Goal: Information Seeking & Learning: Learn about a topic

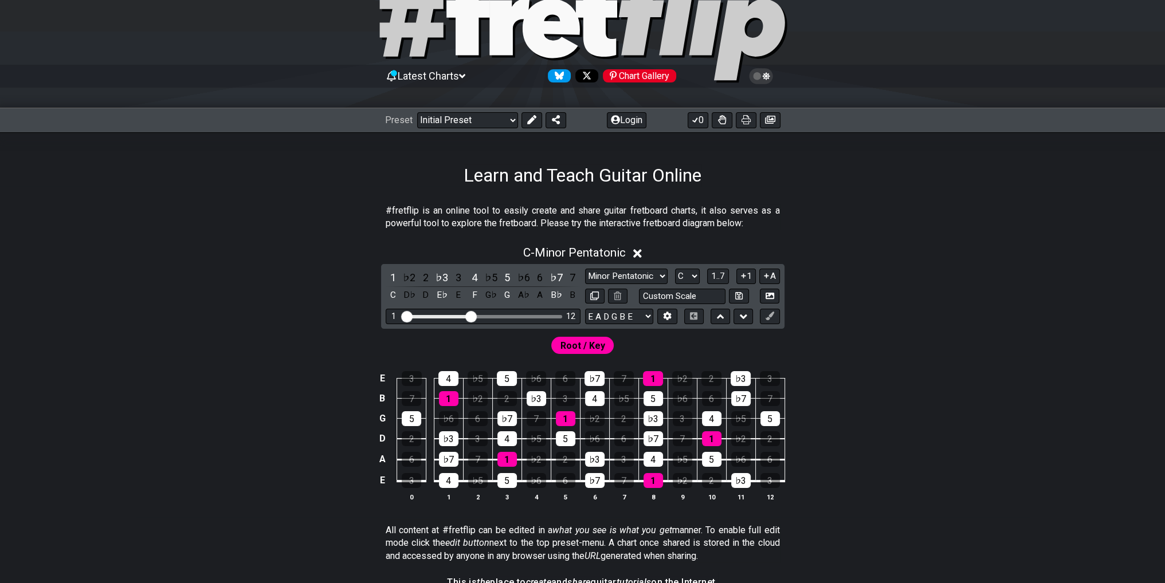
scroll to position [57, 0]
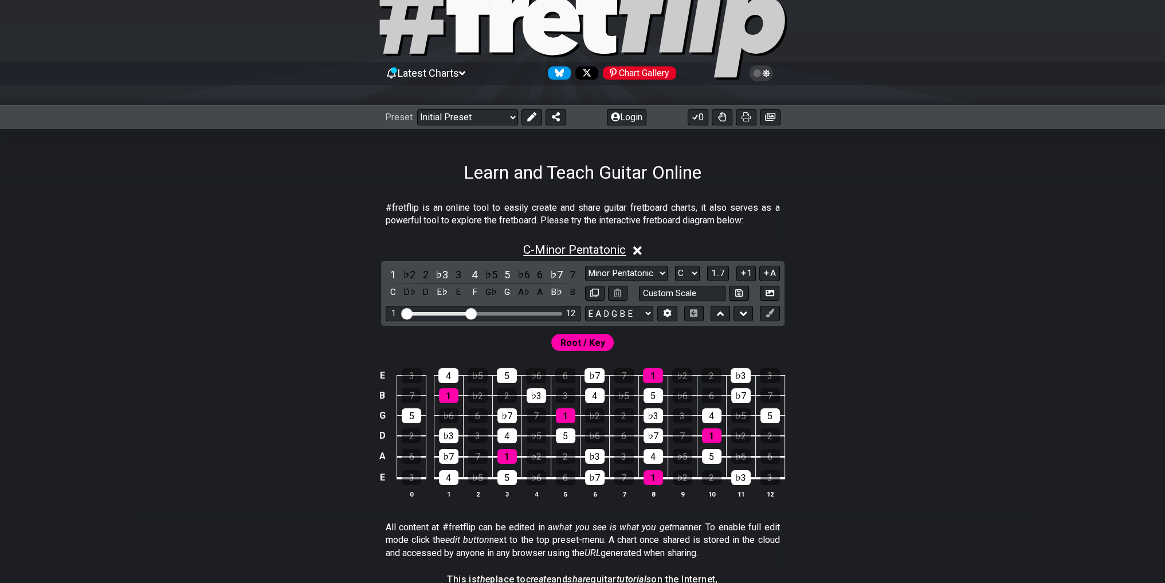
click at [584, 250] on span "C - Minor Pentatonic" at bounding box center [574, 250] width 103 height 14
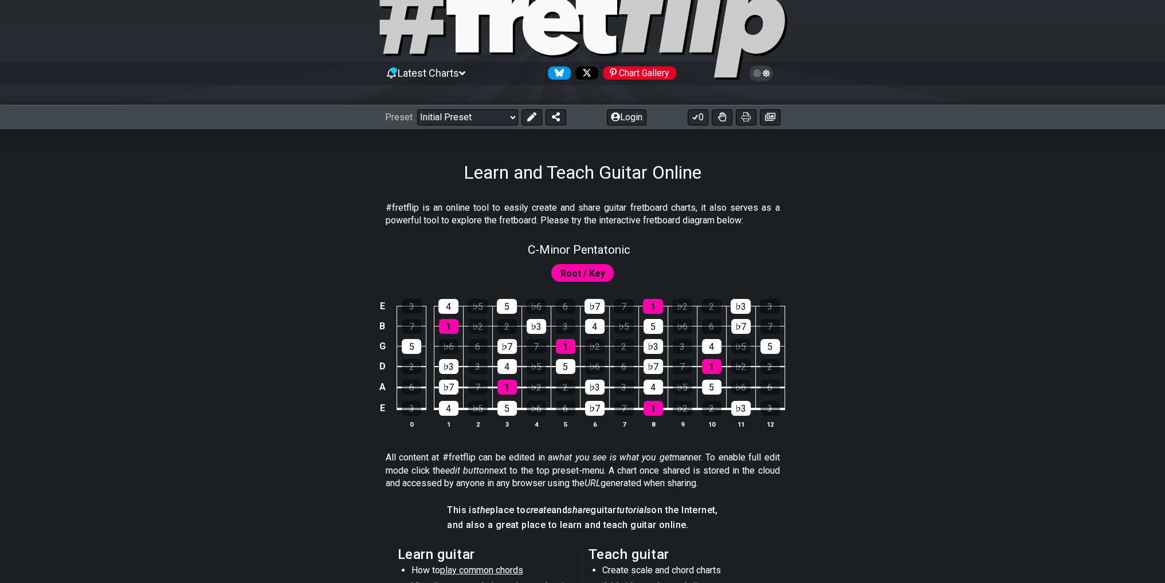
click at [594, 269] on span "Root / Key" at bounding box center [582, 273] width 45 height 17
click at [627, 252] on span "C - Minor Pentatonic" at bounding box center [579, 250] width 103 height 14
select select "C"
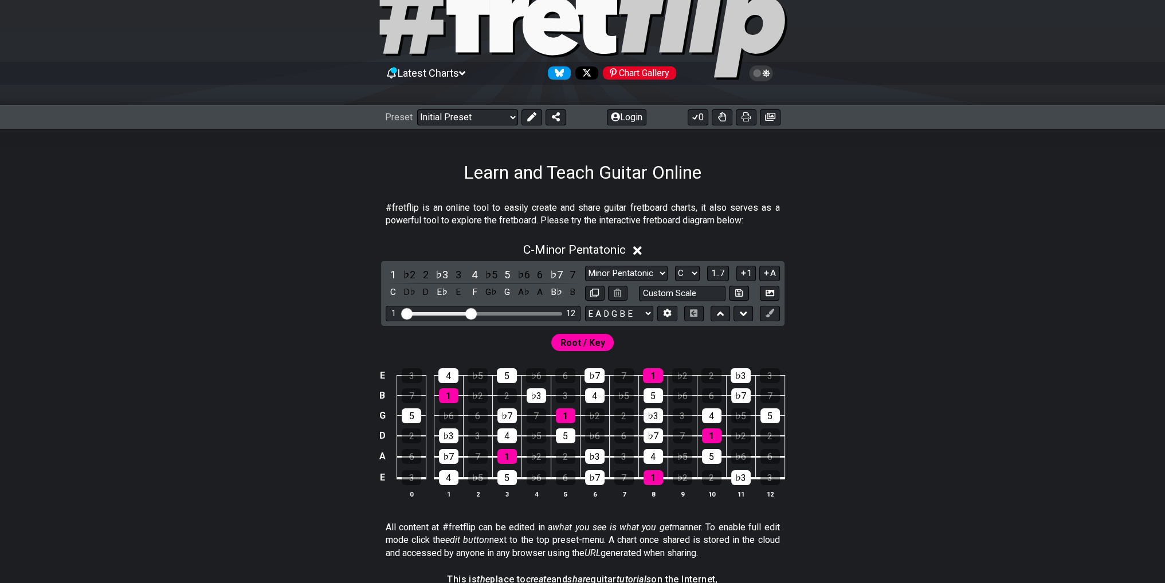
click at [638, 253] on icon at bounding box center [637, 250] width 9 height 9
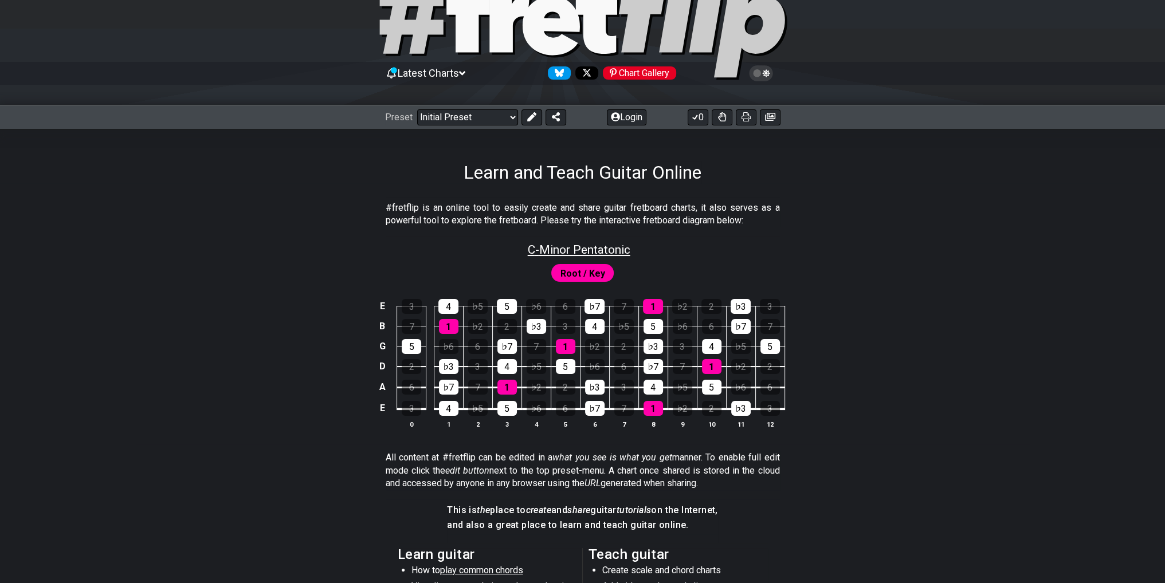
click at [606, 249] on span "C - Minor Pentatonic" at bounding box center [579, 250] width 103 height 14
select select "C"
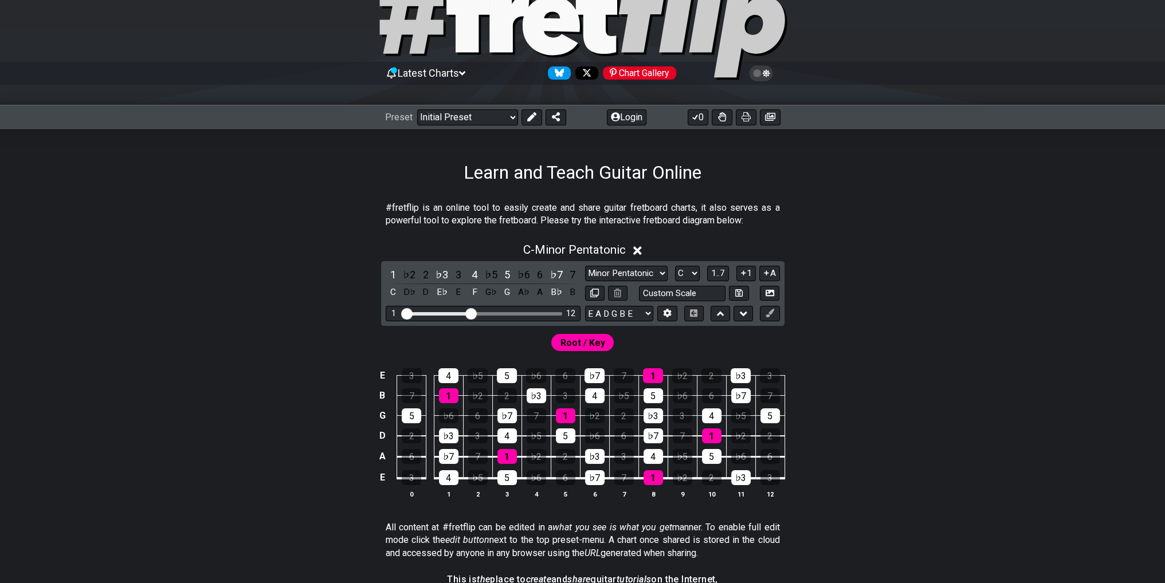
click at [473, 313] on input "Visible fret range" at bounding box center [483, 313] width 163 height 0
click at [411, 275] on div "♭2" at bounding box center [409, 274] width 15 height 15
click at [408, 271] on div "♭2" at bounding box center [409, 274] width 15 height 15
click at [632, 316] on select "E A D G B E E A D G B E E A D G B E B E A D F♯ B A D G C E A D A D G B E E♭ A♭ …" at bounding box center [619, 313] width 68 height 15
select select "D A D G A D"
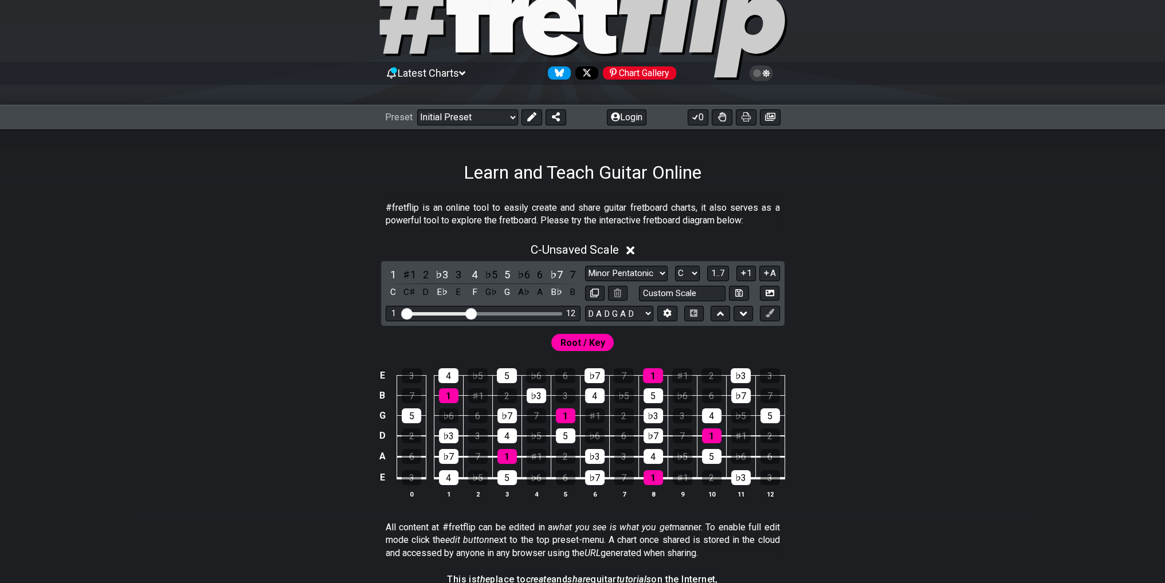
click at [585, 306] on select "E A D G B E E A D G B E E A D G B E B E A D F♯ B A D G C E A D A D G B E E♭ A♭ …" at bounding box center [619, 313] width 68 height 15
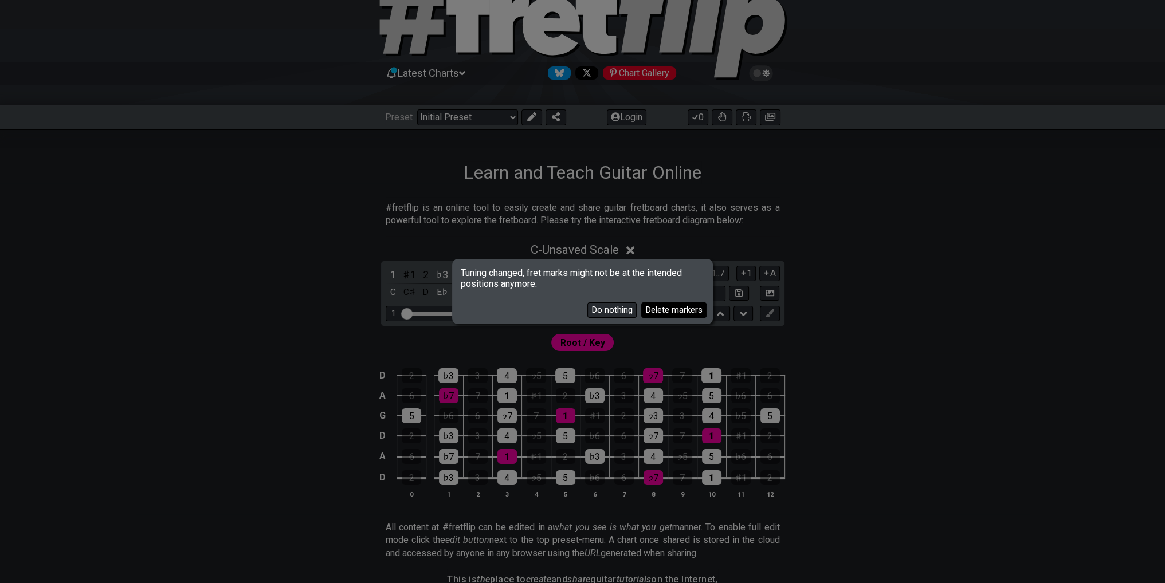
click at [672, 310] on button "Delete markers" at bounding box center [673, 310] width 65 height 15
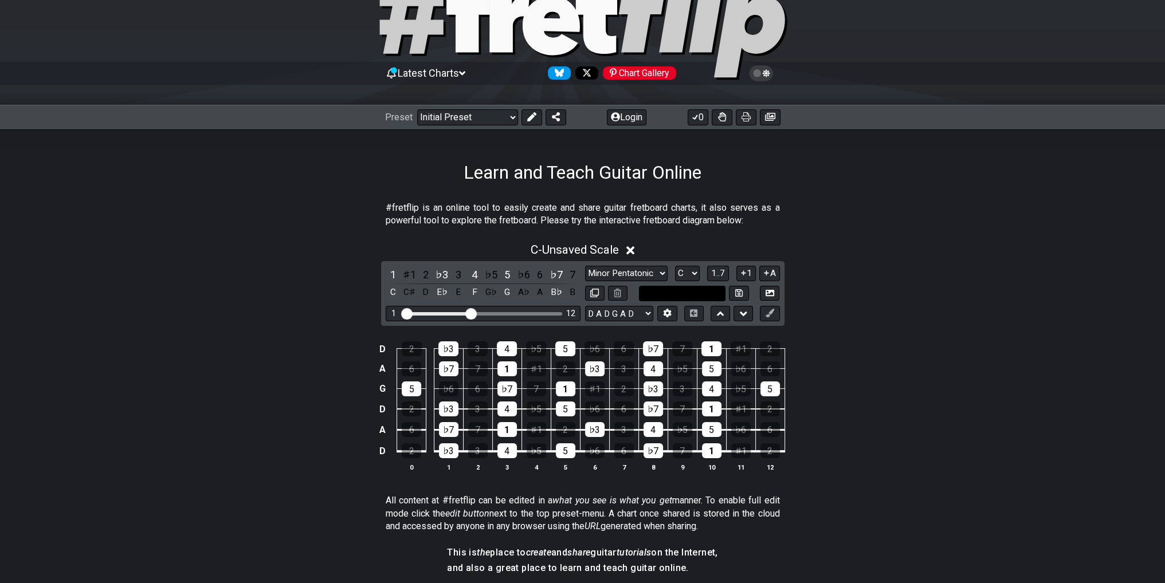
click at [693, 293] on input "text" at bounding box center [682, 293] width 87 height 15
type input "Custom Scale"
click at [641, 313] on select "E A D G B E E A D G B E E A D G B E B E A D F♯ B A D G C E A D A D G B E E♭ A♭ …" at bounding box center [619, 313] width 68 height 15
drag, startPoint x: 912, startPoint y: 328, endPoint x: 825, endPoint y: 323, distance: 87.9
click at [912, 328] on div "D 2 ♭3 3 4 ♭5 5 ♭6 6 ♭7 7 1 ♯1 2 A 6 ♭7 7 1 ♯1 2 ♭3 3 4 ♭5 5 ♭6 6 G 5 ♭6 6 ♭7 7…" at bounding box center [583, 407] width 894 height 161
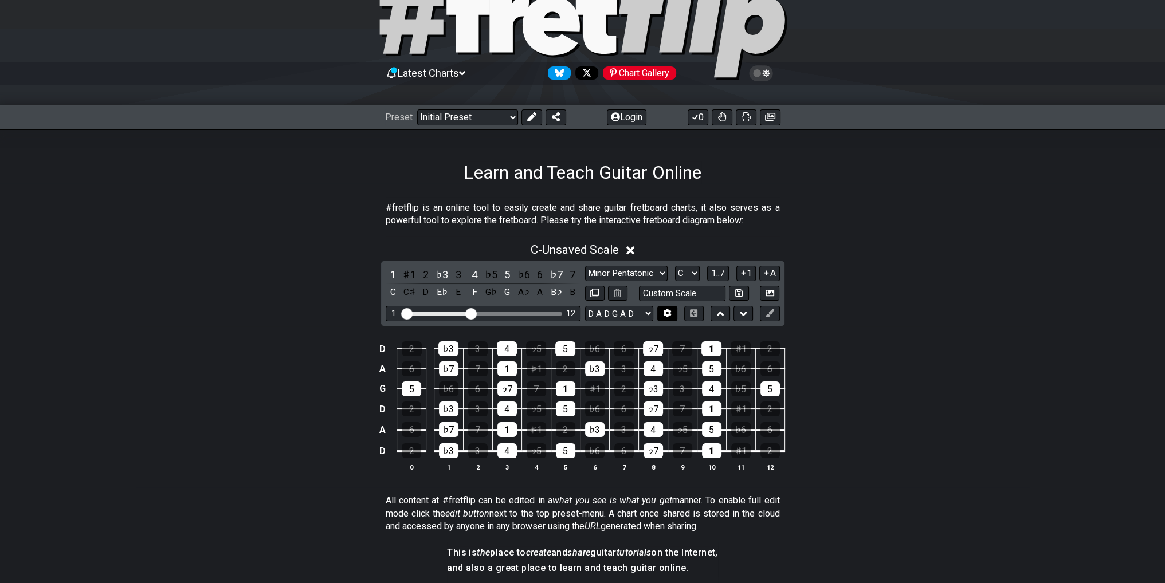
click at [663, 313] on icon at bounding box center [667, 313] width 9 height 9
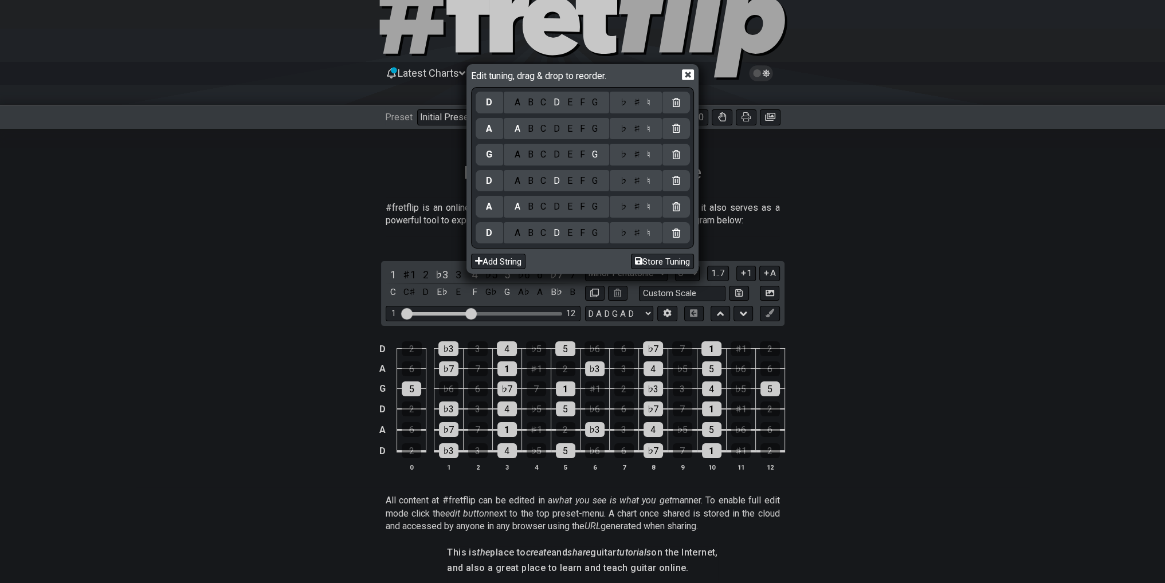
click at [552, 185] on div "D" at bounding box center [557, 181] width 14 height 13
click at [580, 182] on div "F" at bounding box center [582, 181] width 13 height 13
click at [637, 186] on div "♯" at bounding box center [637, 181] width 14 height 13
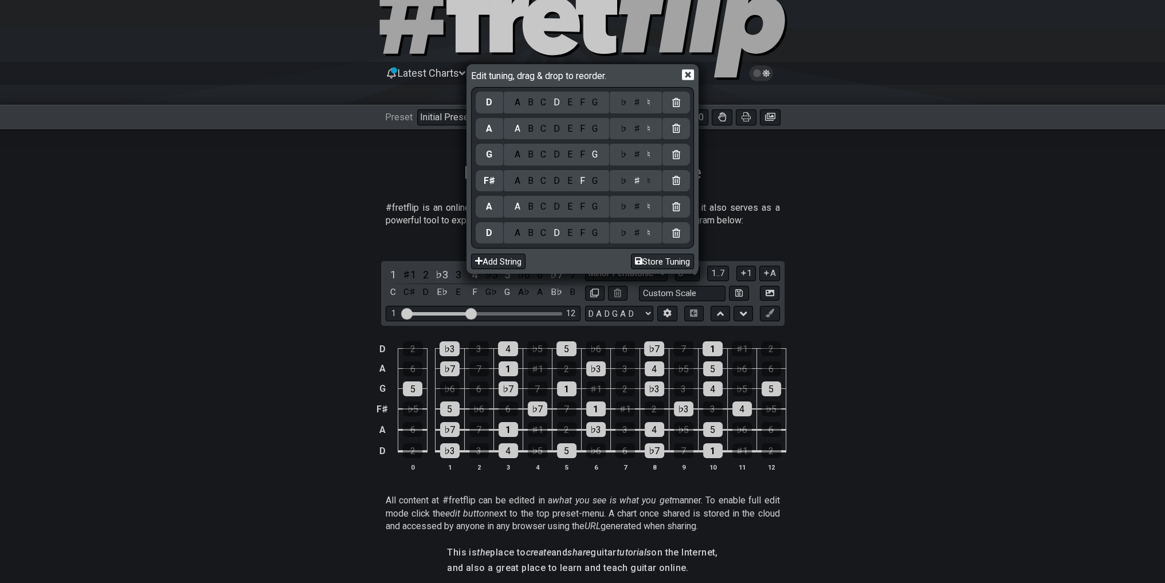
click at [557, 156] on div "D" at bounding box center [557, 154] width 14 height 13
drag, startPoint x: 543, startPoint y: 207, endPoint x: 673, endPoint y: 218, distance: 131.1
click at [543, 207] on div "C" at bounding box center [543, 207] width 13 height 13
click at [638, 205] on div "♯" at bounding box center [637, 207] width 14 height 13
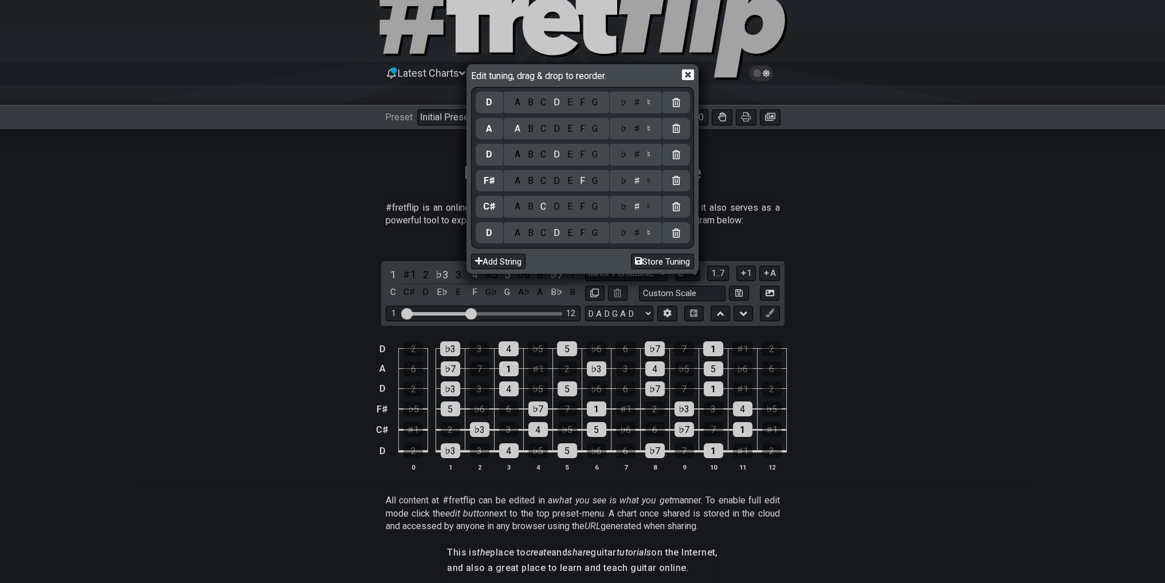
click at [576, 234] on div "F" at bounding box center [582, 233] width 13 height 13
click at [638, 233] on div "♯" at bounding box center [637, 233] width 14 height 13
click at [685, 74] on icon at bounding box center [688, 75] width 12 height 12
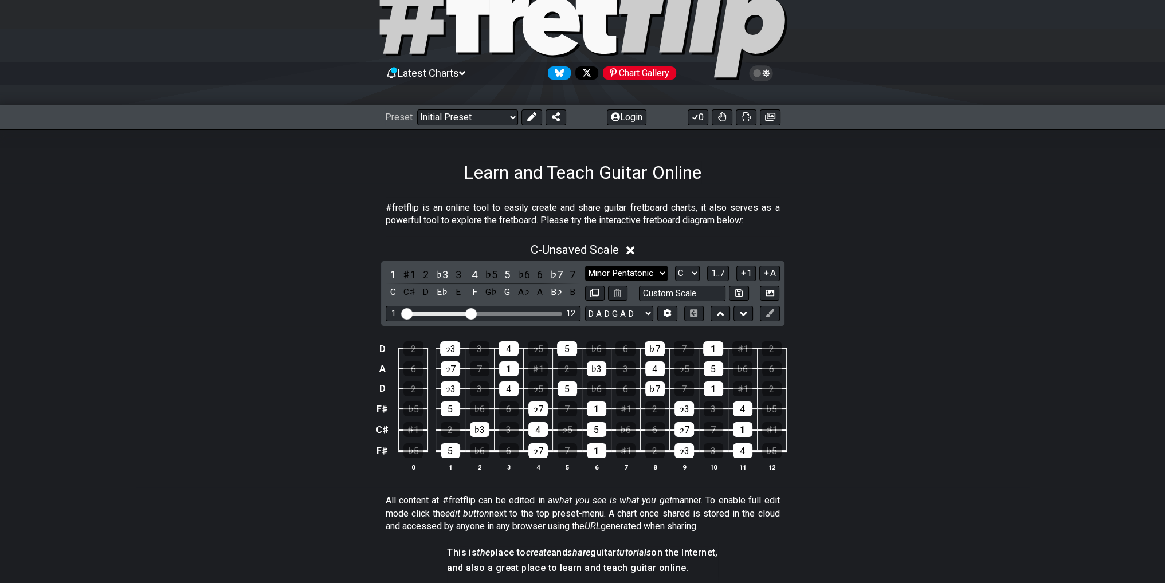
click at [623, 276] on select "Minor Pentatonic Click to edit Minor Pentatonic Major Pentatonic Minor Blues Ma…" at bounding box center [626, 273] width 83 height 15
click at [585, 266] on select "Minor Pentatonic Click to edit Minor Pentatonic Major Pentatonic Minor Blues Ma…" at bounding box center [626, 273] width 83 height 15
click at [685, 273] on select "A♭ A A♯ B♭ B C C♯ D♭ D D♯ E♭ E F F♯ G♭ G G♯" at bounding box center [687, 273] width 25 height 15
click at [862, 286] on div "C - Unsaved Scale 1 ♯1 2 ♭3 3 4 ♭5 5 ♭6 6 ♭7 7 C C♯ D E♭ E F G♭ G A♭ A B♭ B Min…" at bounding box center [583, 362] width 894 height 252
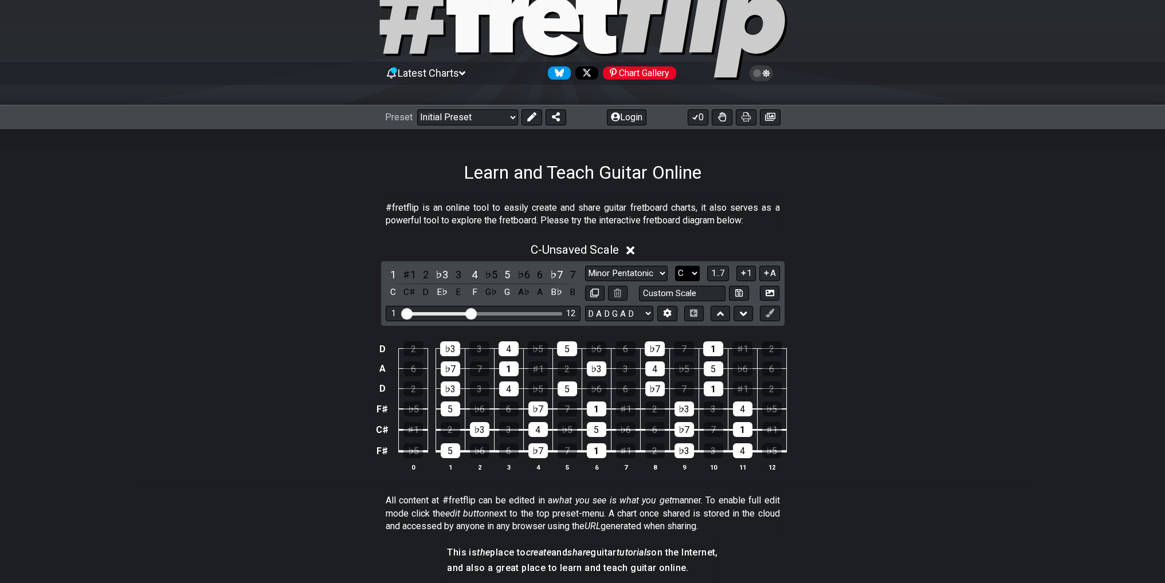
click at [689, 269] on select "A♭ A A♯ B♭ B C C♯ D♭ D D♯ E♭ E F F♯ G♭ G G♯" at bounding box center [687, 273] width 25 height 15
select select "D"
click at [675, 266] on select "A♭ A A♯ B♭ B C C♯ D♭ D D♯ E♭ E F F♯ G♭ G G♯" at bounding box center [687, 273] width 25 height 15
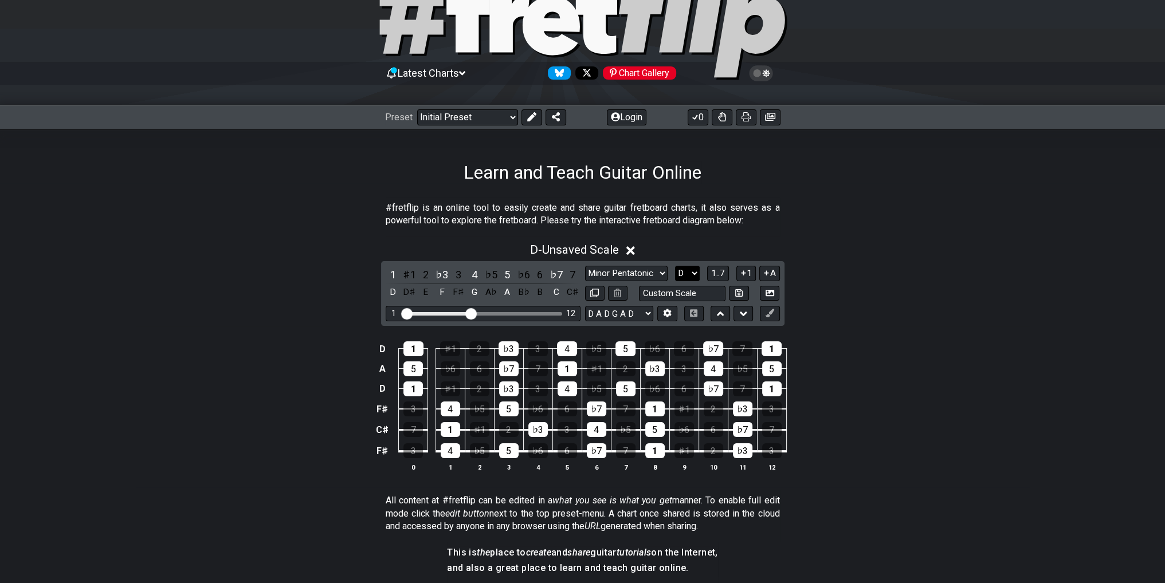
click at [685, 273] on select "A♭ A A♯ B♭ B C C♯ D♭ D D♯ E♭ E F F♯ G♭ G G♯" at bounding box center [687, 273] width 25 height 15
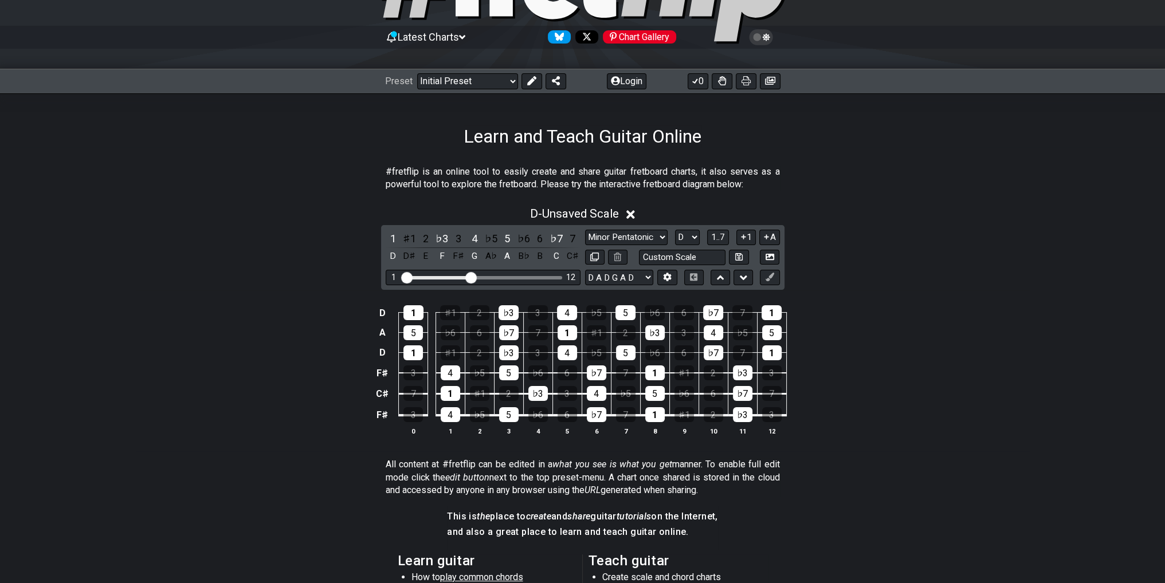
scroll to position [115, 0]
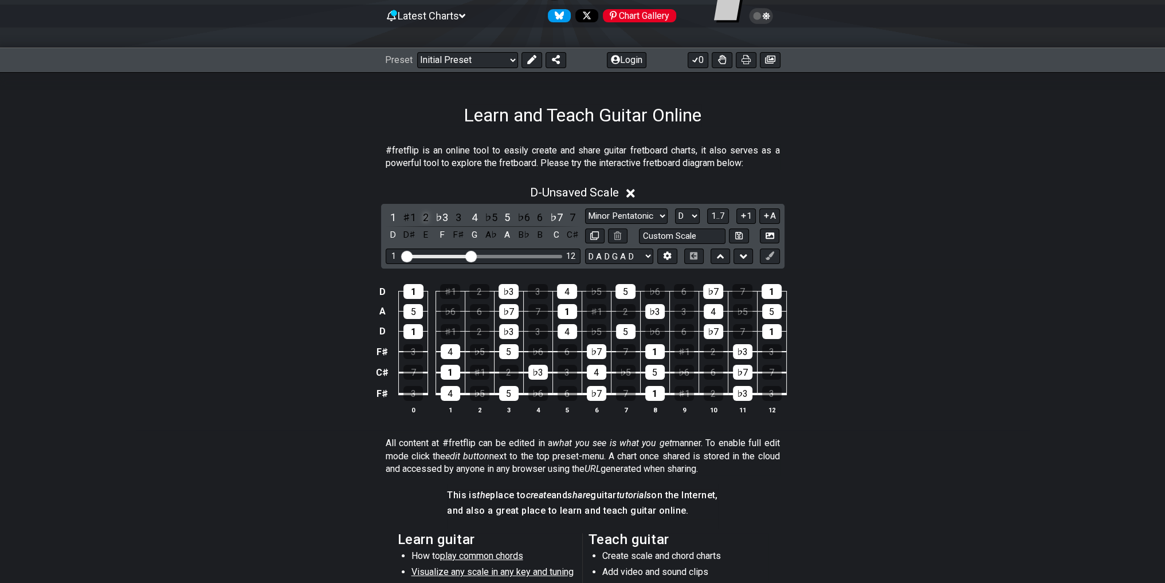
click at [423, 219] on div "2" at bounding box center [425, 217] width 15 height 15
click at [454, 215] on div "3" at bounding box center [458, 217] width 15 height 15
click at [442, 219] on div "♭3" at bounding box center [441, 217] width 15 height 15
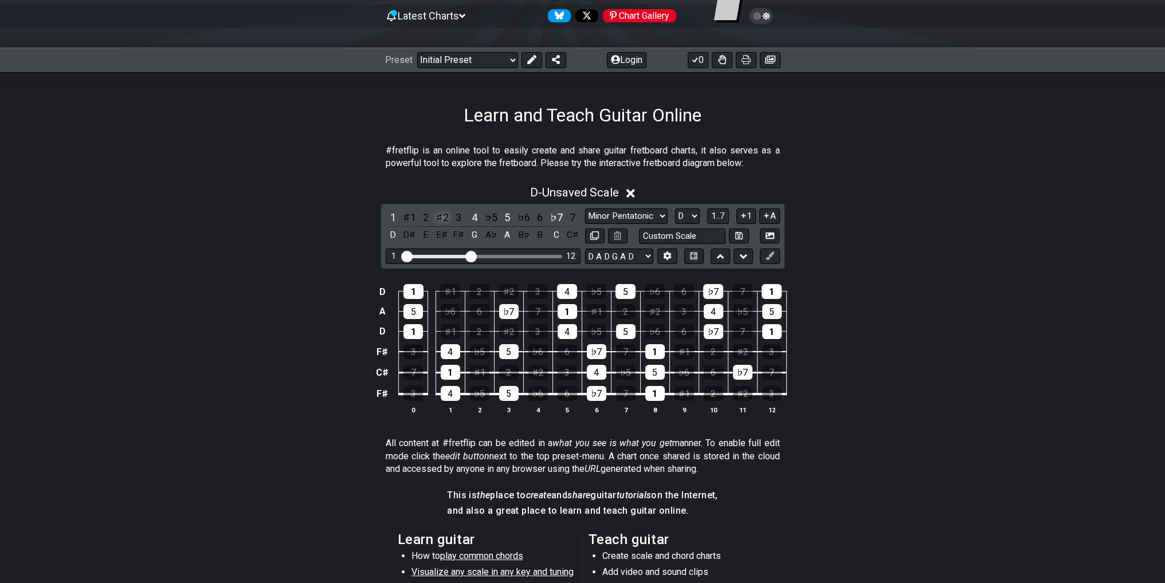
click at [442, 216] on div "♯2" at bounding box center [441, 217] width 15 height 15
click at [628, 214] on select "Minor Pentatonic Click to edit Minor Pentatonic Major Pentatonic Minor Blues Ma…" at bounding box center [626, 216] width 83 height 15
click at [585, 209] on select "Minor Pentatonic Click to edit Minor Pentatonic Major Pentatonic Minor Blues Ma…" at bounding box center [626, 216] width 83 height 15
click at [638, 217] on select "Minor Pentatonic Click to edit Minor Pentatonic Major Pentatonic Minor Blues Ma…" at bounding box center [626, 216] width 83 height 15
click at [585, 209] on select "Minor Pentatonic Click to edit Minor Pentatonic Major Pentatonic Minor Blues Ma…" at bounding box center [626, 216] width 83 height 15
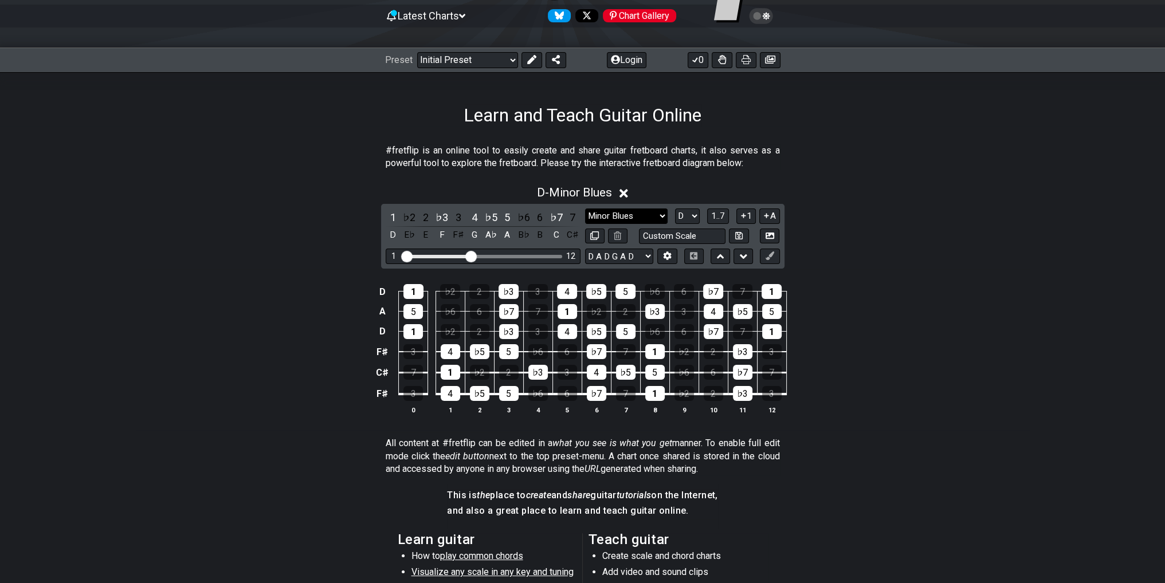
click at [622, 216] on select "Minor Pentatonic Click to edit Minor Pentatonic Major Pentatonic Minor Blues Ma…" at bounding box center [626, 216] width 83 height 15
click at [585, 209] on select "Minor Pentatonic Click to edit Minor Pentatonic Major Pentatonic Minor Blues Ma…" at bounding box center [626, 216] width 83 height 15
click at [629, 214] on select "Minor Pentatonic Click to edit Minor Pentatonic Major Pentatonic Minor Blues Ma…" at bounding box center [626, 216] width 83 height 15
click at [585, 209] on select "Minor Pentatonic Click to edit Minor Pentatonic Major Pentatonic Minor Blues Ma…" at bounding box center [626, 216] width 83 height 15
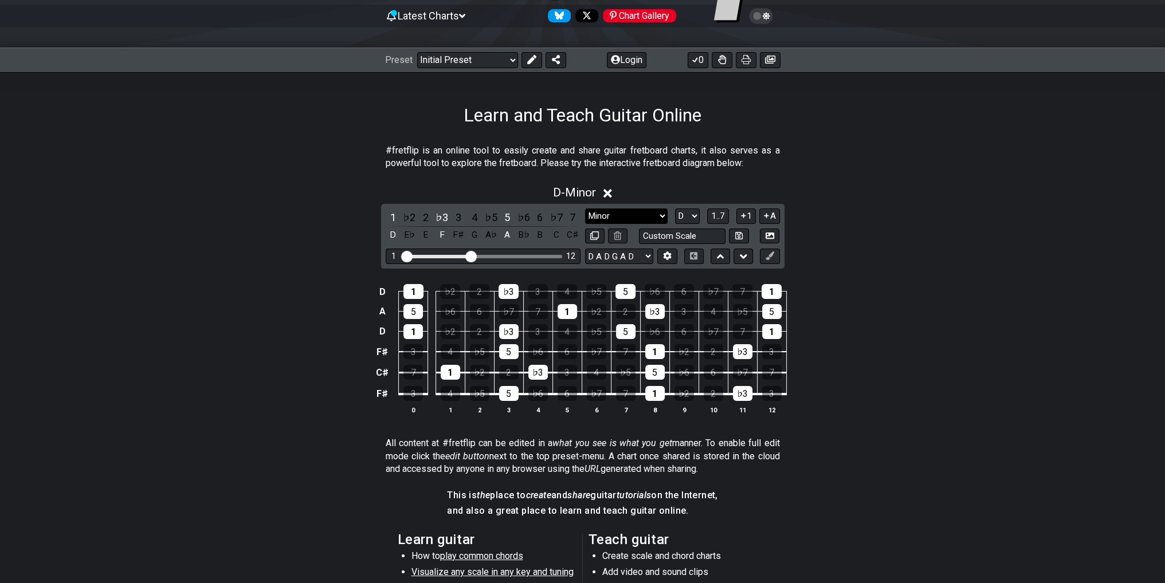
click at [637, 220] on select "Minor Pentatonic Click to edit Minor Pentatonic Major Pentatonic Minor Blues Ma…" at bounding box center [626, 216] width 83 height 15
click at [585, 209] on select "Minor Pentatonic Click to edit Minor Pentatonic Major Pentatonic Minor Blues Ma…" at bounding box center [626, 216] width 83 height 15
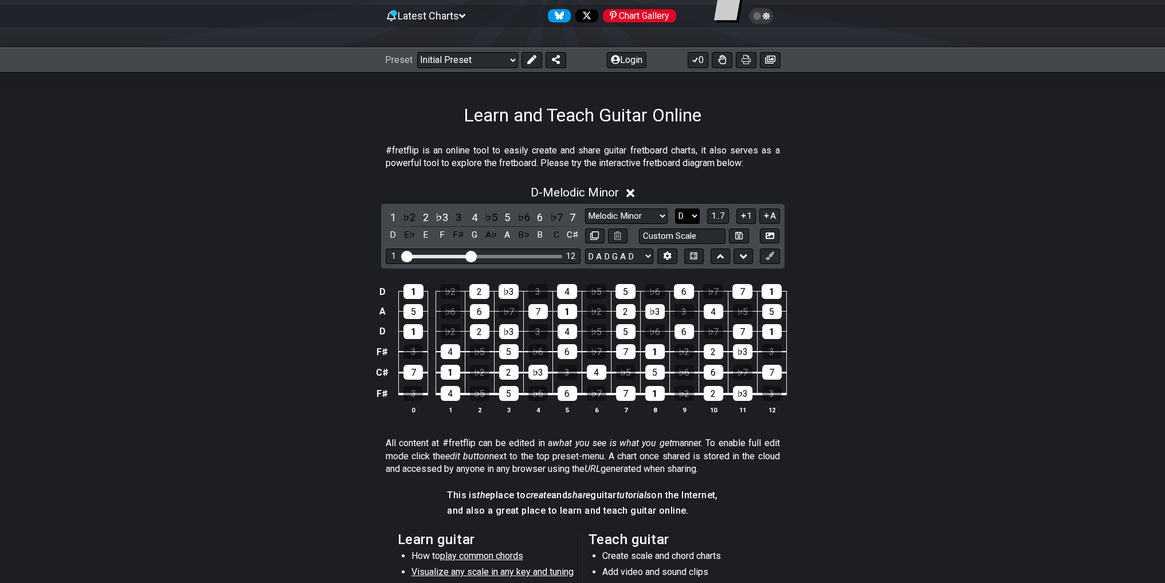
click at [684, 213] on select "A♭ A A♯ B♭ B C C♯ D♭ D D♯ E♭ E F F♯ G♭ G G♯" at bounding box center [687, 216] width 25 height 15
click at [647, 221] on select "Minor Pentatonic Click to edit Minor Pentatonic Major Pentatonic Minor Blues Ma…" at bounding box center [626, 216] width 83 height 15
click at [585, 209] on select "Minor Pentatonic Click to edit Minor Pentatonic Major Pentatonic Minor Blues Ma…" at bounding box center [626, 216] width 83 height 15
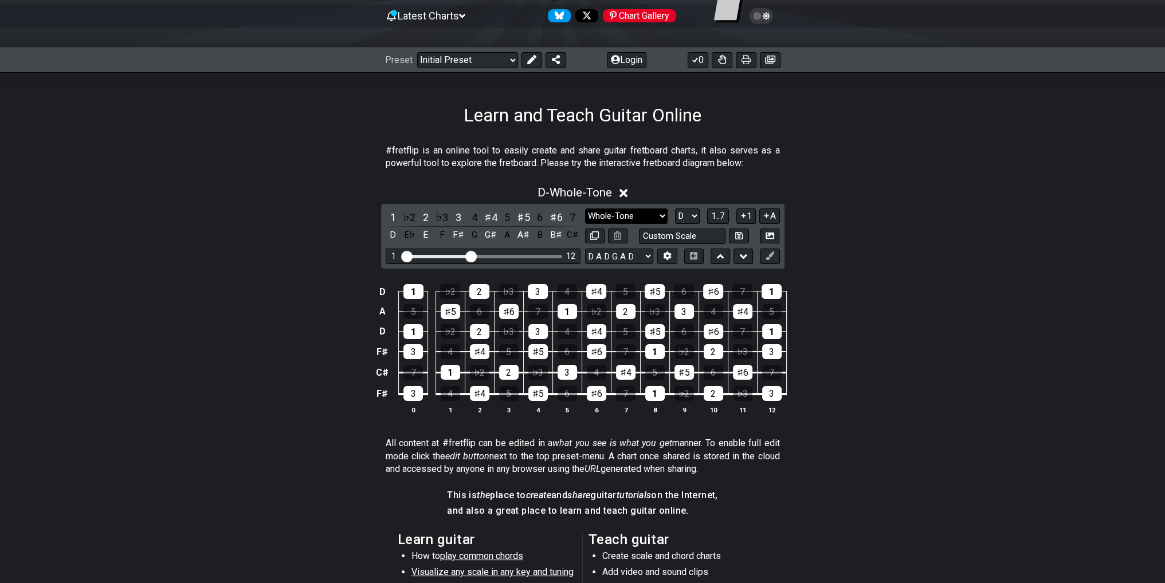
click at [624, 218] on select "Minor Pentatonic Click to edit Minor Pentatonic Major Pentatonic Minor Blues Ma…" at bounding box center [626, 216] width 83 height 15
click at [585, 209] on select "Minor Pentatonic Click to edit Minor Pentatonic Major Pentatonic Minor Blues Ma…" at bounding box center [626, 216] width 83 height 15
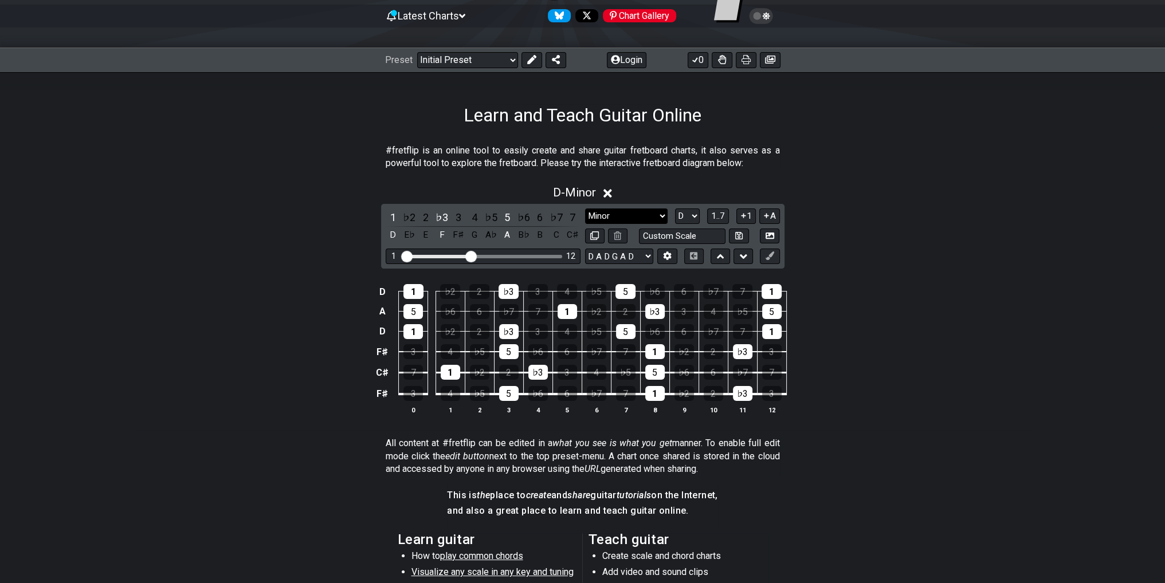
click at [625, 221] on select "Minor Pentatonic Click to edit Minor Pentatonic Major Pentatonic Minor Blues Ma…" at bounding box center [626, 216] width 83 height 15
select select "Minor Pentatonic"
click at [585, 209] on select "Minor Pentatonic Click to edit Minor Pentatonic Major Pentatonic Minor Blues Ma…" at bounding box center [626, 216] width 83 height 15
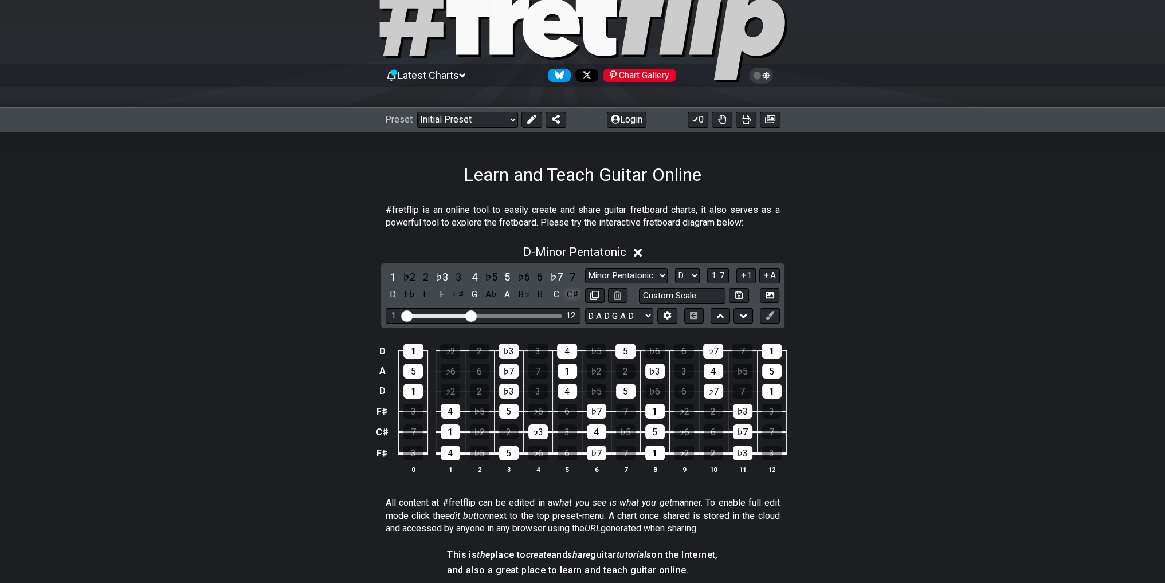
scroll to position [57, 0]
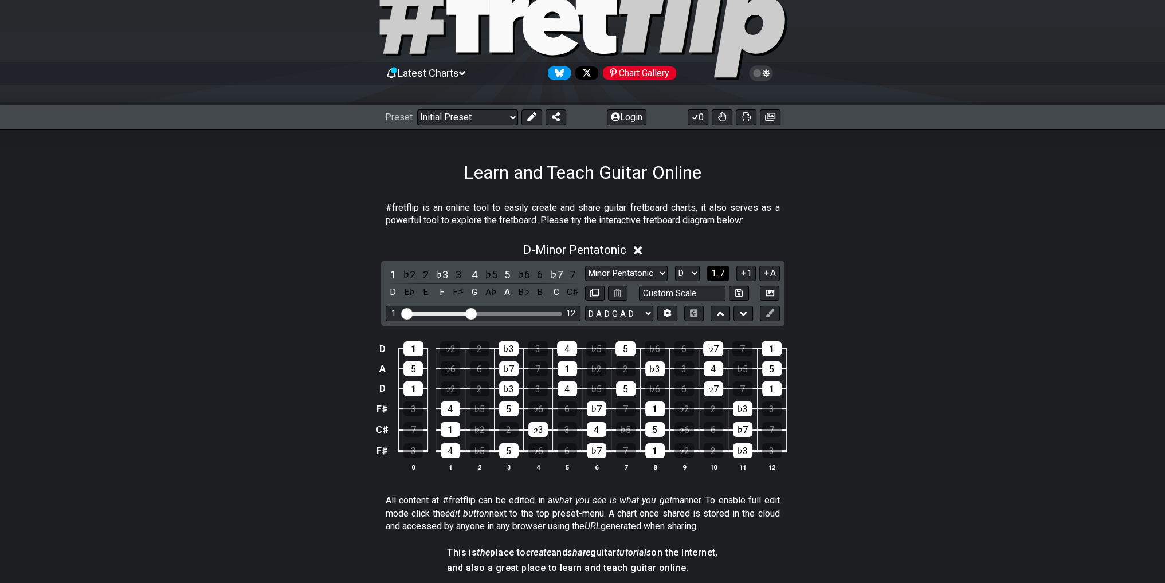
click at [712, 273] on span "1..7" at bounding box center [718, 273] width 14 height 10
click at [719, 272] on span "..." at bounding box center [718, 273] width 5 height 10
click at [717, 272] on span "D.." at bounding box center [718, 273] width 9 height 10
click at [715, 270] on span "1..7" at bounding box center [718, 273] width 14 height 10
click at [716, 272] on span "..." at bounding box center [718, 273] width 5 height 10
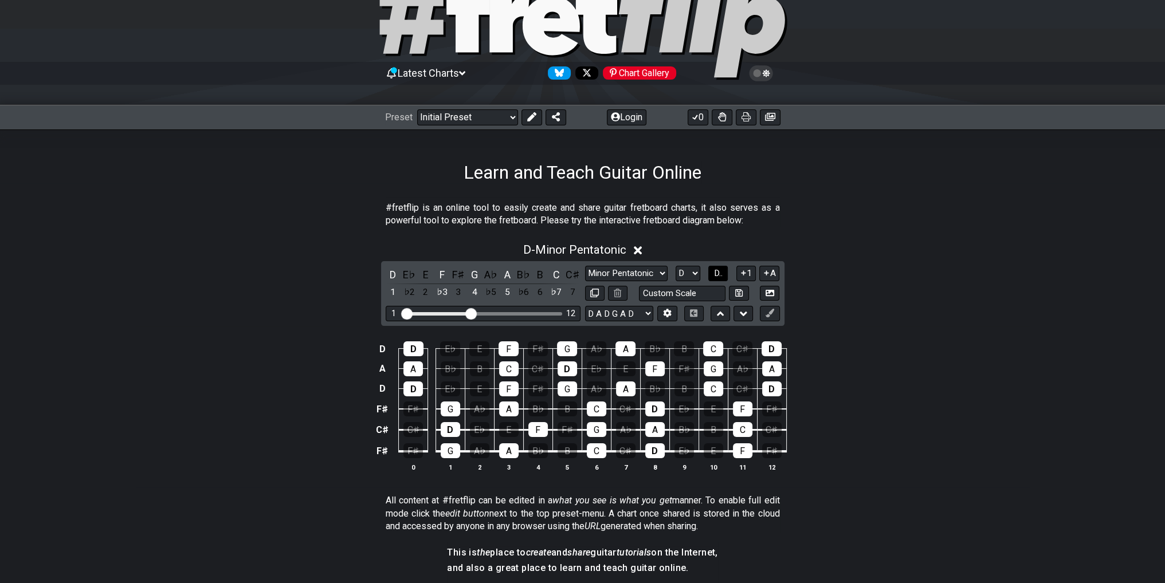
click at [715, 272] on span "D.." at bounding box center [718, 273] width 9 height 10
click at [715, 272] on span "1..7" at bounding box center [718, 273] width 14 height 10
click at [716, 272] on span "..." at bounding box center [718, 273] width 5 height 10
click at [715, 272] on span "D.." at bounding box center [718, 273] width 9 height 10
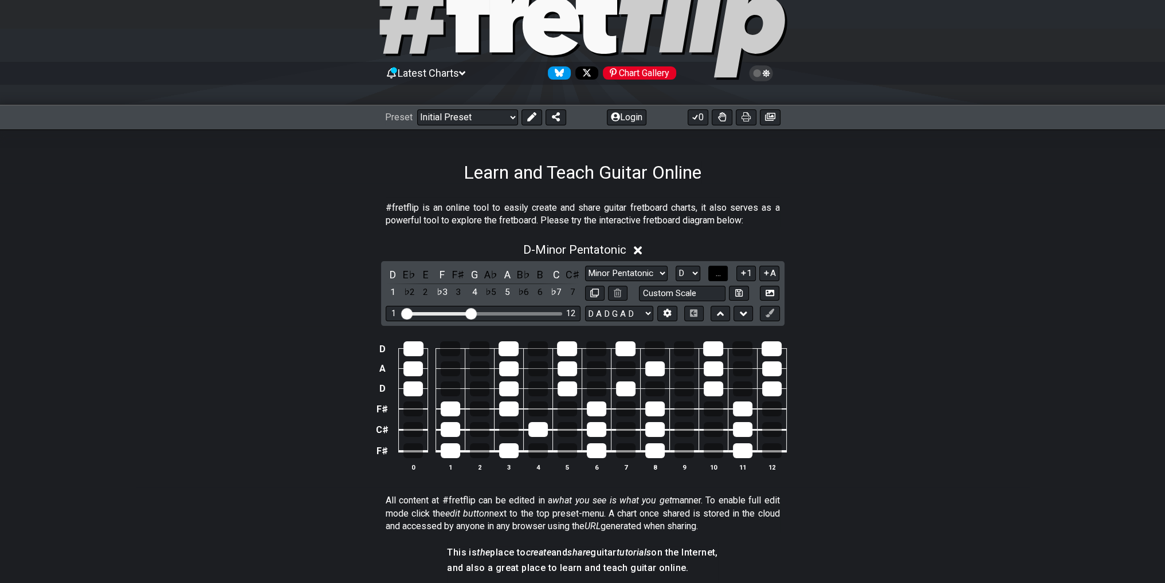
click at [716, 272] on span "..." at bounding box center [718, 273] width 5 height 10
click at [715, 272] on span "D.." at bounding box center [718, 273] width 9 height 10
click at [715, 272] on span "1..7" at bounding box center [718, 273] width 14 height 10
click at [716, 272] on span "..." at bounding box center [718, 273] width 5 height 10
click at [715, 272] on span "D.." at bounding box center [718, 273] width 9 height 10
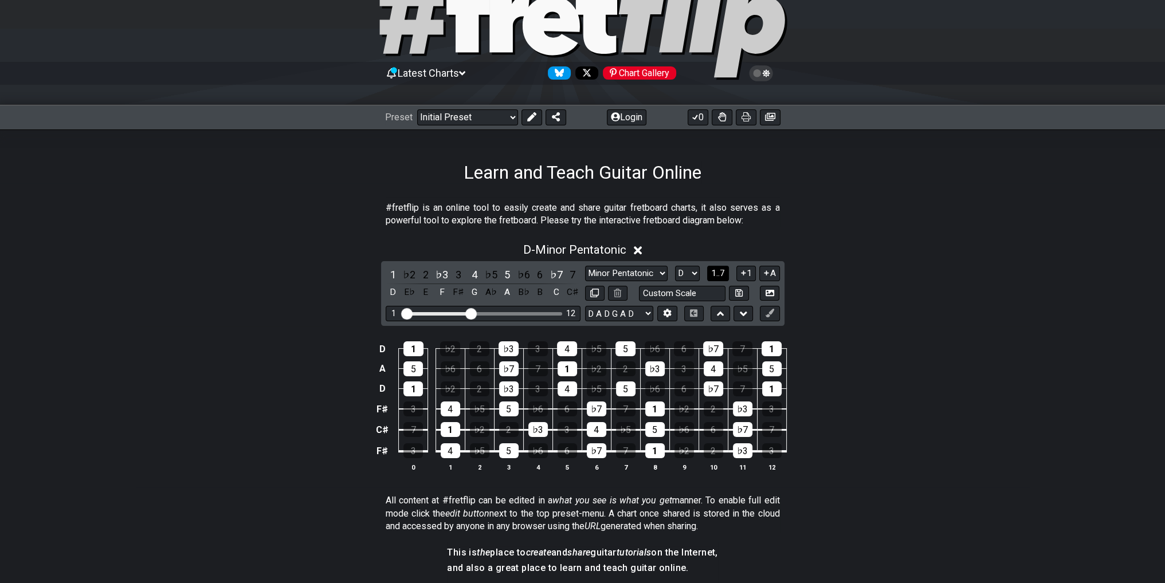
click at [715, 272] on span "1..7" at bounding box center [718, 273] width 14 height 10
click at [716, 272] on span "..." at bounding box center [718, 273] width 5 height 10
click at [716, 272] on span "D.." at bounding box center [718, 273] width 9 height 10
click at [716, 272] on span "1..7" at bounding box center [718, 273] width 14 height 10
click at [716, 272] on span "..." at bounding box center [718, 273] width 5 height 10
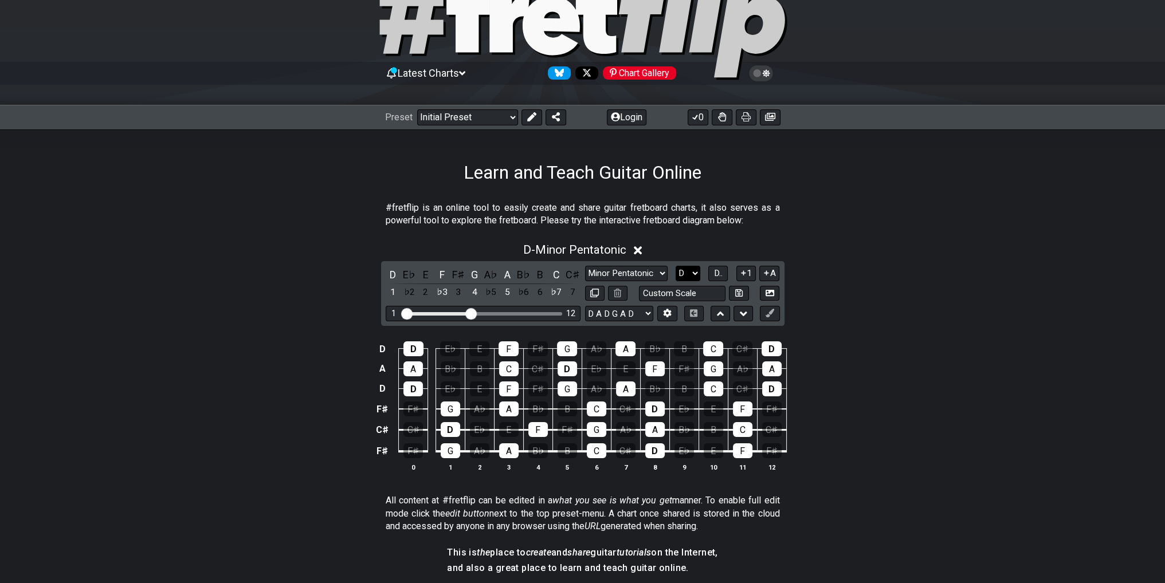
click at [690, 276] on select "A♭ A A♯ B♭ B C C♯ D♭ D D♯ E♭ E F F♯ G♭ G G♯" at bounding box center [688, 273] width 25 height 15
click at [690, 275] on select "A♭ A A♯ B♭ B C C♯ D♭ D D♯ E♭ E F F♯ G♭ G G♯" at bounding box center [688, 273] width 25 height 15
click at [749, 274] on button "1" at bounding box center [745, 273] width 19 height 15
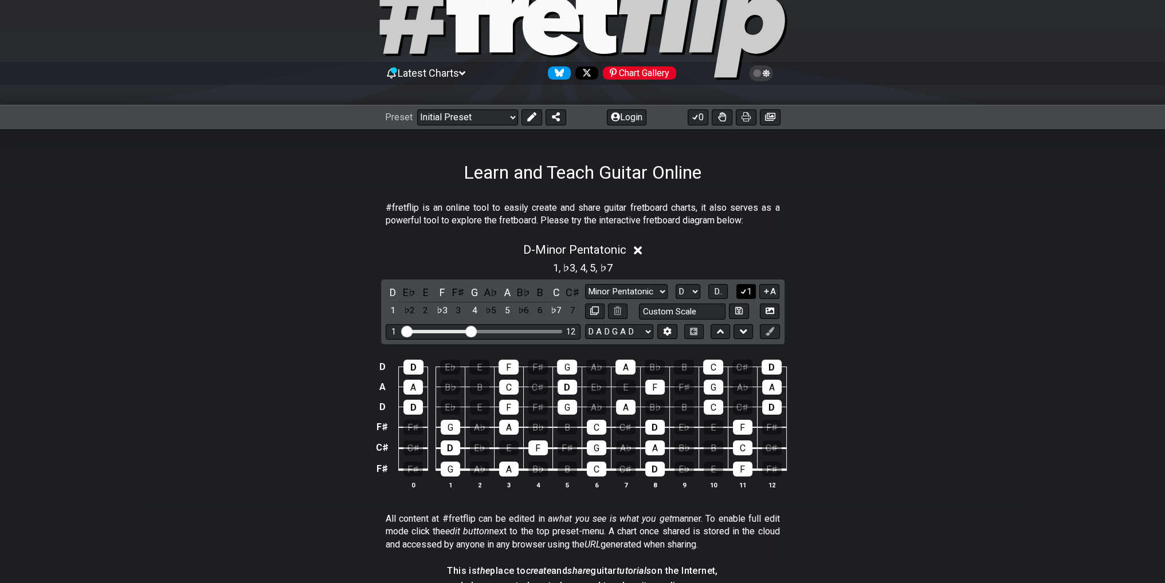
click at [741, 291] on icon at bounding box center [743, 291] width 11 height 9
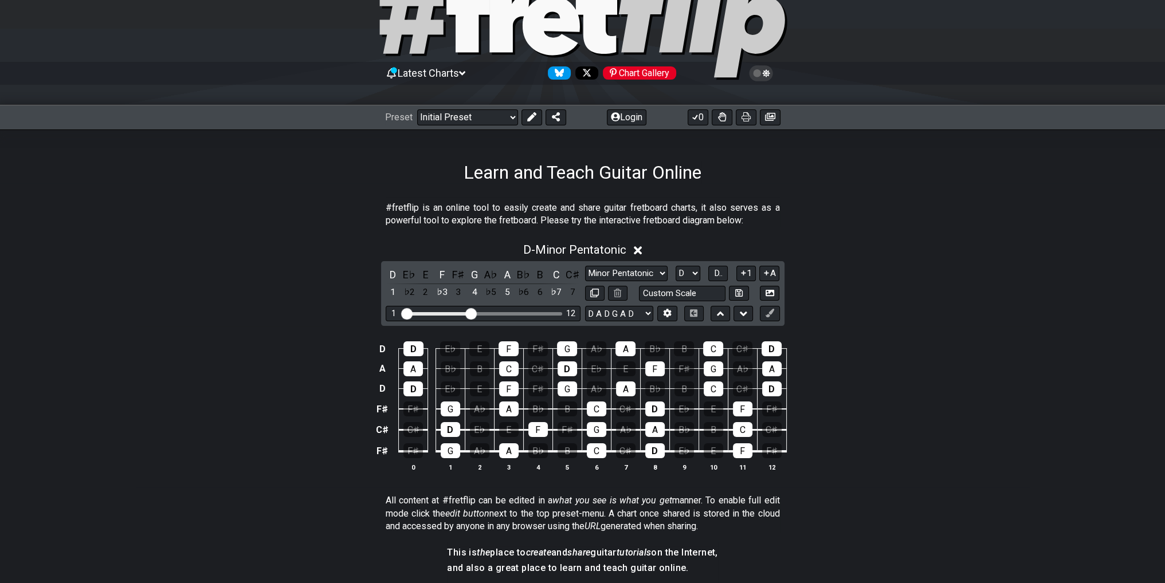
click at [772, 272] on button "A" at bounding box center [769, 273] width 20 height 15
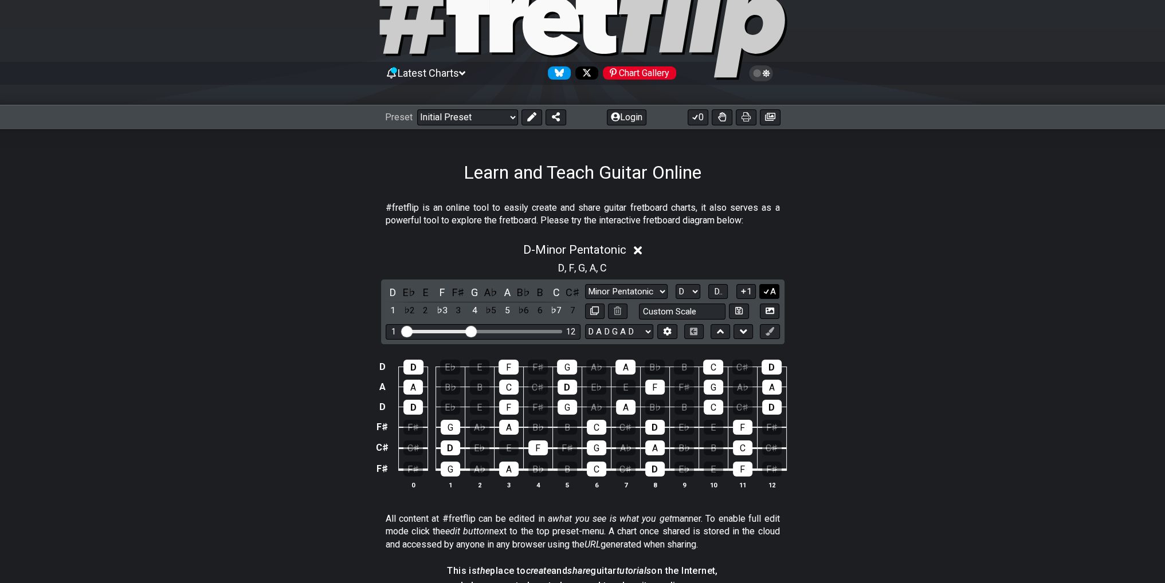
click at [770, 289] on button "A" at bounding box center [769, 291] width 20 height 15
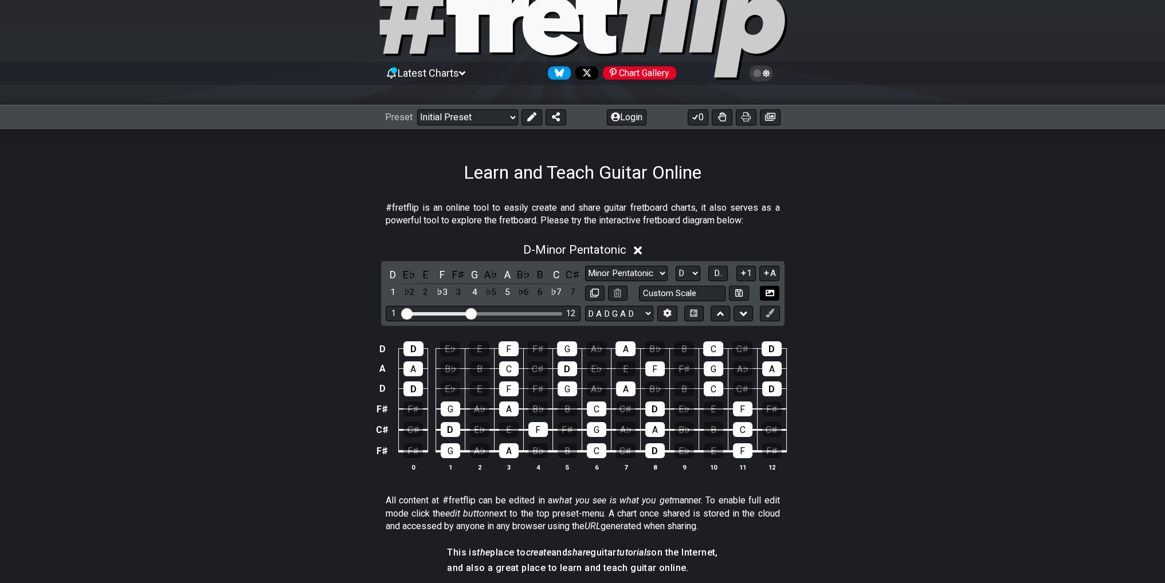
click at [770, 289] on icon at bounding box center [770, 293] width 9 height 9
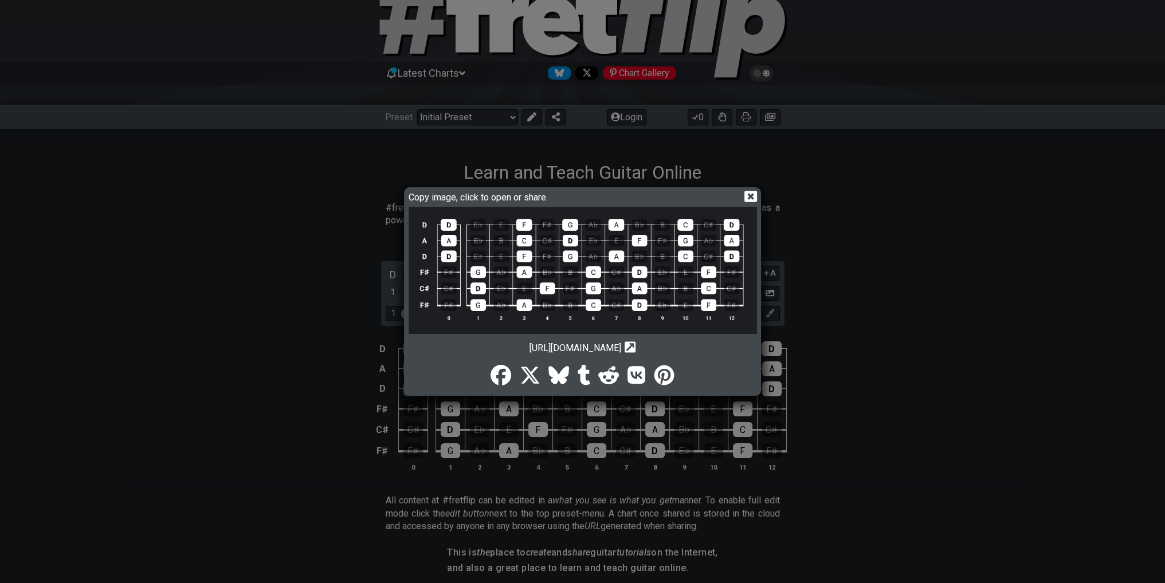
click at [752, 197] on icon at bounding box center [750, 196] width 12 height 11
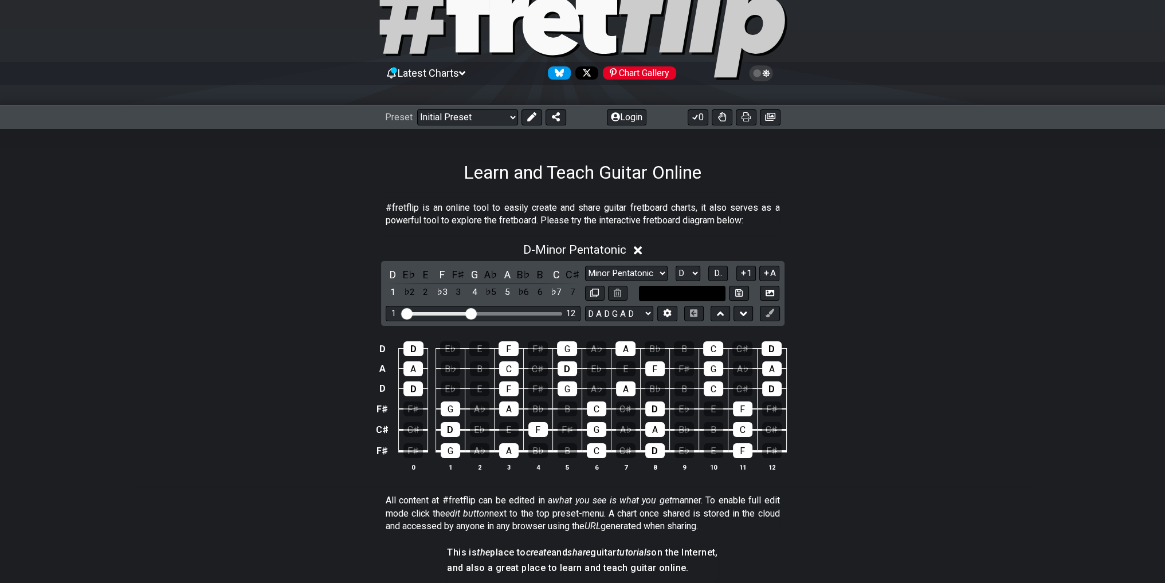
click at [697, 293] on input "text" at bounding box center [682, 293] width 87 height 15
type input "Custom Scale"
click at [920, 328] on div "D D E♭ E F F♯ G A♭ A B♭ B C C♯ D A A B♭ B C C♯ D E♭ E F F♯ G A♭ A D D E♭ E F F♯…" at bounding box center [583, 407] width 894 height 161
click at [649, 273] on select "Minor Pentatonic Click to edit Minor Pentatonic Major Pentatonic Minor Blues Ma…" at bounding box center [626, 273] width 83 height 15
drag, startPoint x: 870, startPoint y: 245, endPoint x: 741, endPoint y: 113, distance: 184.4
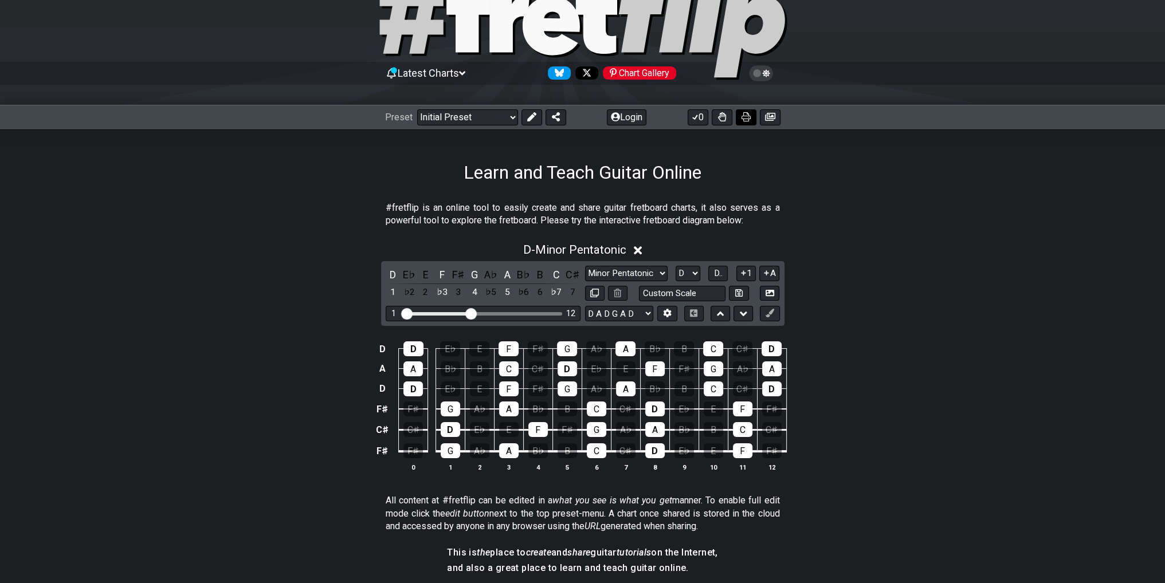
click at [870, 246] on div "D - Minor Pentatonic" at bounding box center [583, 246] width 894 height 21
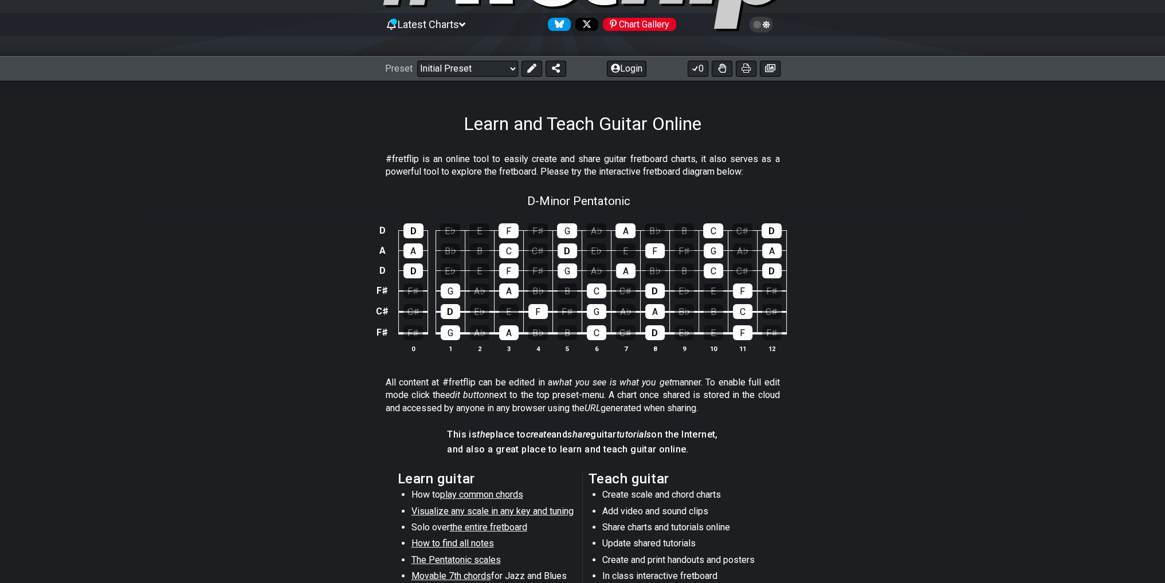
scroll to position [115, 0]
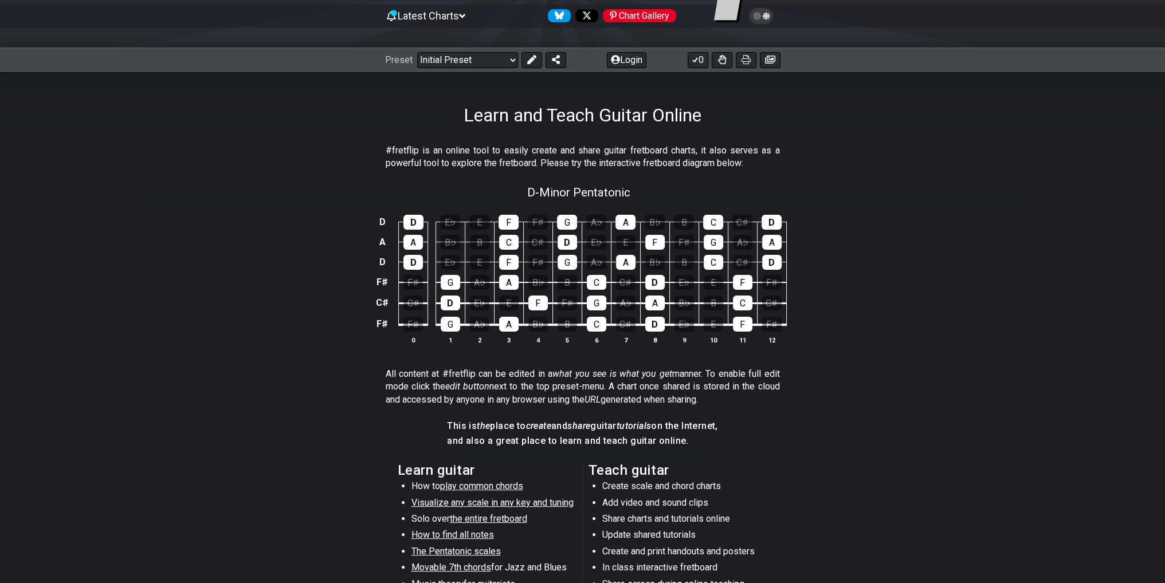
drag, startPoint x: 766, startPoint y: 185, endPoint x: 595, endPoint y: 180, distance: 170.8
click at [757, 182] on div "D - Minor Pentatonic" at bounding box center [583, 189] width 894 height 20
select select "D"
select select "D A D G A D"
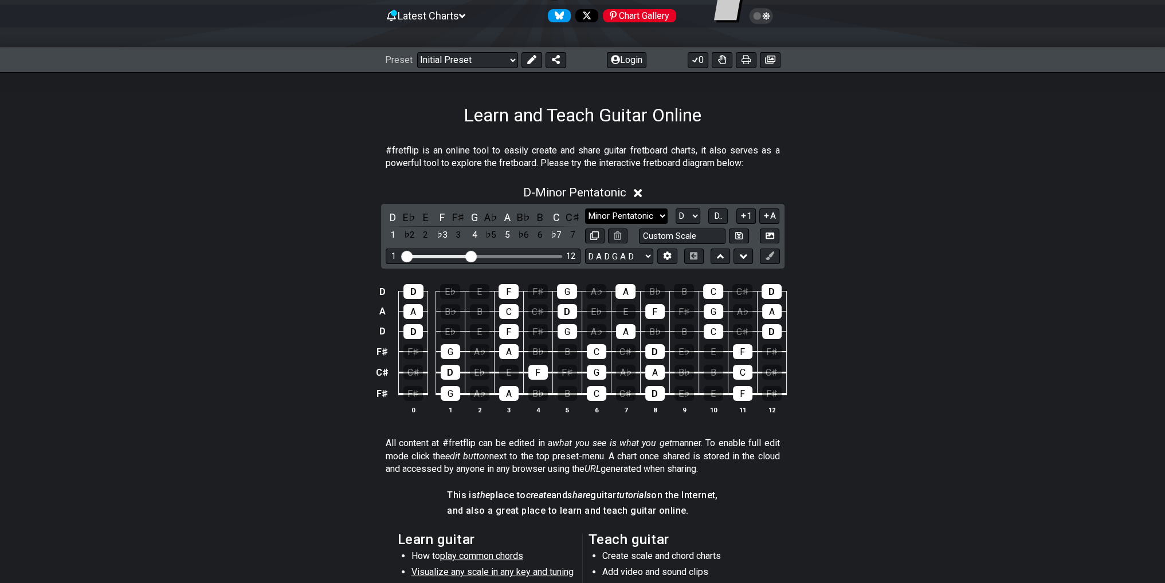
click at [622, 222] on select "Minor Pentatonic Click to edit Minor Pentatonic Major Pentatonic Minor Blues Ma…" at bounding box center [626, 216] width 83 height 15
select select "Minor / Aeolian"
click at [585, 209] on select "Minor Pentatonic Click to edit Minor Pentatonic Major Pentatonic Minor Blues Ma…" at bounding box center [626, 216] width 83 height 15
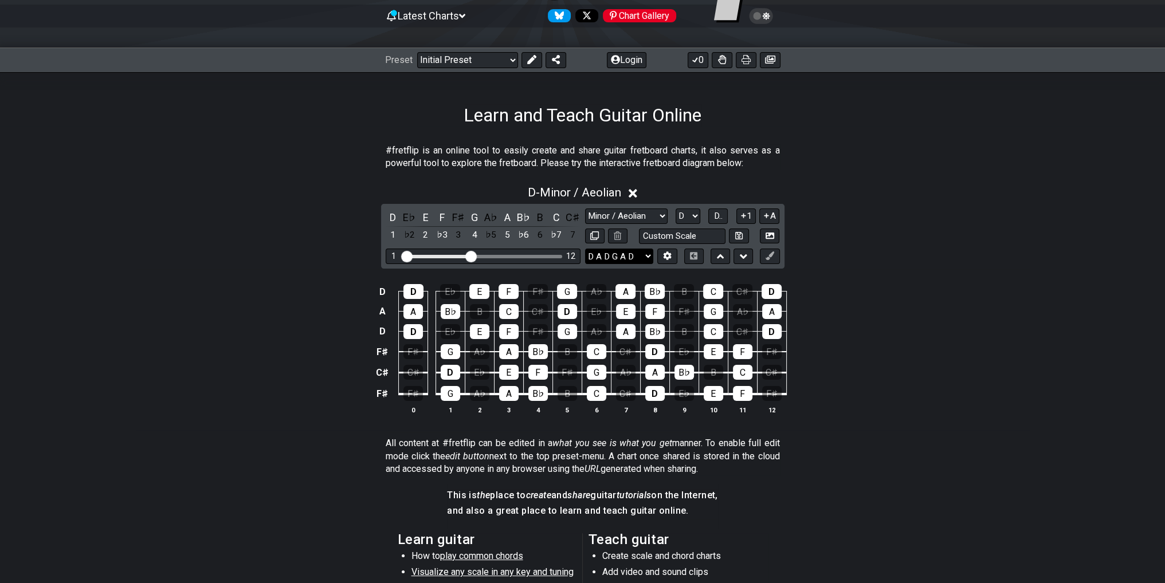
click at [631, 258] on select "E A D G B E E A D G B E E A D G B E B E A D F♯ B A D G C E A D A D G B E E♭ A♭ …" at bounding box center [619, 256] width 68 height 15
click at [625, 256] on select "E A D G B E E A D G B E E A D G B E B E A D F♯ B A D G C E A D A D G B E E♭ A♭ …" at bounding box center [619, 256] width 68 height 15
click at [666, 260] on button at bounding box center [666, 256] width 19 height 15
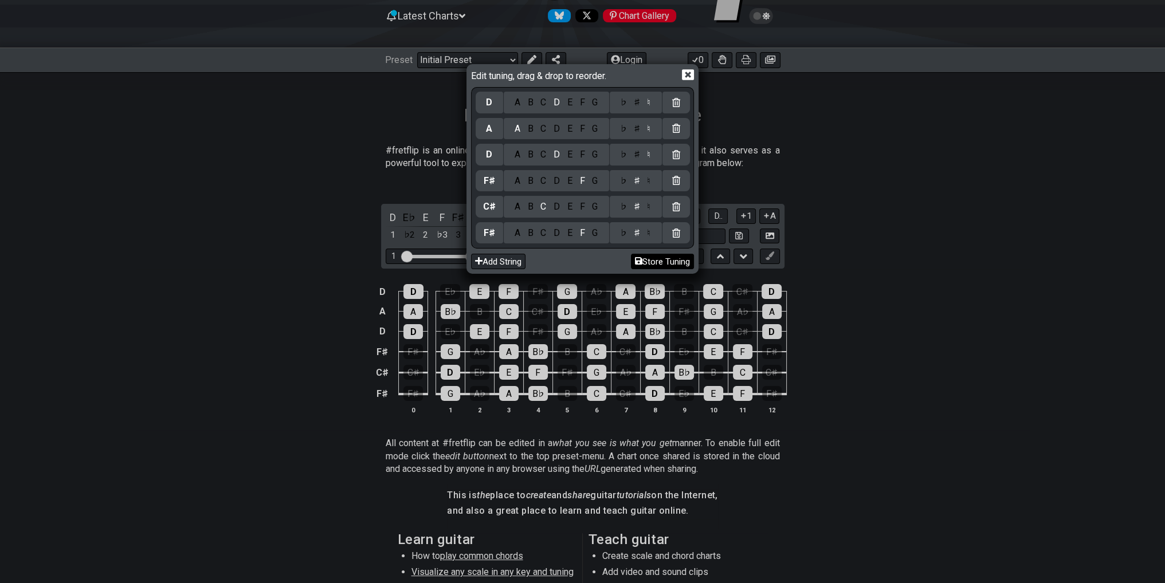
click at [647, 263] on button "Store Tuning" at bounding box center [662, 261] width 63 height 15
click at [653, 260] on button "Store Tuning" at bounding box center [662, 261] width 63 height 15
click at [685, 74] on icon at bounding box center [688, 75] width 12 height 12
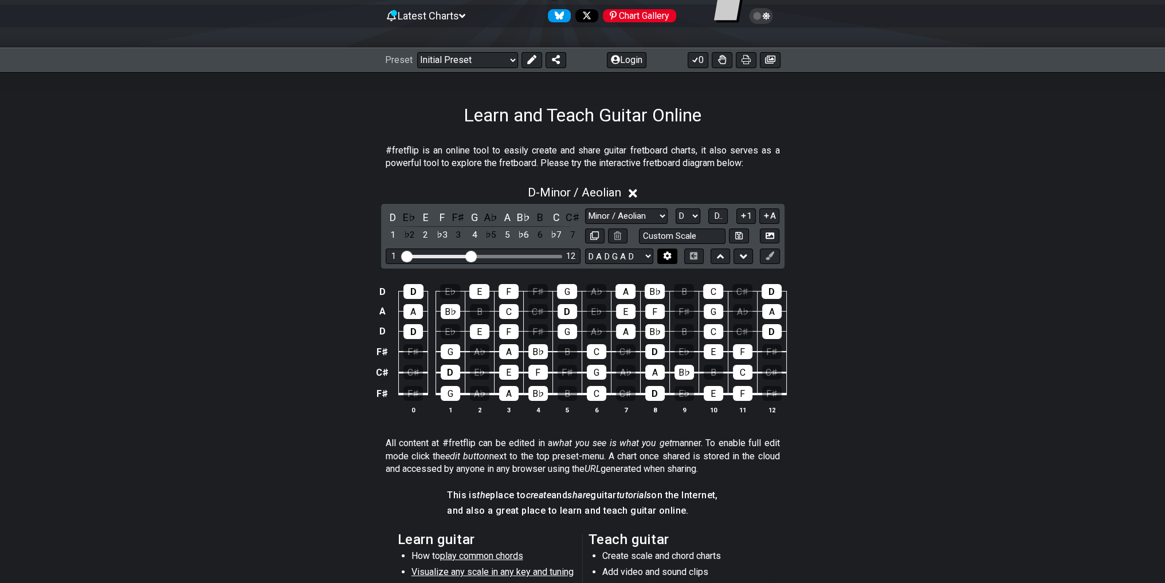
click at [667, 258] on icon at bounding box center [668, 256] width 8 height 9
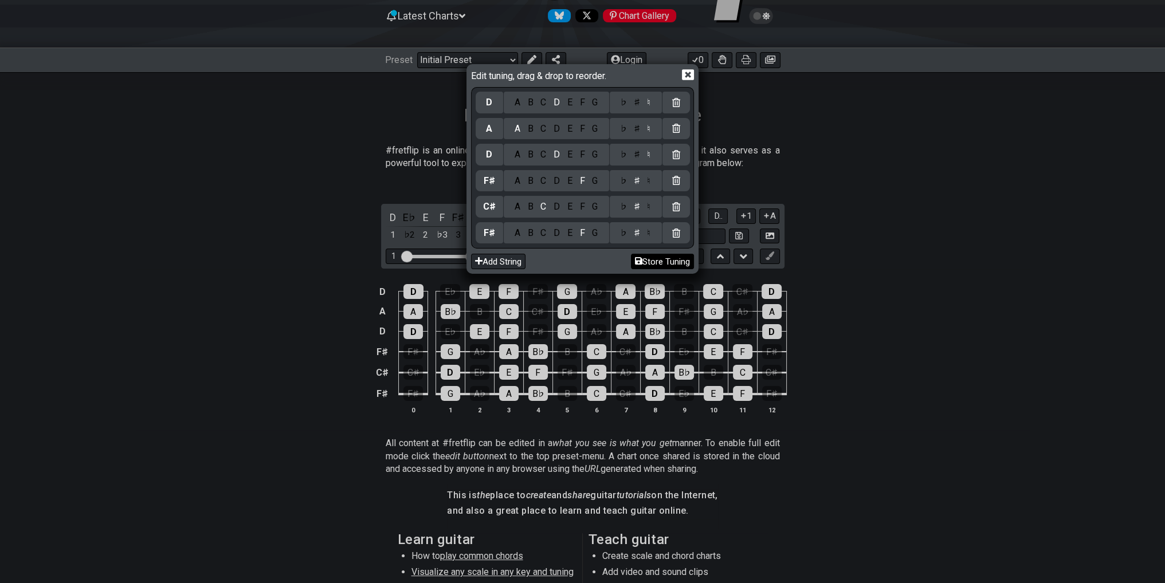
click at [657, 262] on button "Store Tuning" at bounding box center [662, 261] width 63 height 15
click at [525, 260] on button "Add String" at bounding box center [498, 261] width 54 height 15
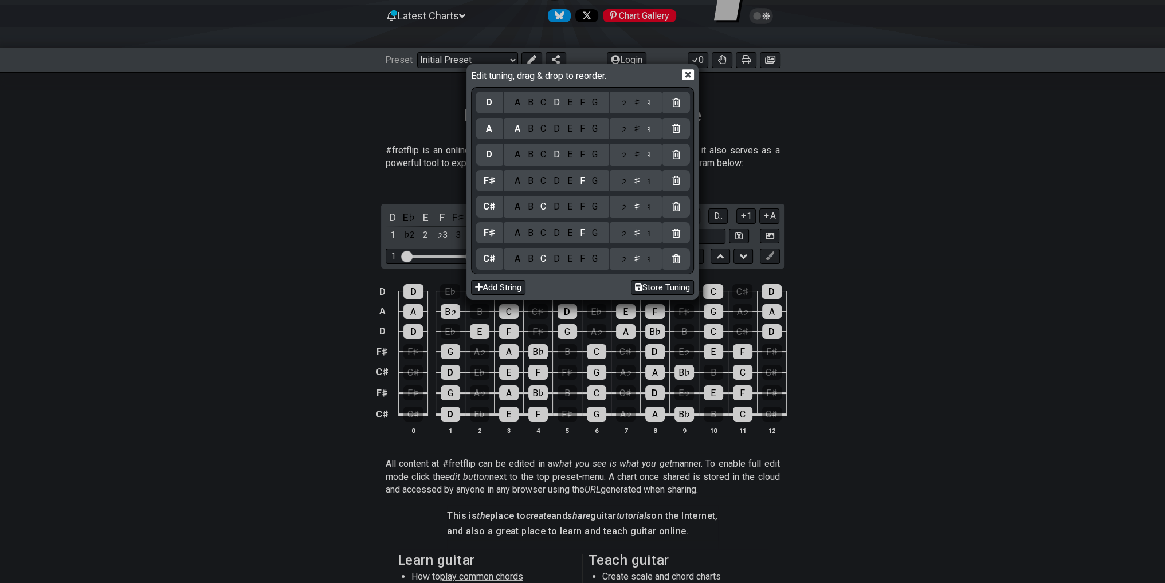
click at [675, 261] on icon at bounding box center [676, 258] width 8 height 9
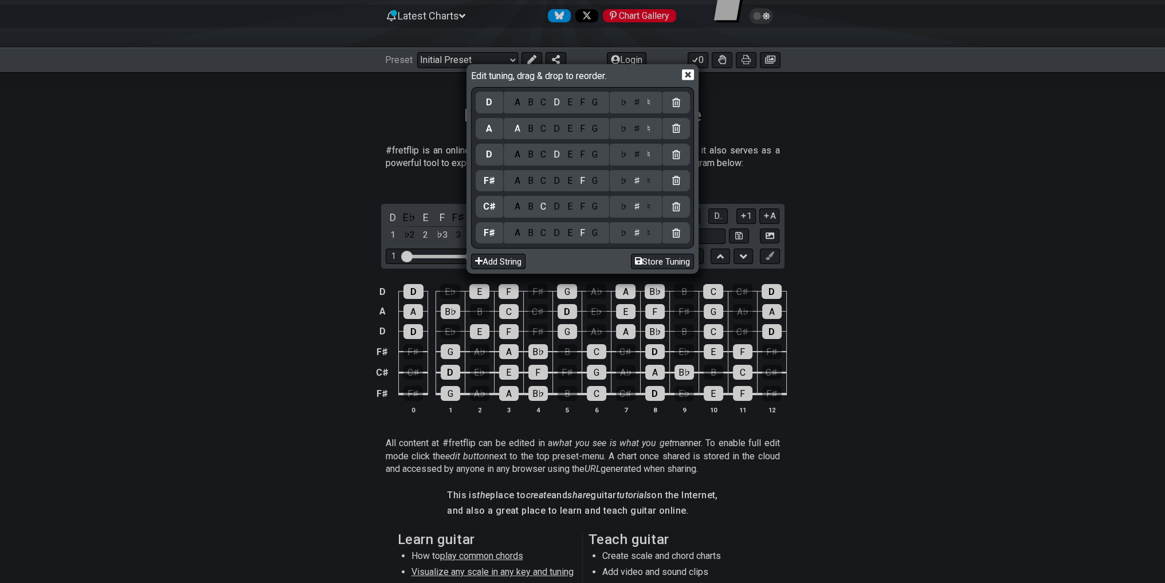
click at [598, 237] on div "G" at bounding box center [594, 233] width 13 height 13
click at [582, 234] on div "F" at bounding box center [582, 233] width 13 height 13
click at [650, 258] on button "Store Tuning" at bounding box center [662, 261] width 63 height 15
click at [685, 74] on icon at bounding box center [688, 75] width 12 height 12
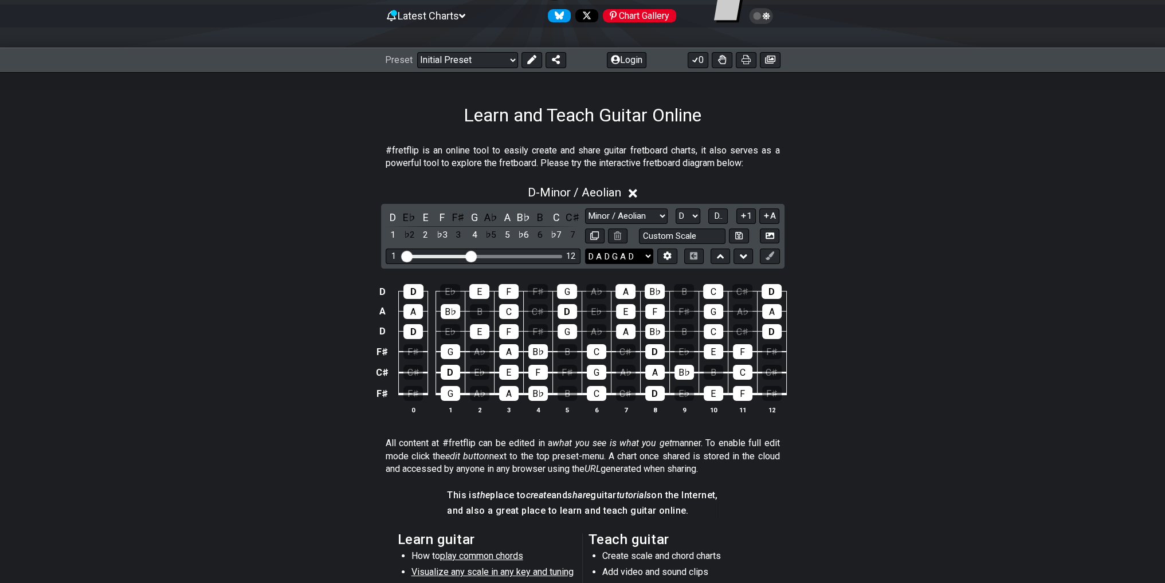
click at [625, 254] on select "E A D G B E F♯ C♯ F♯ D A D E A D G B E B E A D F♯ B A D G C E A D A D G B E E♭ …" at bounding box center [619, 256] width 68 height 15
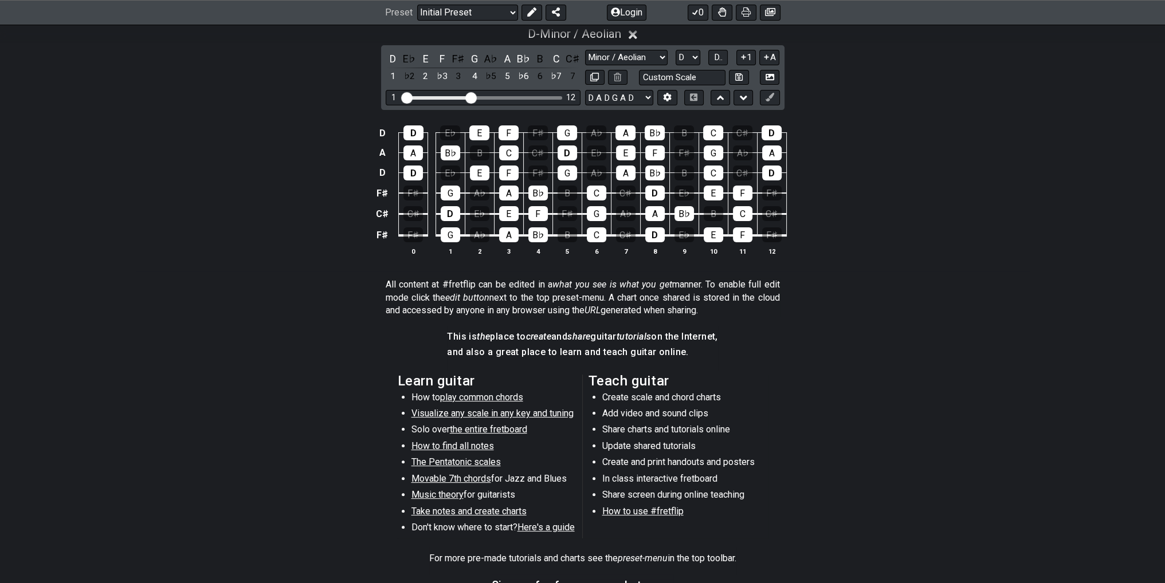
scroll to position [286, 0]
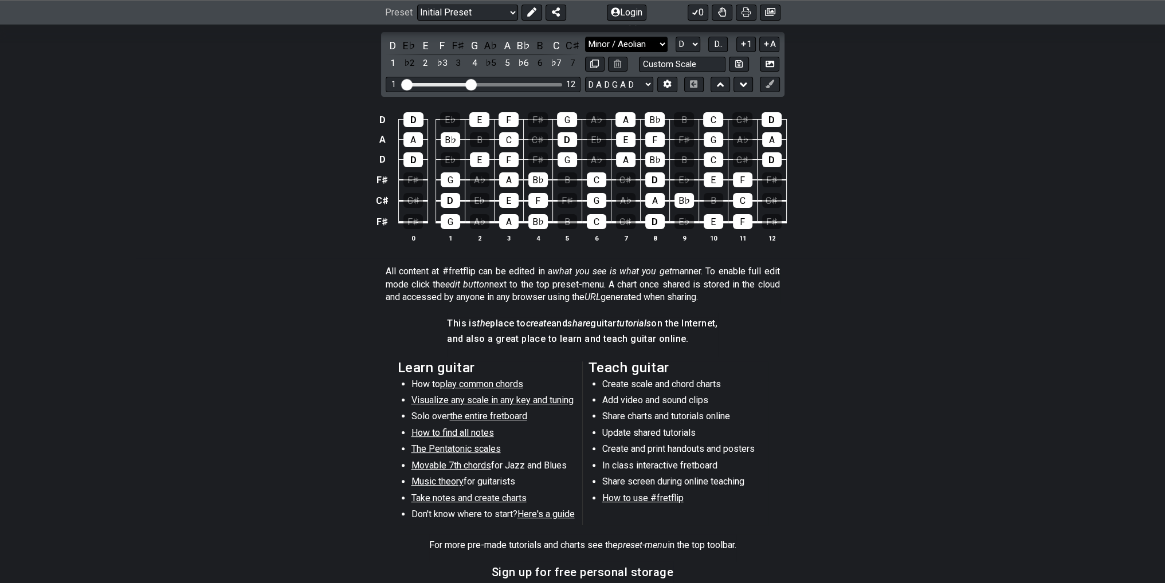
click at [630, 45] on select "Minor Pentatonic Click to edit Minor Pentatonic Major Pentatonic Minor Blues Ma…" at bounding box center [626, 44] width 83 height 15
drag, startPoint x: 630, startPoint y: 44, endPoint x: 646, endPoint y: 53, distance: 18.5
click at [630, 44] on select "Minor Pentatonic Click to edit Minor Pentatonic Major Pentatonic Minor Blues Ma…" at bounding box center [626, 44] width 83 height 15
drag, startPoint x: 631, startPoint y: 83, endPoint x: 633, endPoint y: 89, distance: 7.2
click at [631, 83] on select "E A D G B E F♯ C♯ F♯ D A D E A D G B E B E A D F♯ B A D G C E A D A D G B E E♭ …" at bounding box center [619, 84] width 68 height 15
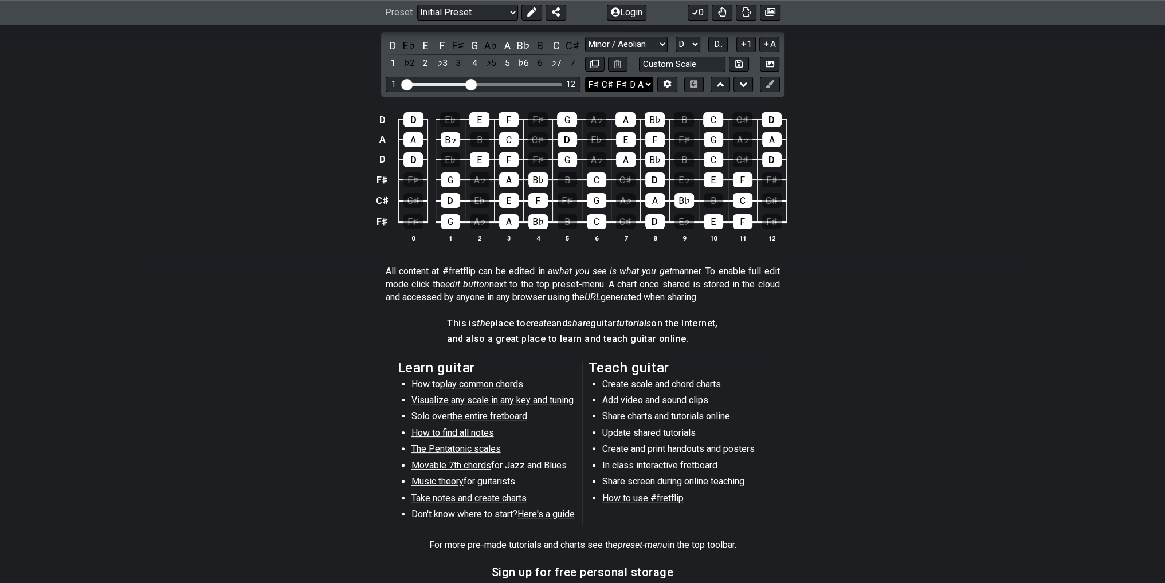
click at [585, 77] on select "E A D G B E F♯ C♯ F♯ D A D E A D G B E B E A D F♯ B A D G C E A D A D G B E E♭ …" at bounding box center [619, 84] width 68 height 15
click at [627, 86] on select "E A D G B E F♯ C♯ F♯ D A D E A D G B E B E A D F♯ B A D G C E A D A D G B E E♭ …" at bounding box center [619, 84] width 68 height 15
select select "D A D G A D"
click at [585, 77] on select "E A D G B E F♯ C♯ F♯ D A D E A D G B E B E A D F♯ B A D G C E A D A D G B E E♭ …" at bounding box center [619, 84] width 68 height 15
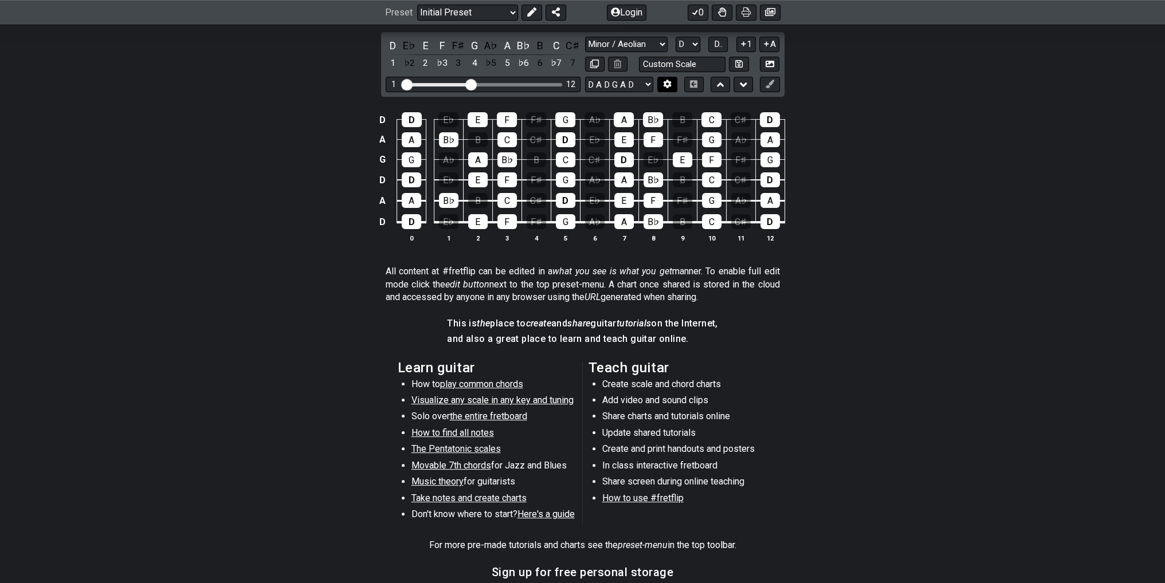
click at [669, 85] on icon at bounding box center [668, 84] width 8 height 9
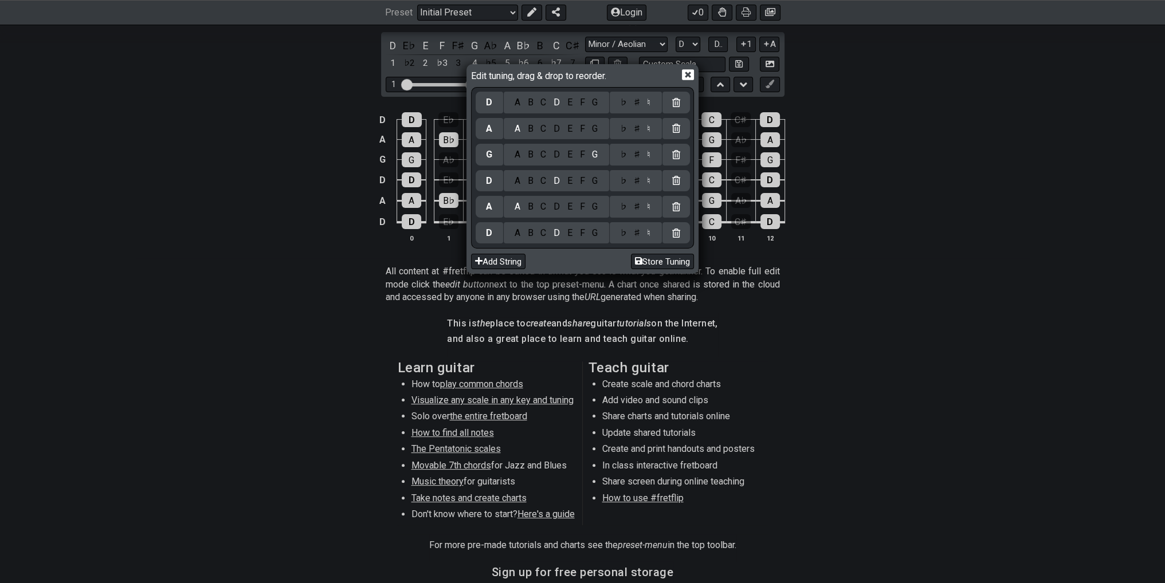
click at [580, 155] on div "F" at bounding box center [582, 154] width 13 height 13
click at [635, 154] on div "♯" at bounding box center [637, 154] width 14 height 13
click at [543, 129] on div "C" at bounding box center [543, 129] width 13 height 13
click at [633, 129] on div "♯" at bounding box center [637, 129] width 14 height 13
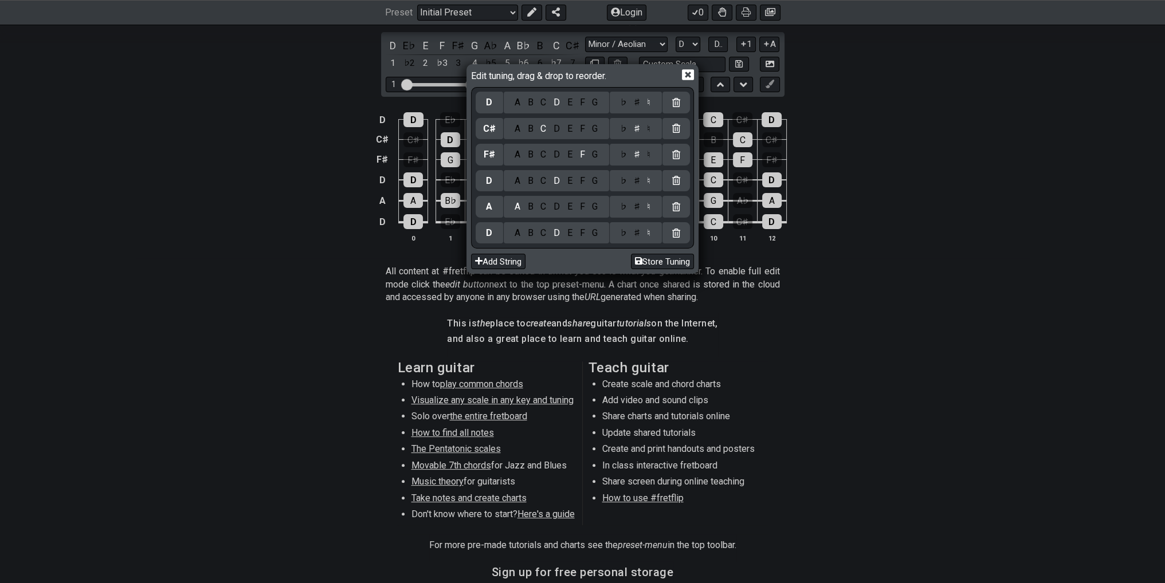
click at [582, 101] on div "F" at bounding box center [582, 102] width 13 height 13
click at [636, 100] on div "♯" at bounding box center [637, 102] width 14 height 13
click at [660, 262] on button "Store Tuning" at bounding box center [662, 261] width 63 height 15
click at [686, 74] on icon at bounding box center [688, 75] width 12 height 12
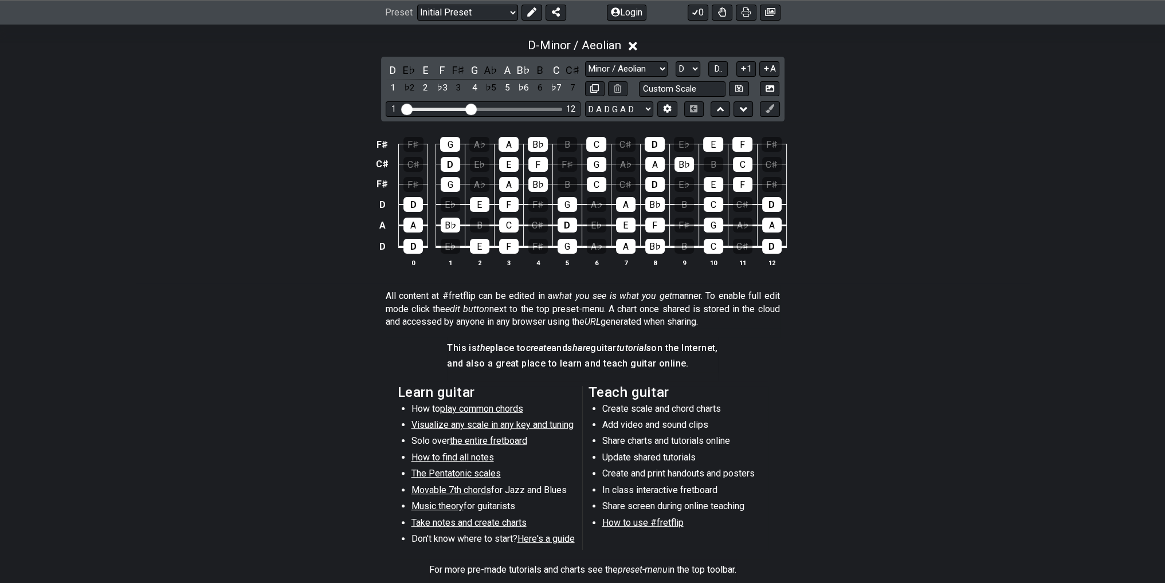
scroll to position [229, 0]
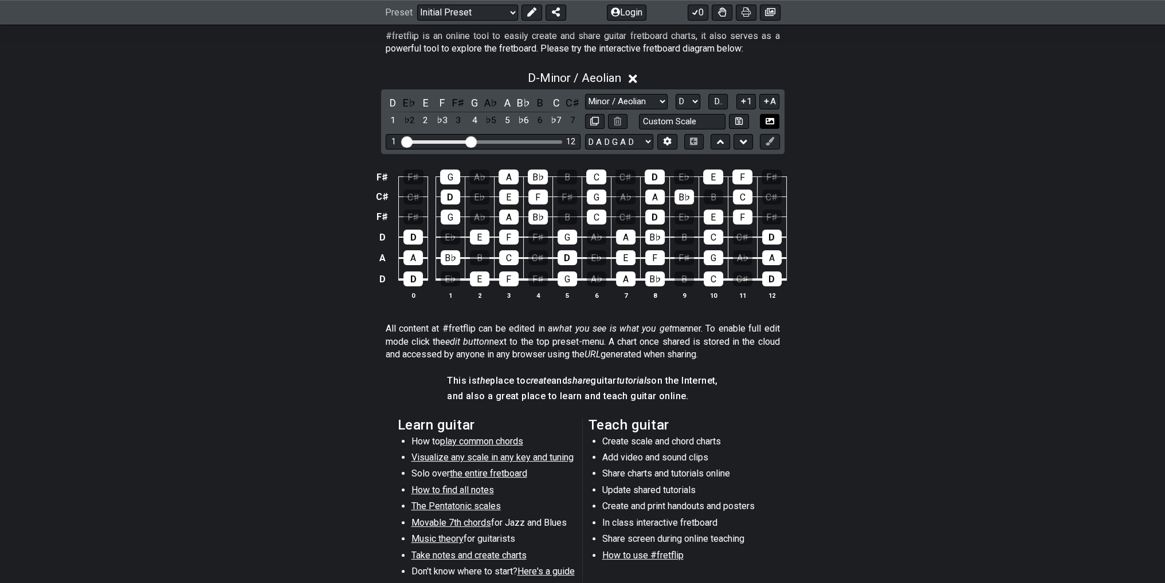
click at [772, 122] on icon at bounding box center [770, 121] width 9 height 9
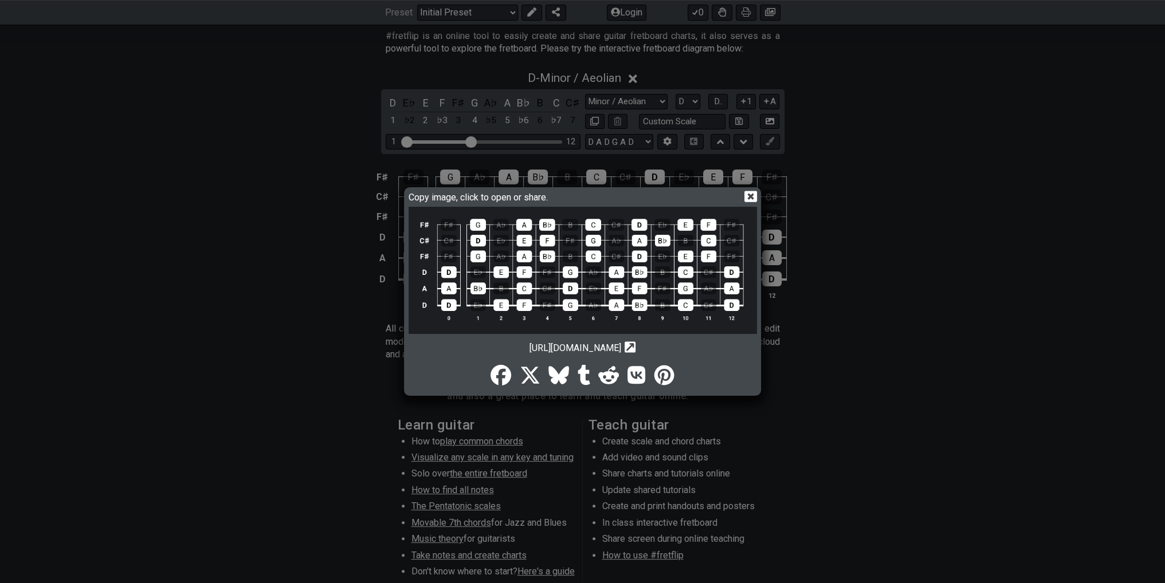
click at [623, 264] on img at bounding box center [583, 270] width 348 height 127
click at [752, 194] on icon at bounding box center [750, 196] width 12 height 12
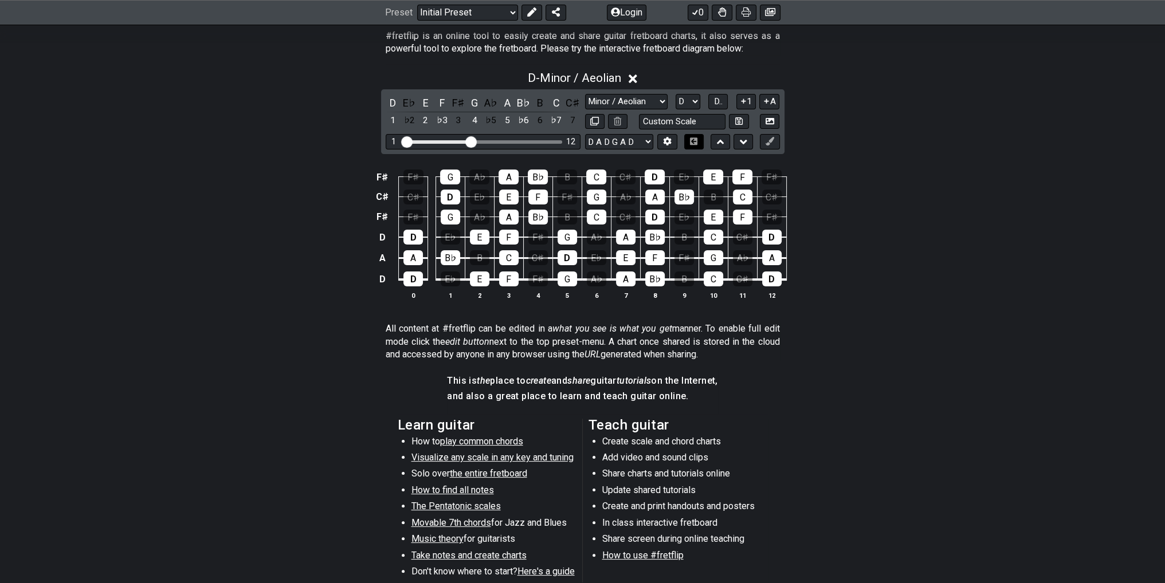
click at [695, 142] on icon at bounding box center [693, 141] width 7 height 7
click at [692, 143] on icon at bounding box center [693, 141] width 7 height 7
drag, startPoint x: 472, startPoint y: 142, endPoint x: 532, endPoint y: 146, distance: 59.7
click at [532, 141] on input "Visible fret range" at bounding box center [483, 141] width 163 height 0
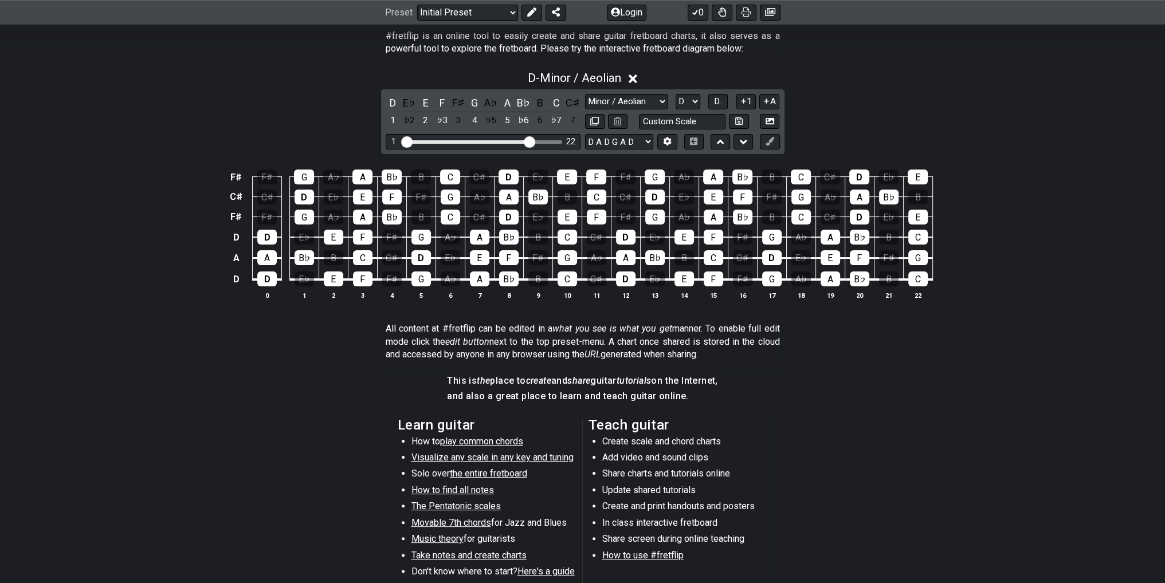
drag, startPoint x: 520, startPoint y: 141, endPoint x: 499, endPoint y: 144, distance: 21.4
click at [491, 140] on div "Visible fret range" at bounding box center [467, 141] width 128 height 3
drag, startPoint x: 530, startPoint y: 140, endPoint x: 469, endPoint y: 138, distance: 60.8
click at [469, 141] on input "Visible fret range" at bounding box center [483, 141] width 163 height 0
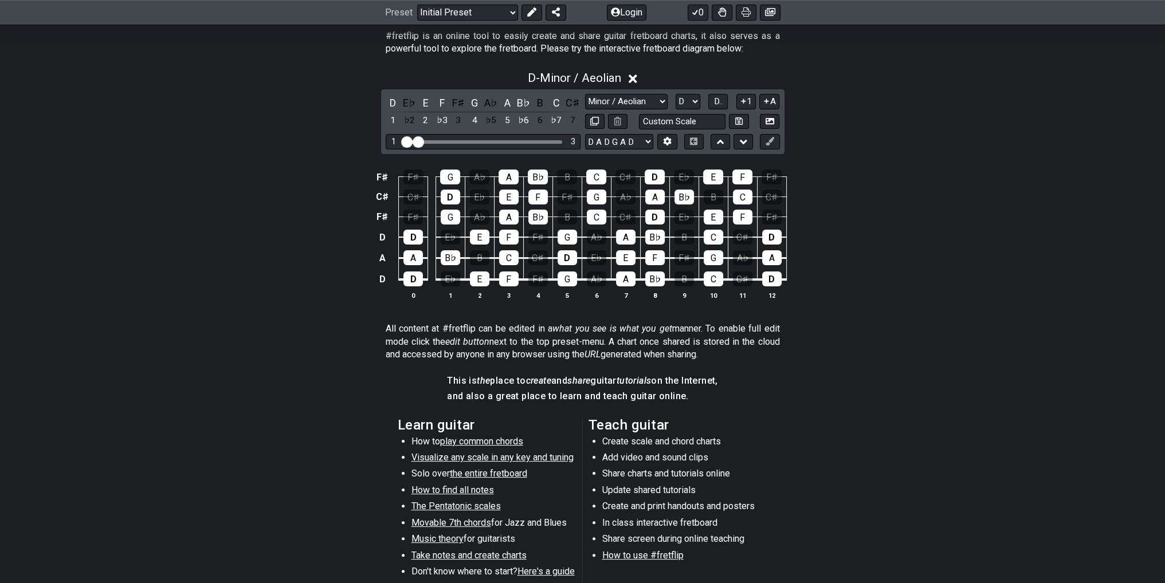
drag, startPoint x: 472, startPoint y: 140, endPoint x: 415, endPoint y: 147, distance: 57.1
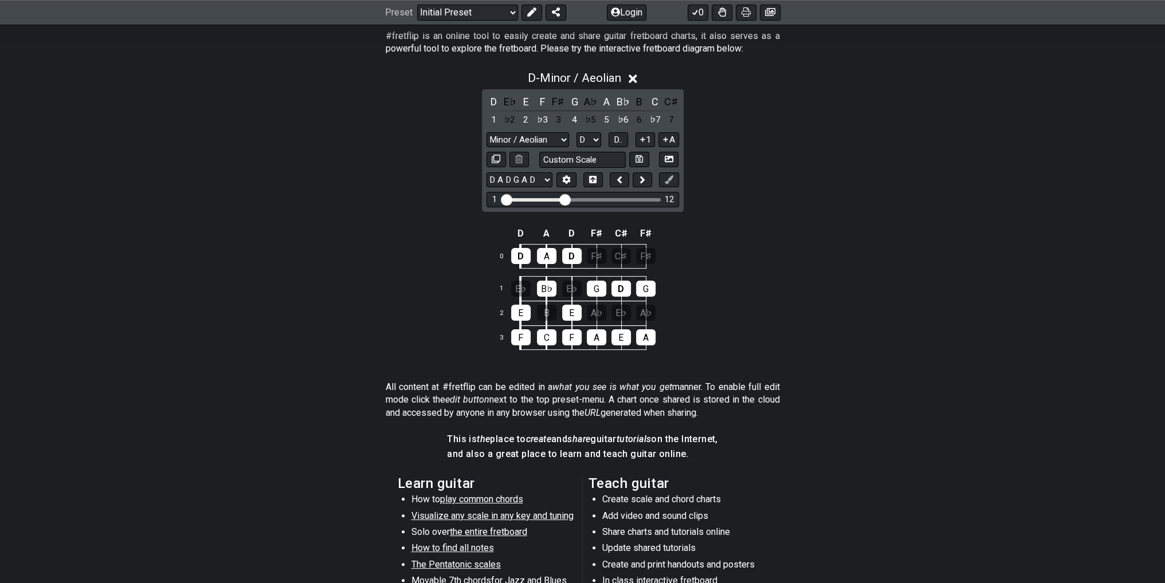
drag, startPoint x: 521, startPoint y: 199, endPoint x: 567, endPoint y: 200, distance: 45.3
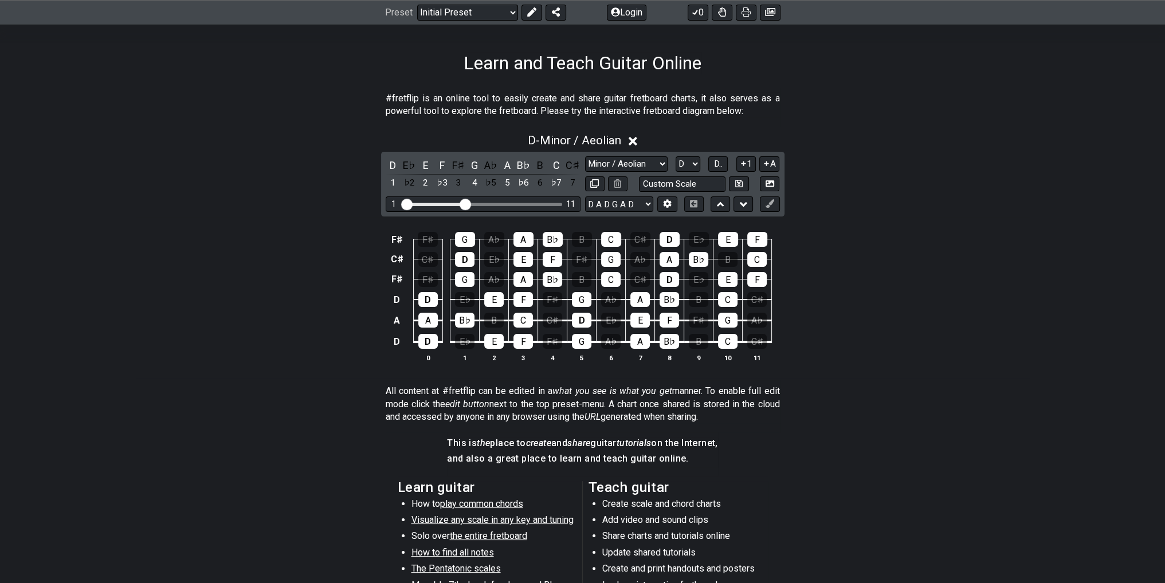
scroll to position [142, 0]
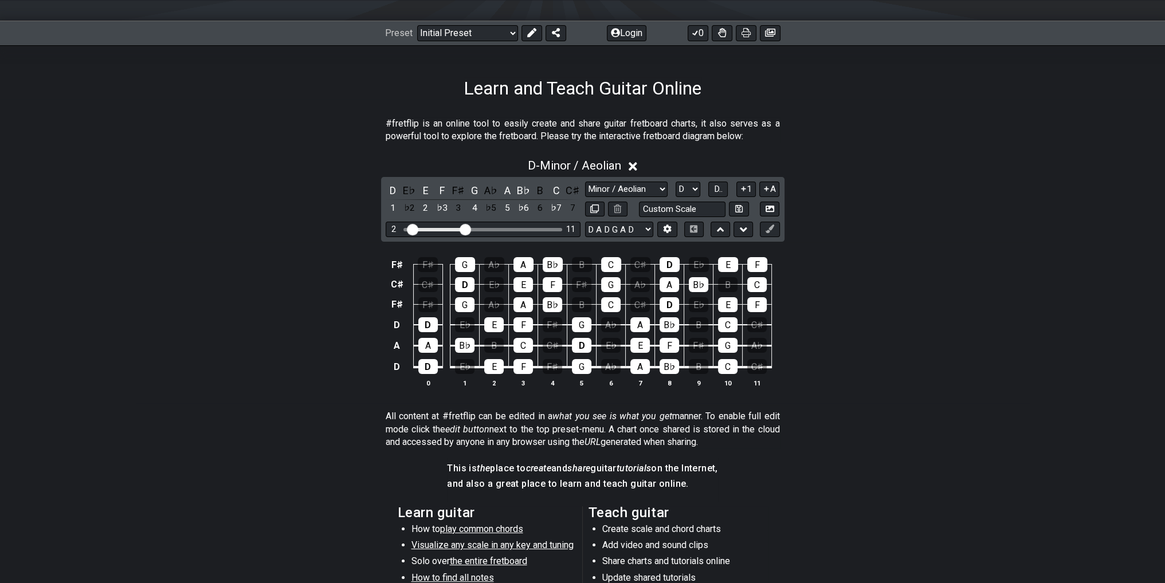
click at [410, 229] on input "Visible fret range" at bounding box center [483, 229] width 163 height 0
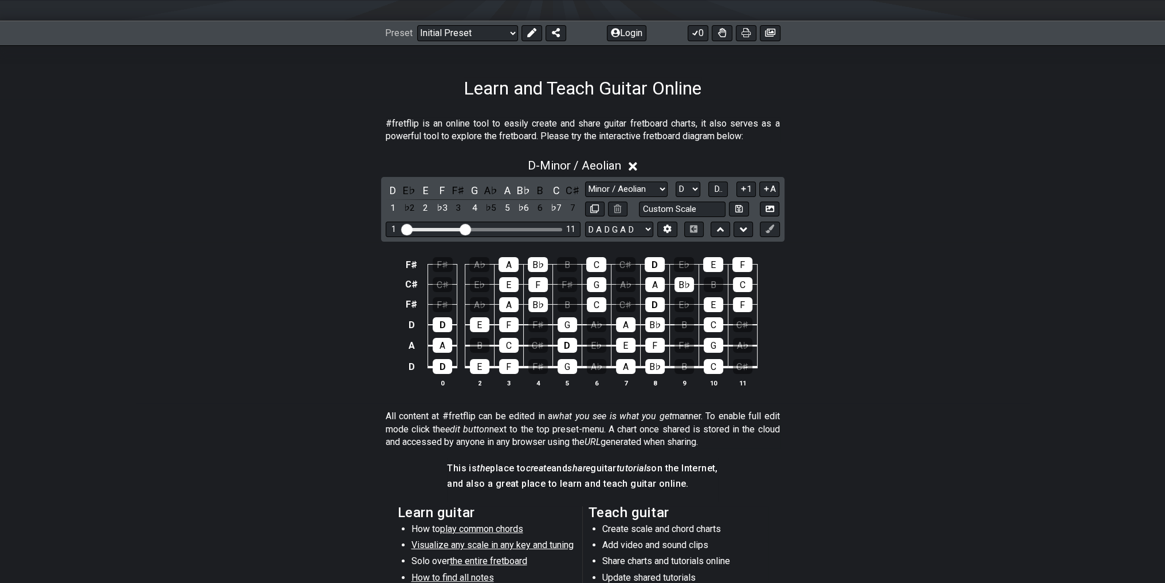
drag, startPoint x: 410, startPoint y: 231, endPoint x: 382, endPoint y: 226, distance: 28.4
click at [402, 229] on input "Visible fret range" at bounding box center [483, 229] width 163 height 0
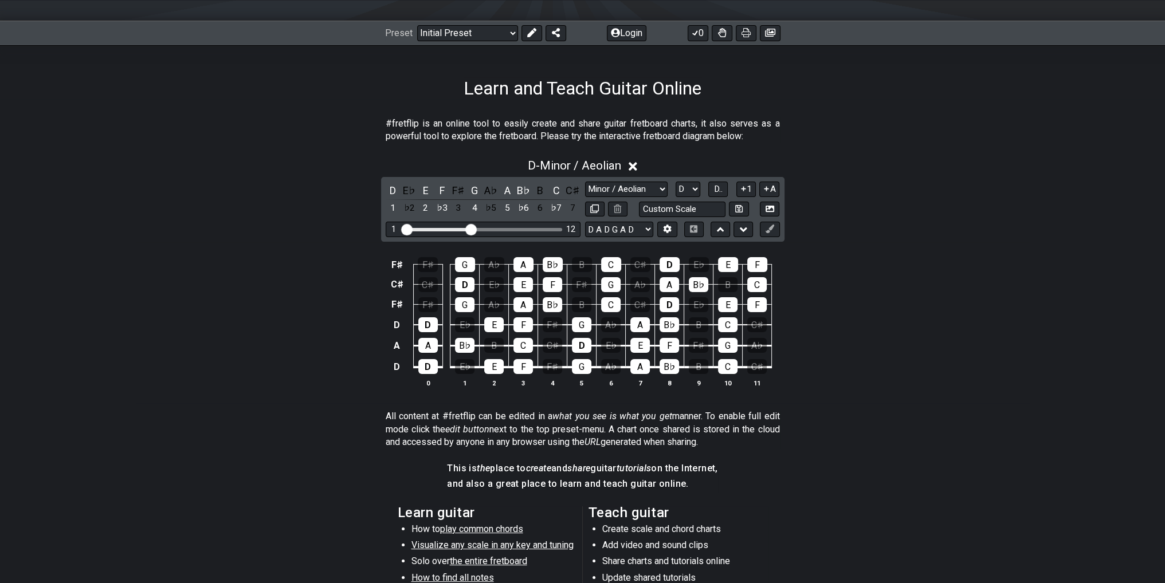
click at [470, 229] on input "Visible fret range" at bounding box center [483, 229] width 163 height 0
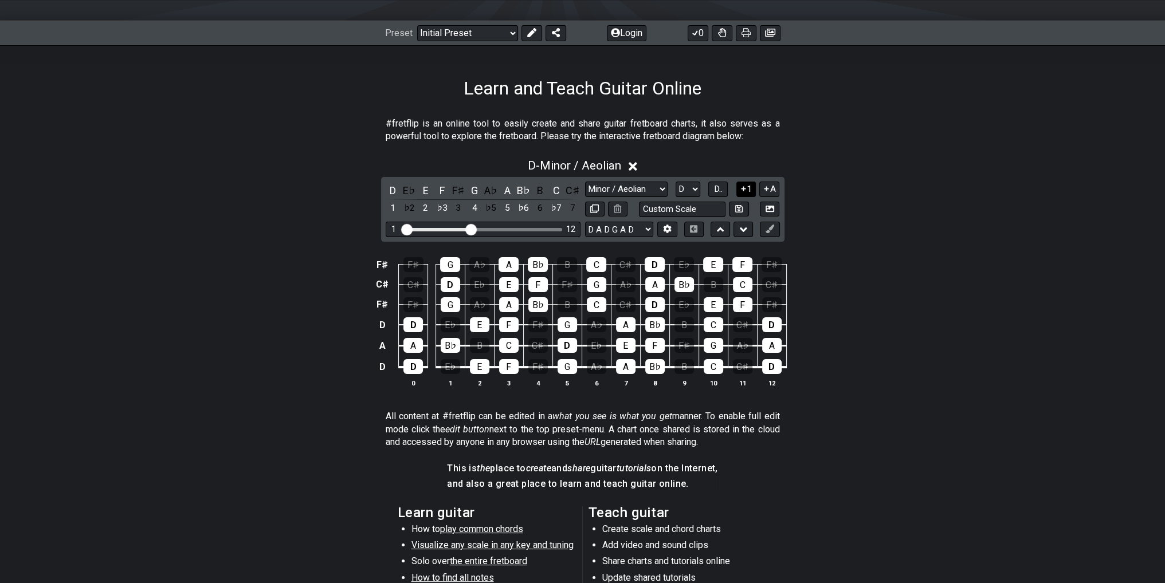
click at [747, 191] on button "1" at bounding box center [745, 189] width 19 height 15
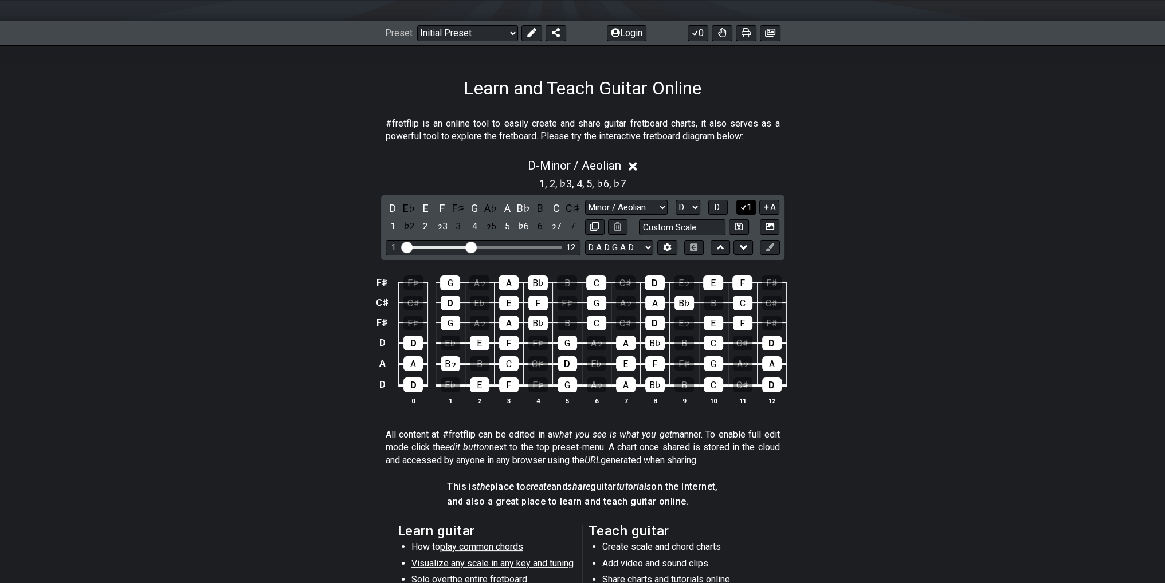
click at [747, 203] on button "1" at bounding box center [745, 207] width 19 height 15
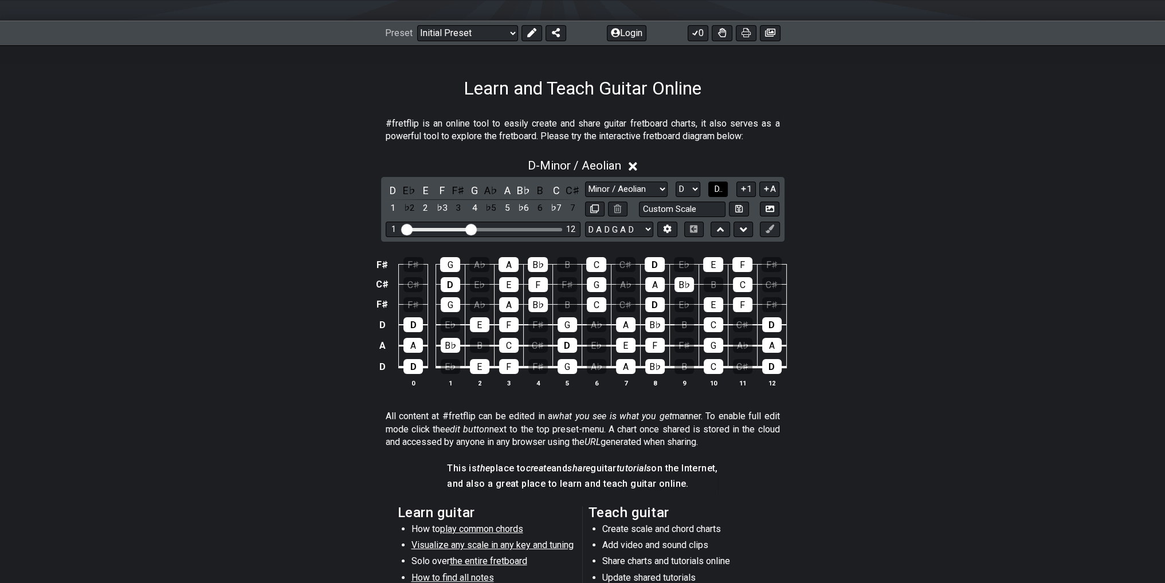
click at [718, 191] on span "D.." at bounding box center [718, 189] width 9 height 10
click at [716, 190] on span "1..7" at bounding box center [718, 189] width 14 height 10
click at [716, 190] on span "..." at bounding box center [718, 189] width 5 height 10
click at [733, 230] on button at bounding box center [742, 229] width 19 height 15
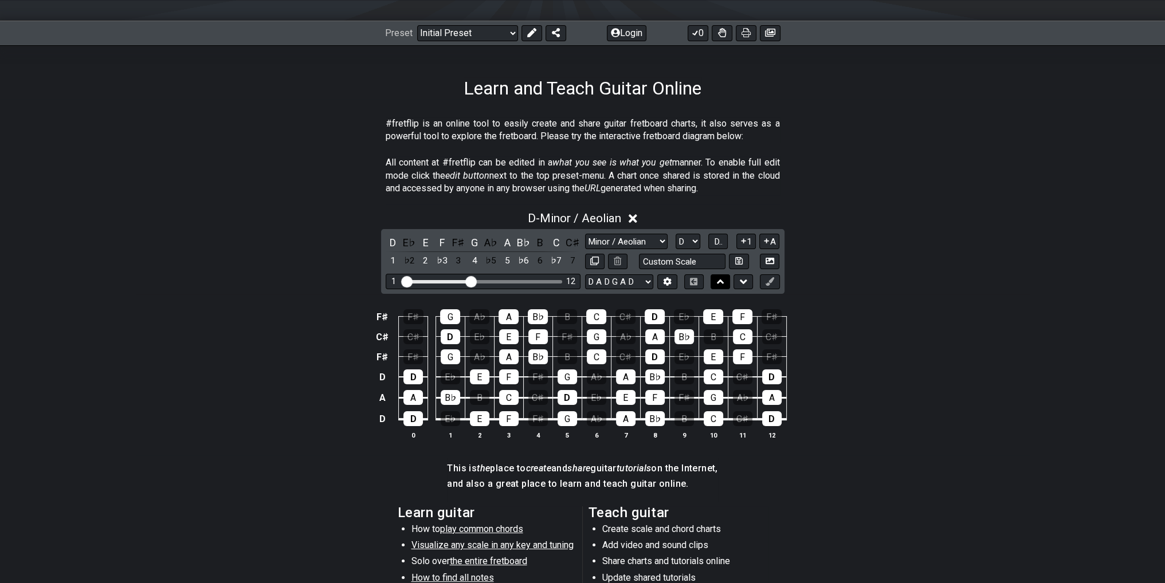
click at [724, 274] on button at bounding box center [719, 281] width 19 height 15
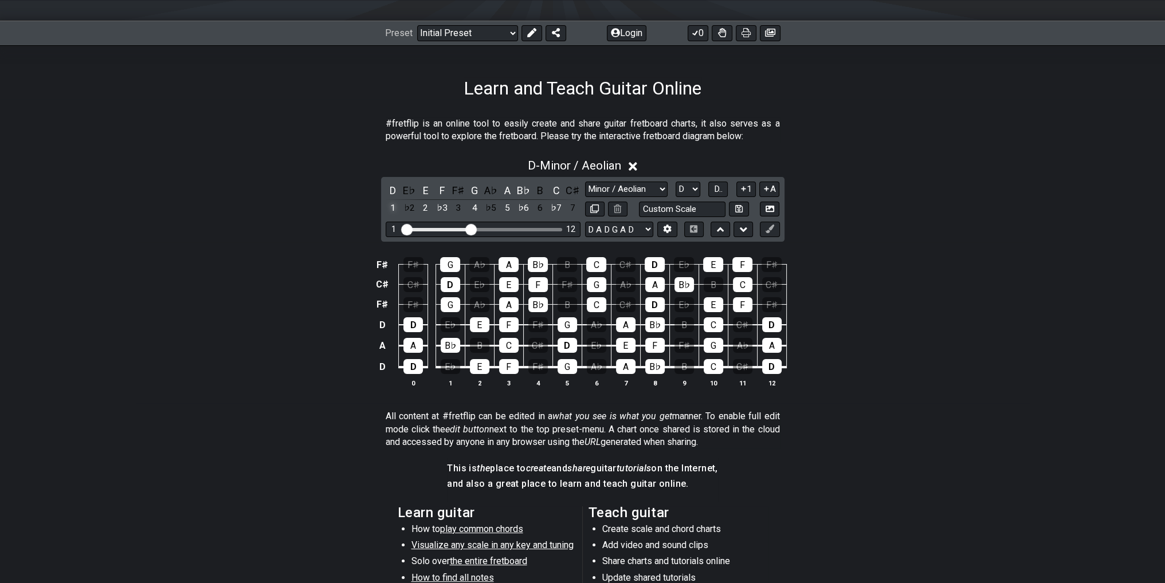
click at [395, 207] on div "1" at bounding box center [393, 208] width 15 height 15
click at [664, 227] on icon at bounding box center [668, 229] width 8 height 9
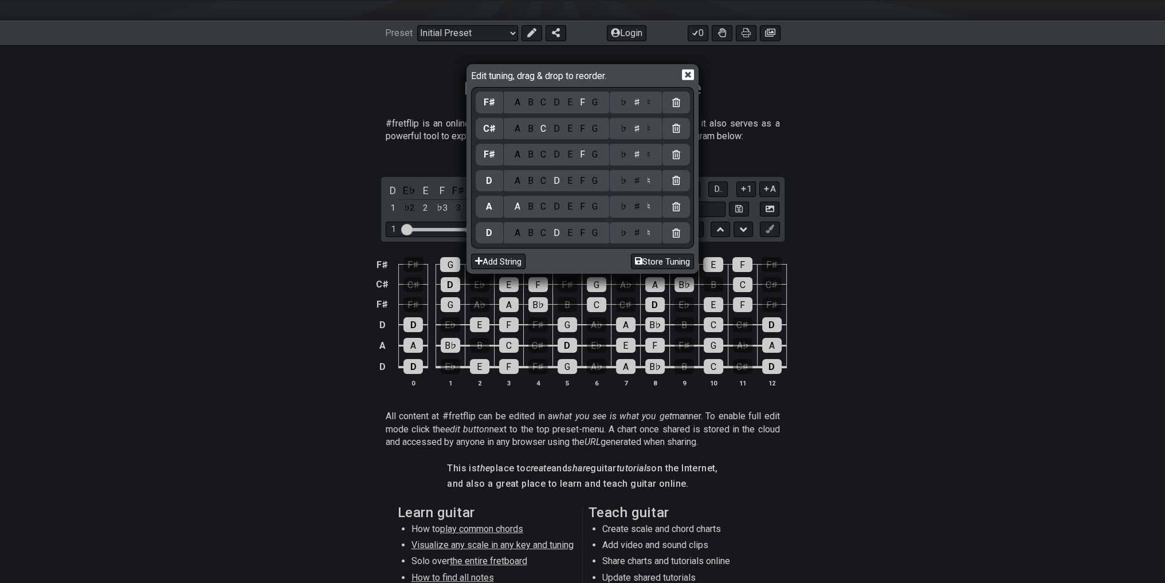
click at [684, 77] on icon at bounding box center [688, 75] width 12 height 11
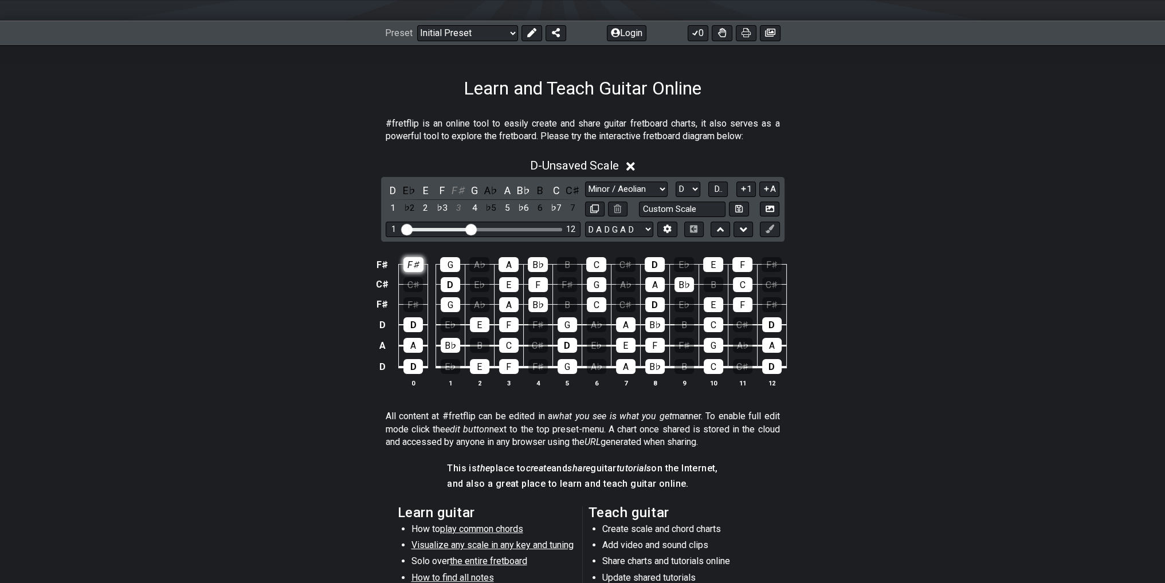
click at [418, 263] on div "F♯" at bounding box center [413, 264] width 20 height 15
click at [418, 264] on div "F♯" at bounding box center [413, 264] width 20 height 15
drag, startPoint x: 403, startPoint y: 230, endPoint x: 386, endPoint y: 227, distance: 17.4
click at [402, 229] on input "Visible fret range" at bounding box center [483, 229] width 163 height 0
drag, startPoint x: 402, startPoint y: 231, endPoint x: 410, endPoint y: 232, distance: 8.7
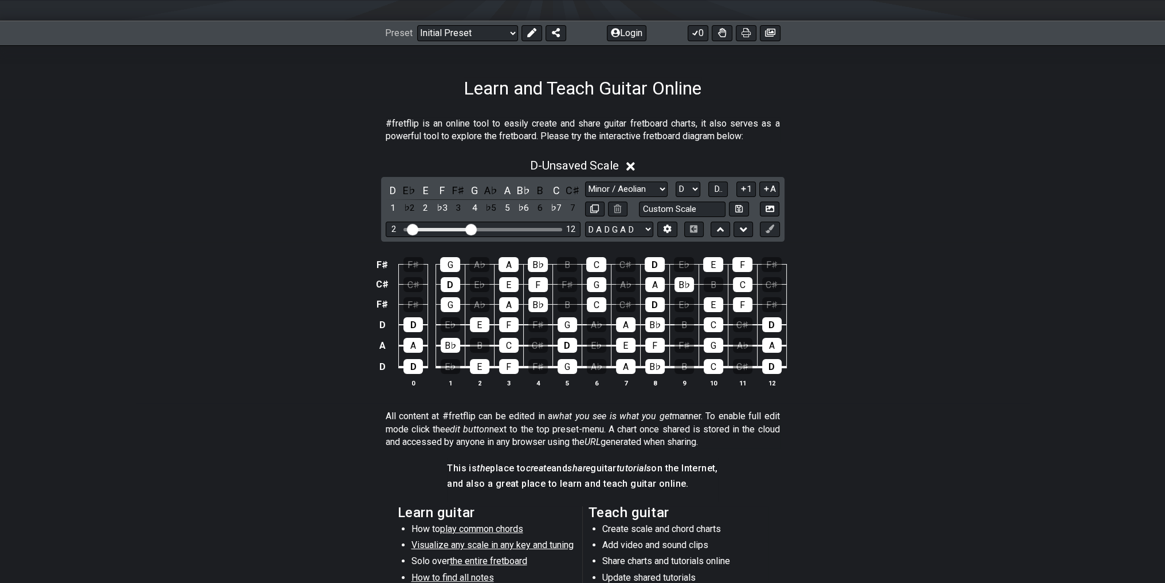
click at [410, 229] on input "Visible fret range" at bounding box center [483, 229] width 163 height 0
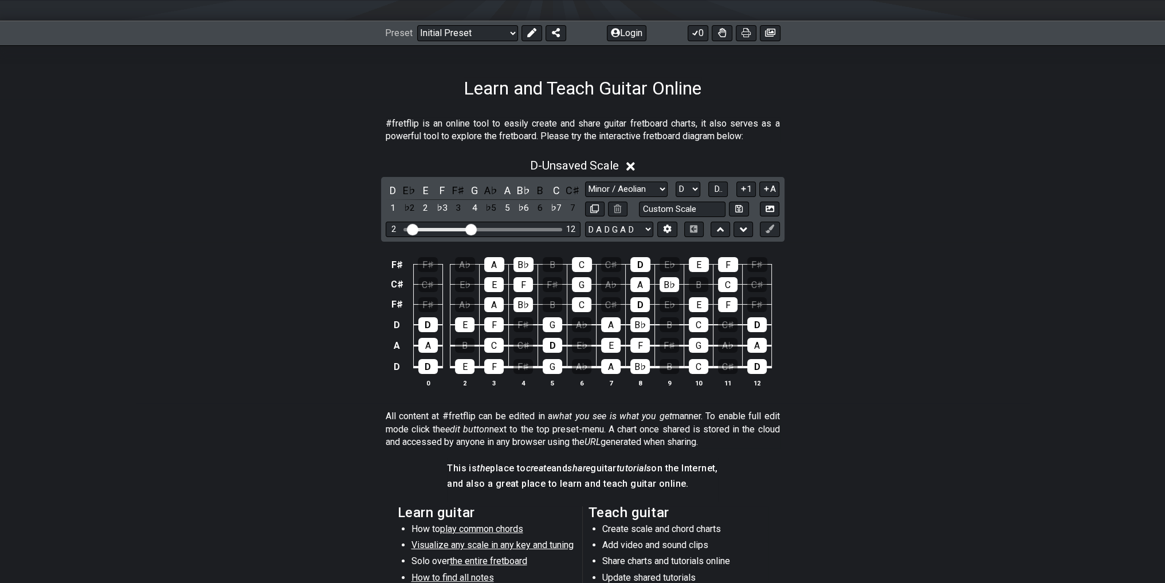
click at [417, 232] on div "2 12" at bounding box center [483, 229] width 195 height 15
drag, startPoint x: 410, startPoint y: 226, endPoint x: 384, endPoint y: 225, distance: 26.4
click at [402, 229] on input "Visible fret range" at bounding box center [483, 229] width 163 height 0
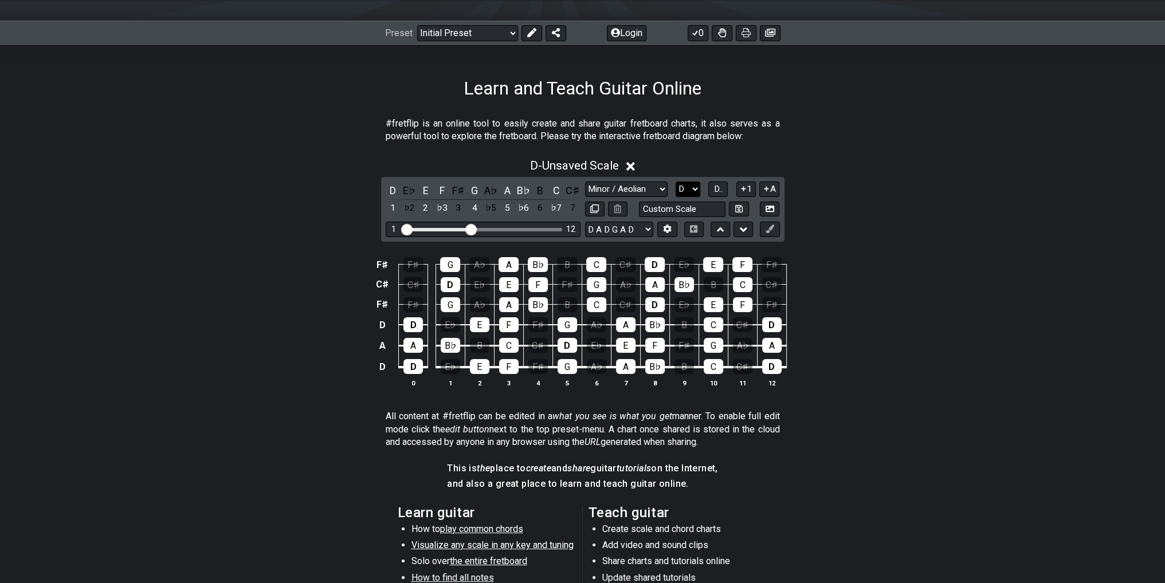
click at [697, 187] on select "A♭ A A♯ B♭ B C C♯ D♭ D D♯ E♭ E F F♯ G♭ G G♯" at bounding box center [688, 189] width 25 height 15
click at [866, 262] on div "F♯ F♯ G A♭ A B♭ B C C♯ D E♭ E F F♯ C♯ C♯ D E♭ E F F♯ G A♭ A B♭ B C C♯ F♯ F♯ G A…" at bounding box center [583, 322] width 894 height 161
click at [690, 182] on select "A♭ A A♯ B♭ B C C♯ D♭ D D♯ E♭ E F F♯ G♭ G G♯" at bounding box center [688, 189] width 25 height 15
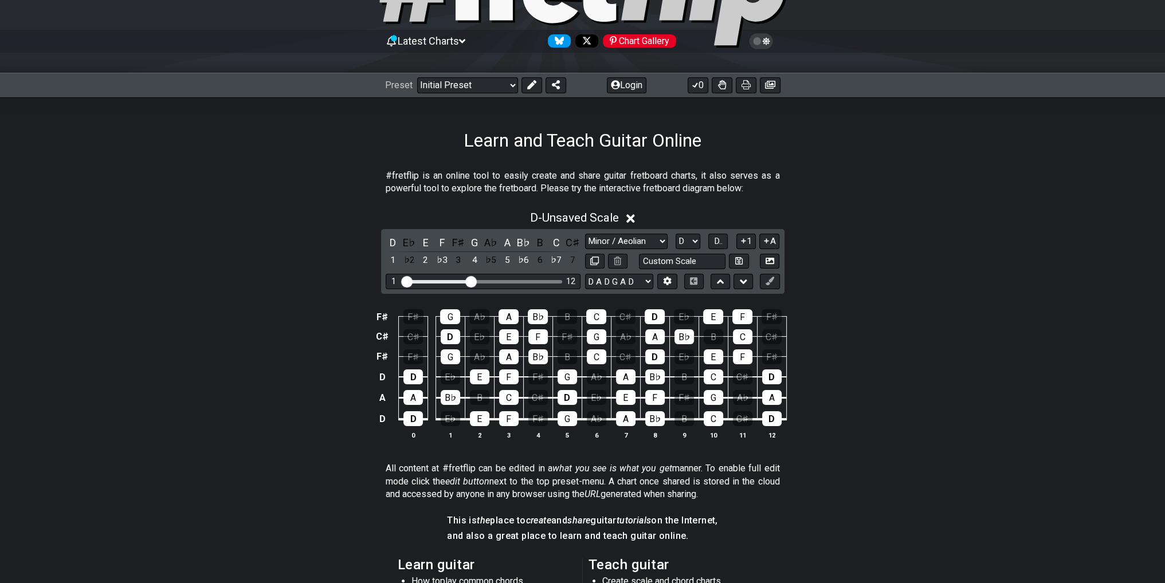
scroll to position [84, 0]
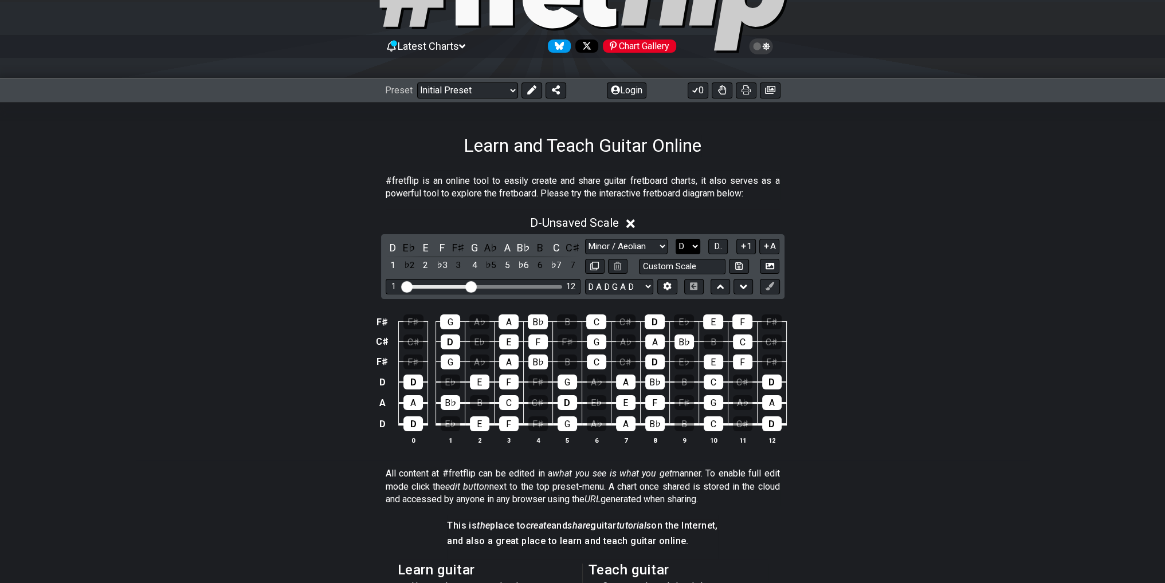
click at [687, 245] on select "A♭ A A♯ B♭ B C C♯ D♭ D D♯ E♭ E F F♯ G♭ G G♯" at bounding box center [688, 246] width 25 height 15
click at [676, 239] on select "A♭ A A♯ B♭ B C C♯ D♭ D D♯ E♭ E F F♯ G♭ G G♯" at bounding box center [688, 246] width 25 height 15
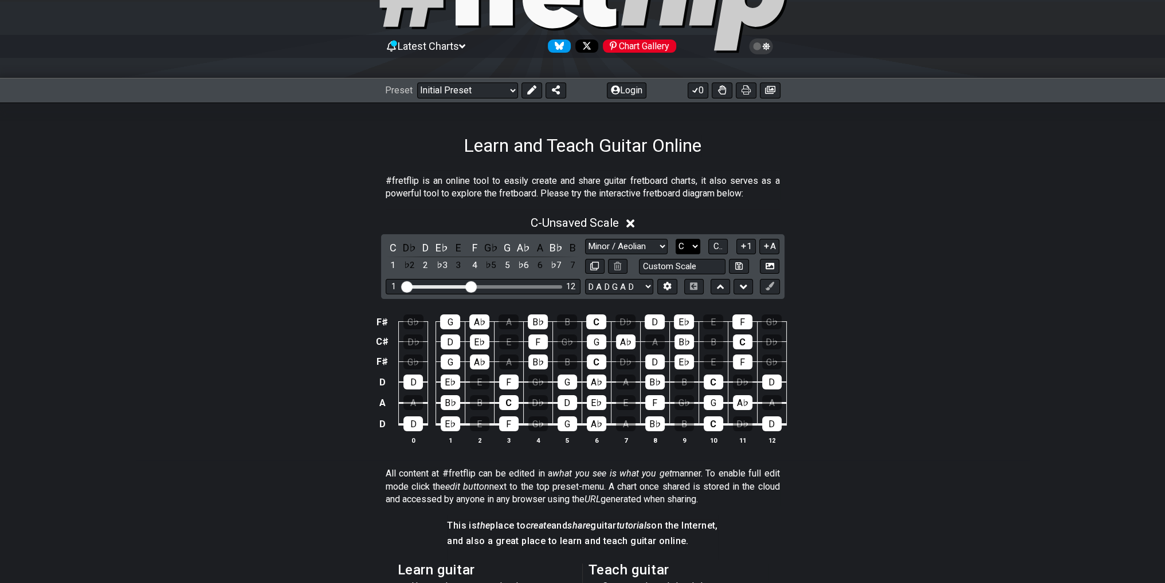
click at [693, 245] on select "A♭ A A♯ B♭ B C C♯ D♭ D D♯ E♭ E F F♯ G♭ G G♯" at bounding box center [688, 246] width 25 height 15
select select "D"
click at [676, 239] on select "A♭ A A♯ B♭ B C C♯ D♭ D D♯ E♭ E F F♯ G♭ G G♯" at bounding box center [688, 246] width 25 height 15
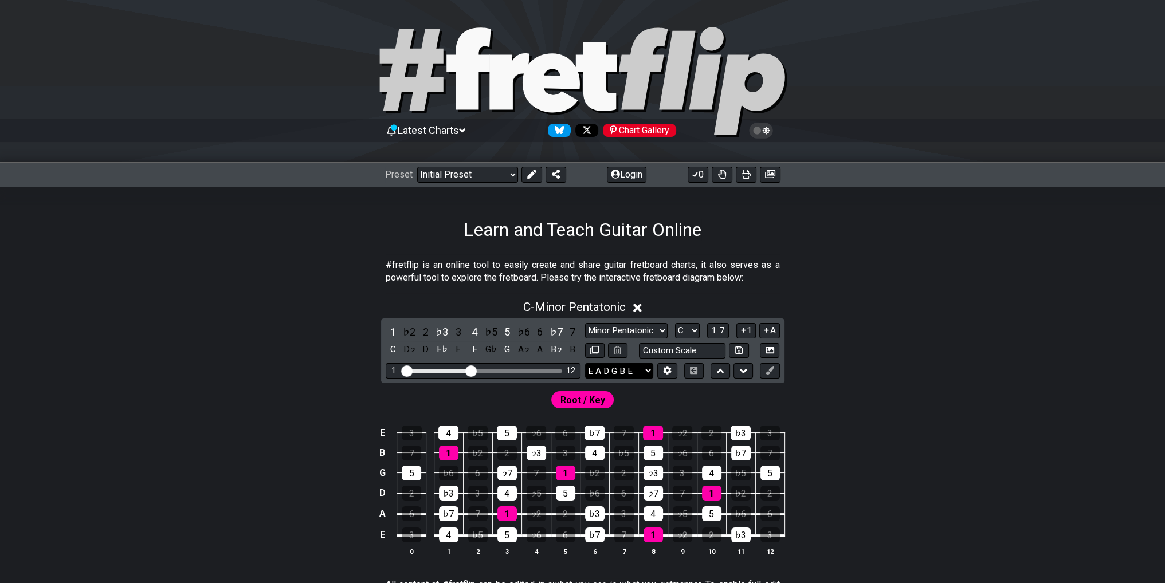
click at [628, 372] on select "E A D G B E E A D G B E E A D G B E B E A D F♯ B A D G C E A D A D G B E E♭ A♭ …" at bounding box center [619, 370] width 68 height 15
select select "D A D G B E"
click at [585, 363] on select "E A D G B E E A D G B E E A D G B E B E A D F♯ B A D G C E A D A D G B E E♭ A♭ …" at bounding box center [619, 370] width 68 height 15
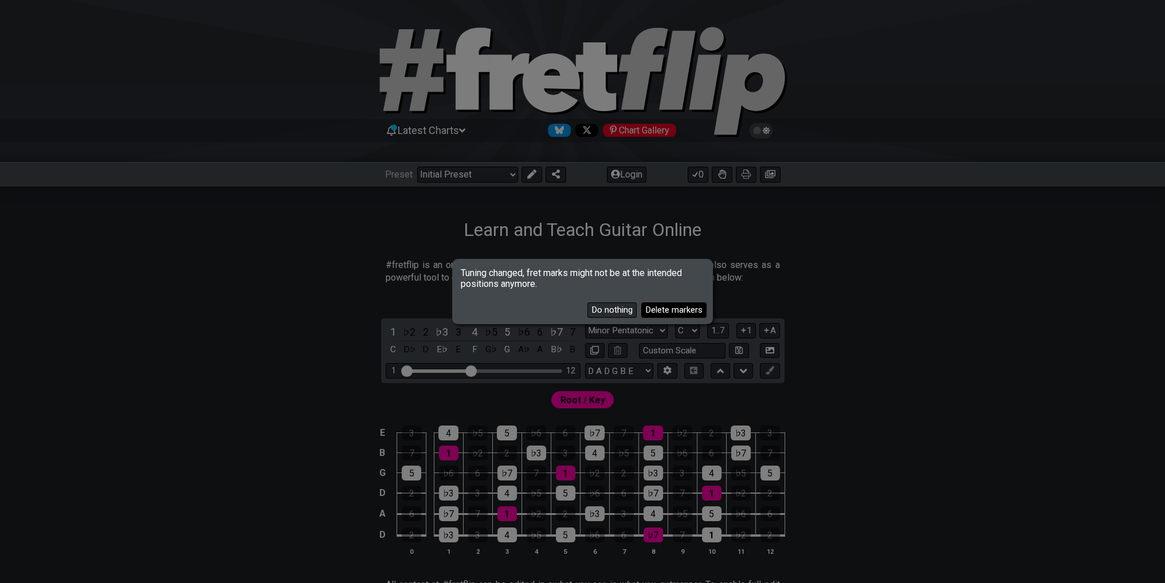
click at [684, 313] on button "Delete markers" at bounding box center [673, 310] width 65 height 15
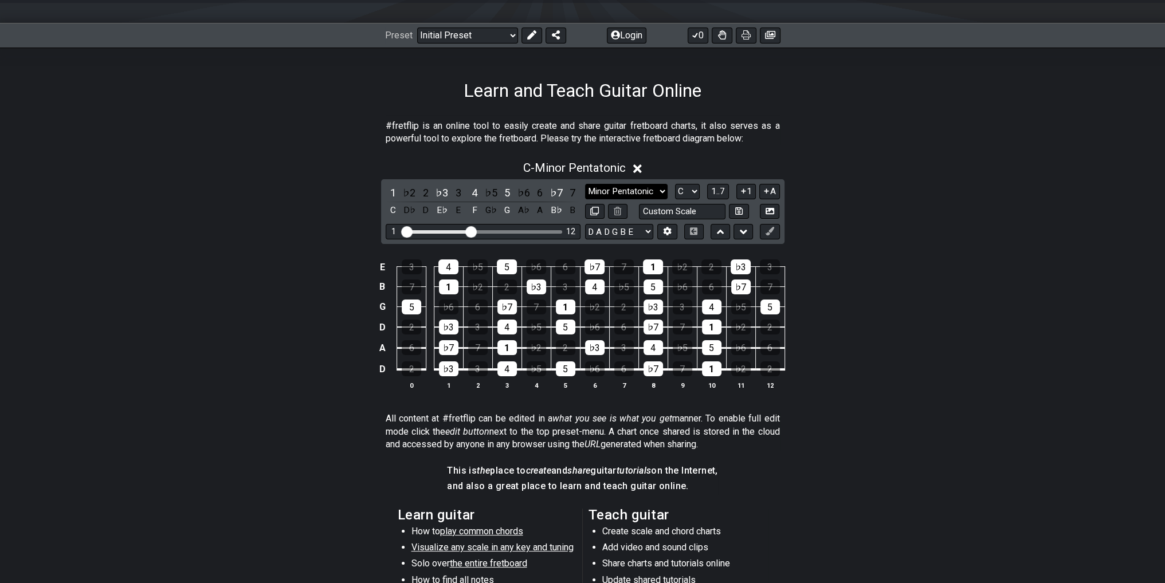
scroll to position [57, 0]
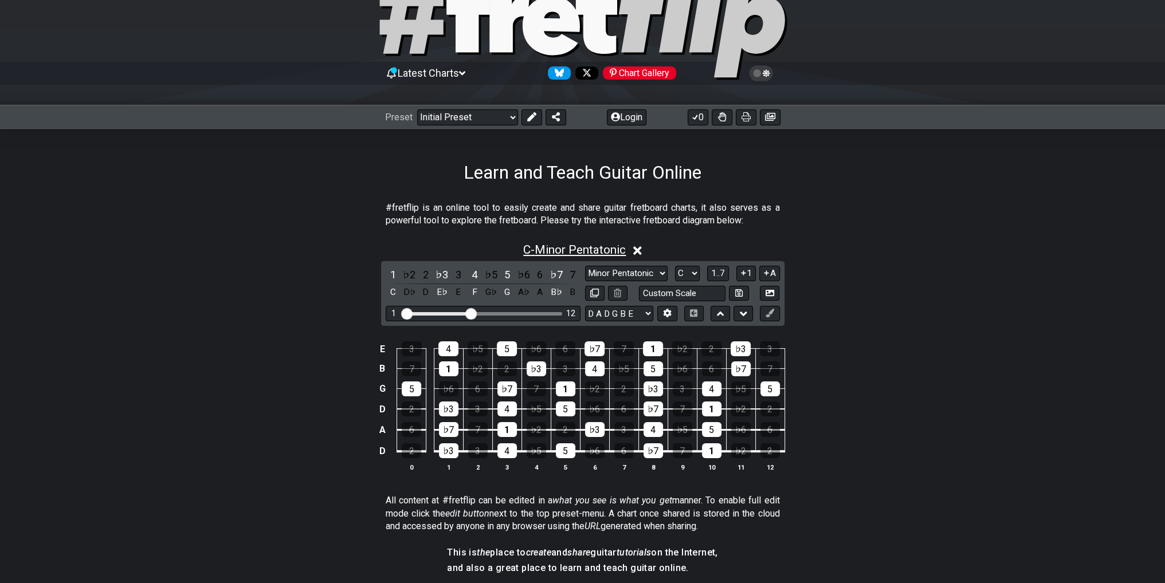
click at [599, 251] on span "C - Minor Pentatonic" at bounding box center [574, 250] width 103 height 14
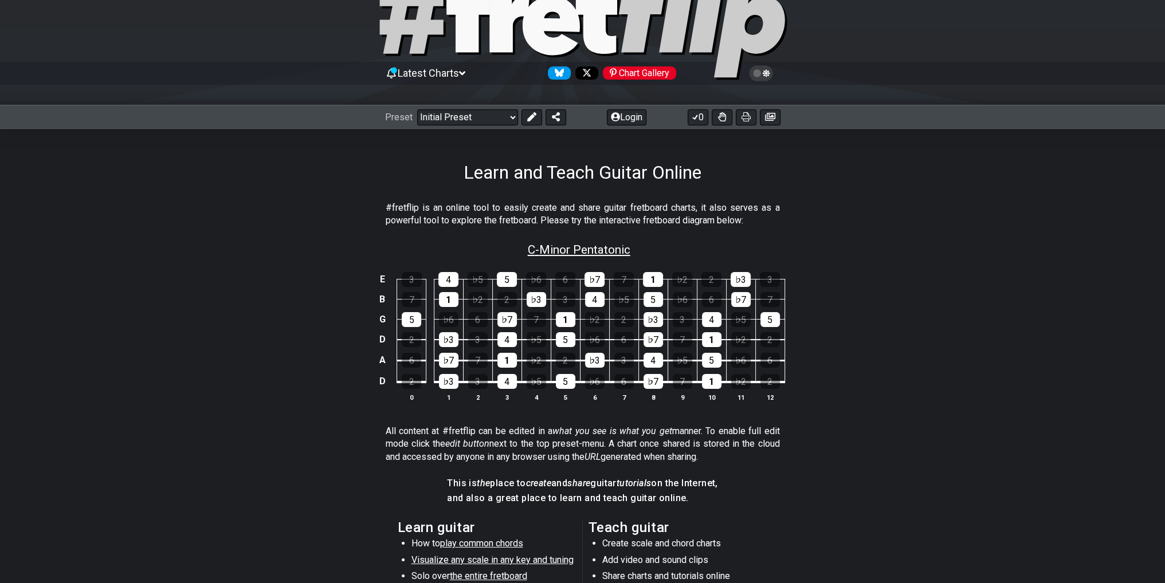
click at [598, 251] on span "C - Minor Pentatonic" at bounding box center [579, 250] width 103 height 14
select select "C"
select select "D A D G B E"
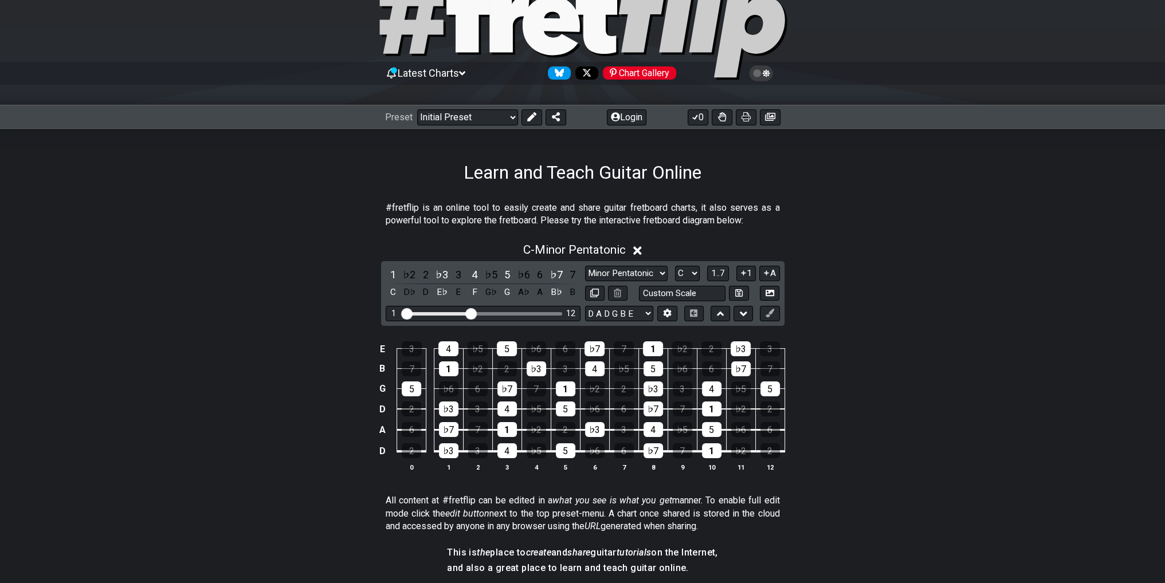
click at [641, 252] on icon at bounding box center [637, 250] width 9 height 9
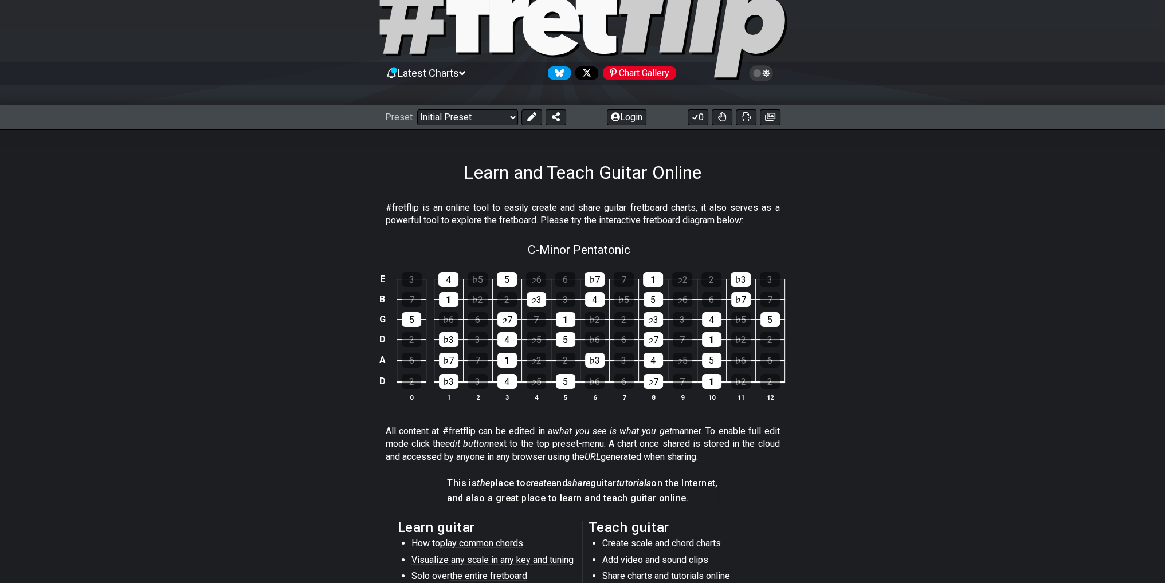
click at [641, 252] on div "C - Minor Pentatonic" at bounding box center [583, 246] width 894 height 20
select select "C"
select select "D A D G B E"
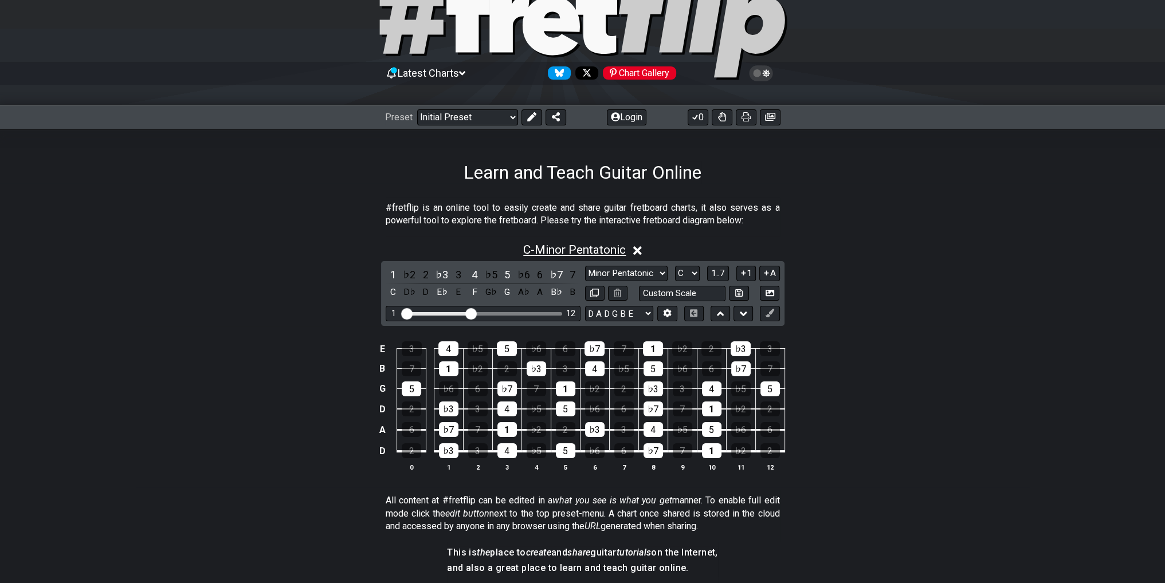
click at [602, 249] on span "C - Minor Pentatonic" at bounding box center [574, 250] width 103 height 14
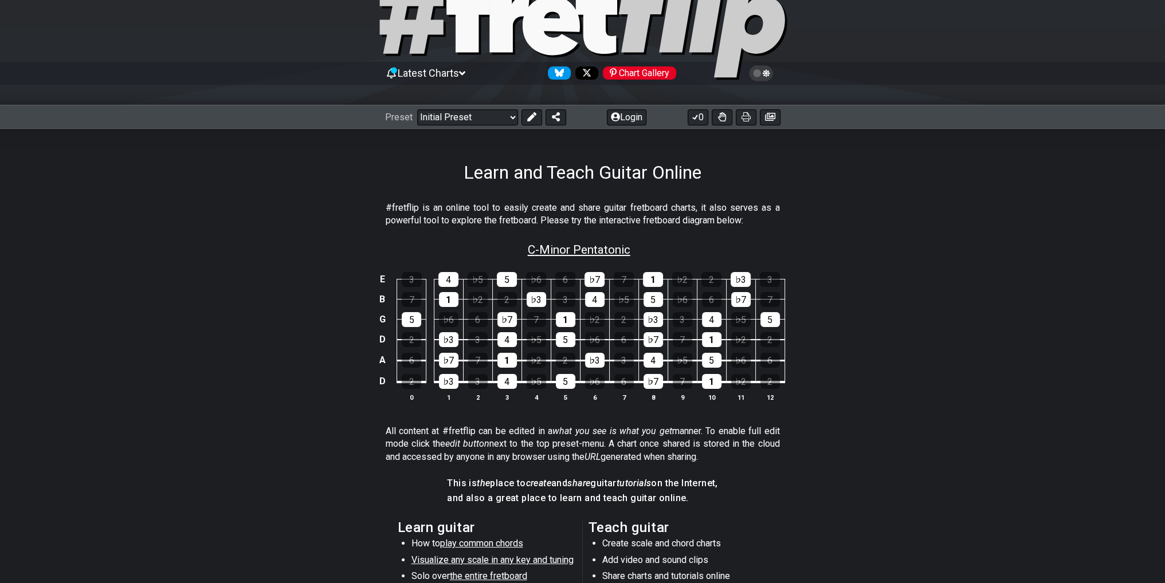
click at [602, 249] on span "C - Minor Pentatonic" at bounding box center [579, 250] width 103 height 14
select select "C"
select select "D A D G B E"
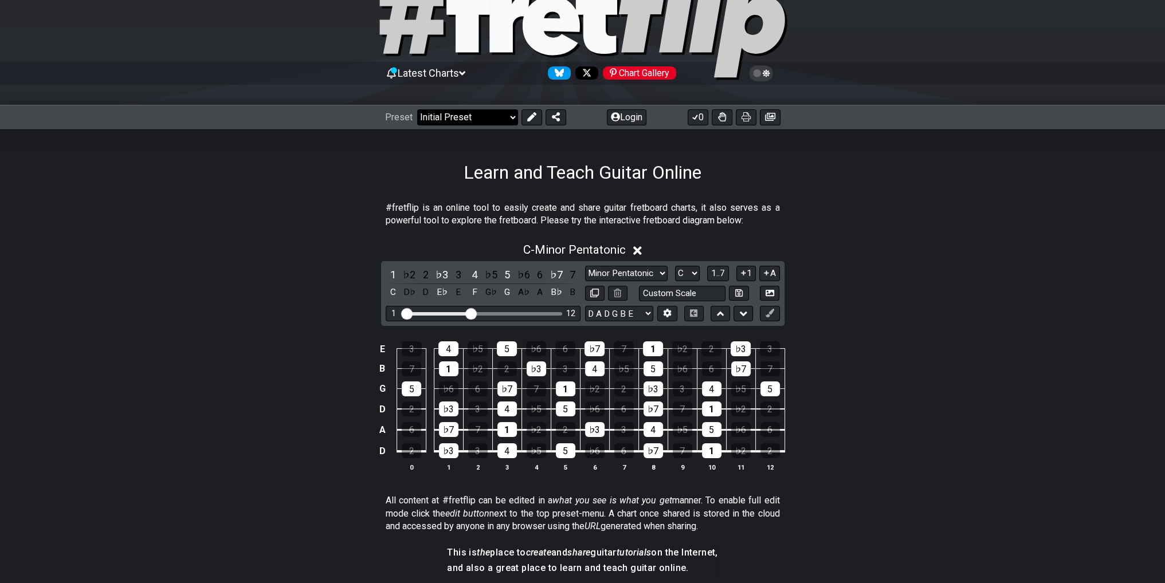
click at [501, 122] on select "Welcome to #fretflip! Initial Preset Custom Preset Minor Pentatonic Major Penta…" at bounding box center [467, 117] width 101 height 16
select select "/welcome"
click at [417, 109] on select "Welcome to #fretflip! Initial Preset Custom Preset Minor Pentatonic Major Penta…" at bounding box center [467, 117] width 101 height 16
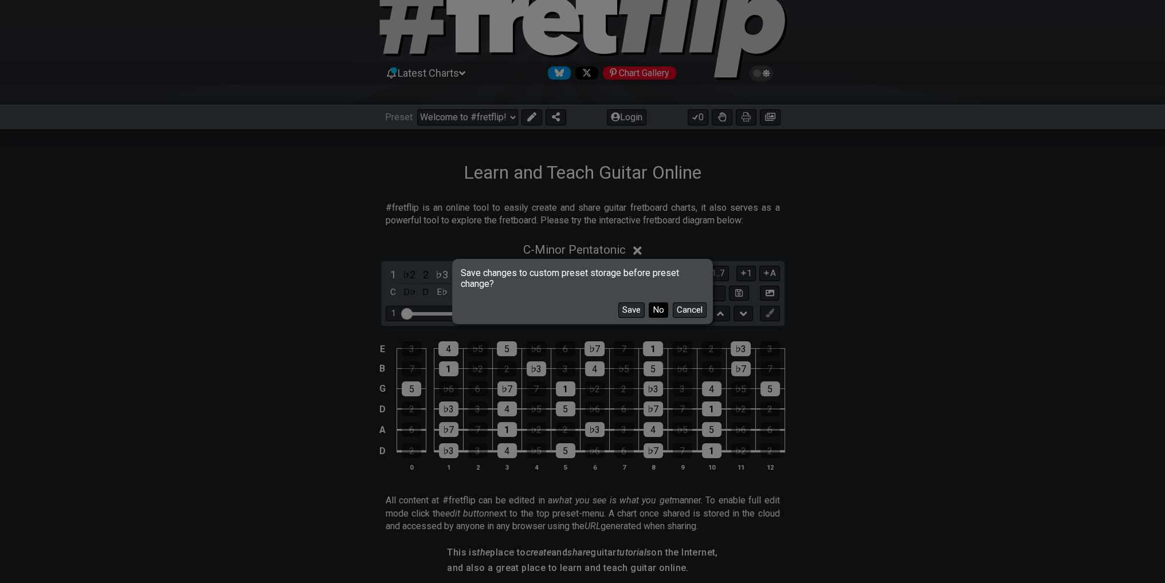
click at [658, 306] on button "No" at bounding box center [658, 310] width 19 height 15
select select "E A D G B E"
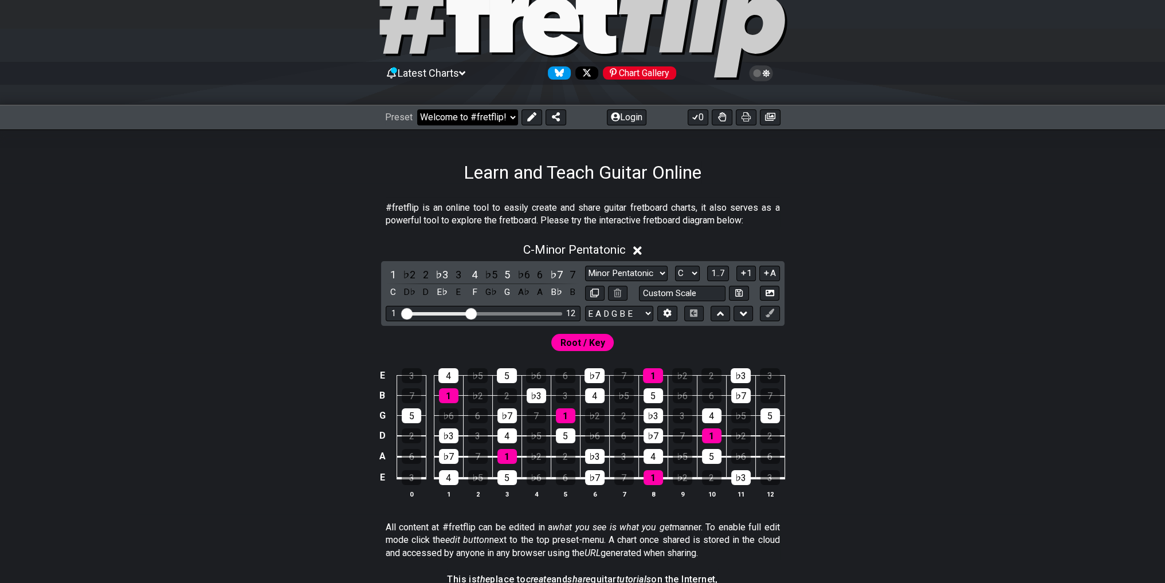
click at [494, 116] on select "Welcome to #fretflip! Initial Preset Custom Preset Minor Pentatonic Major Penta…" at bounding box center [467, 117] width 101 height 16
click at [417, 109] on select "Welcome to #fretflip! Initial Preset Custom Preset Minor Pentatonic Major Penta…" at bounding box center [467, 117] width 101 height 16
select select "/minor-pentatonic"
select select "C"
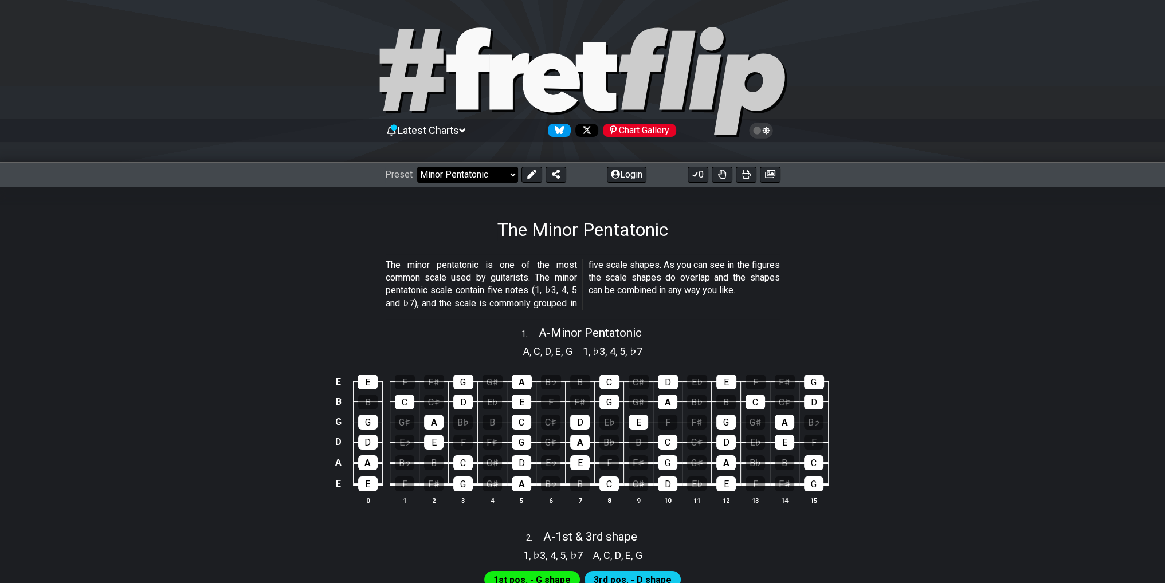
click at [494, 171] on select "Welcome to #fretflip! Initial Preset Custom Preset Minor Pentatonic Major Penta…" at bounding box center [467, 175] width 101 height 16
click at [417, 167] on select "Welcome to #fretflip! Initial Preset Custom Preset Minor Pentatonic Major Penta…" at bounding box center [467, 175] width 101 height 16
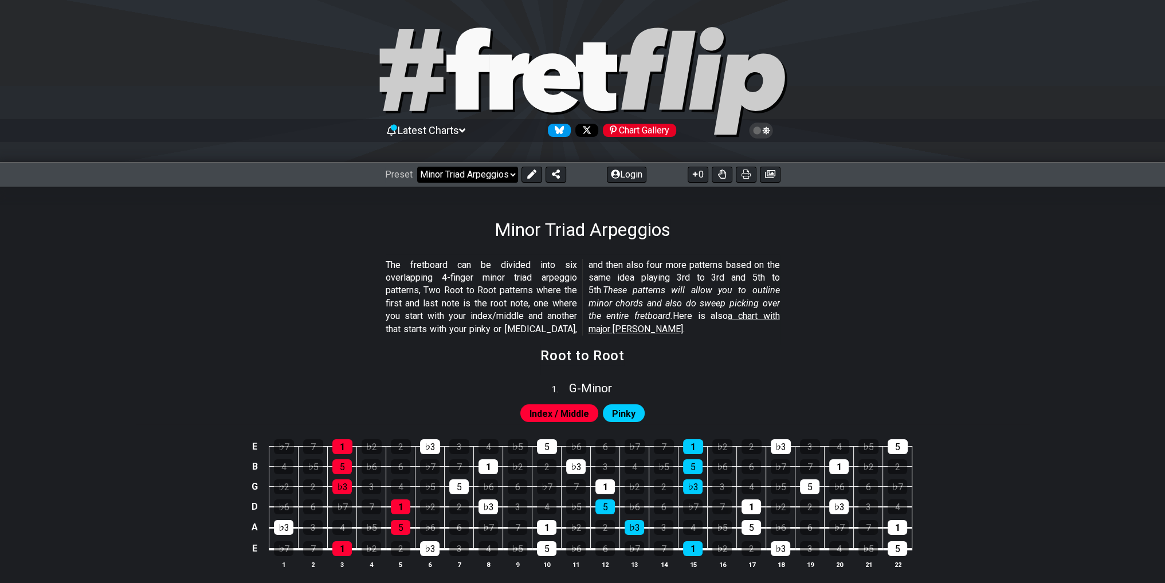
click at [464, 173] on select "Welcome to #fretflip! Initial Preset Custom Preset Minor Pentatonic Major Penta…" at bounding box center [467, 175] width 101 height 16
click at [501, 170] on select "Welcome to #fretflip! Initial Preset Custom Preset Minor Pentatonic Major Penta…" at bounding box center [467, 175] width 101 height 16
click at [417, 167] on select "Welcome to #fretflip! Initial Preset Custom Preset Minor Pentatonic Major Penta…" at bounding box center [467, 175] width 101 height 16
select select "/find-all-notes"
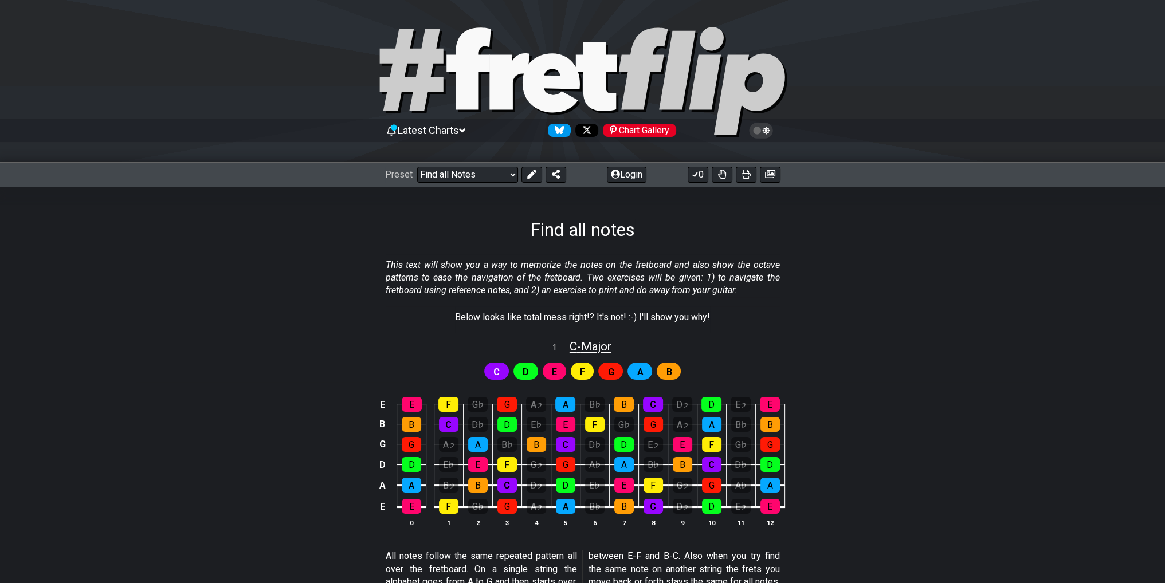
click at [587, 346] on span "C - Major" at bounding box center [591, 347] width 42 height 14
select select "C"
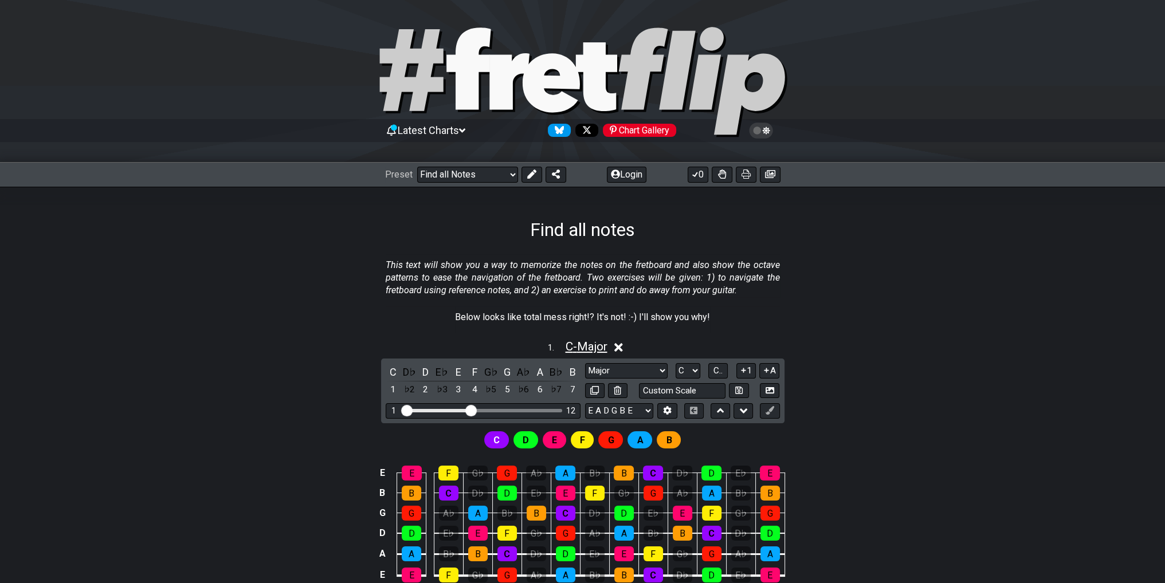
click at [587, 346] on span "C - Major" at bounding box center [586, 347] width 42 height 14
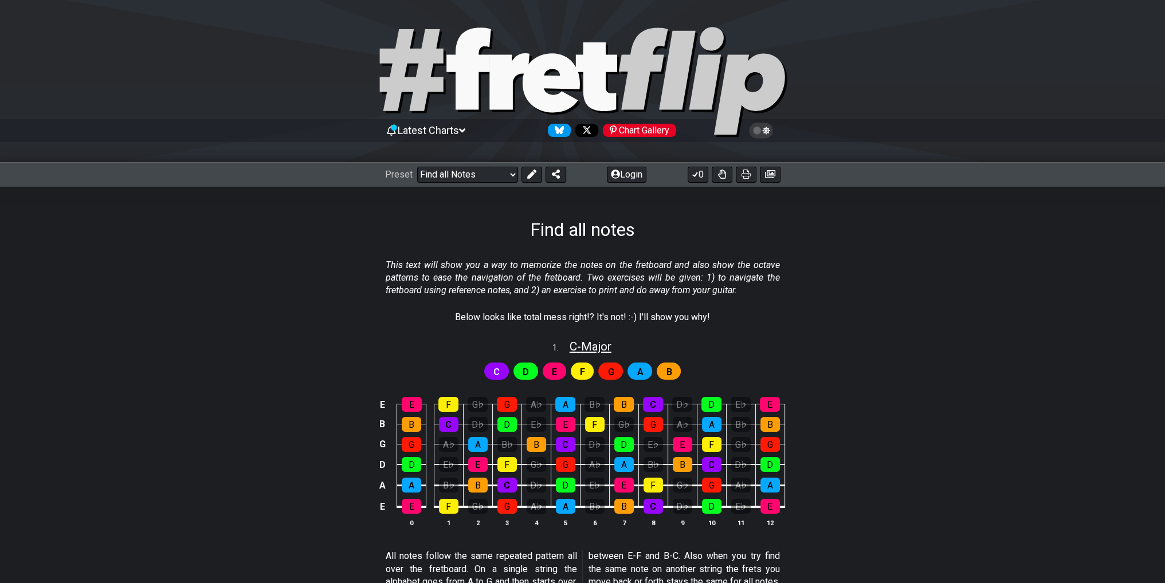
click at [587, 346] on span "C - Major" at bounding box center [591, 347] width 42 height 14
select select "C"
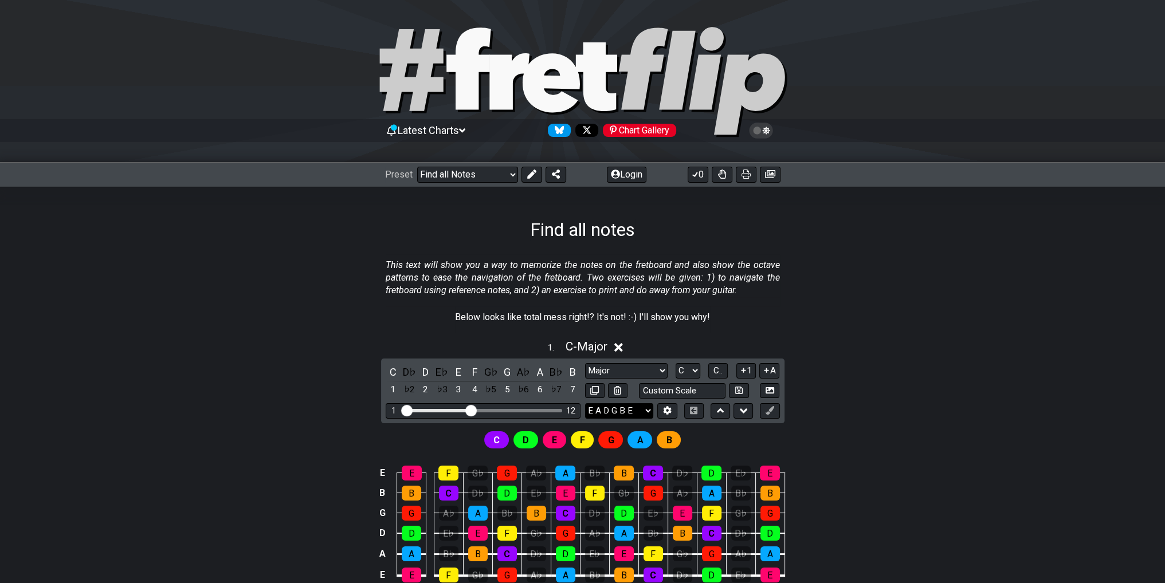
click at [629, 413] on select "E A D G B E E A D G B E E A D G B E B E A D F♯ B A D G C E A D A D G B E E♭ A♭ …" at bounding box center [619, 410] width 68 height 15
select select "D A D G B E"
click at [585, 403] on select "E A D G B E E A D G B E E A D G B E B E A D F♯ B A D G C E A D A D G B E E♭ A♭ …" at bounding box center [619, 410] width 68 height 15
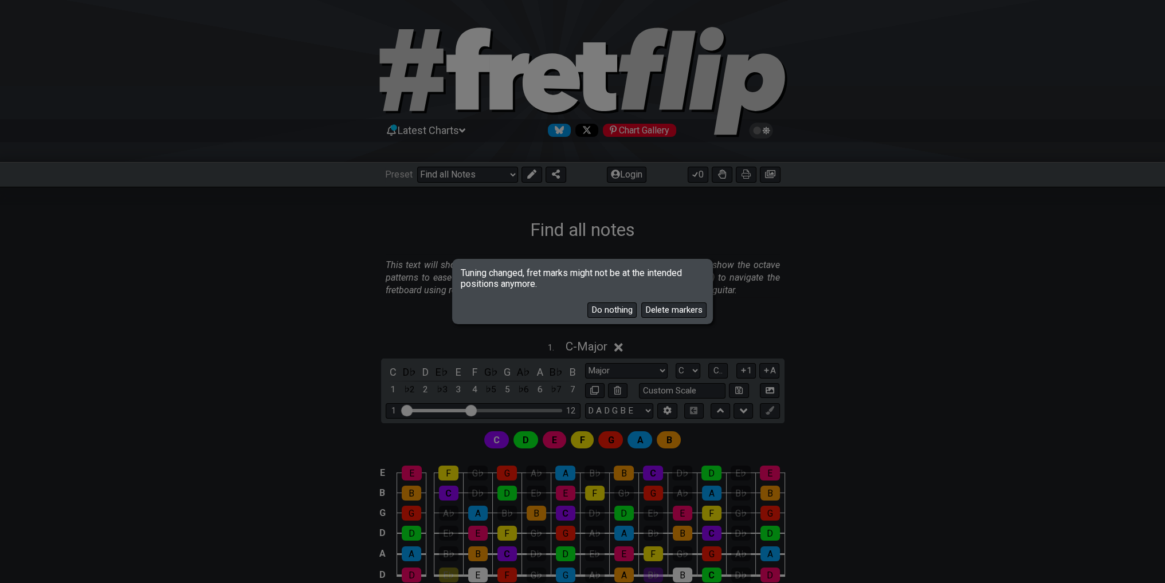
click at [668, 310] on button "Delete markers" at bounding box center [673, 310] width 65 height 15
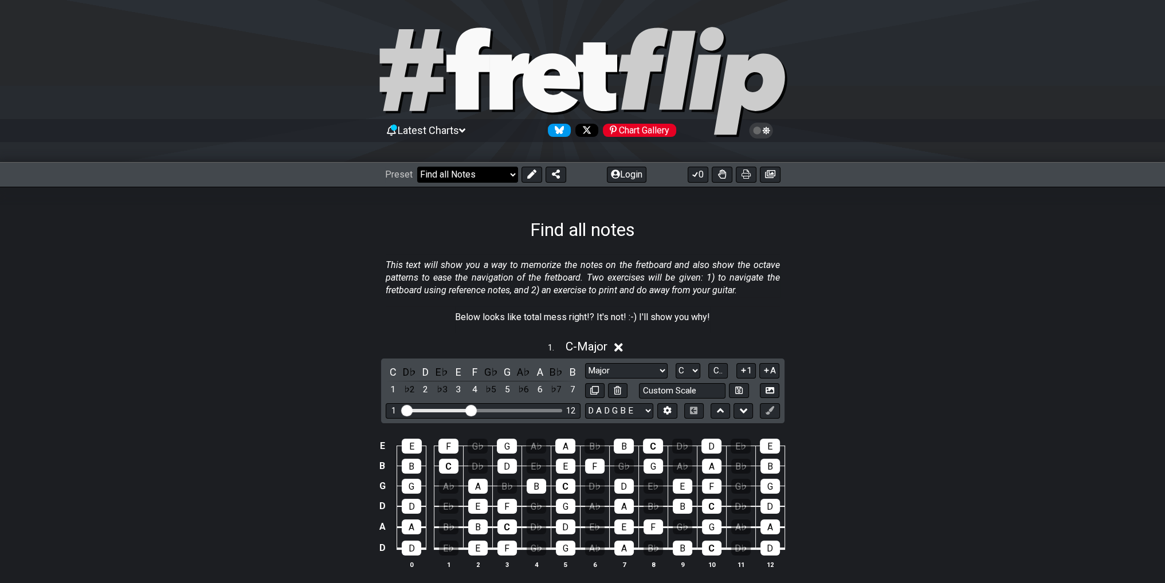
click at [500, 177] on select "Welcome to #fretflip! Initial Preset Custom Preset Minor Pentatonic Major Penta…" at bounding box center [467, 175] width 101 height 16
click at [417, 167] on select "Welcome to #fretflip! Initial Preset Custom Preset Minor Pentatonic Major Penta…" at bounding box center [467, 175] width 101 height 16
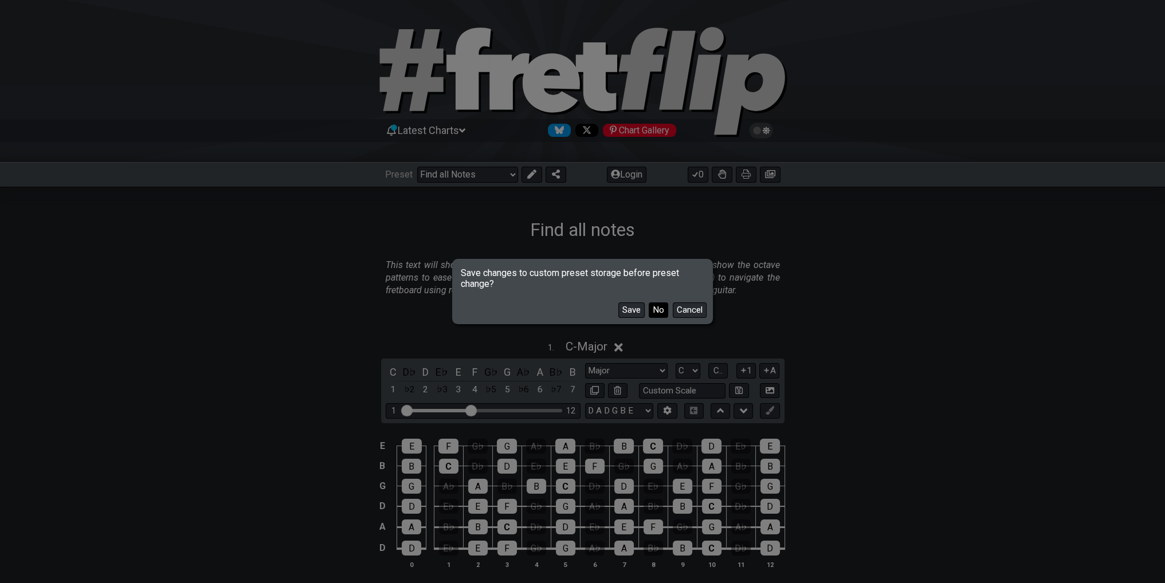
click at [657, 307] on button "No" at bounding box center [658, 310] width 19 height 15
select select "/minor-pentatonic"
select select "C"
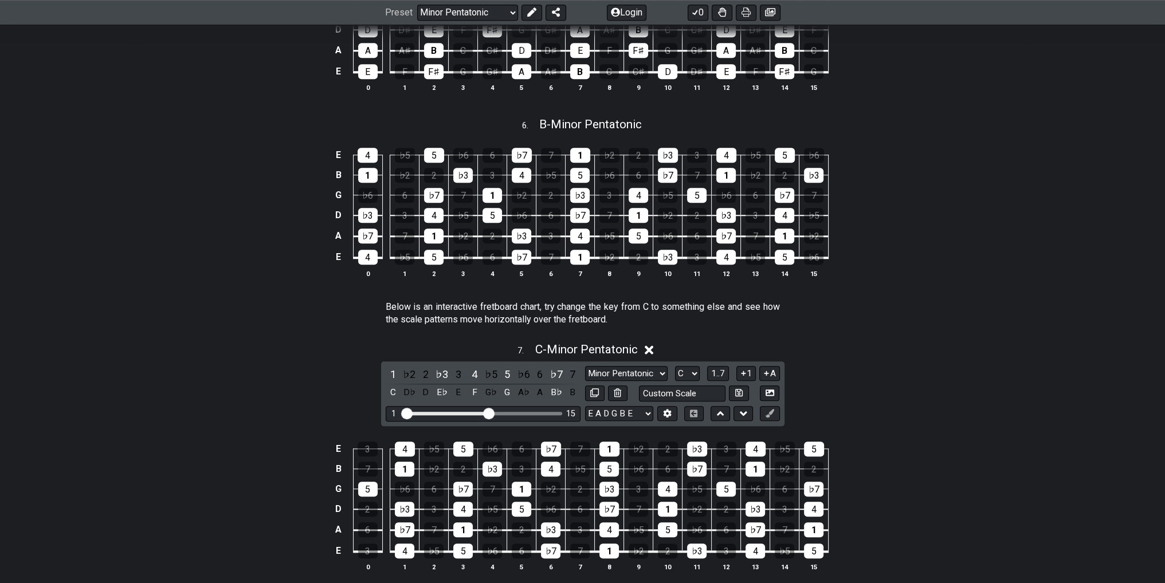
scroll to position [1432, 0]
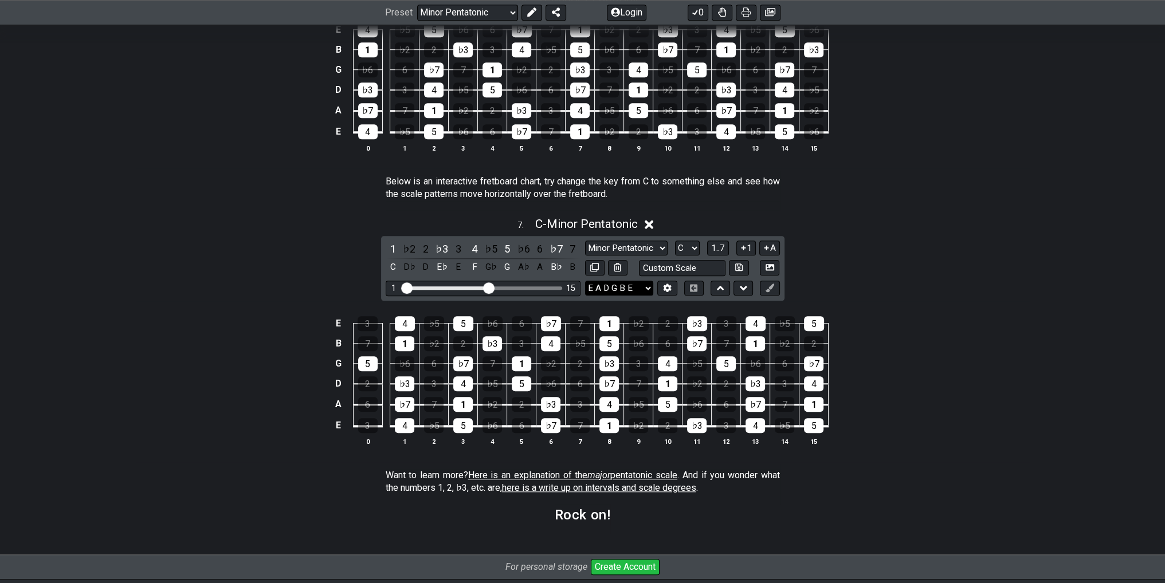
click at [631, 296] on select "E A D G B E E A D G B E E A D G B E B E A D F♯ B A D G C E A D A D G B E E♭ A♭ …" at bounding box center [619, 288] width 68 height 15
select select "D A D G B E"
click at [585, 283] on select "E A D G B E E A D G B E E A D G B E B E A D F♯ B A D G C E A D A D G B E E♭ A♭ …" at bounding box center [619, 288] width 68 height 15
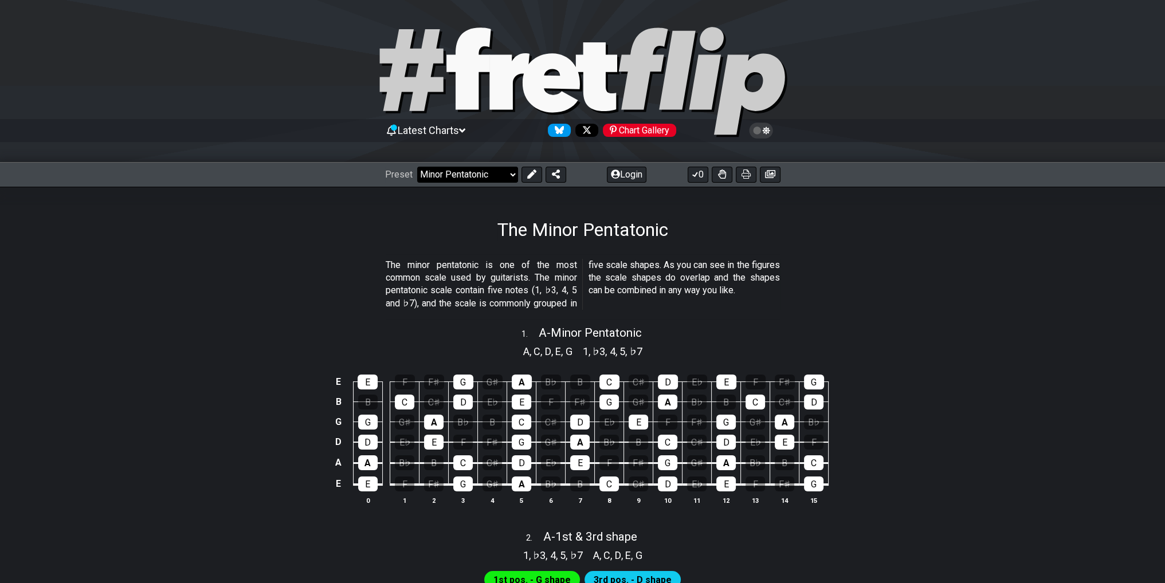
drag, startPoint x: 481, startPoint y: 164, endPoint x: 482, endPoint y: 177, distance: 12.7
click at [481, 166] on div "Preset Welcome to #fretflip! Initial Preset Custom Preset Minor Pentatonic Majo…" at bounding box center [582, 174] width 1165 height 25
click at [482, 177] on select "Welcome to #fretflip! Initial Preset Custom Preset Minor Pentatonic Major Penta…" at bounding box center [467, 175] width 101 height 16
click at [417, 167] on select "Welcome to #fretflip! Initial Preset Custom Preset Minor Pentatonic Major Penta…" at bounding box center [467, 175] width 101 height 16
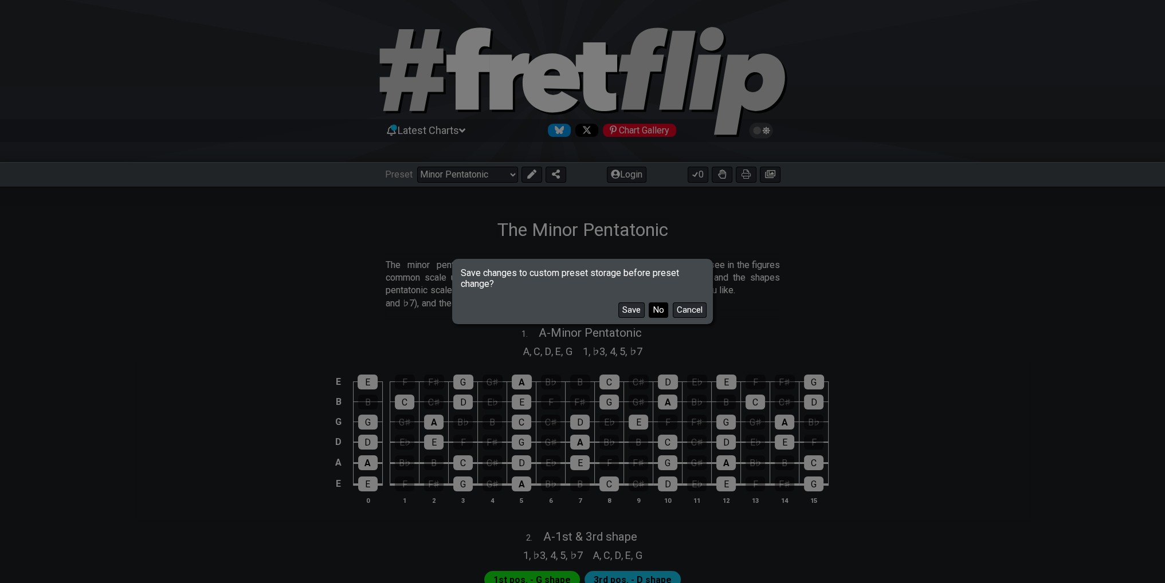
click at [655, 308] on button "No" at bounding box center [658, 310] width 19 height 15
select select "/welcome"
select select "C"
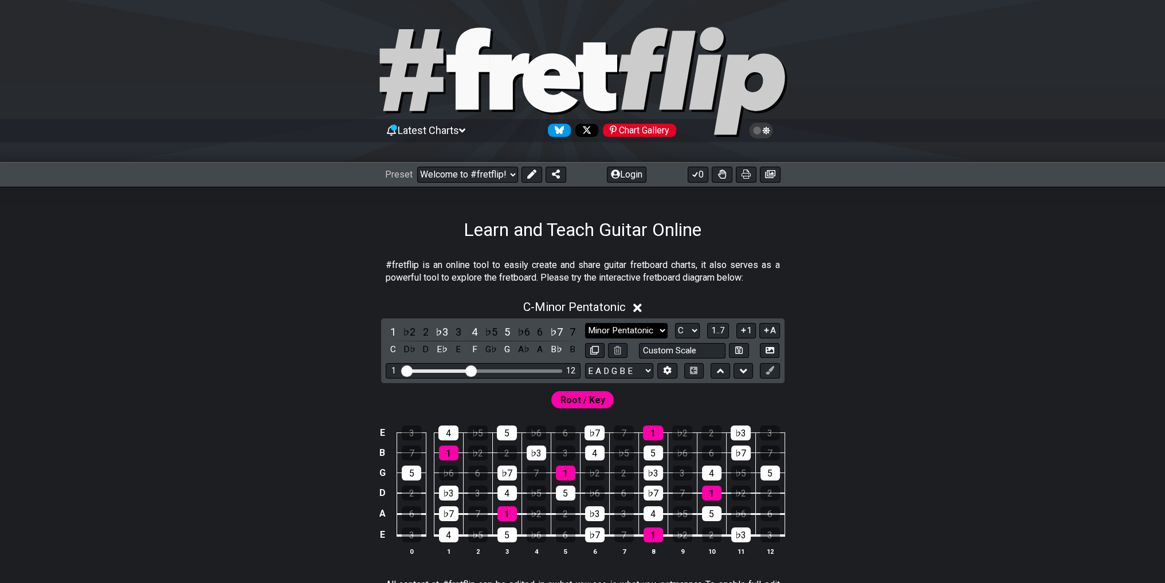
click at [648, 335] on select "Minor Pentatonic Click to edit Minor Pentatonic Major Pentatonic Minor Blues Ma…" at bounding box center [626, 330] width 83 height 15
select select "Major Pentatonic"
click at [585, 323] on select "Minor Pentatonic Click to edit Minor Pentatonic Major Pentatonic Minor Blues Ma…" at bounding box center [626, 330] width 83 height 15
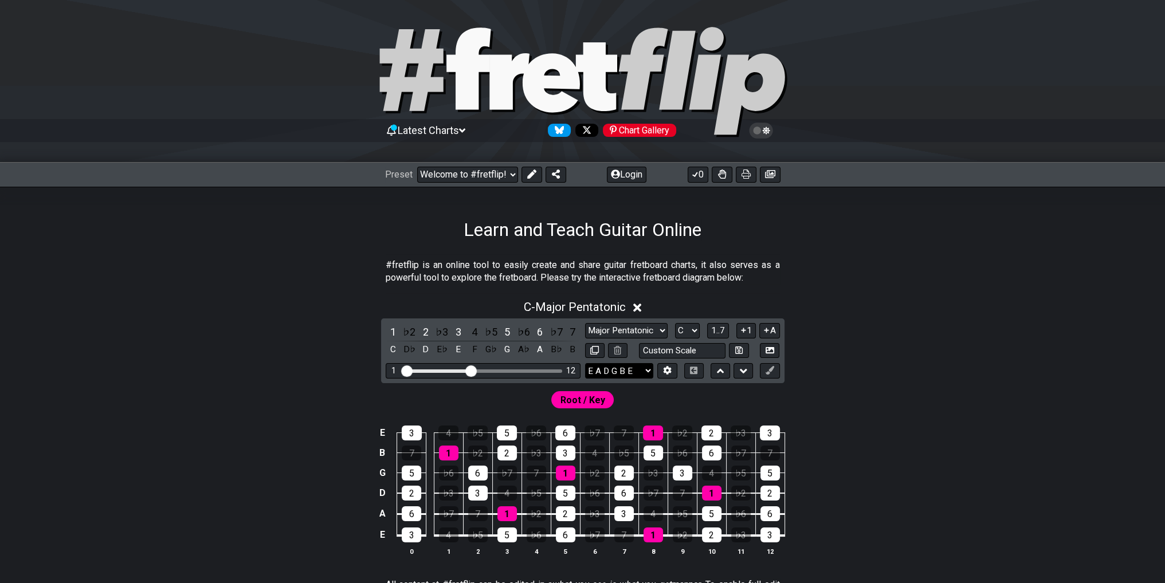
click at [626, 372] on select "E A D G B E E A D G B E E A D G B E B E A D F♯ B A D G C E A D A D G B E E♭ A♭ …" at bounding box center [619, 370] width 68 height 15
select select "D A D G B E"
click at [585, 363] on select "E A D G B E E A D G B E E A D G B E B E A D F♯ B A D G C E A D A D G B E E♭ A♭ …" at bounding box center [619, 370] width 68 height 15
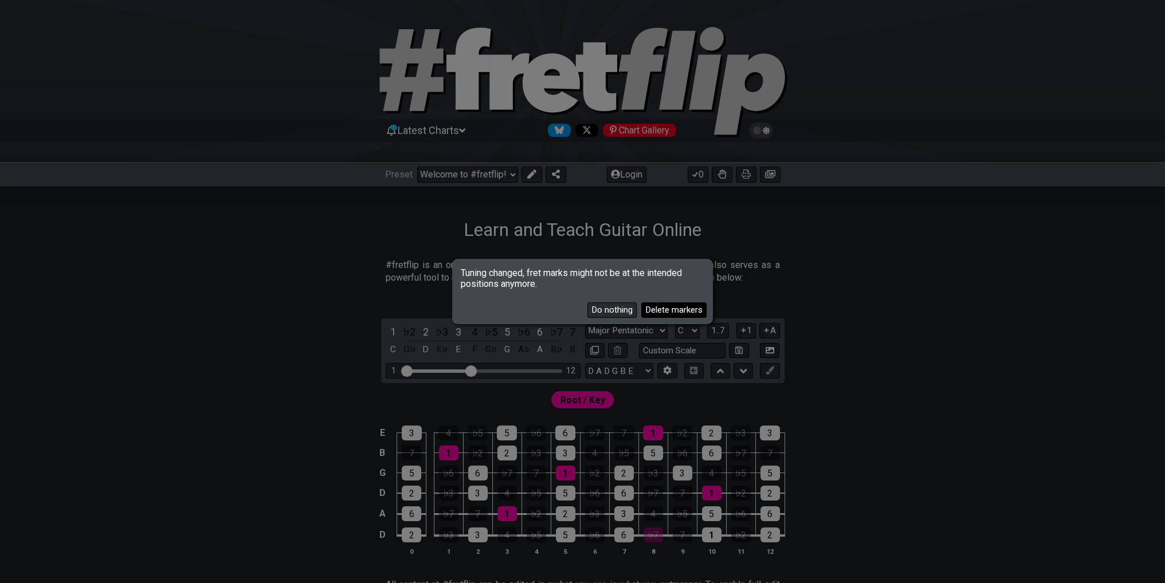
click at [659, 313] on button "Delete markers" at bounding box center [673, 310] width 65 height 15
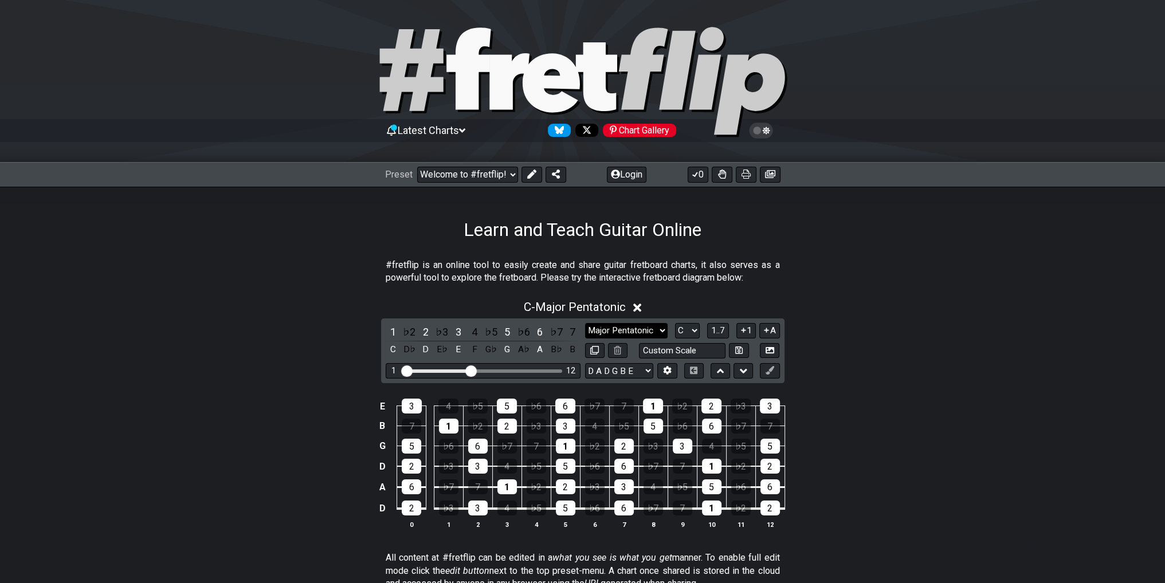
click at [643, 332] on select "Minor Pentatonic Click to edit Minor Pentatonic Major Pentatonic Minor Blues Ma…" at bounding box center [626, 330] width 83 height 15
select select "Melodic Minor"
click at [585, 323] on select "Minor Pentatonic Click to edit Minor Pentatonic Major Pentatonic Minor Blues Ma…" at bounding box center [626, 330] width 83 height 15
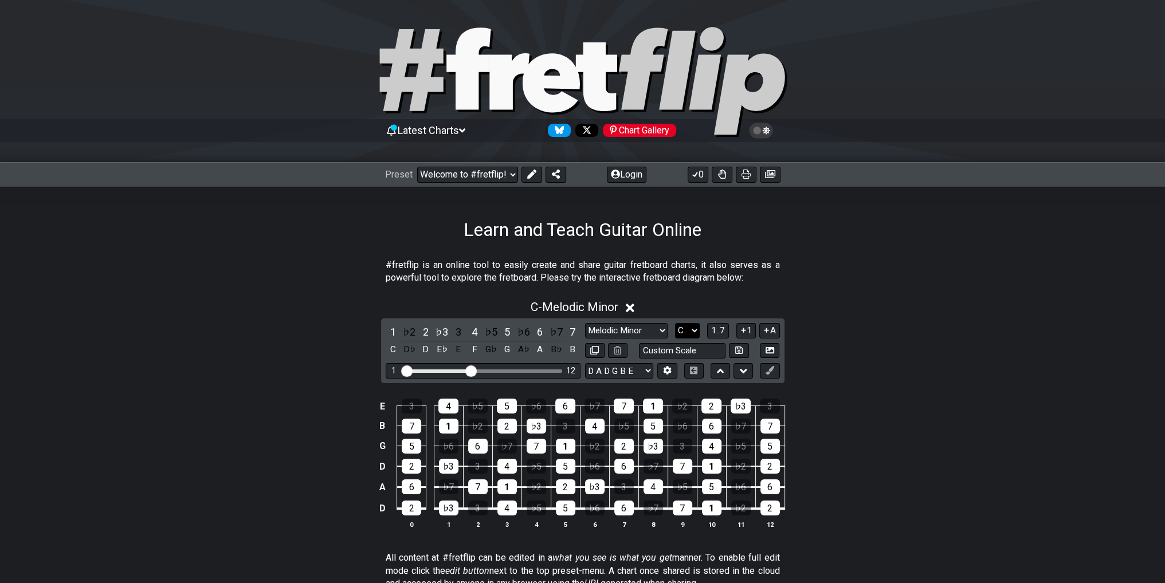
click at [685, 328] on select "A♭ A A♯ B♭ B C C♯ D♭ D D♯ E♭ E F F♯ G♭ G G♯" at bounding box center [687, 330] width 25 height 15
drag, startPoint x: 839, startPoint y: 324, endPoint x: 779, endPoint y: 329, distance: 60.4
click at [842, 324] on div "C - Melodic Minor 1 ♭2 2 ♭3 3 4 ♭5 5 ♭6 6 ♭7 7 C D♭ D E♭ E F G♭ G A♭ A B♭ B Min…" at bounding box center [583, 419] width 894 height 252
click at [770, 332] on icon at bounding box center [766, 330] width 11 height 9
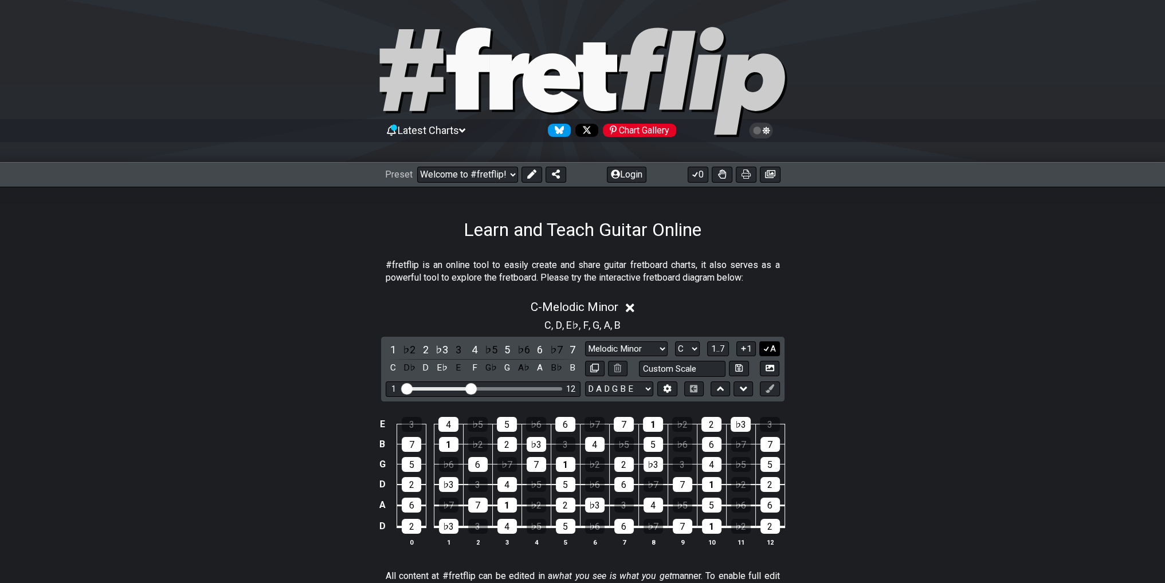
click at [766, 347] on icon at bounding box center [766, 348] width 11 height 9
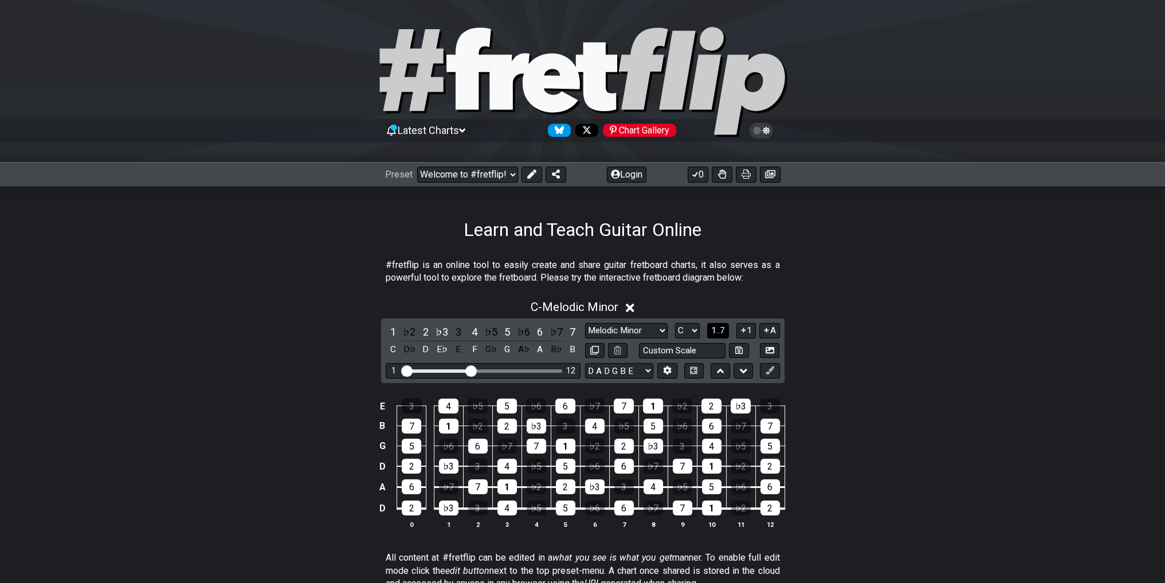
click at [724, 334] on span "1..7" at bounding box center [718, 330] width 14 height 10
click at [722, 334] on button "..." at bounding box center [717, 330] width 19 height 15
click at [690, 326] on select "A♭ A A♯ B♭ B C C♯ D♭ D D♯ E♭ E F F♯ G♭ G G♯" at bounding box center [688, 330] width 25 height 15
select select "D"
click at [676, 323] on select "A♭ A A♯ B♭ B C C♯ D♭ D D♯ E♭ E F F♯ G♭ G G♯" at bounding box center [688, 330] width 25 height 15
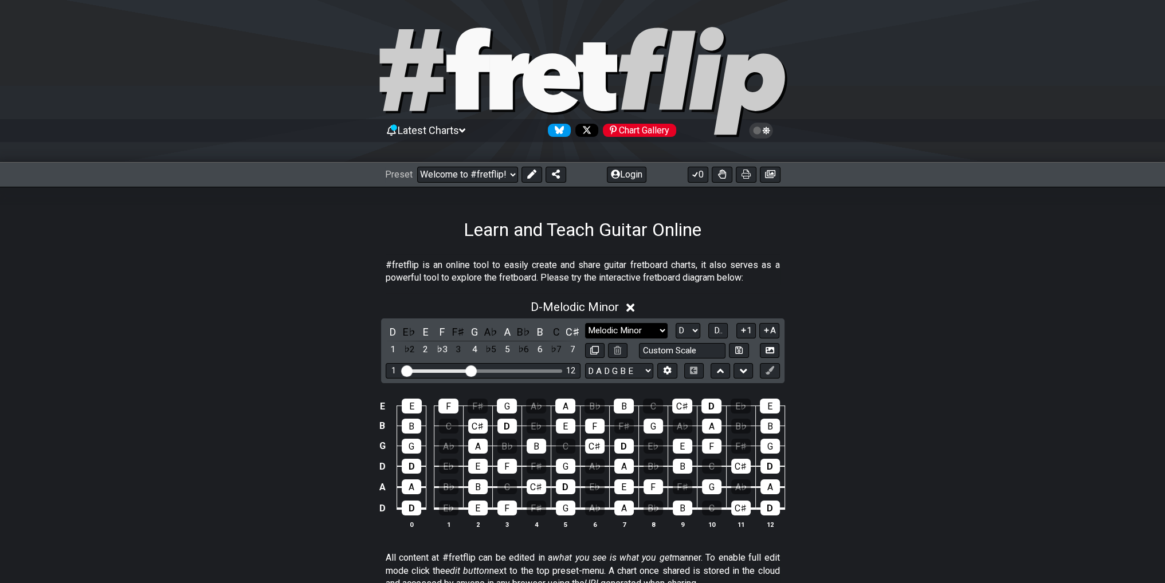
click at [660, 330] on select "Minor Pentatonic Click to edit Minor Pentatonic Major Pentatonic Minor Blues Ma…" at bounding box center [626, 330] width 83 height 15
click at [585, 323] on select "Minor Pentatonic Click to edit Minor Pentatonic Major Pentatonic Minor Blues Ma…" at bounding box center [626, 330] width 83 height 15
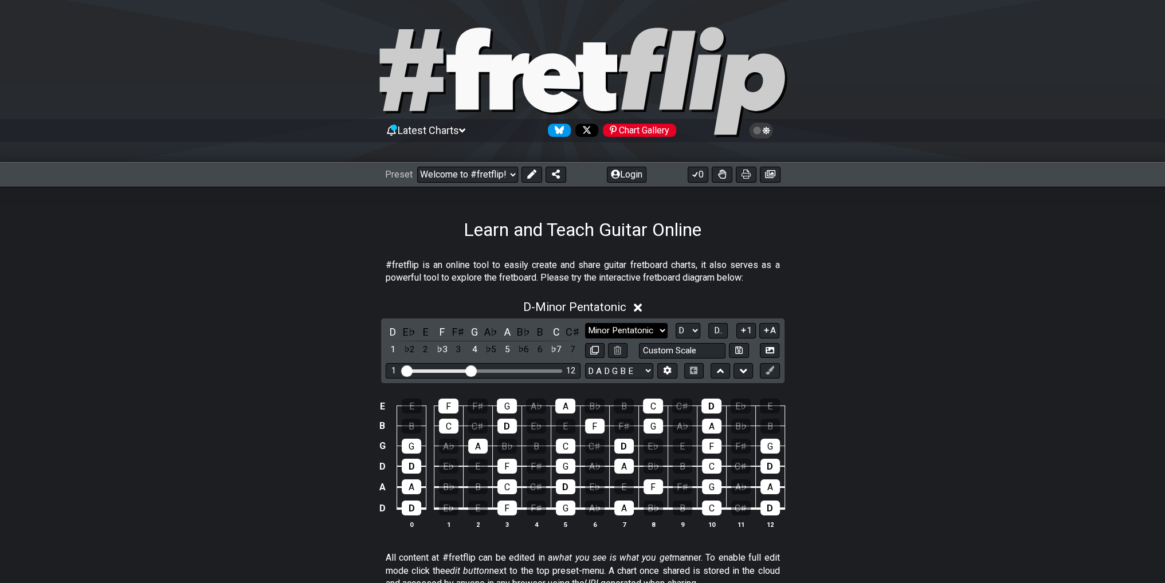
click at [626, 331] on select "Minor Pentatonic Click to edit Minor Pentatonic Major Pentatonic Minor Blues Ma…" at bounding box center [626, 330] width 83 height 15
click at [585, 323] on select "Minor Pentatonic Click to edit Minor Pentatonic Major Pentatonic Minor Blues Ma…" at bounding box center [626, 330] width 83 height 15
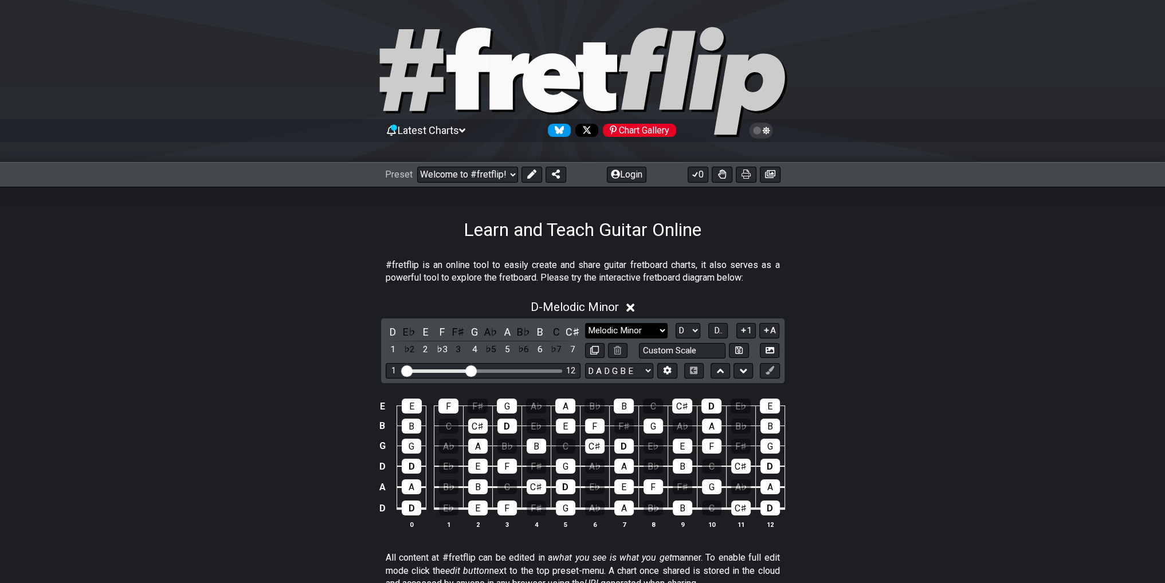
click at [638, 331] on select "Minor Pentatonic Click to edit Minor Pentatonic Major Pentatonic Minor Blues Ma…" at bounding box center [626, 330] width 83 height 15
select select "Minor"
click at [585, 323] on select "Minor Pentatonic Click to edit Minor Pentatonic Major Pentatonic Minor Blues Ma…" at bounding box center [626, 330] width 83 height 15
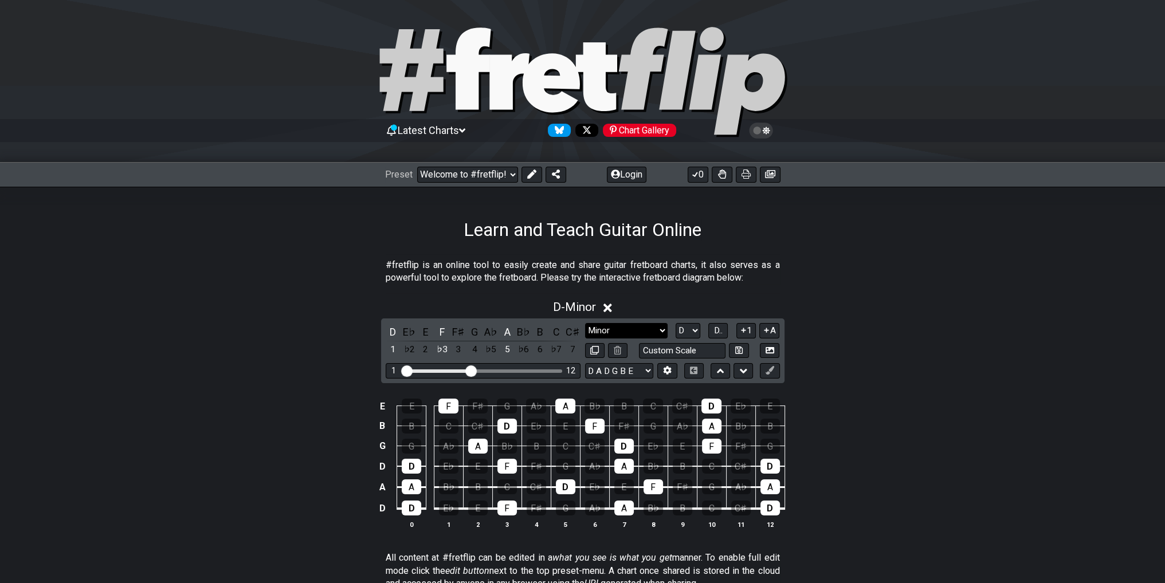
click at [648, 333] on select "Minor Pentatonic Click to edit Minor Pentatonic Major Pentatonic Minor Blues Ma…" at bounding box center [626, 330] width 83 height 15
drag, startPoint x: 911, startPoint y: 350, endPoint x: 882, endPoint y: 349, distance: 28.7
click at [910, 350] on div "D - Minor D E♭ E F F♯ G A♭ A B♭ B C C♯ 1 ♭2 2 ♭3 3 4 ♭5 5 ♭6 6 ♭7 7 Minor Penta…" at bounding box center [583, 419] width 894 height 252
click at [665, 371] on icon at bounding box center [668, 371] width 8 height 9
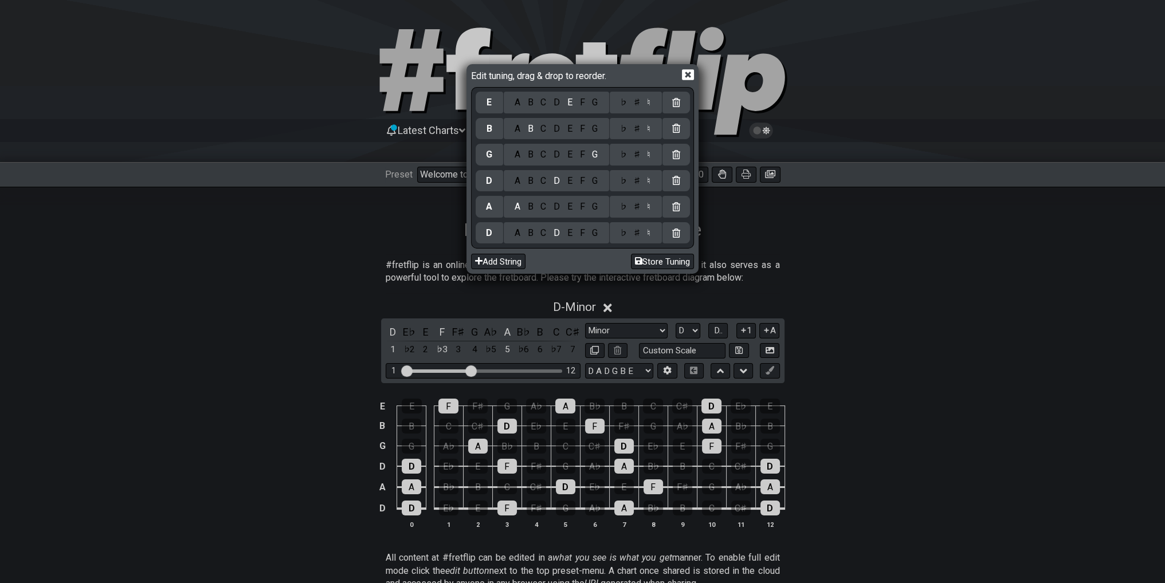
click at [696, 76] on div "Edit tuning, drag & drop to reorder. E A B C D E F G ♭ ♯ ♮ B A B C D E F G ♭ ♯ …" at bounding box center [582, 169] width 232 height 210
click at [685, 74] on icon at bounding box center [688, 75] width 12 height 11
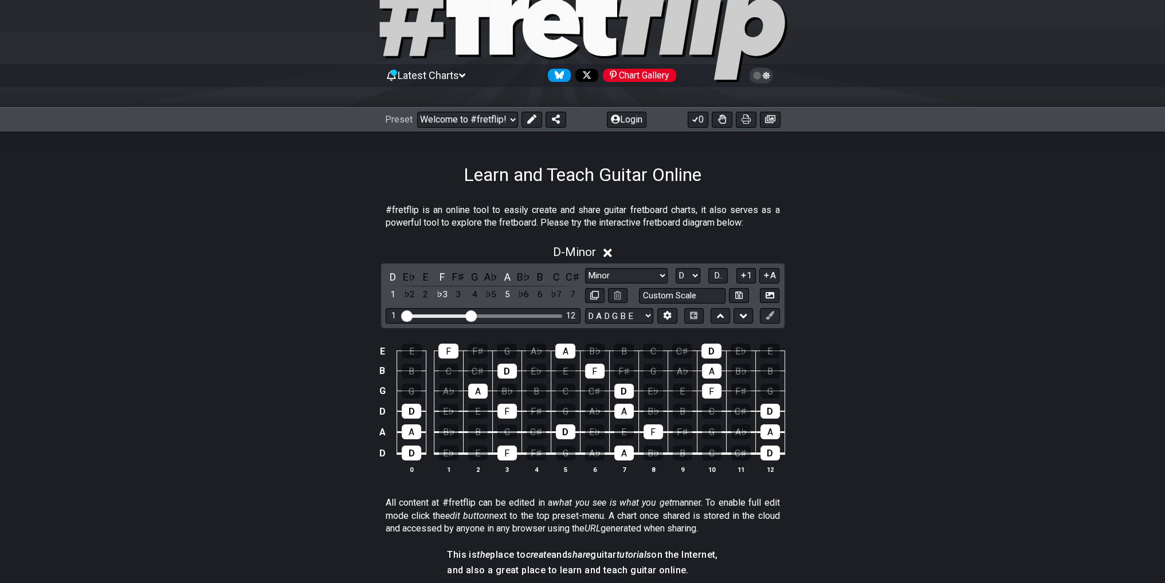
scroll to position [57, 0]
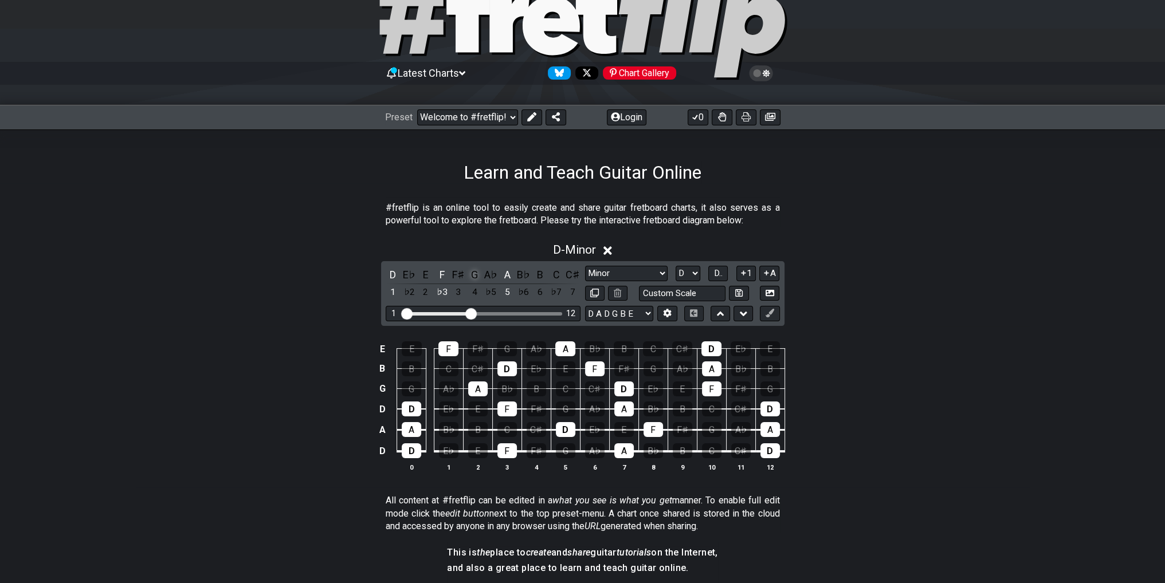
click at [478, 272] on div "G" at bounding box center [474, 274] width 15 height 15
click at [476, 272] on div "G" at bounding box center [474, 274] width 15 height 15
click at [691, 295] on input "text" at bounding box center [682, 293] width 87 height 15
type input "Custom Scale"
click at [628, 271] on select "Minor Pentatonic Click to edit Minor Pentatonic Major Pentatonic Minor Blues Ma…" at bounding box center [626, 273] width 83 height 15
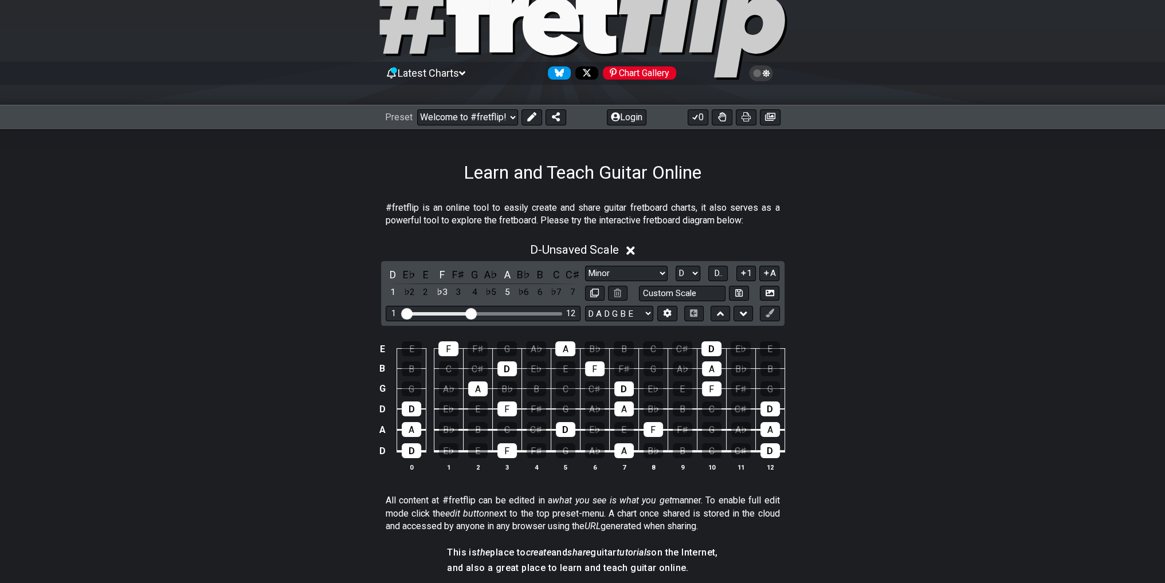
click at [857, 265] on div "D - Unsaved Scale D E♭ E F F♯ G A♭ A B♭ B C C♯ 1 ♭2 2 ♭3 3 4 ♭5 5 ♭6 6 ♭7 7 Min…" at bounding box center [583, 362] width 894 height 252
click at [490, 117] on select "Welcome to #fretflip! Initial Preset Custom Preset Minor Pentatonic Major Penta…" at bounding box center [467, 117] width 101 height 16
click at [417, 109] on select "Welcome to #fretflip! Initial Preset Custom Preset Minor Pentatonic Major Penta…" at bounding box center [467, 117] width 101 height 16
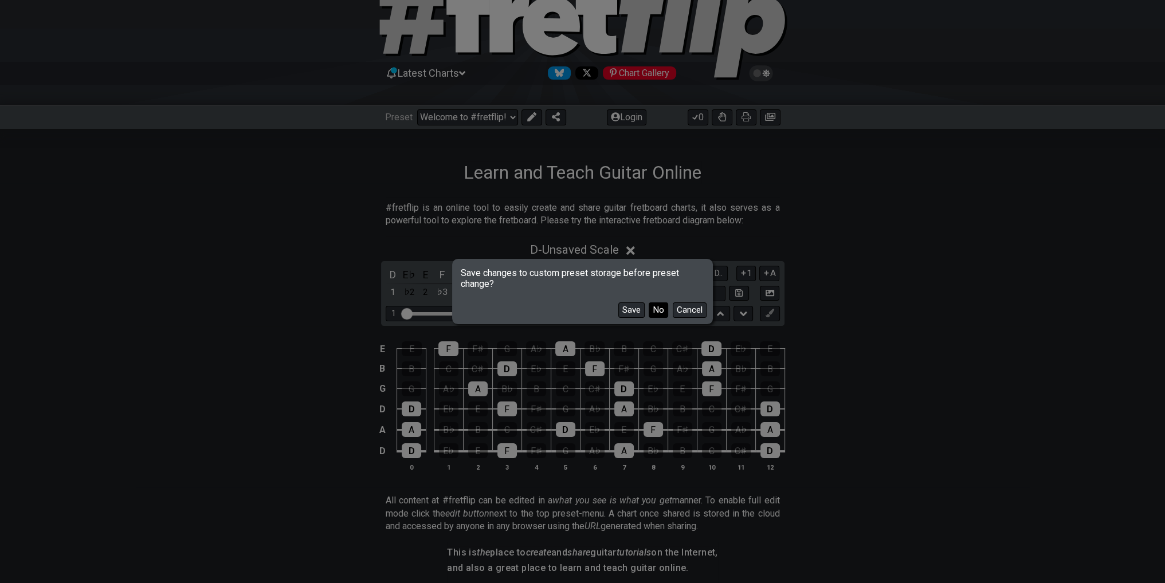
click at [658, 309] on button "No" at bounding box center [658, 310] width 19 height 15
select select "/minor-pentatonic"
select select "C"
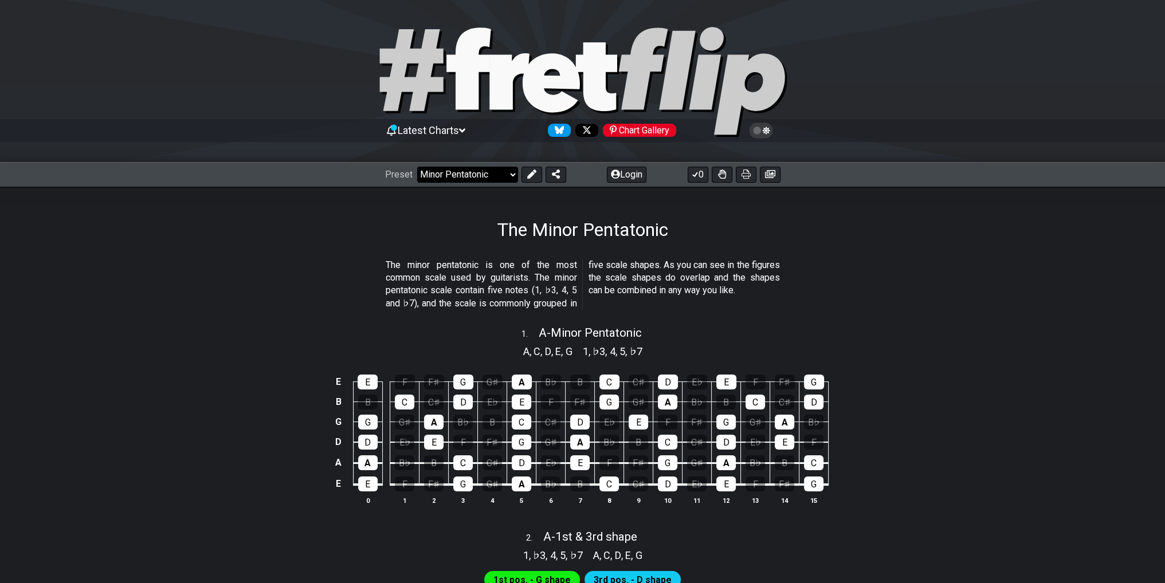
click at [478, 177] on select "Welcome to #fretflip! Initial Preset Custom Preset Minor Pentatonic Major Penta…" at bounding box center [467, 175] width 101 height 16
click at [417, 167] on select "Welcome to #fretflip! Initial Preset Custom Preset Minor Pentatonic Major Penta…" at bounding box center [467, 175] width 101 height 16
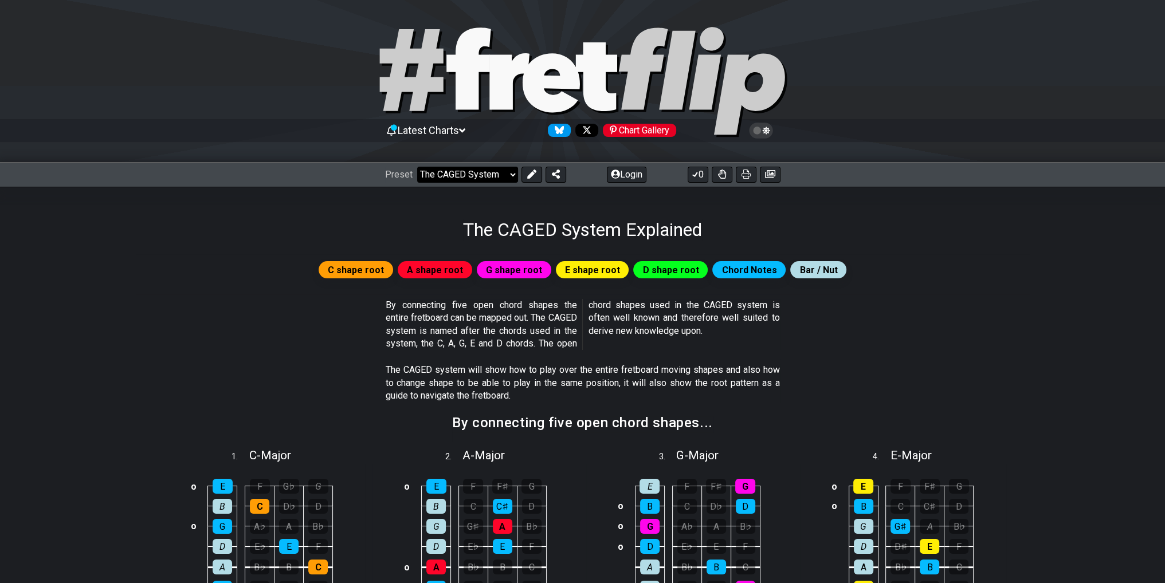
click at [494, 178] on select "Welcome to #fretflip! Initial Preset Custom Preset Minor Pentatonic Major Penta…" at bounding box center [467, 175] width 101 height 16
click at [665, 336] on p "By connecting five open chord shapes the entire fretboard can be mapped out. Th…" at bounding box center [583, 325] width 394 height 52
click at [467, 175] on select "Welcome to #fretflip! Initial Preset Custom Preset Minor Pentatonic Major Penta…" at bounding box center [467, 175] width 101 height 16
click at [417, 167] on select "Welcome to #fretflip! Initial Preset Custom Preset Minor Pentatonic Major Penta…" at bounding box center [467, 175] width 101 height 16
select select "/welcome"
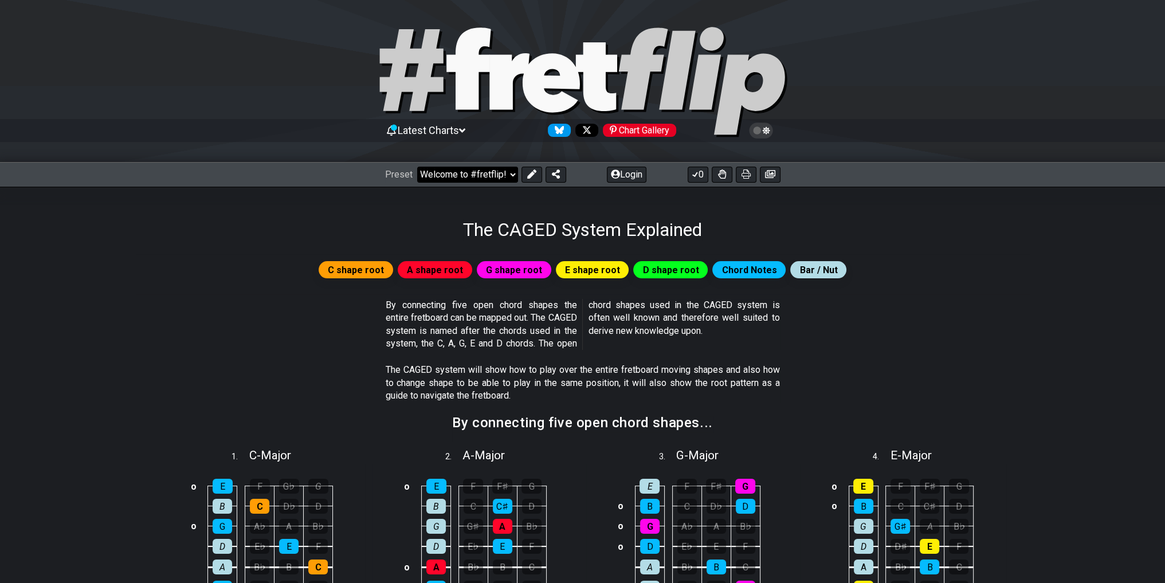
select select "C"
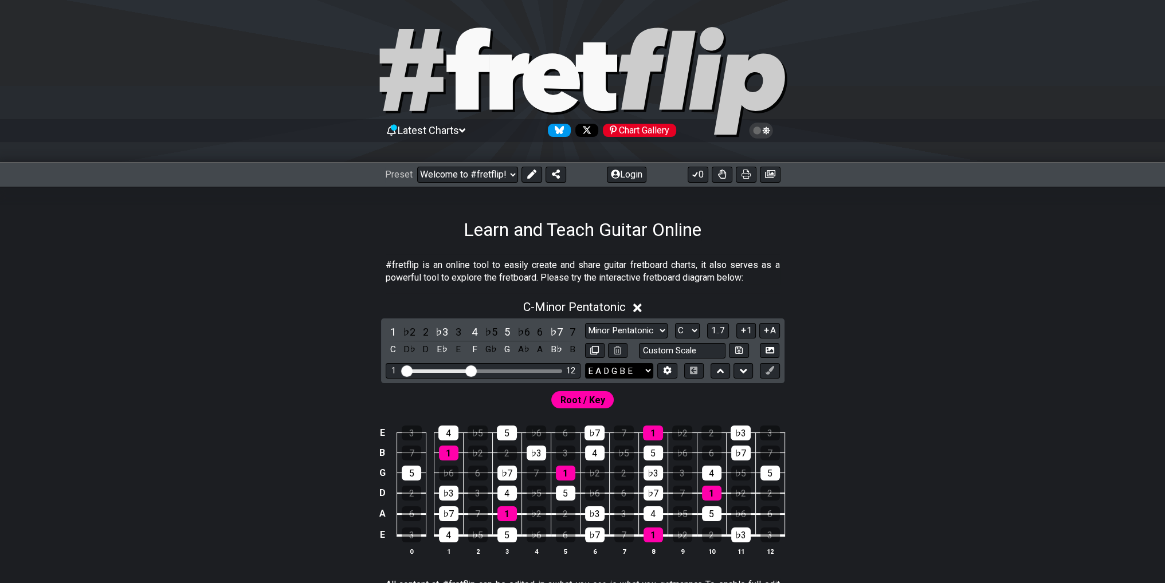
click at [606, 371] on select "E A D G B E E A D G B E E A D G B E B E A D F♯ B A D G C E A D A D G B E E♭ A♭ …" at bounding box center [619, 370] width 68 height 15
click at [585, 363] on select "E A D G B E E A D G B E E A D G B E B E A D F♯ B A D G C E A D A D G B E E♭ A♭ …" at bounding box center [619, 370] width 68 height 15
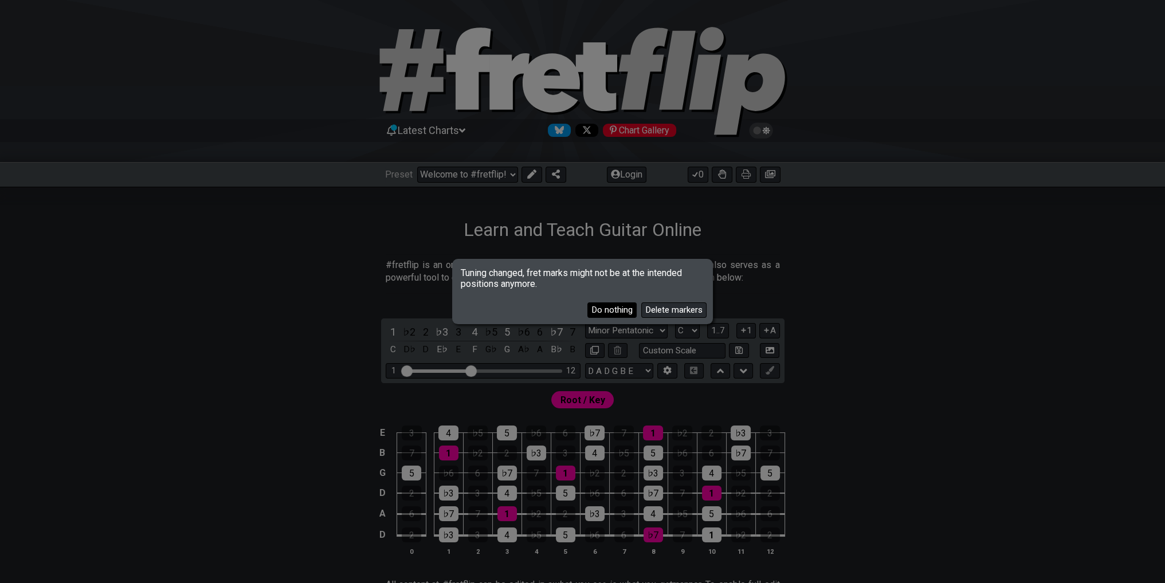
click at [604, 311] on button "Do nothing" at bounding box center [611, 310] width 49 height 15
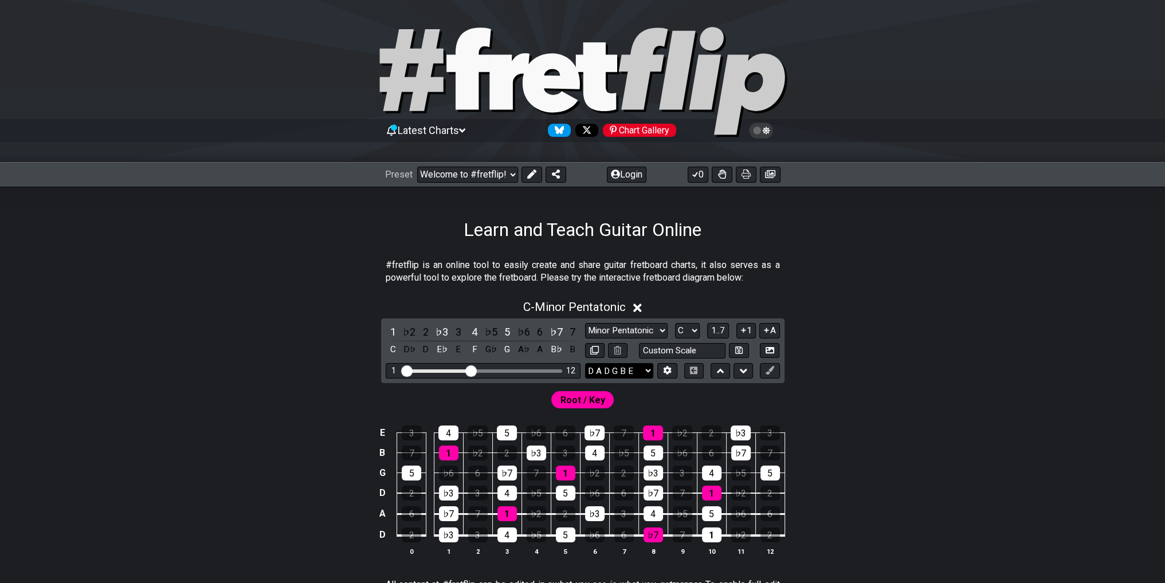
click at [617, 371] on select "E A D G B E E A D G B E E A D G B E B E A D F♯ B A D G C E A D A D G B E E♭ A♭ …" at bounding box center [619, 370] width 68 height 15
click at [585, 363] on select "E A D G B E E A D G B E E A D G B E B E A D F♯ B A D G C E A D A D G B E E♭ A♭ …" at bounding box center [619, 370] width 68 height 15
click at [618, 371] on select "E A D G B E E A D G B E E A D G B E B E A D F♯ B A D G C E A D A D G B E E♭ A♭ …" at bounding box center [619, 370] width 68 height 15
click at [585, 363] on select "E A D G B E E A D G B E E A D G B E B E A D F♯ B A D G C E A D A D G B E E♭ A♭ …" at bounding box center [619, 370] width 68 height 15
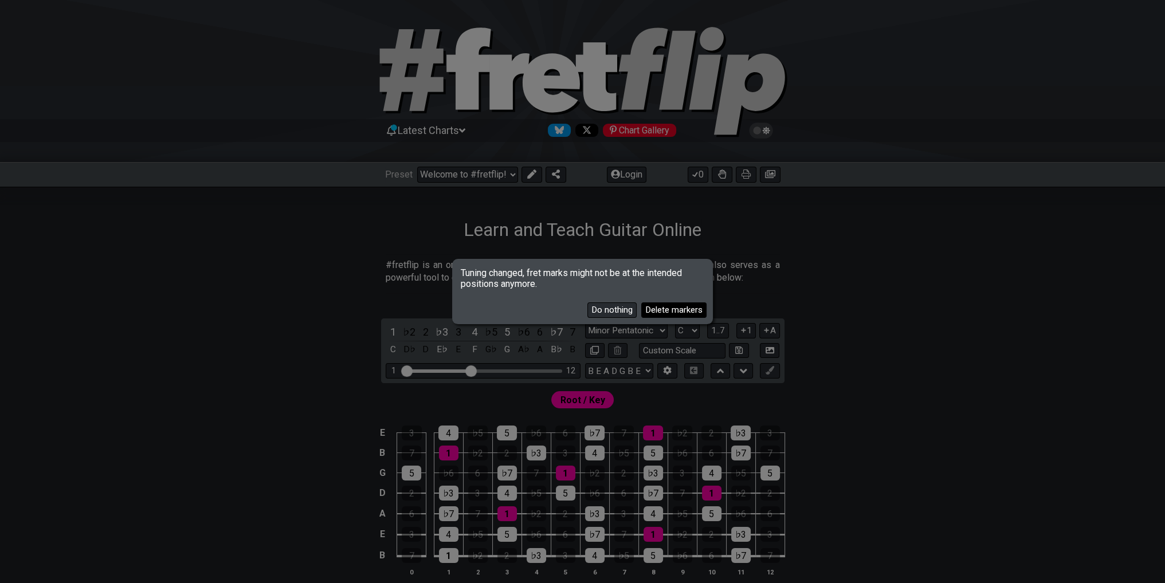
drag, startPoint x: 663, startPoint y: 310, endPoint x: 633, endPoint y: 332, distance: 37.4
click at [662, 310] on button "Delete markers" at bounding box center [673, 310] width 65 height 15
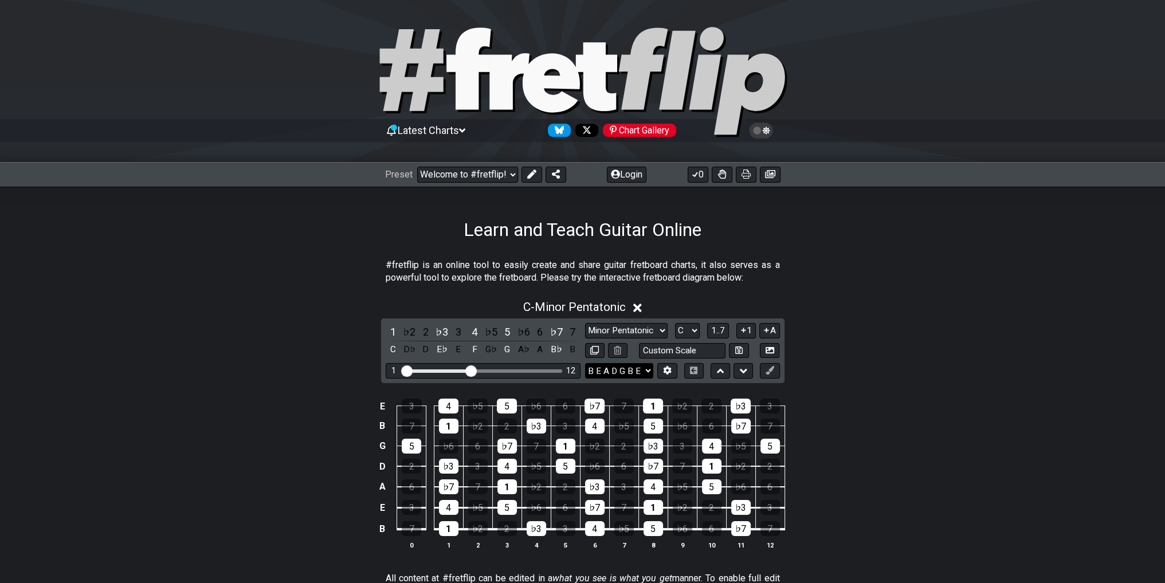
click at [614, 366] on select "E A D G B E E A D G B E E A D G B E B E A D F♯ B A D G C E A D A D G B E E♭ A♭ …" at bounding box center [619, 370] width 68 height 15
select select "D A D G B E"
click at [585, 363] on select "E A D G B E E A D G B E E A D G B E B E A D F♯ B A D G C E A D A D G B E E♭ A♭ …" at bounding box center [619, 370] width 68 height 15
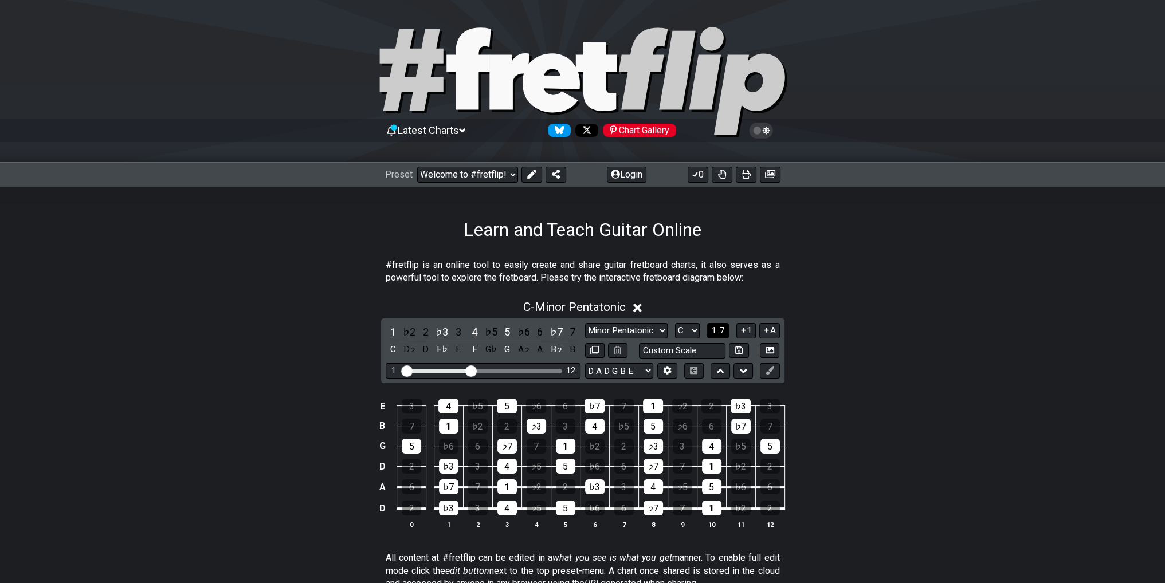
click at [713, 326] on span "1..7" at bounding box center [718, 330] width 14 height 10
click at [713, 326] on button "..." at bounding box center [717, 330] width 19 height 15
click at [751, 329] on button "1" at bounding box center [745, 330] width 19 height 15
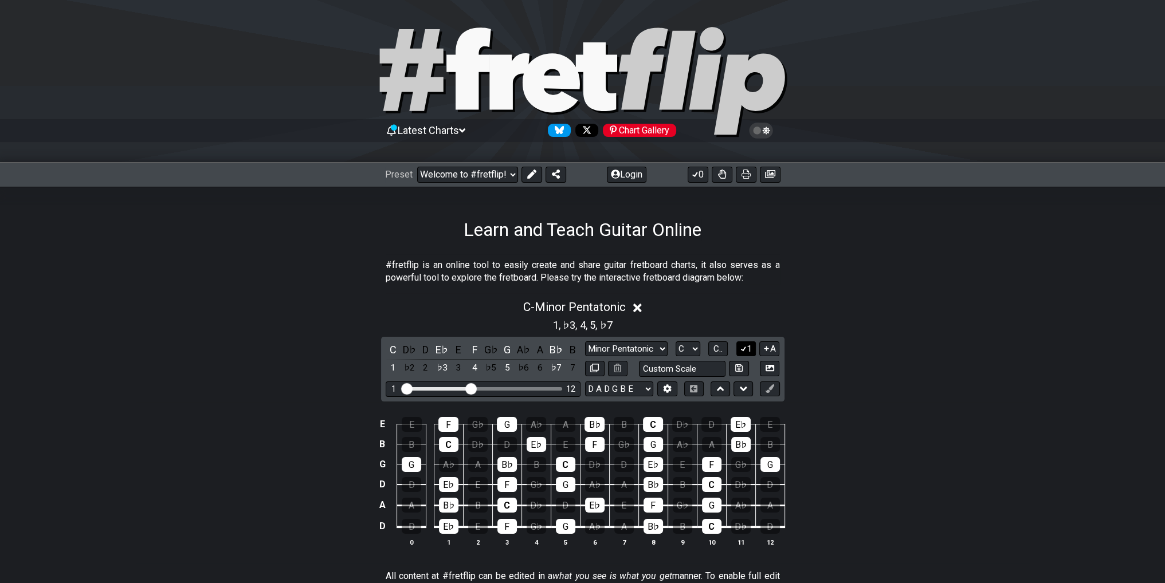
click at [745, 347] on icon at bounding box center [743, 349] width 6 height 5
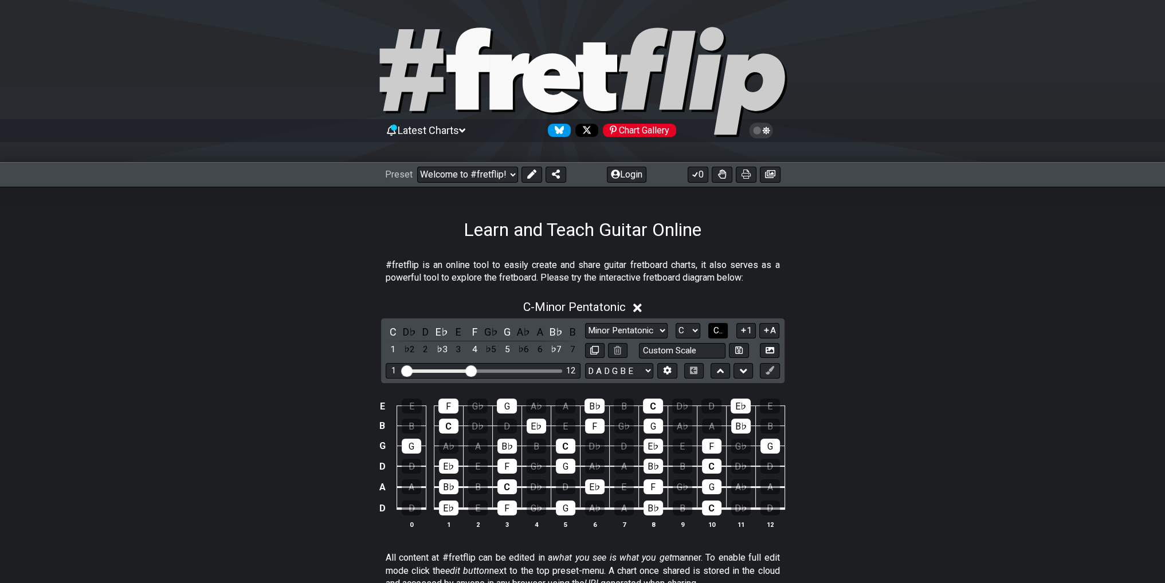
click at [715, 329] on span "C.." at bounding box center [717, 330] width 9 height 10
click at [714, 331] on span "1..7" at bounding box center [718, 330] width 14 height 10
click at [714, 331] on button "..." at bounding box center [717, 330] width 19 height 15
click at [689, 332] on select "A♭ A A♯ B♭ B C C♯ D♭ D D♯ E♭ E F F♯ G♭ G G♯" at bounding box center [688, 330] width 25 height 15
select select "D"
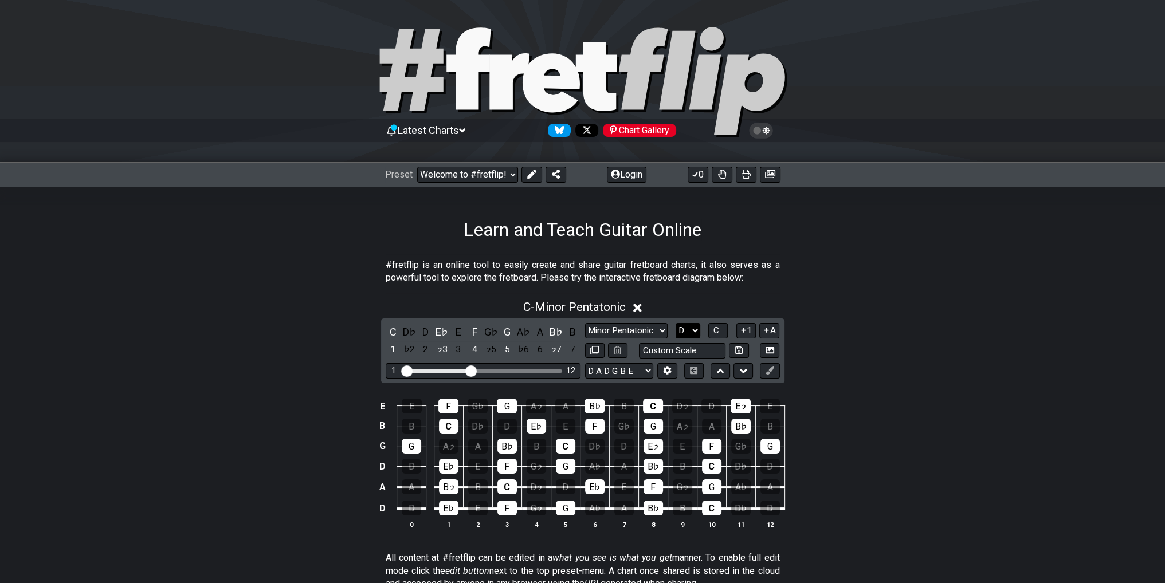
click at [676, 323] on select "A♭ A A♯ B♭ B C C♯ D♭ D D♯ E♭ E F F♯ G♭ G G♯" at bounding box center [688, 330] width 25 height 15
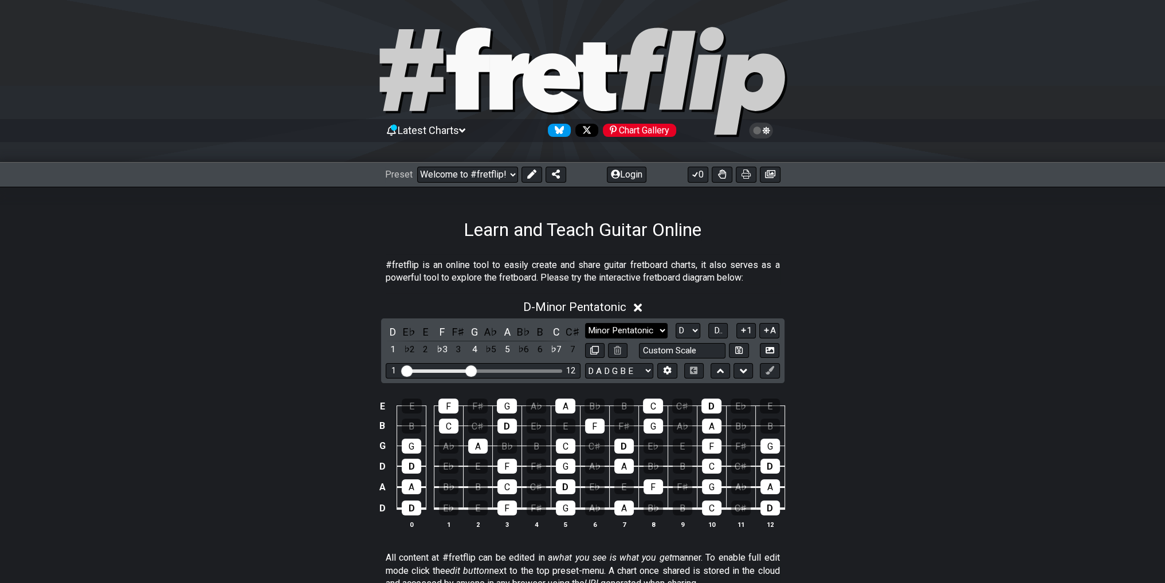
click at [639, 327] on select "Minor Pentatonic Click to edit Minor Pentatonic Major Pentatonic Minor Blues Ma…" at bounding box center [626, 330] width 83 height 15
select select "Minor / Aeolian"
click at [585, 323] on select "Minor Pentatonic Click to edit Minor Pentatonic Major Pentatonic Minor Blues Ma…" at bounding box center [626, 330] width 83 height 15
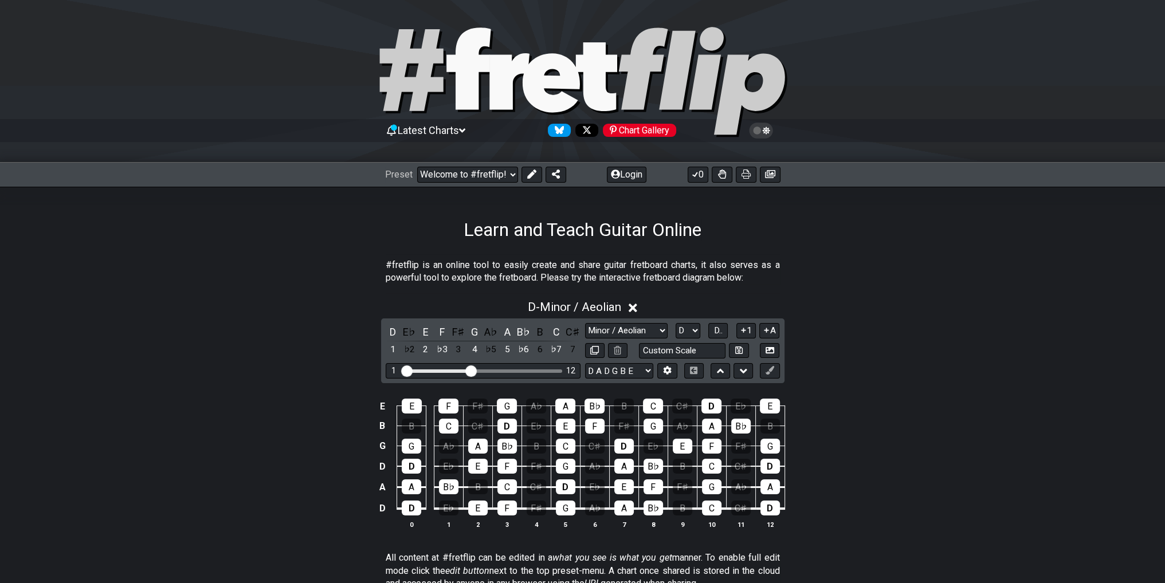
click at [476, 370] on div "1 12" at bounding box center [483, 370] width 195 height 15
drag, startPoint x: 477, startPoint y: 370, endPoint x: 504, endPoint y: 368, distance: 27.6
click at [519, 372] on div "Visible fret range" at bounding box center [482, 371] width 159 height 3
click at [504, 368] on div "1 12" at bounding box center [483, 370] width 195 height 15
drag, startPoint x: 474, startPoint y: 372, endPoint x: 529, endPoint y: 372, distance: 55.0
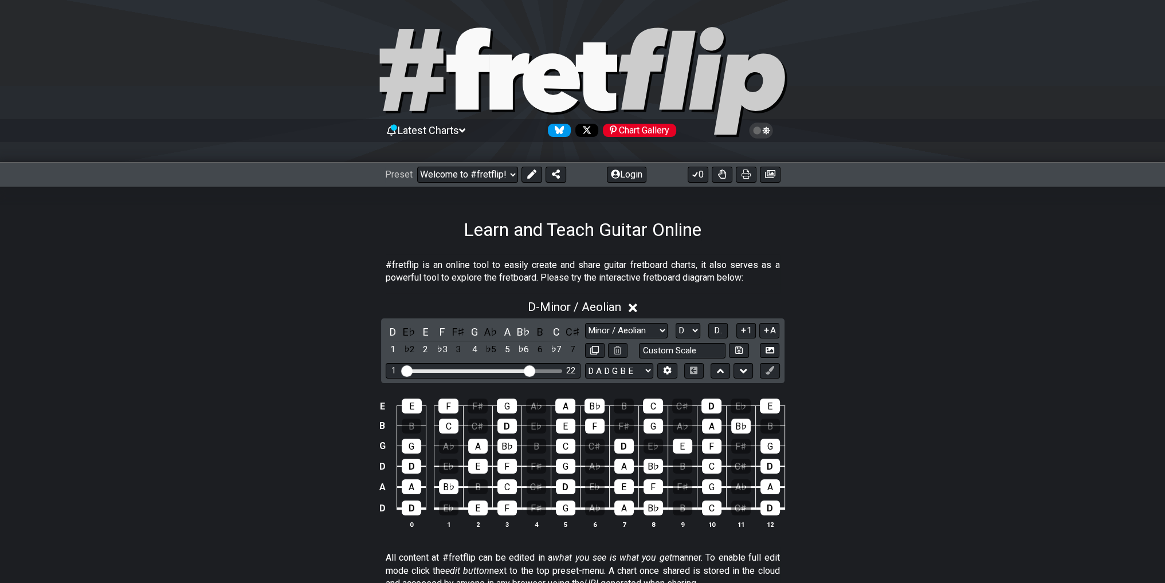
click at [529, 370] on input "Visible fret range" at bounding box center [483, 370] width 163 height 0
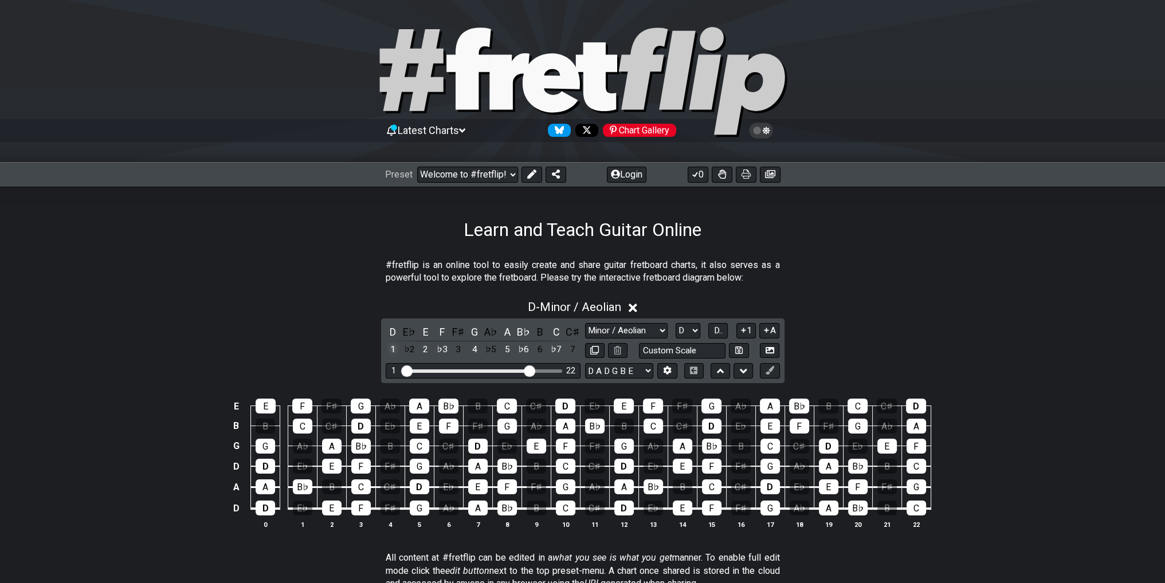
click at [391, 347] on div "1" at bounding box center [393, 349] width 15 height 15
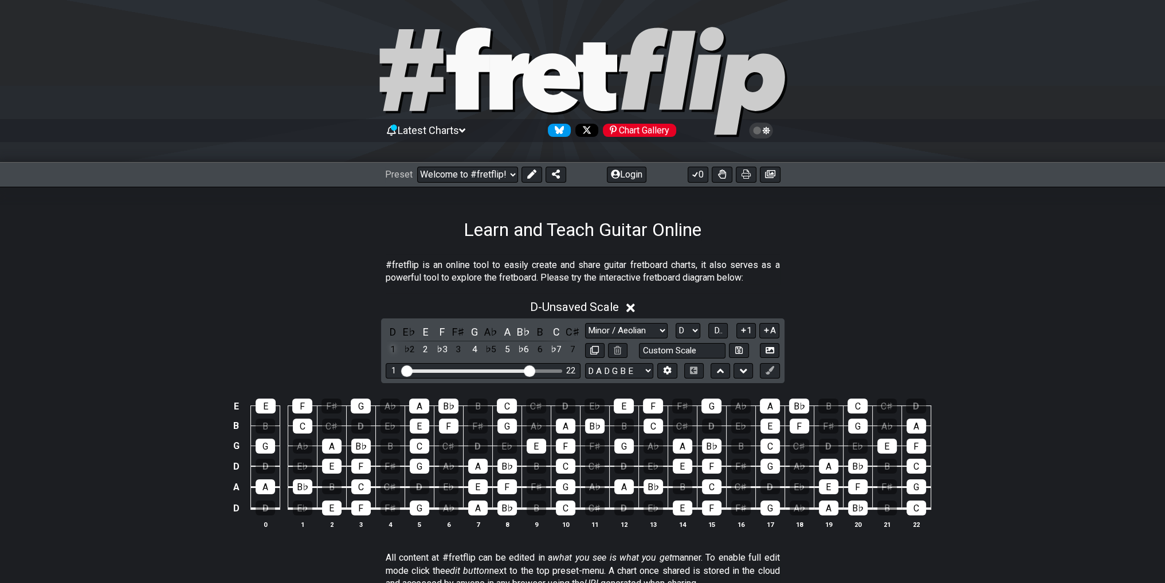
click at [391, 347] on div "1" at bounding box center [393, 349] width 15 height 15
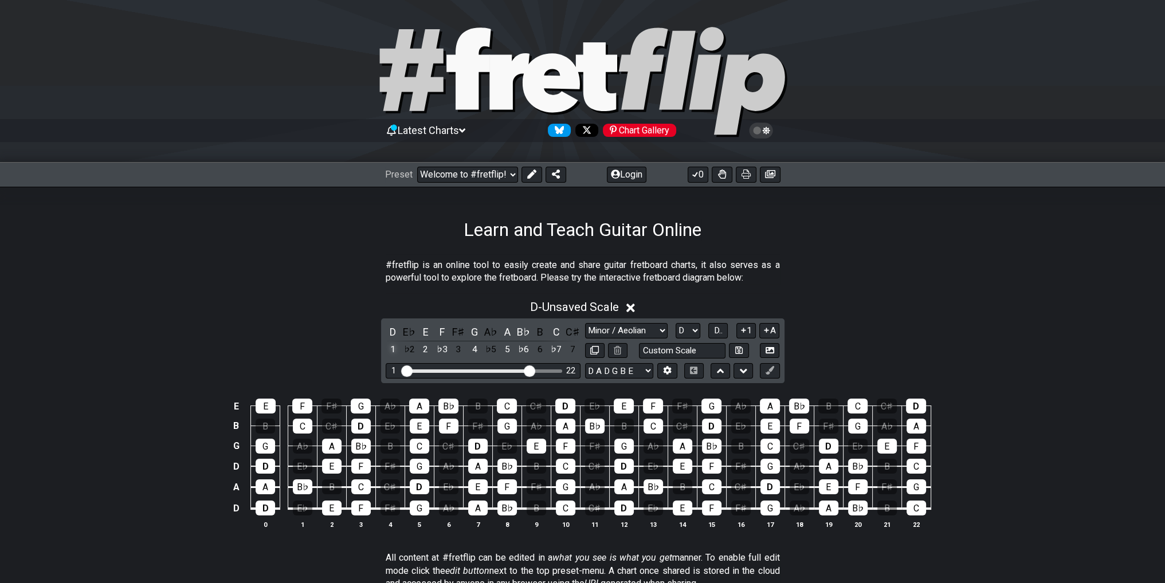
click at [391, 347] on div "1" at bounding box center [393, 349] width 15 height 15
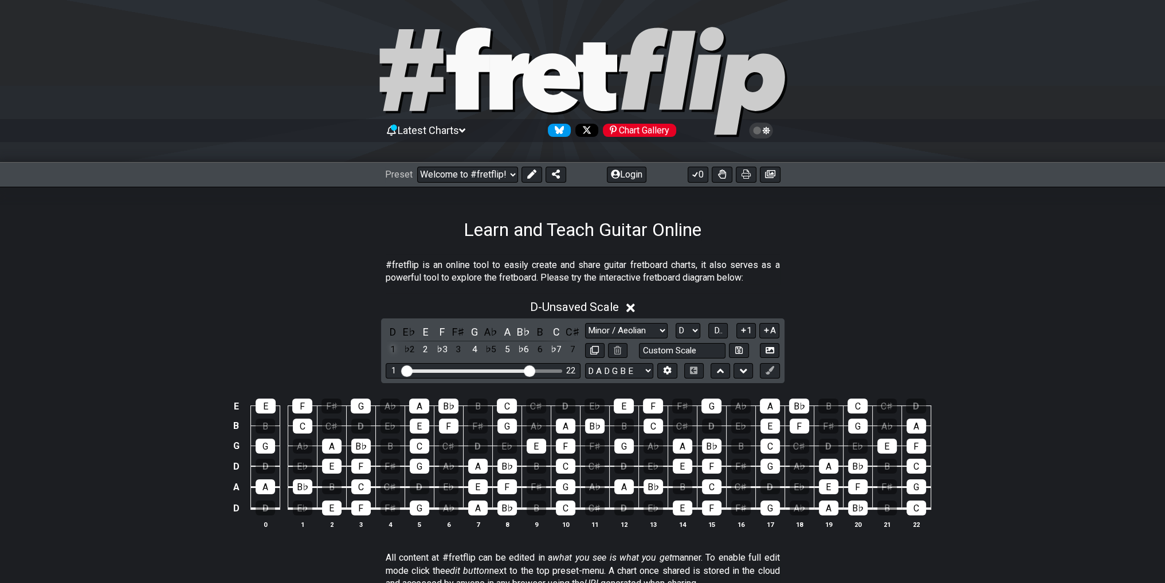
click at [391, 347] on div "1" at bounding box center [393, 349] width 15 height 15
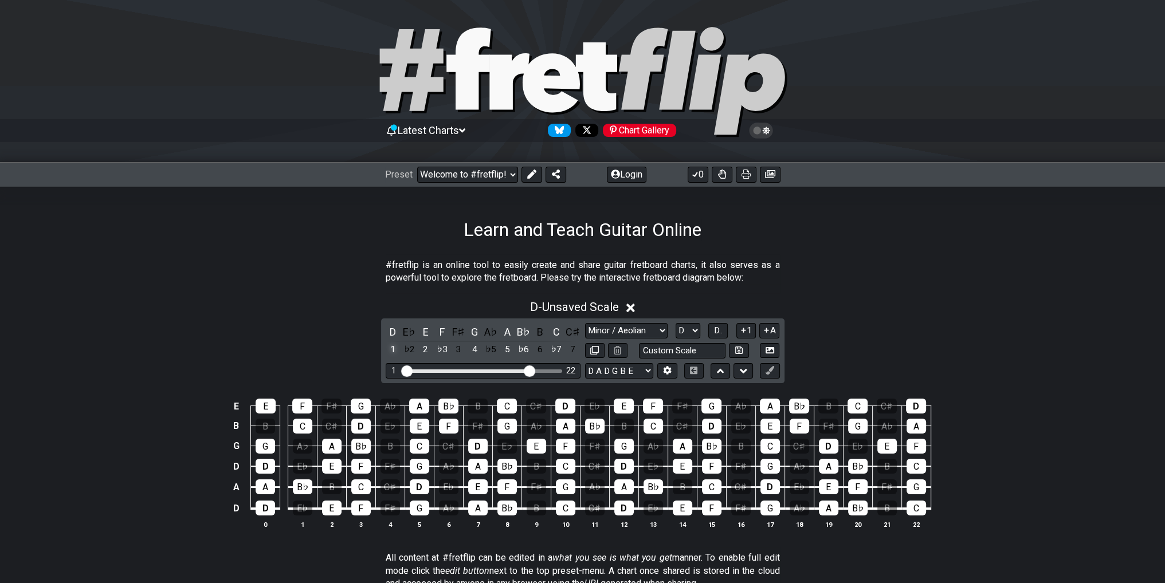
click at [391, 347] on div "1" at bounding box center [393, 349] width 15 height 15
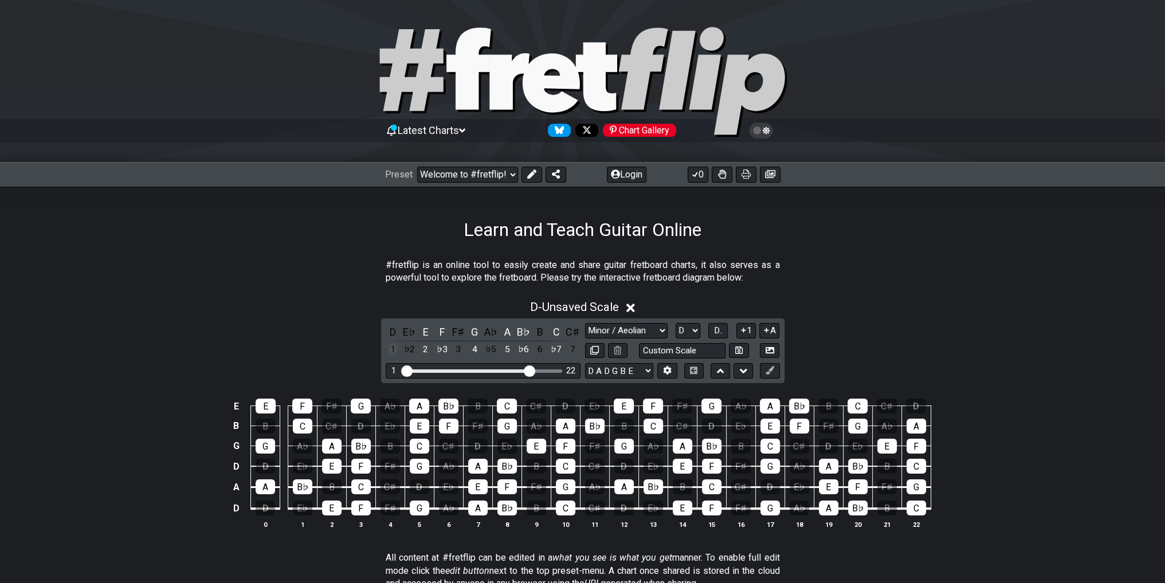
click at [391, 347] on div "1" at bounding box center [393, 349] width 15 height 15
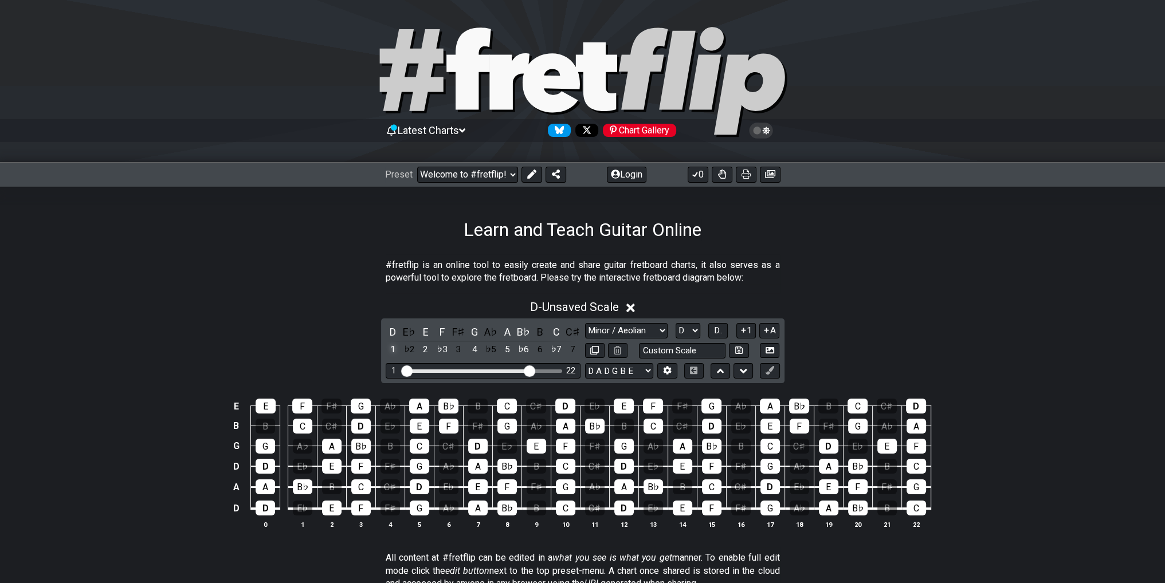
click at [391, 347] on div "1" at bounding box center [393, 349] width 15 height 15
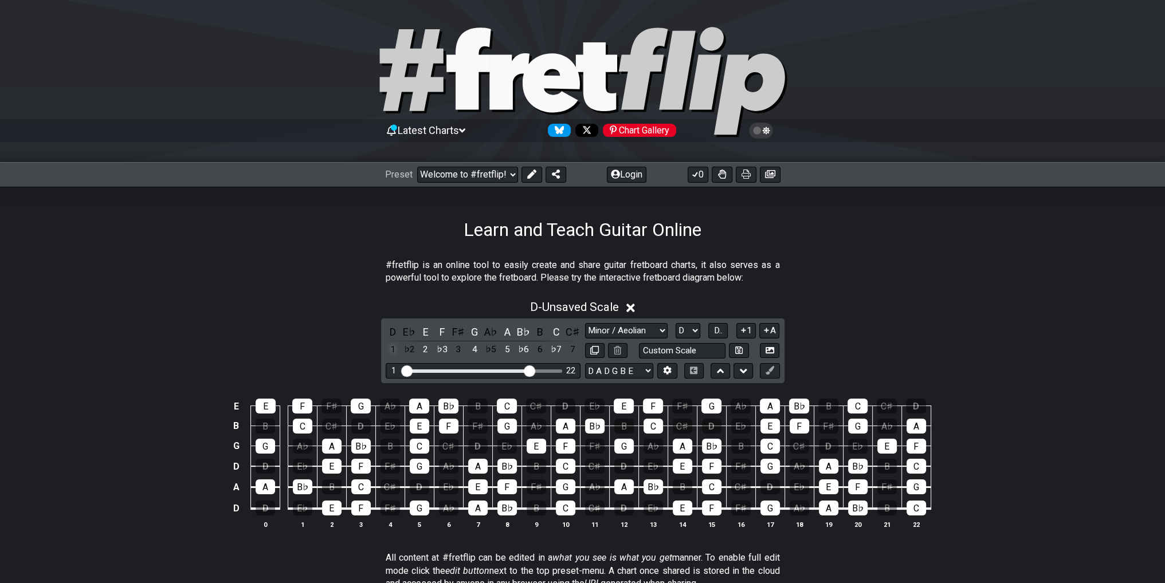
click at [391, 347] on div "1" at bounding box center [393, 349] width 15 height 15
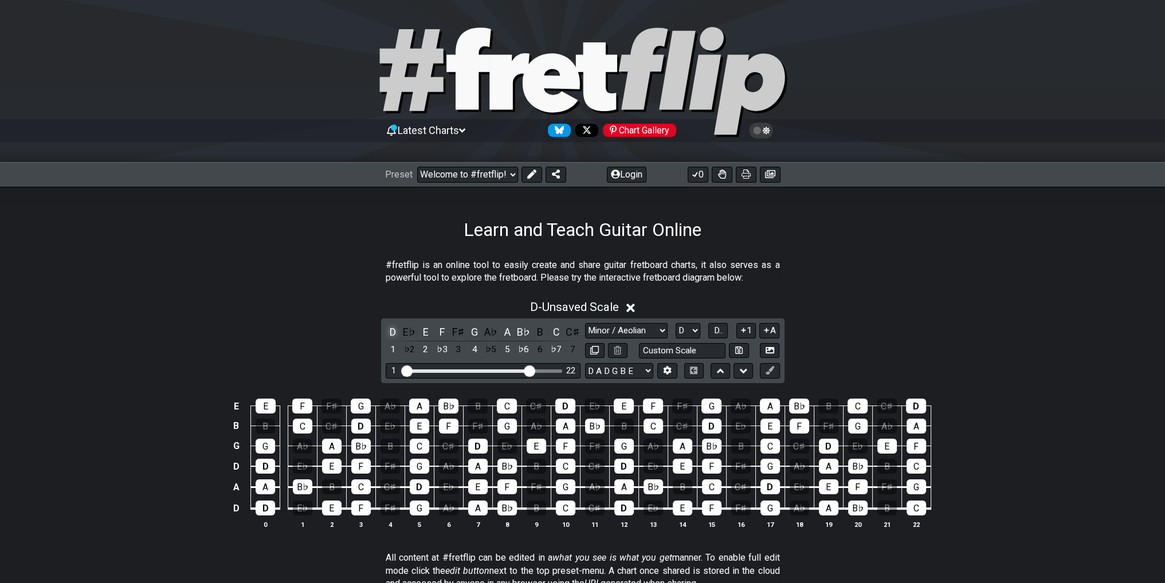
click at [395, 335] on div "D" at bounding box center [393, 331] width 15 height 15
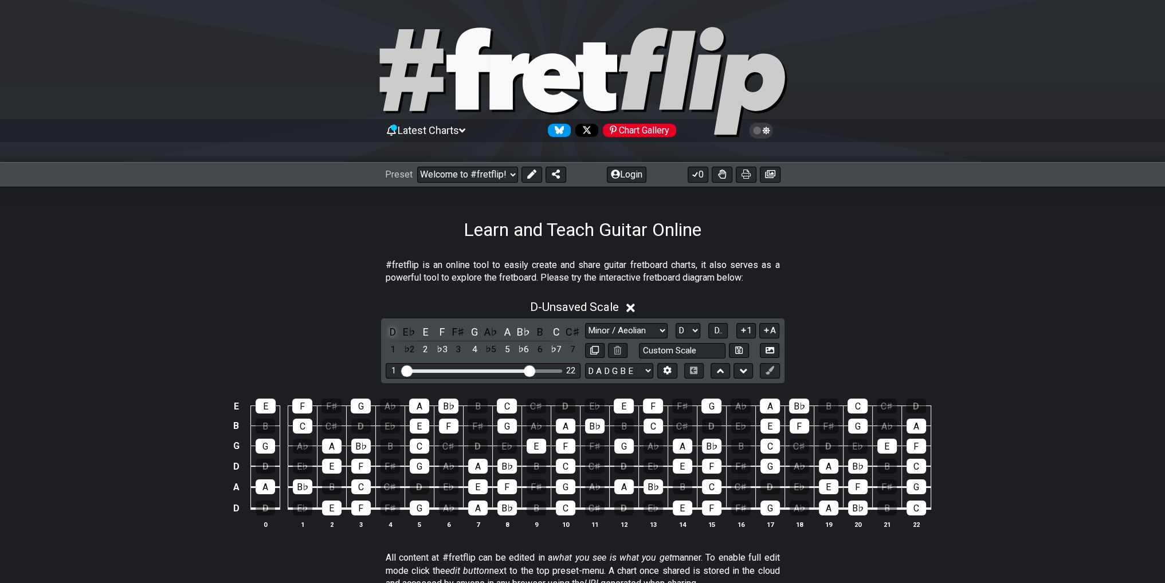
click at [395, 334] on div "D" at bounding box center [393, 331] width 15 height 15
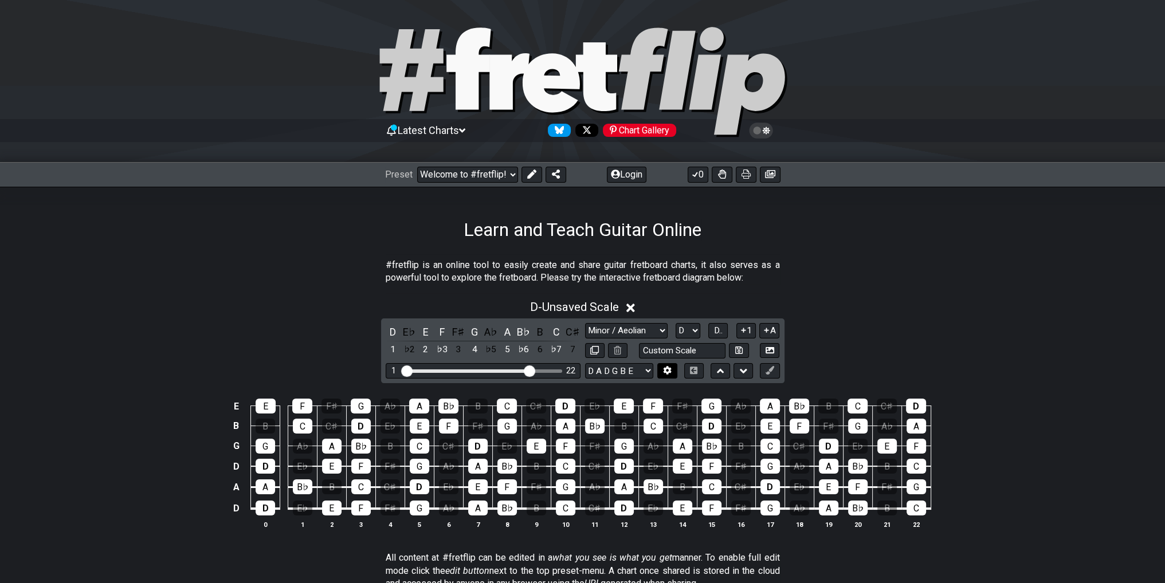
click at [666, 373] on icon at bounding box center [668, 371] width 8 height 9
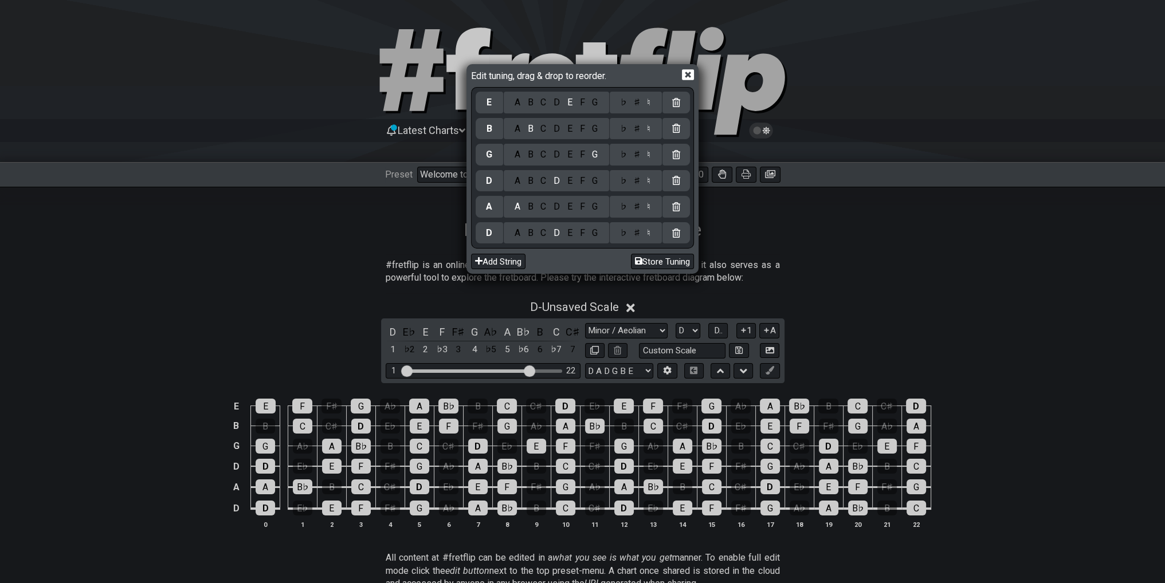
click at [685, 78] on icon at bounding box center [688, 75] width 12 height 11
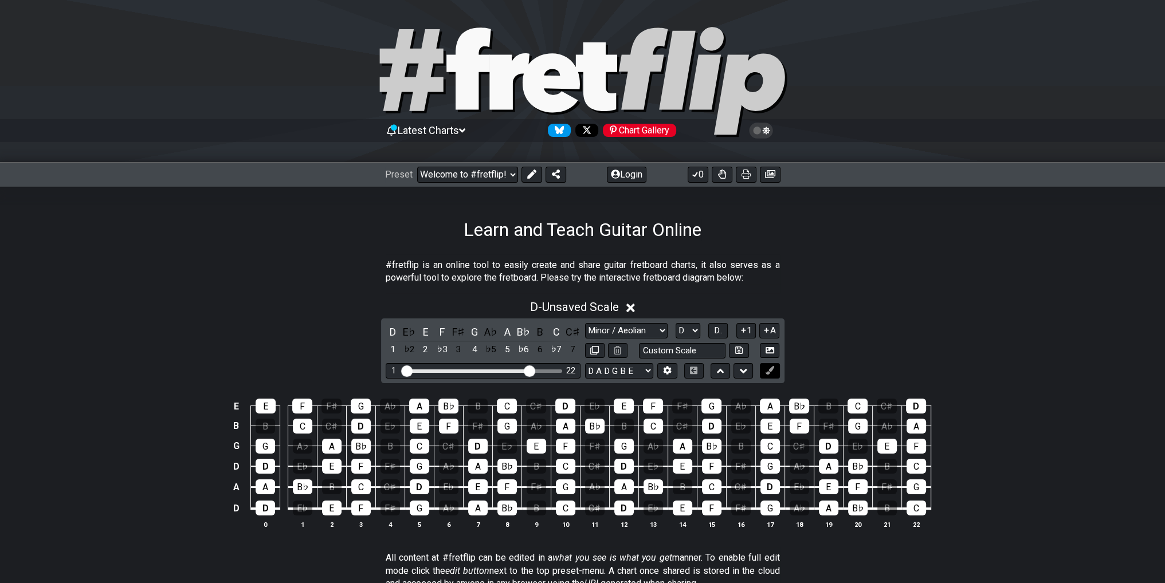
click at [768, 371] on icon at bounding box center [770, 370] width 9 height 9
click at [770, 366] on icon at bounding box center [770, 370] width 9 height 9
drag, startPoint x: 267, startPoint y: 505, endPoint x: 250, endPoint y: 522, distance: 23.9
click at [245, 534] on div "E E F F♯ G A♭ A B♭ B C C♯ D E♭ E F F♯ G A♭ A B♭ B C C♯ D B B C C♯ D E♭ E F F♯ G…" at bounding box center [583, 464] width 894 height 161
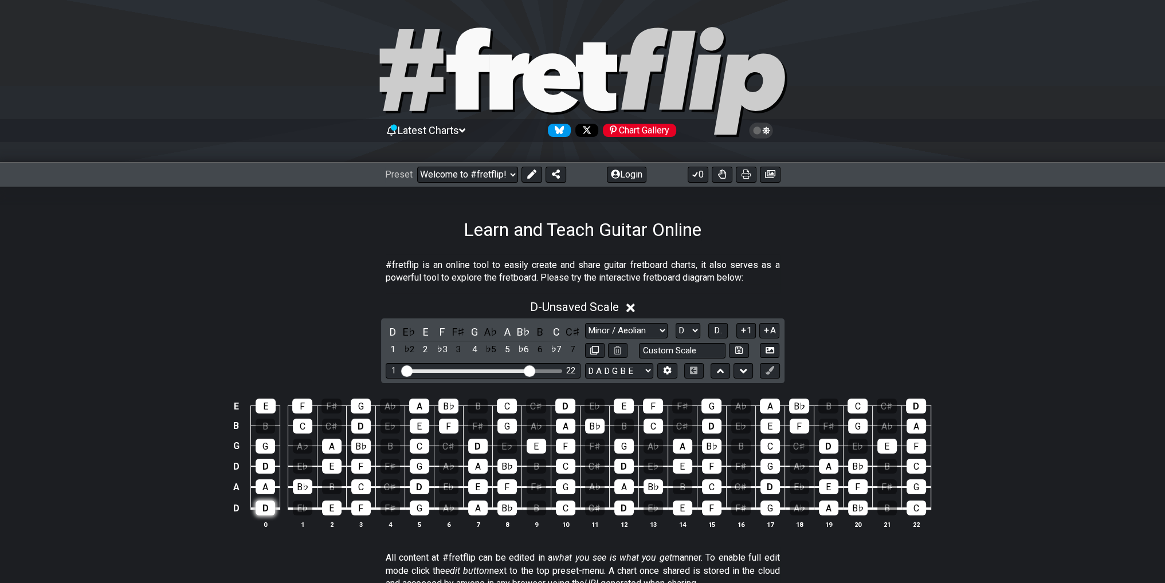
click at [264, 501] on div "D" at bounding box center [265, 508] width 19 height 15
click at [266, 507] on div "D" at bounding box center [265, 508] width 19 height 15
click at [268, 509] on div "D" at bounding box center [265, 508] width 19 height 15
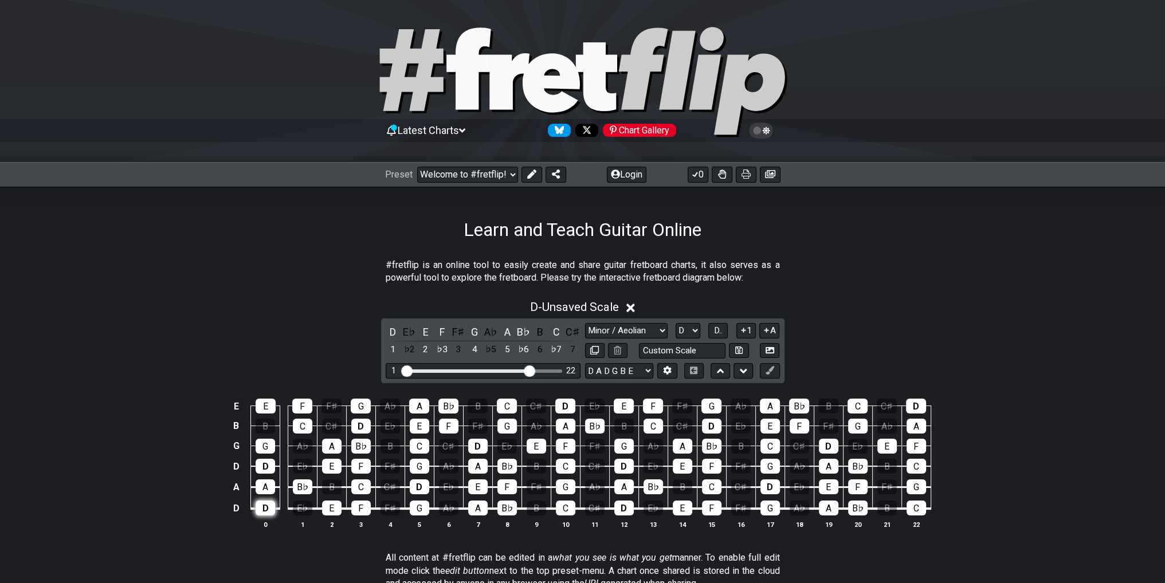
click at [267, 504] on div "D" at bounding box center [265, 508] width 19 height 15
click at [270, 489] on div "A" at bounding box center [265, 487] width 19 height 15
click at [270, 469] on div "D" at bounding box center [265, 466] width 19 height 15
click at [268, 448] on div "G" at bounding box center [265, 446] width 19 height 15
click at [261, 399] on div "E" at bounding box center [266, 406] width 20 height 15
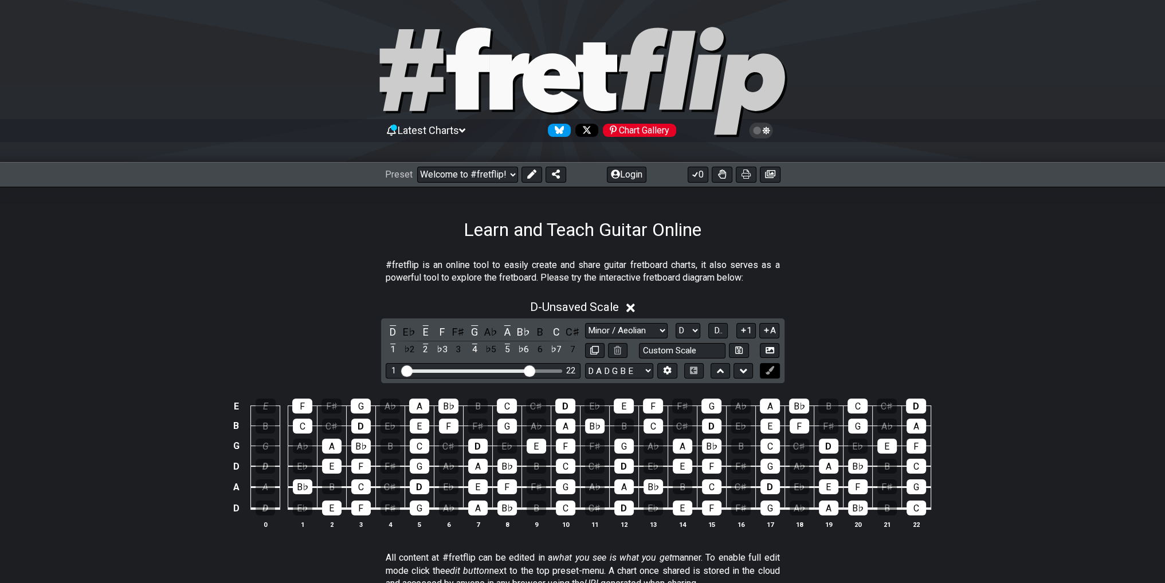
click at [774, 368] on button at bounding box center [769, 370] width 19 height 15
click at [774, 369] on button at bounding box center [769, 370] width 19 height 15
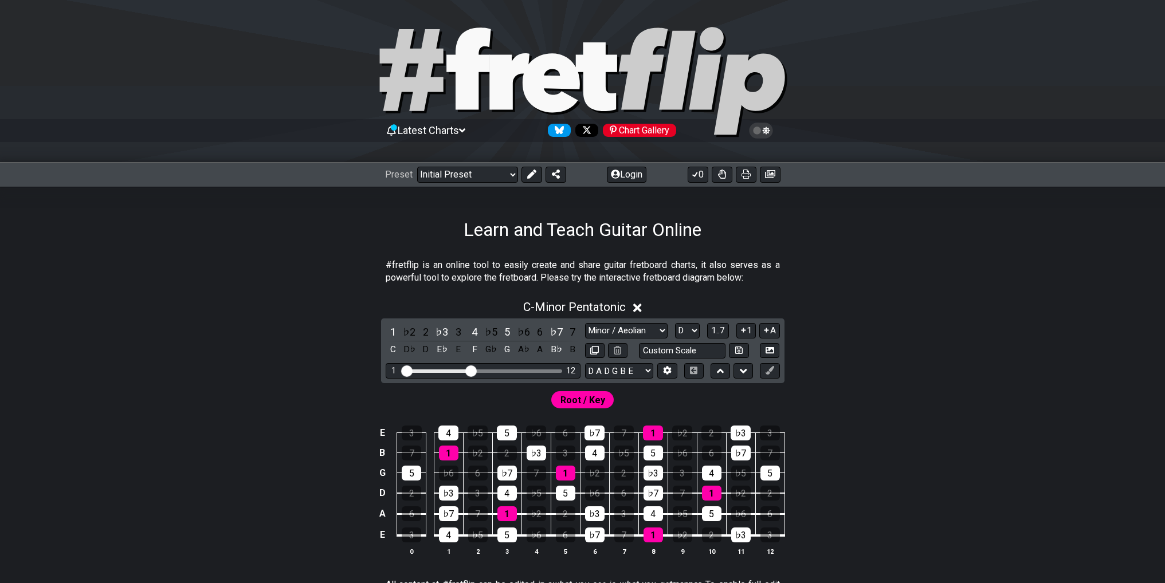
select select "Minor / Aeolian"
select select "D"
select select "D A D G B E"
click at [768, 328] on icon at bounding box center [766, 330] width 11 height 9
select select "Minor Pentatonic"
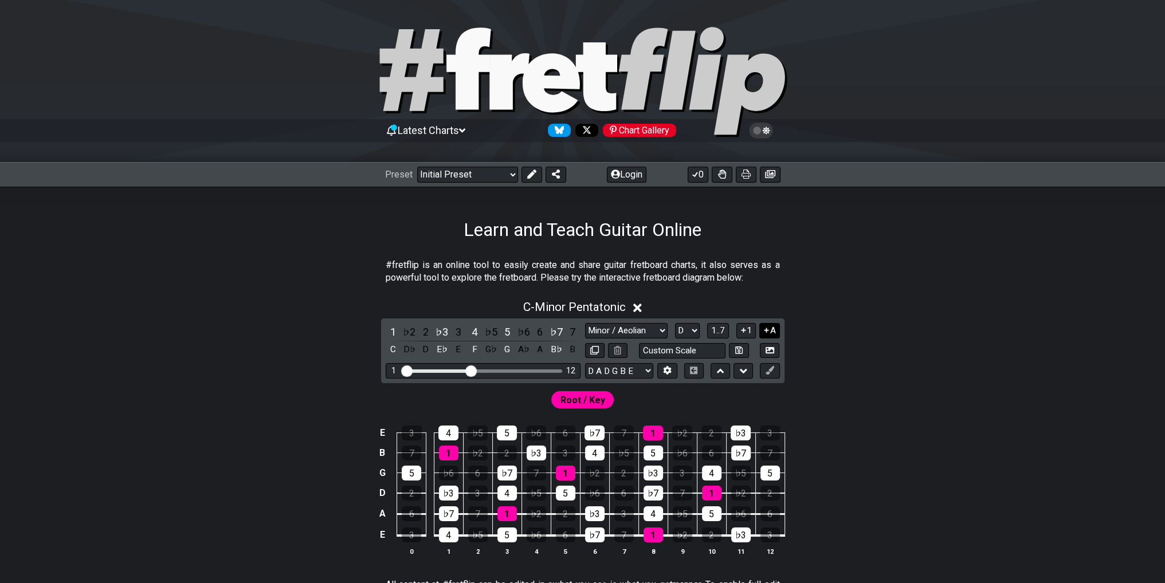
select select "C"
select select "E A D G B E"
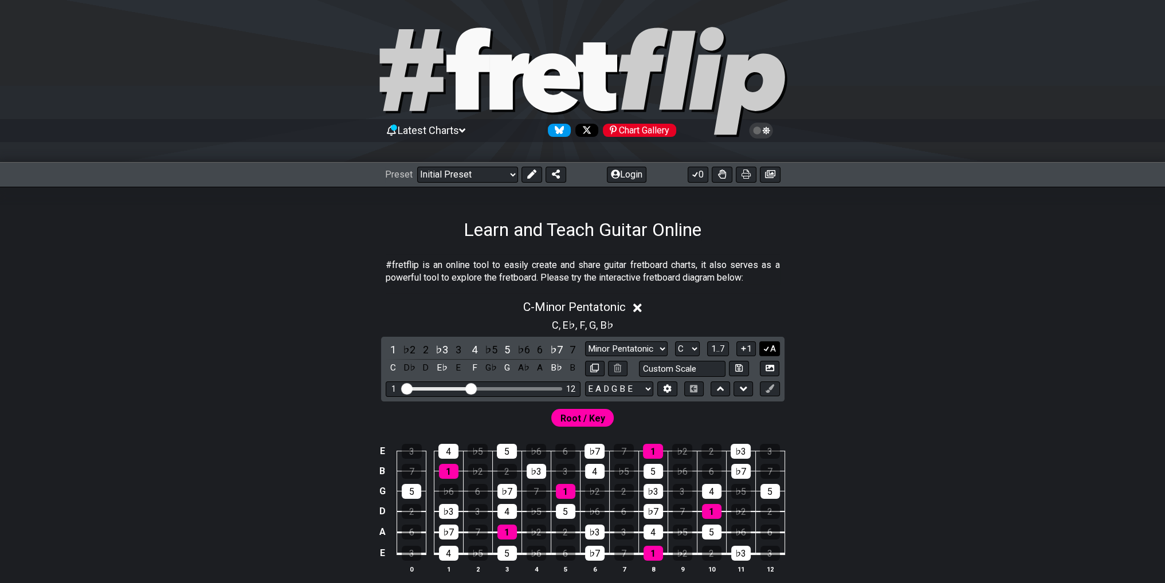
click at [771, 345] on button "A" at bounding box center [769, 348] width 20 height 15
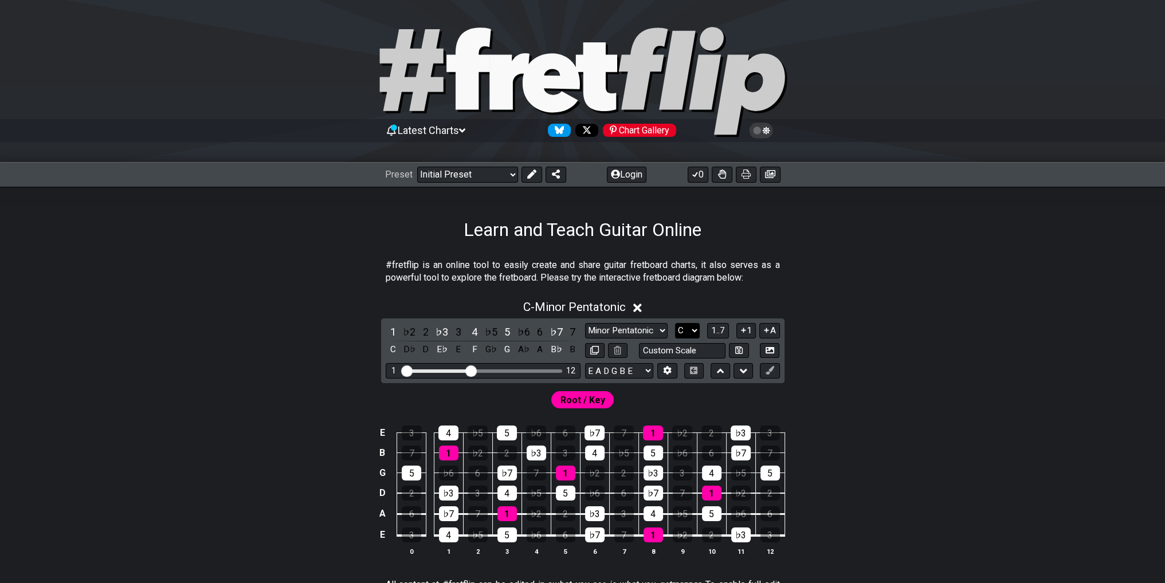
click at [688, 327] on select "A♭ A A♯ B♭ B C C♯ D♭ D D♯ E♭ E F F♯ G♭ G G♯" at bounding box center [687, 330] width 25 height 15
select select "D"
click at [675, 323] on select "A♭ A A♯ B♭ B C C♯ D♭ D D♯ E♭ E F F♯ G♭ G G♯" at bounding box center [687, 330] width 25 height 15
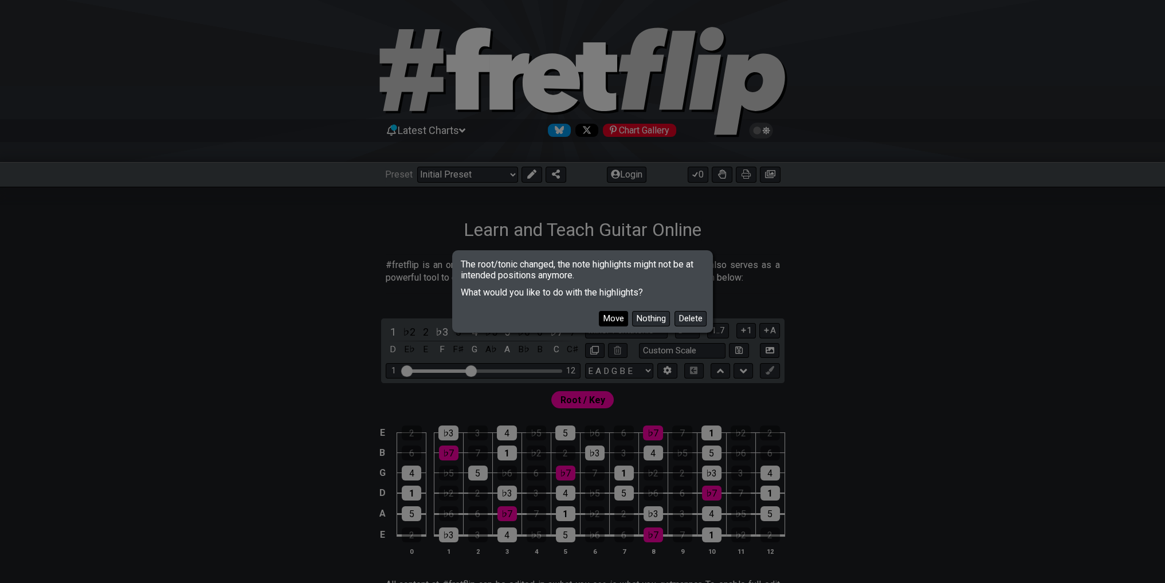
click at [612, 320] on button "Move" at bounding box center [613, 318] width 29 height 15
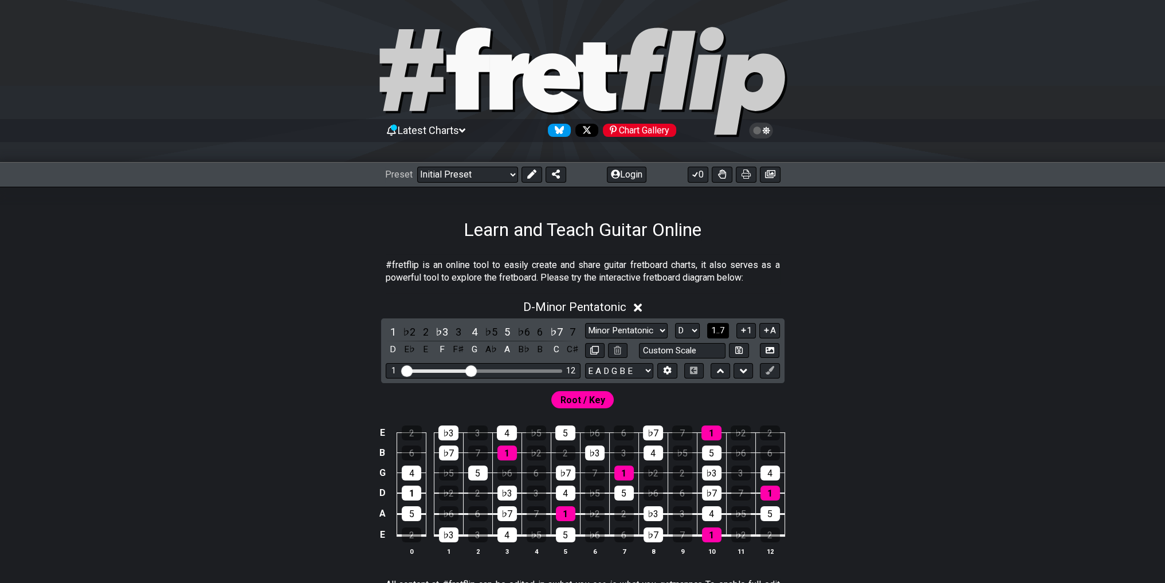
click at [724, 330] on span "1..7" at bounding box center [718, 330] width 14 height 10
click at [724, 330] on button "..." at bounding box center [717, 330] width 19 height 15
click at [594, 398] on span "Root / Key" at bounding box center [582, 400] width 45 height 17
click at [665, 370] on icon at bounding box center [668, 371] width 8 height 9
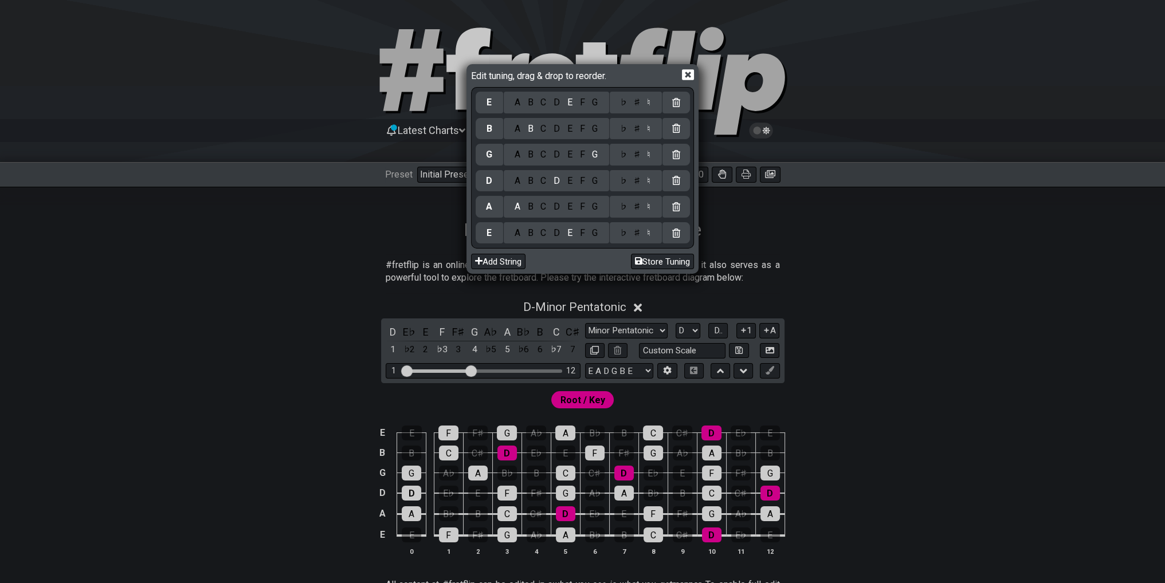
click at [689, 69] on icon at bounding box center [688, 75] width 12 height 12
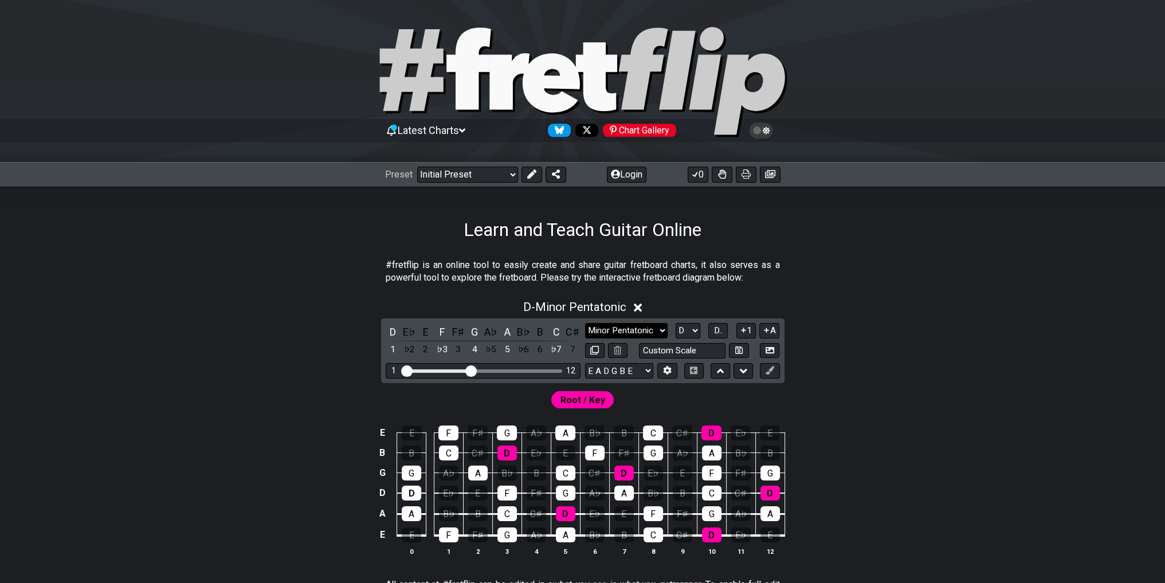
click at [640, 331] on select "Minor Pentatonic Click to edit Minor Pentatonic Major Pentatonic Minor Blues Ma…" at bounding box center [626, 330] width 83 height 15
select select "Minor / Aeolian"
click at [585, 323] on select "Minor Pentatonic Click to edit Minor Pentatonic Major Pentatonic Minor Blues Ma…" at bounding box center [626, 330] width 83 height 15
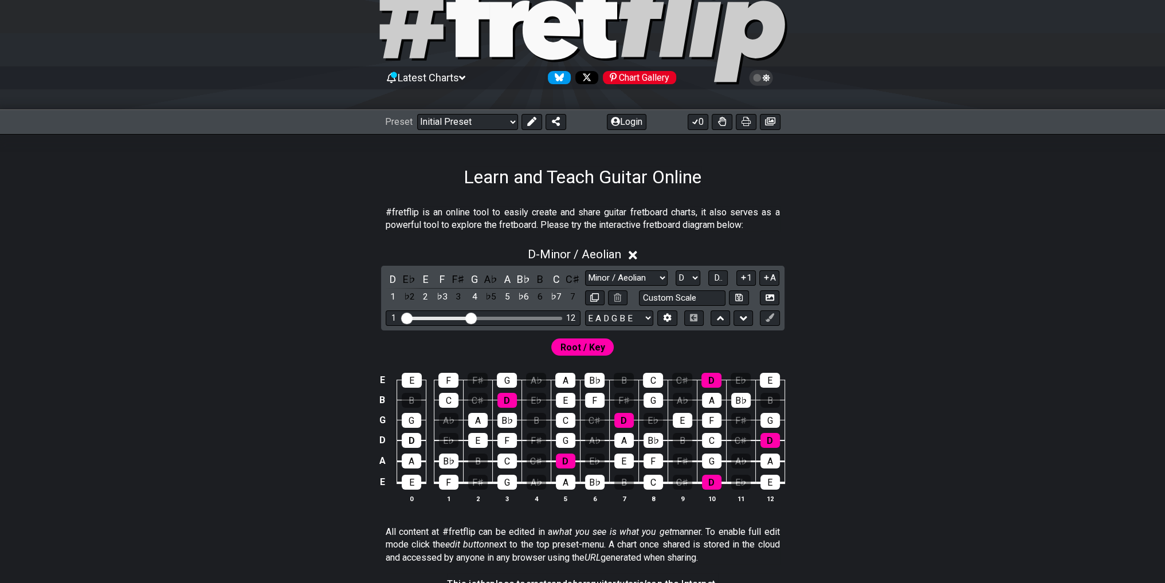
scroll to position [57, 0]
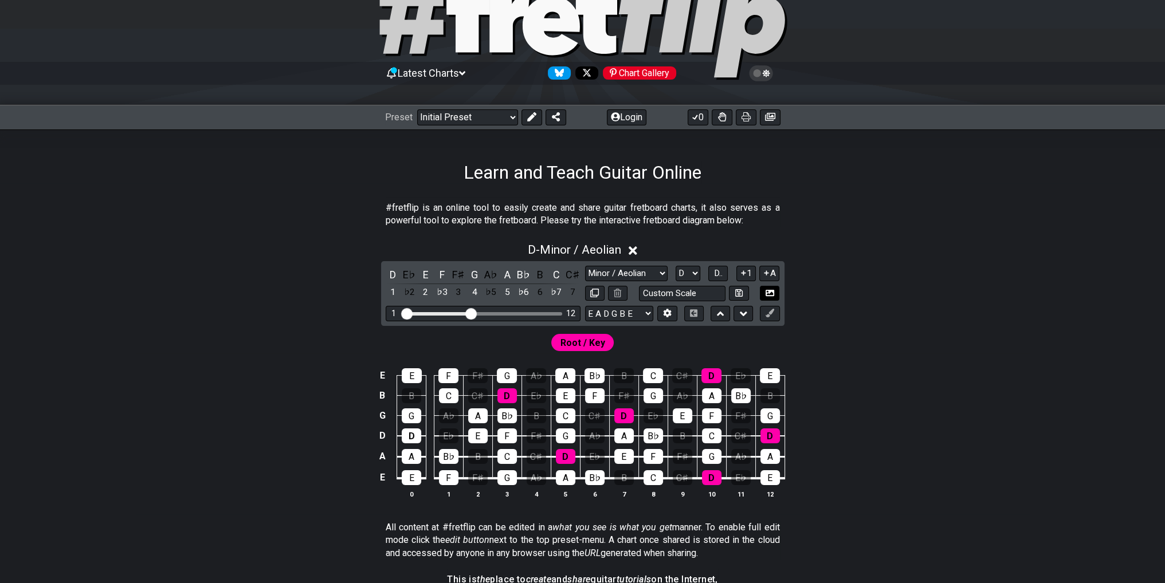
click at [772, 298] on button at bounding box center [769, 293] width 19 height 15
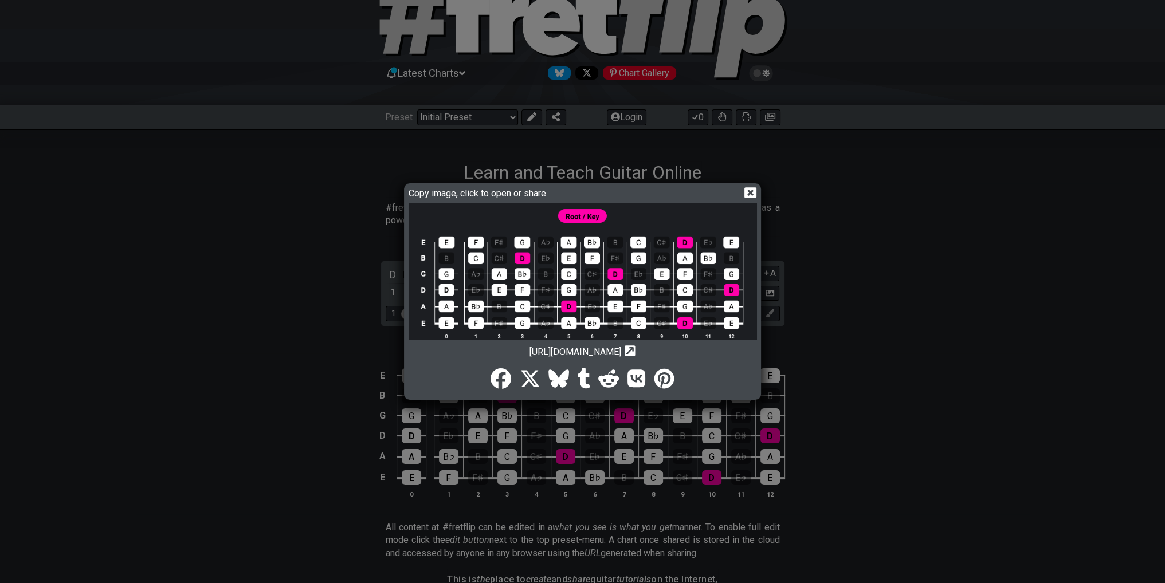
click at [611, 254] on img at bounding box center [583, 278] width 348 height 150
click at [749, 191] on icon at bounding box center [750, 193] width 12 height 12
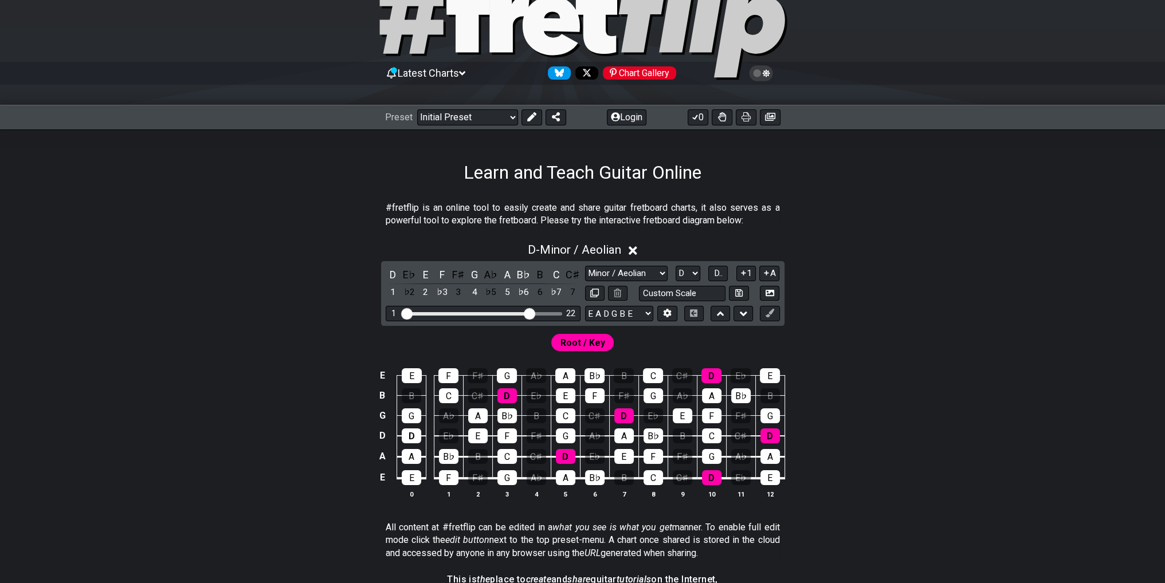
drag, startPoint x: 474, startPoint y: 312, endPoint x: 527, endPoint y: 315, distance: 52.8
click at [527, 313] on input "Visible fret range" at bounding box center [483, 313] width 163 height 0
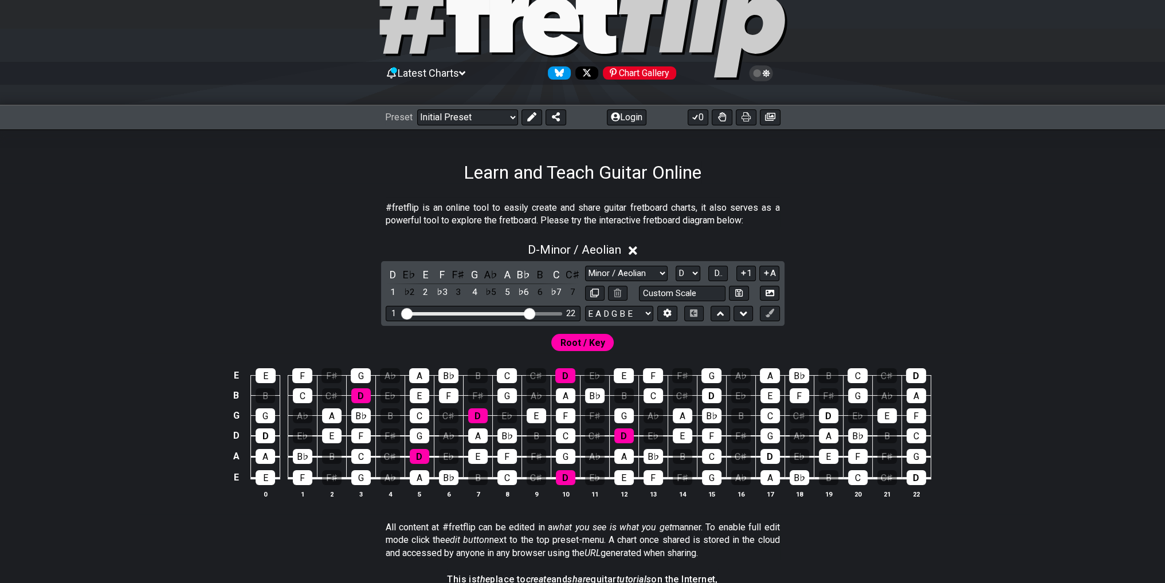
click at [590, 348] on span "Root / Key" at bounding box center [582, 343] width 45 height 17
click at [590, 346] on span "Root / Key" at bounding box center [582, 343] width 45 height 17
click at [693, 273] on select "A♭ A A♯ B♭ B C C♯ D♭ D D♯ E♭ E F F♯ G♭ G G♯" at bounding box center [688, 273] width 25 height 15
click at [676, 266] on select "A♭ A A♯ B♭ B C C♯ D♭ D D♯ E♭ E F F♯ G♭ G G♯" at bounding box center [688, 273] width 25 height 15
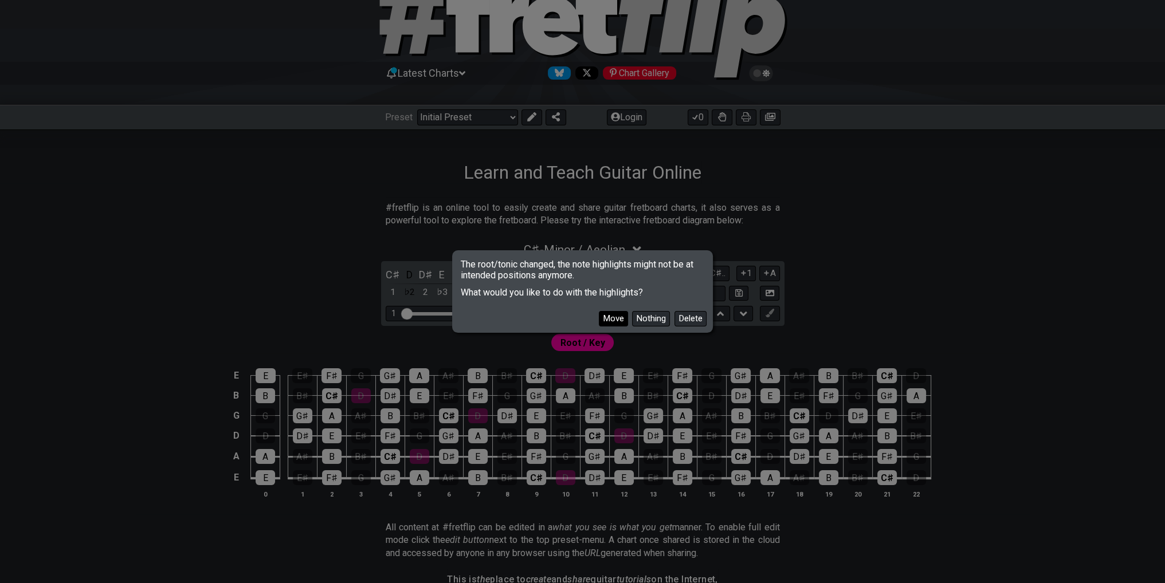
click at [618, 319] on button "Move" at bounding box center [613, 318] width 29 height 15
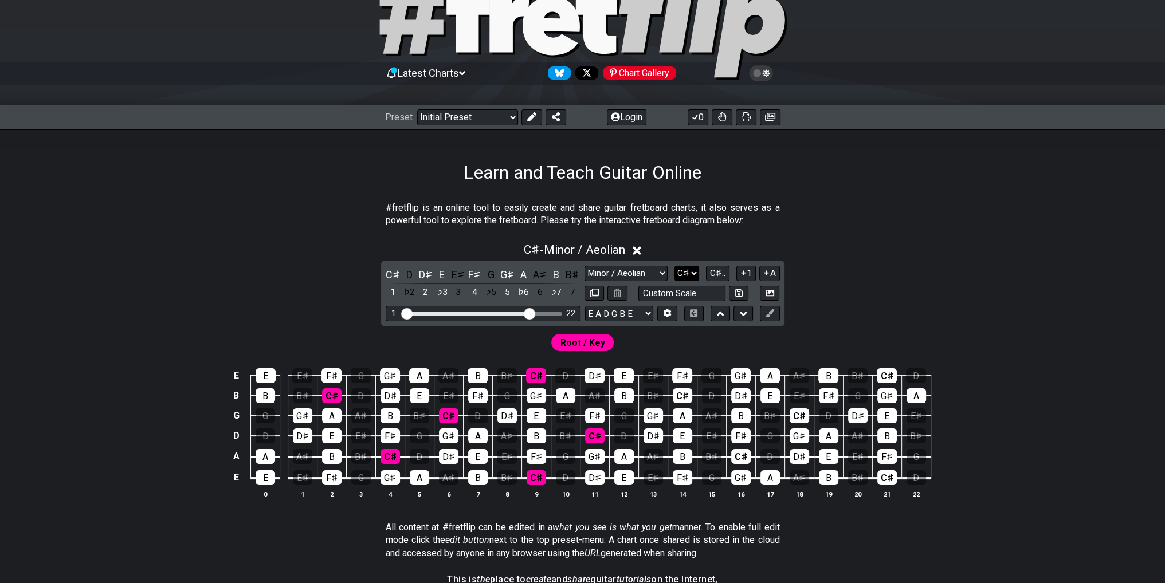
click at [680, 266] on select "A♭ A A♯ B♭ B C C♯ D♭ D D♯ E♭ E F F♯ G♭ G G♯" at bounding box center [686, 273] width 25 height 15
select select "D"
click at [676, 266] on select "A♭ A A♯ B♭ B C C♯ D♭ D D♯ E♭ E F F♯ G♭ G G♯" at bounding box center [686, 273] width 25 height 15
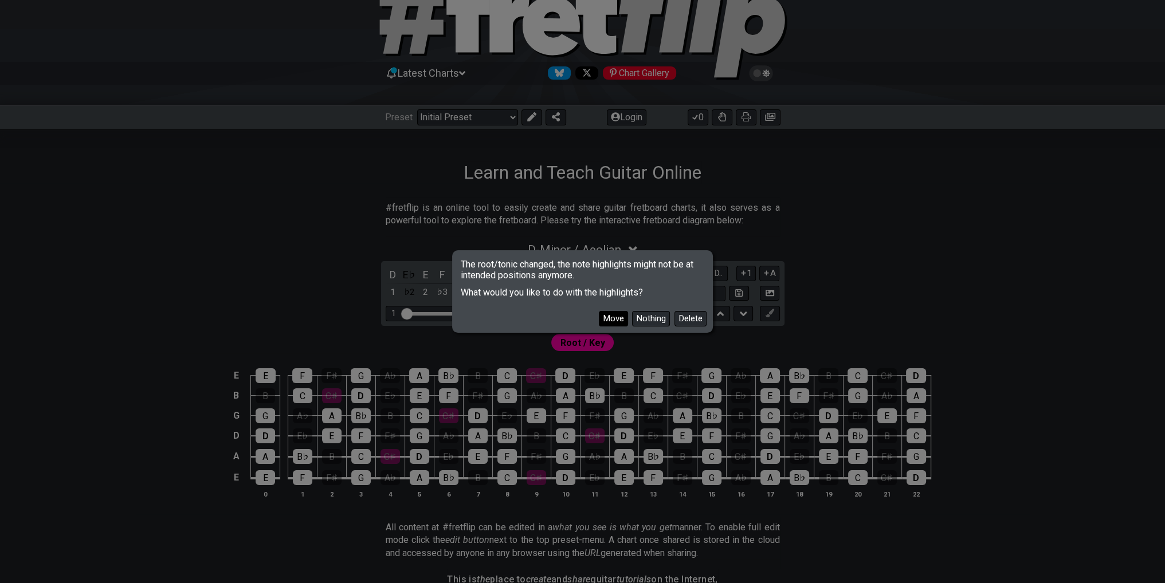
click at [612, 320] on button "Move" at bounding box center [613, 318] width 29 height 15
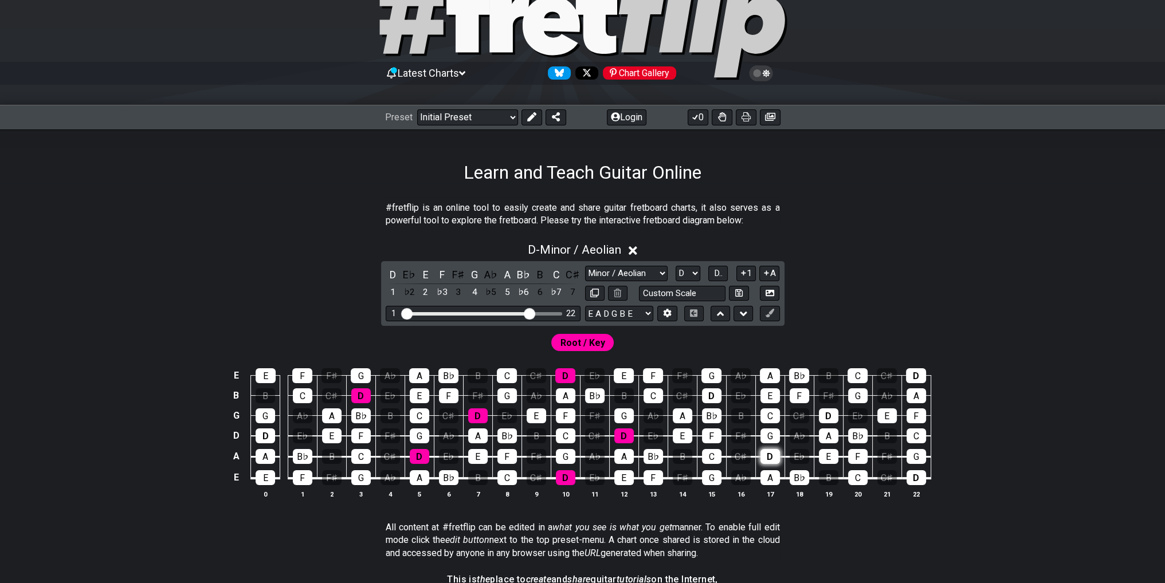
click at [766, 455] on div "D" at bounding box center [769, 456] width 19 height 15
click at [770, 454] on div "D" at bounding box center [769, 456] width 19 height 15
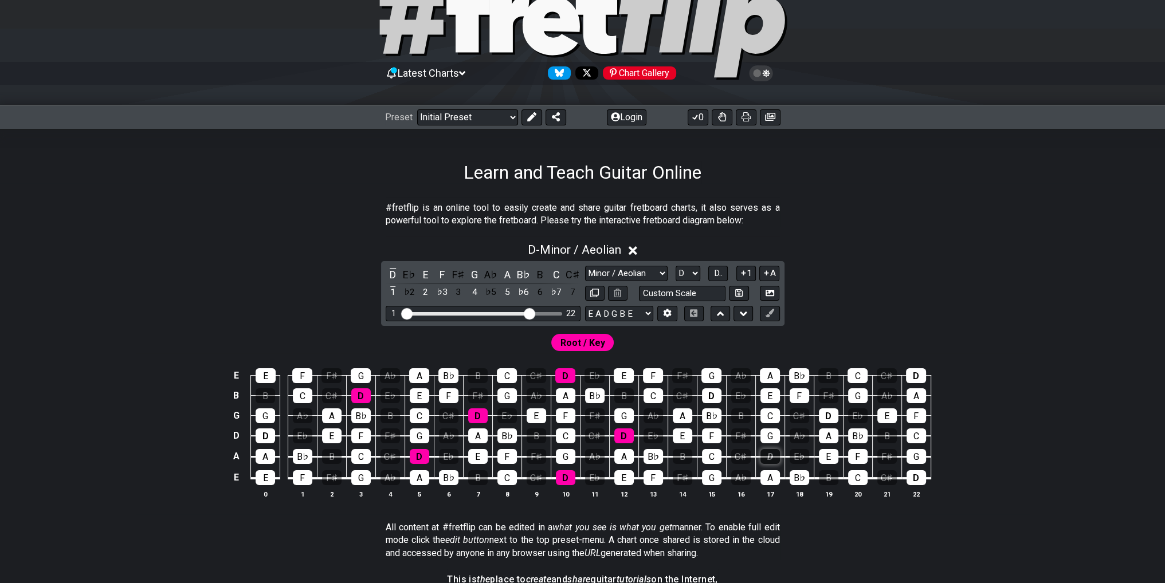
click at [770, 454] on div "D" at bounding box center [769, 456] width 19 height 15
drag, startPoint x: 575, startPoint y: 340, endPoint x: 584, endPoint y: 340, distance: 9.2
click at [584, 340] on span "Root / Key" at bounding box center [582, 343] width 45 height 17
click at [715, 273] on span "D.." at bounding box center [718, 273] width 9 height 10
click at [715, 273] on span "1..7" at bounding box center [718, 273] width 14 height 10
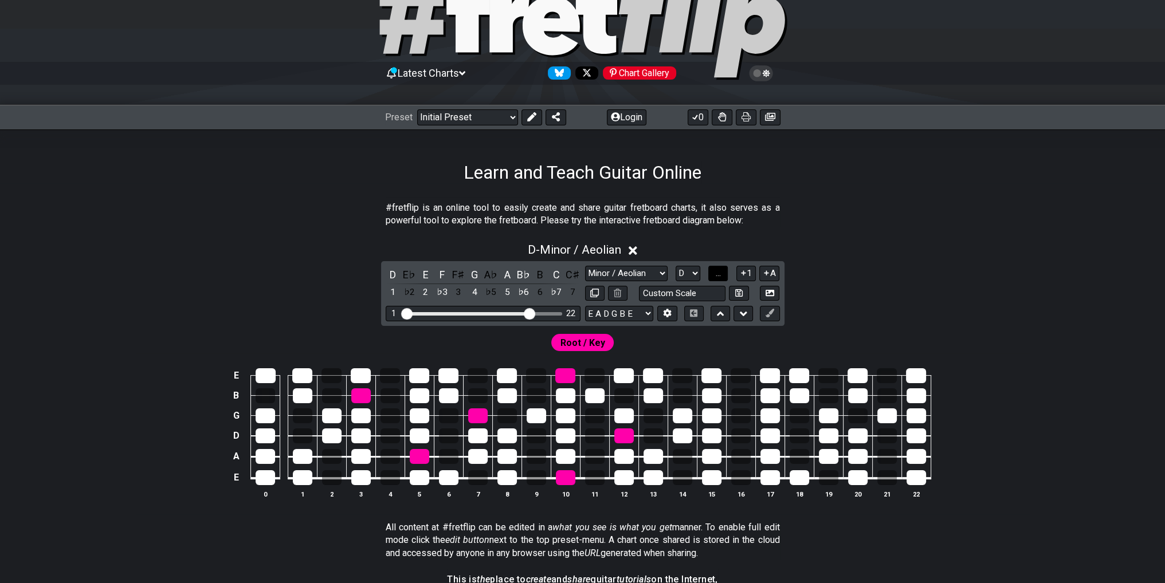
click at [716, 273] on span "..." at bounding box center [718, 273] width 5 height 10
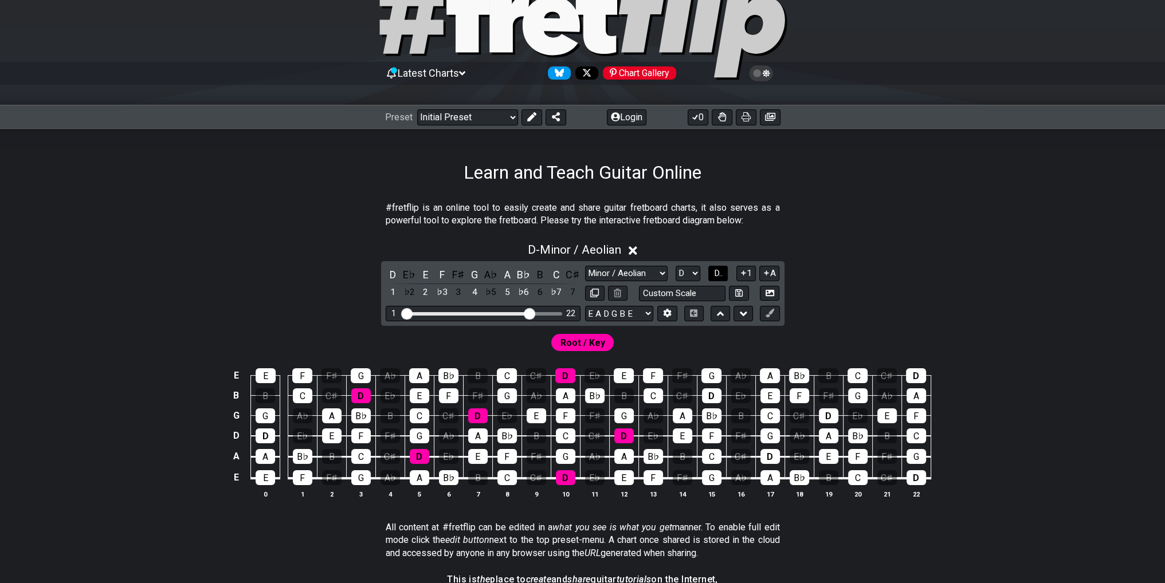
click at [708, 273] on button "D.." at bounding box center [717, 273] width 19 height 15
click at [768, 315] on icon at bounding box center [770, 313] width 9 height 9
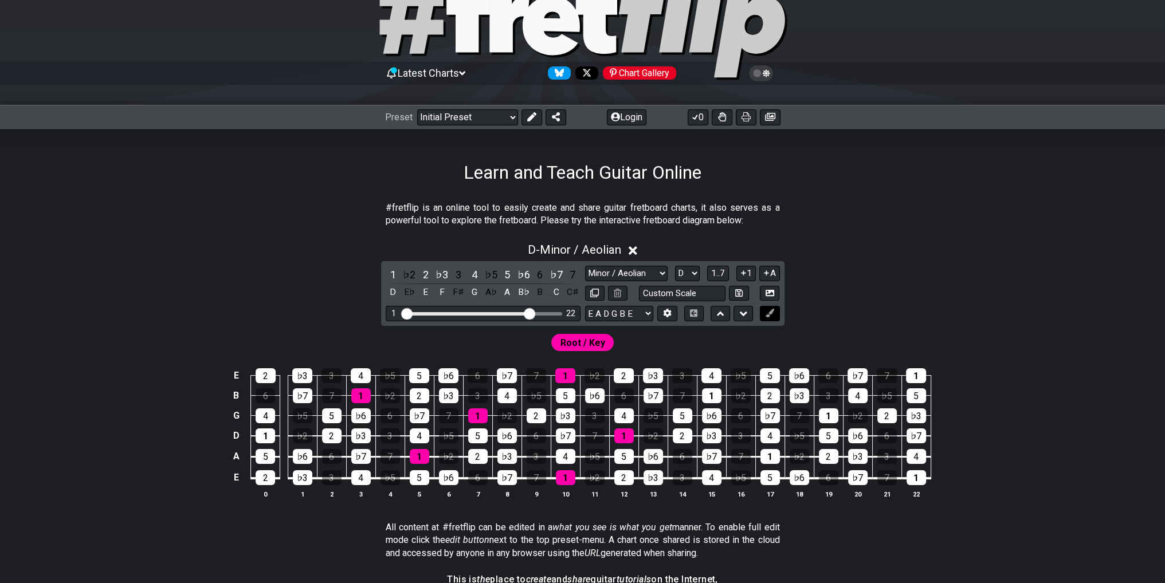
click at [768, 315] on icon at bounding box center [770, 313] width 9 height 9
click at [669, 312] on icon at bounding box center [668, 313] width 8 height 9
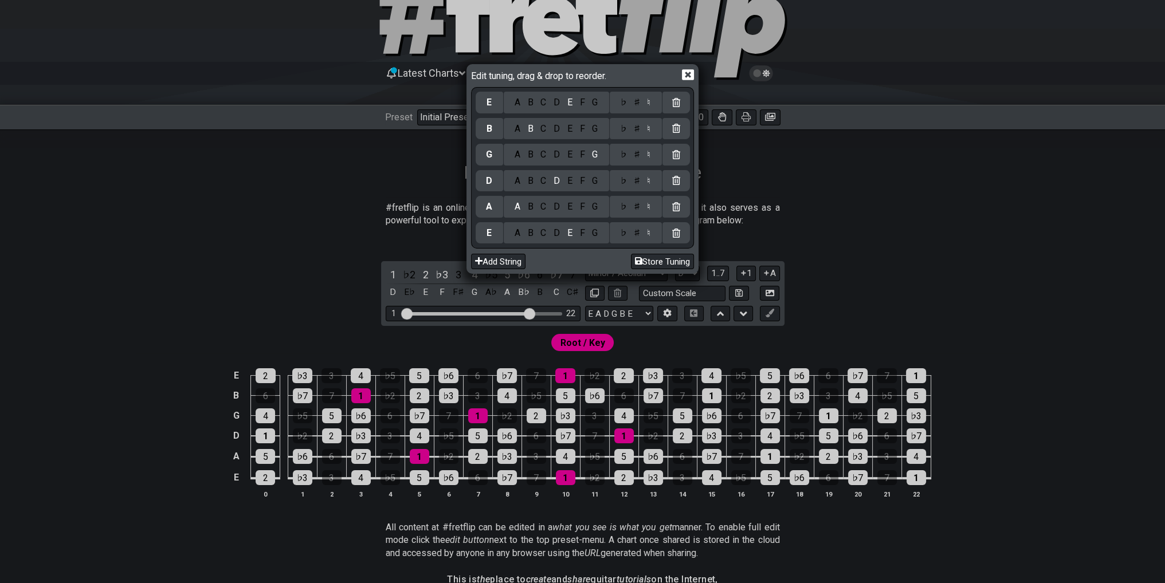
click at [683, 74] on icon at bounding box center [688, 75] width 12 height 11
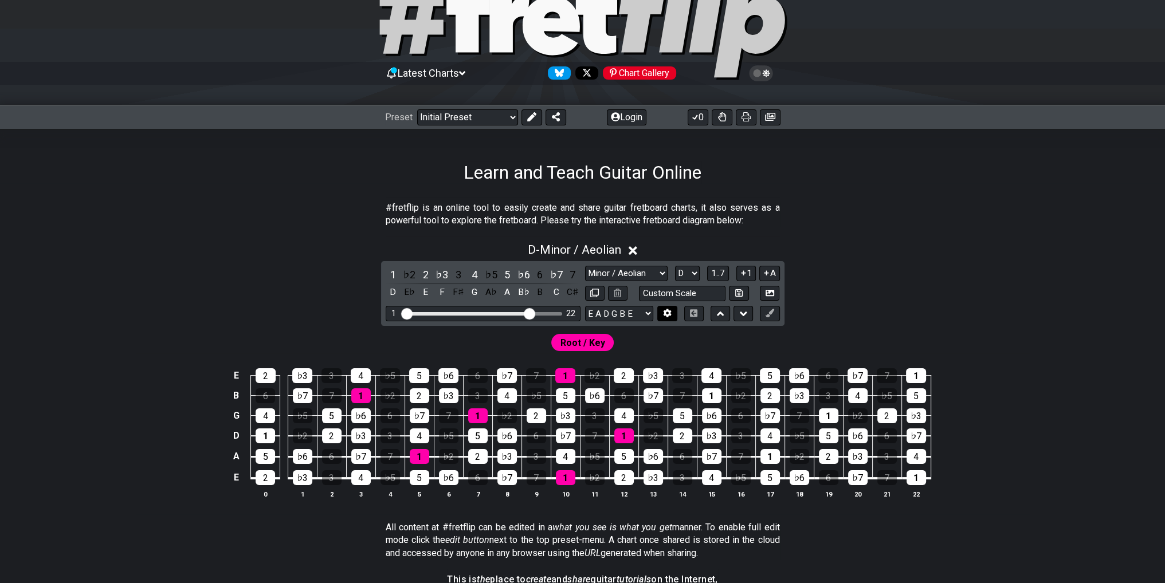
click at [668, 315] on icon at bounding box center [668, 313] width 8 height 9
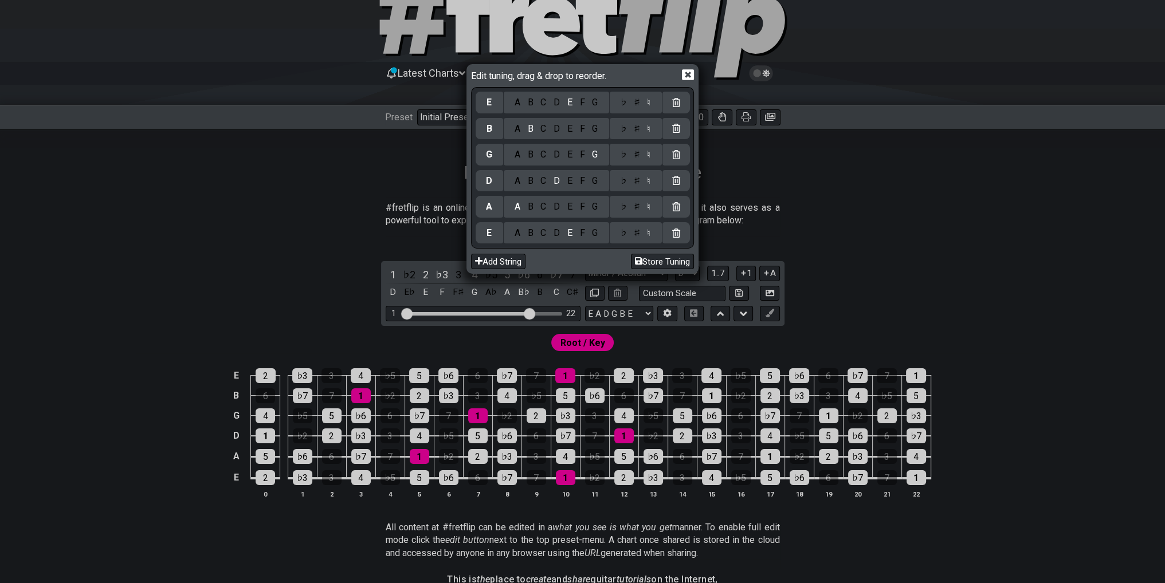
click at [690, 70] on icon at bounding box center [688, 75] width 12 height 11
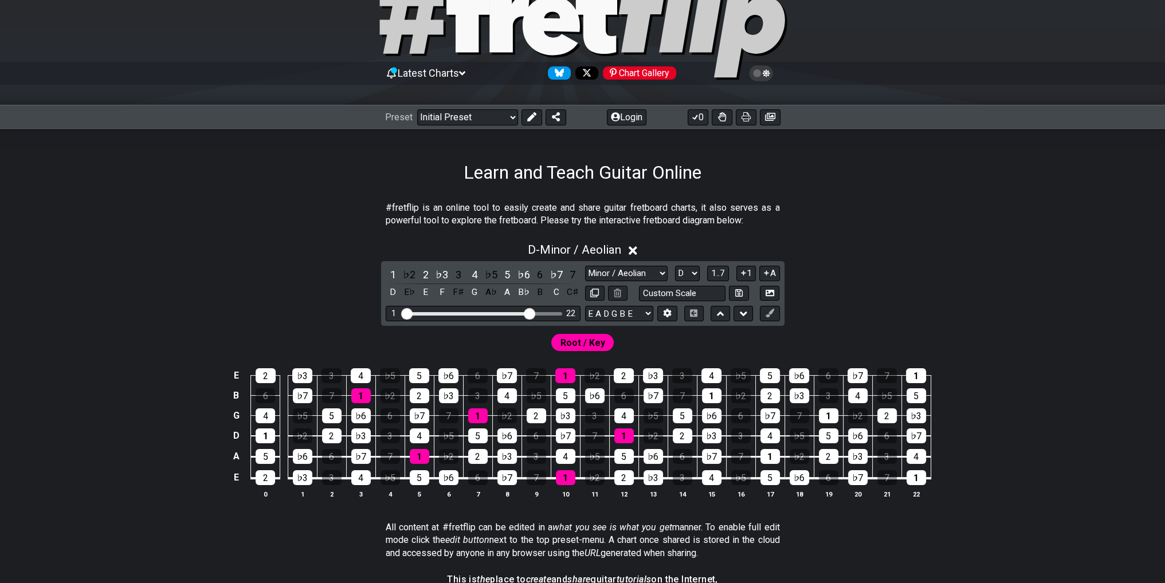
click at [756, 74] on icon at bounding box center [761, 73] width 10 height 10
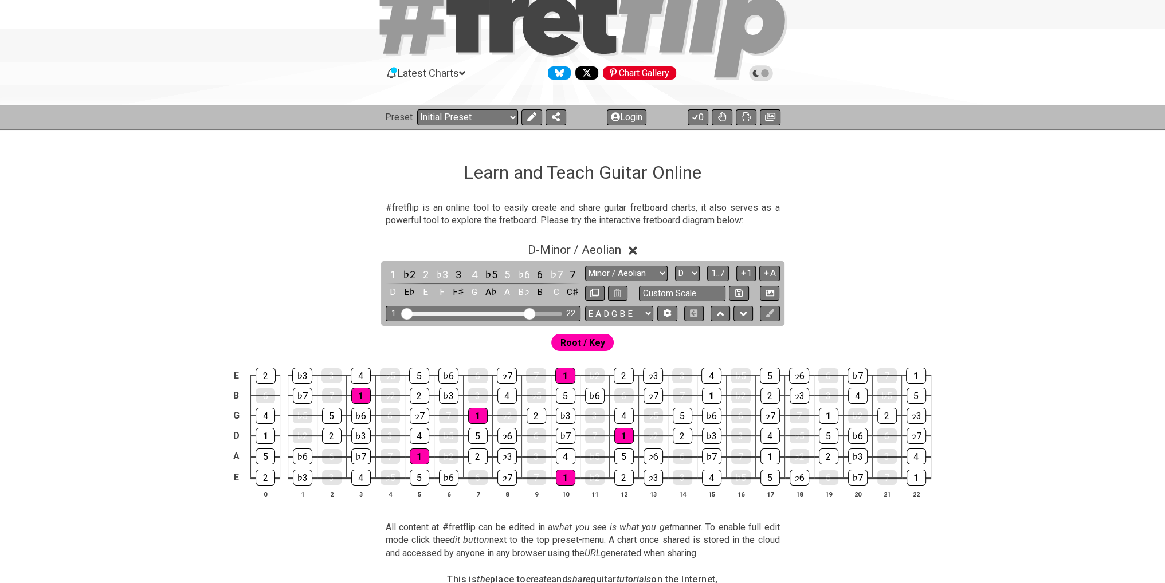
click at [755, 74] on icon at bounding box center [755, 73] width 6 height 7
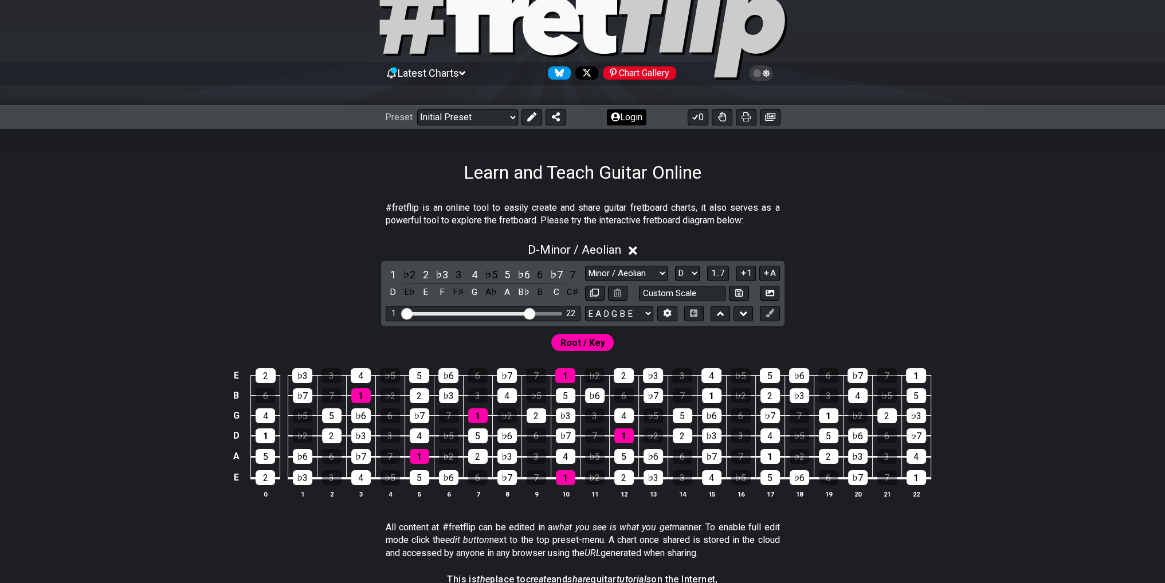
click at [522, 117] on button at bounding box center [531, 117] width 21 height 16
click at [555, 332] on div "Root / Key" at bounding box center [583, 343] width 88 height 22
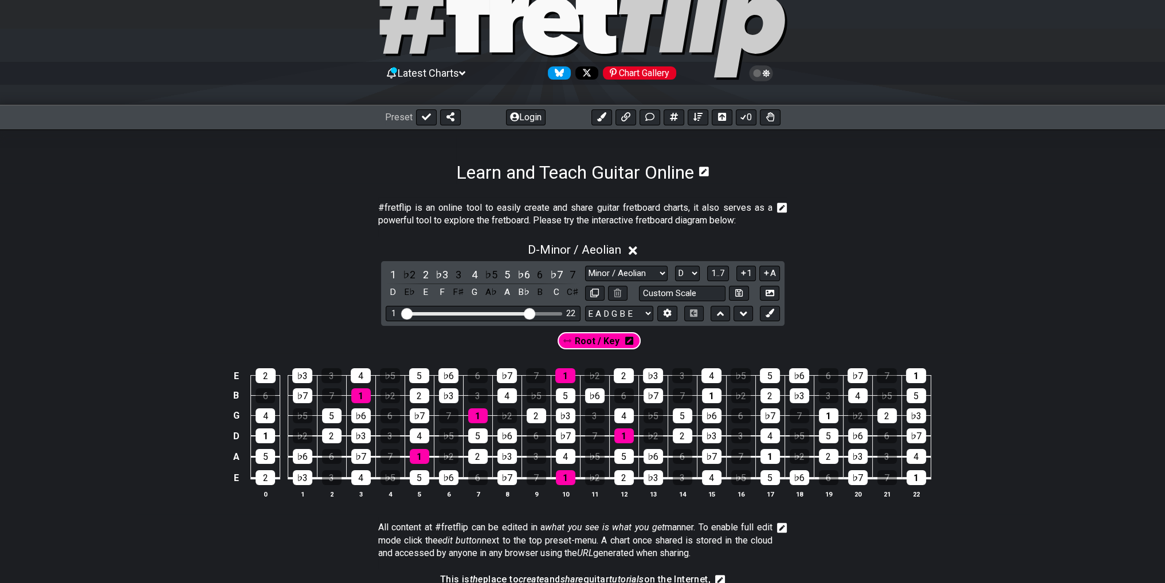
drag, startPoint x: 560, startPoint y: 341, endPoint x: 579, endPoint y: 341, distance: 19.5
click at [579, 340] on div "Root / Key" at bounding box center [582, 343] width 85 height 22
click at [580, 337] on span "Root / Key" at bounding box center [581, 343] width 45 height 17
click at [614, 341] on icon at bounding box center [611, 343] width 8 height 8
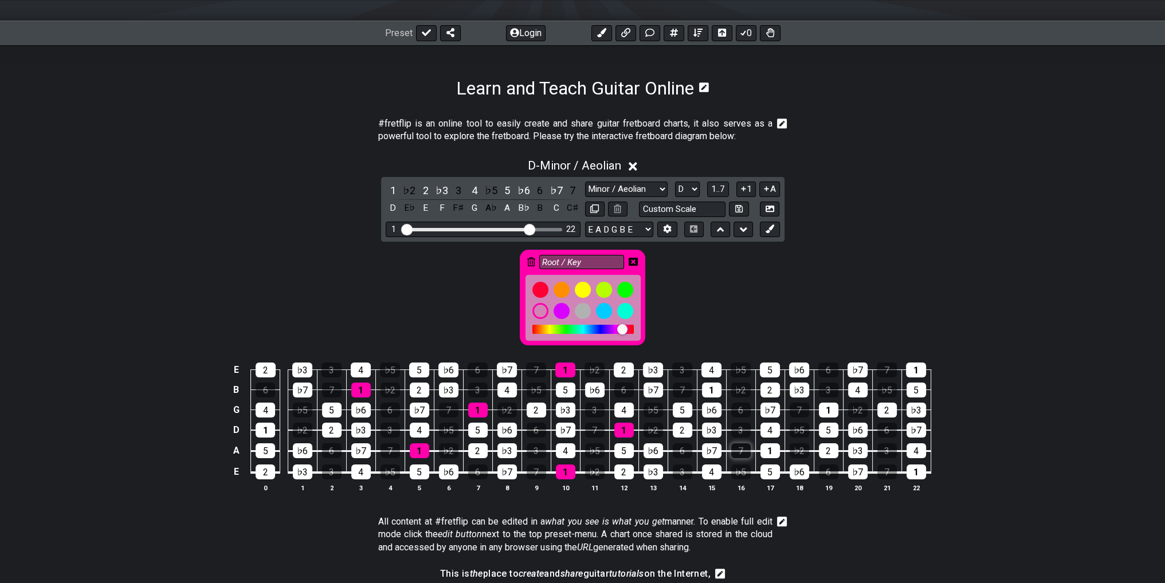
scroll to position [172, 0]
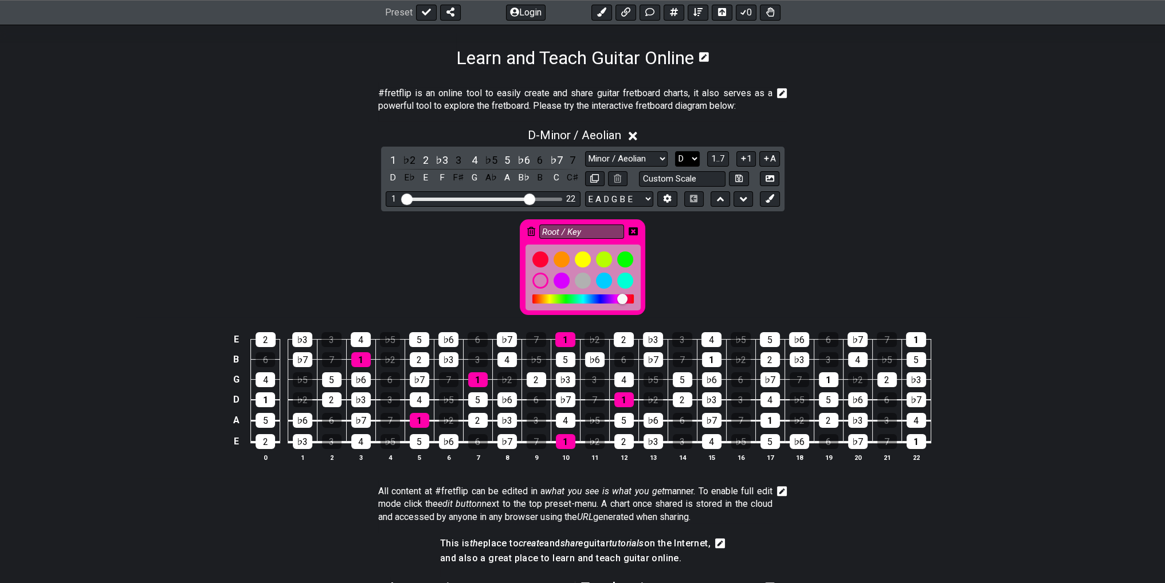
click at [687, 158] on select "A♭ A A♯ B♭ B C C♯ D♭ D D♯ E♭ E F F♯ G♭ G G♯" at bounding box center [687, 158] width 25 height 15
click at [717, 158] on span "1..7" at bounding box center [718, 159] width 14 height 10
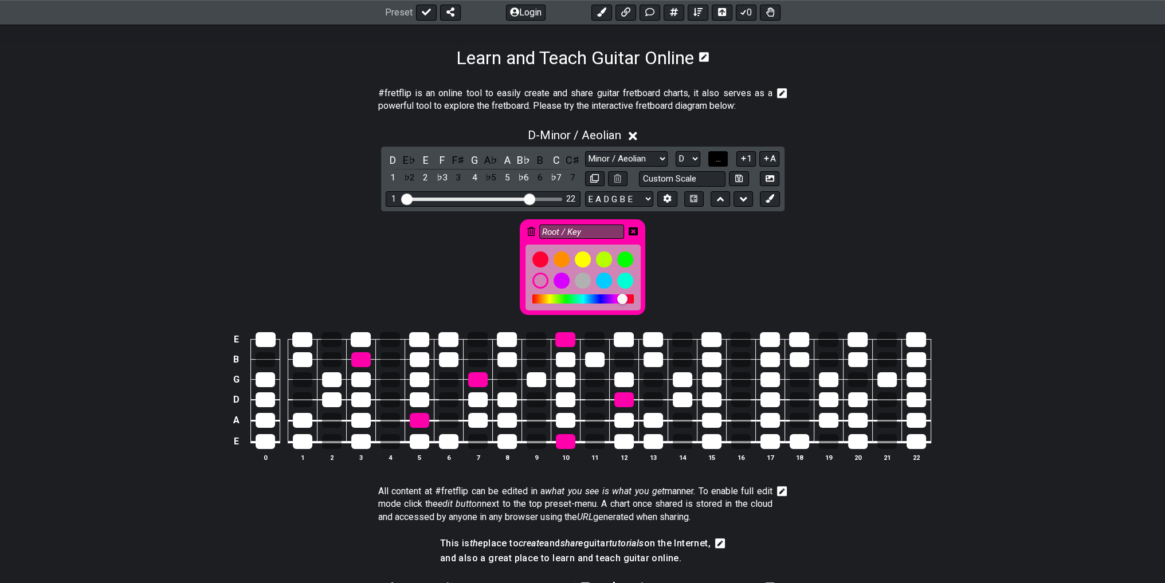
click at [721, 158] on span "..." at bounding box center [718, 159] width 5 height 10
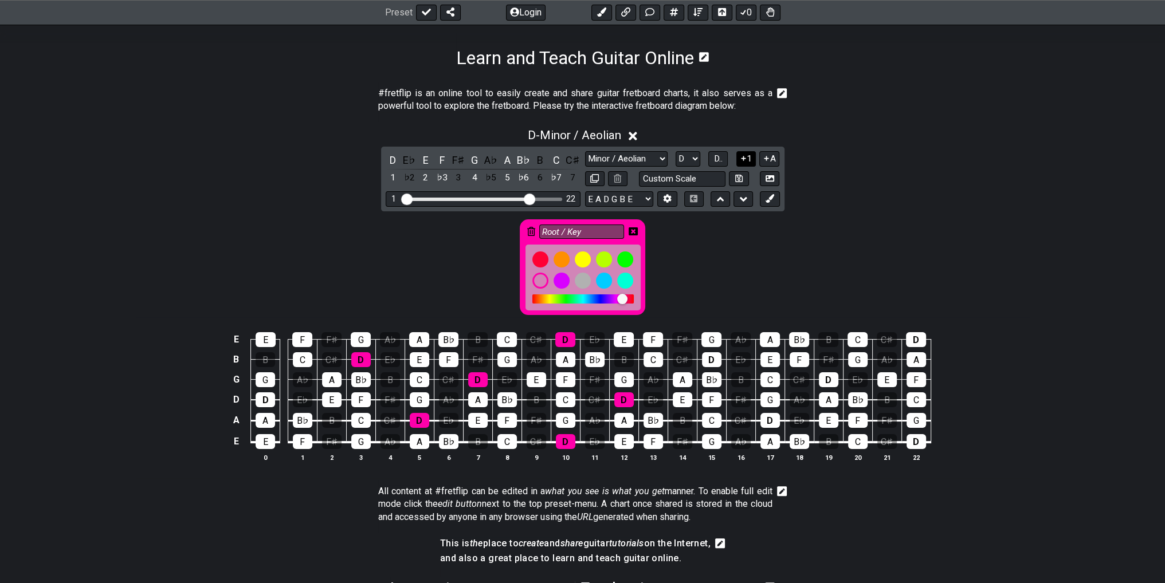
click at [740, 160] on icon at bounding box center [743, 158] width 11 height 9
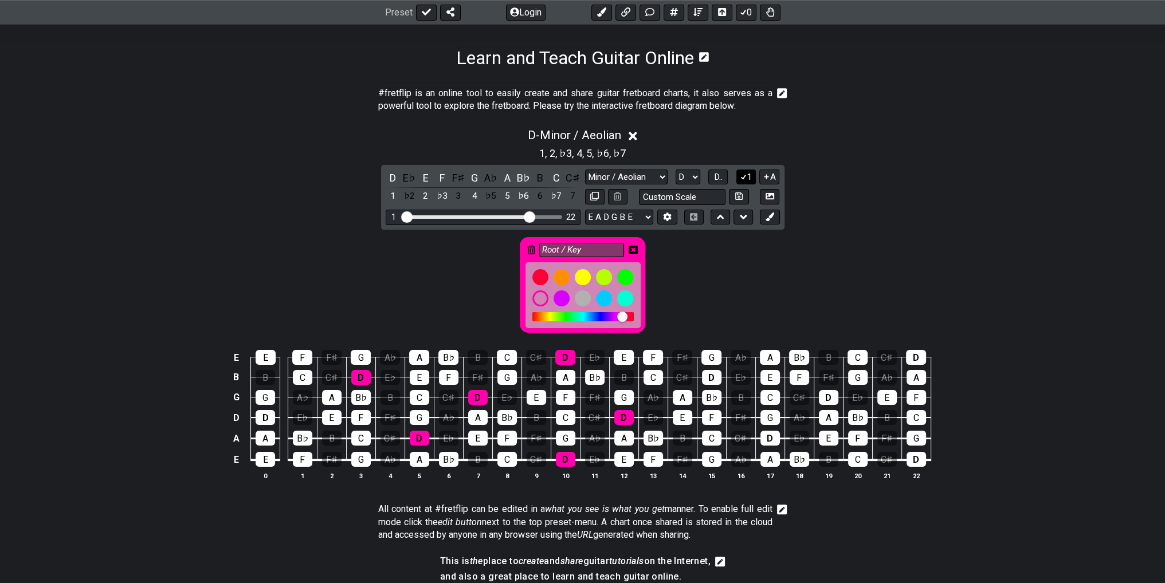
click at [742, 175] on icon at bounding box center [743, 176] width 11 height 9
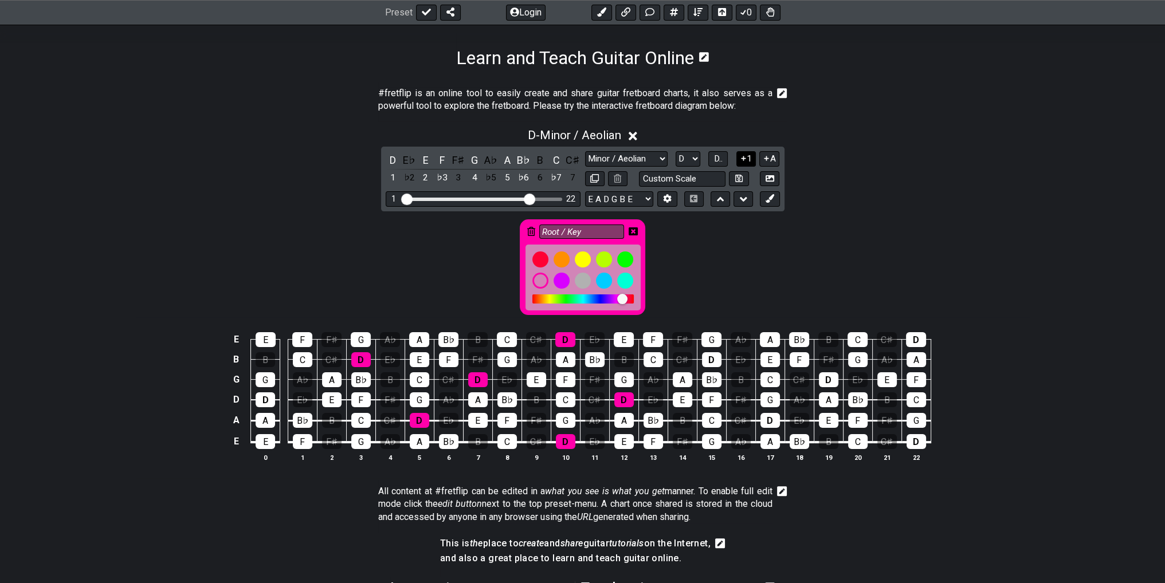
click at [747, 161] on button "1" at bounding box center [745, 158] width 19 height 15
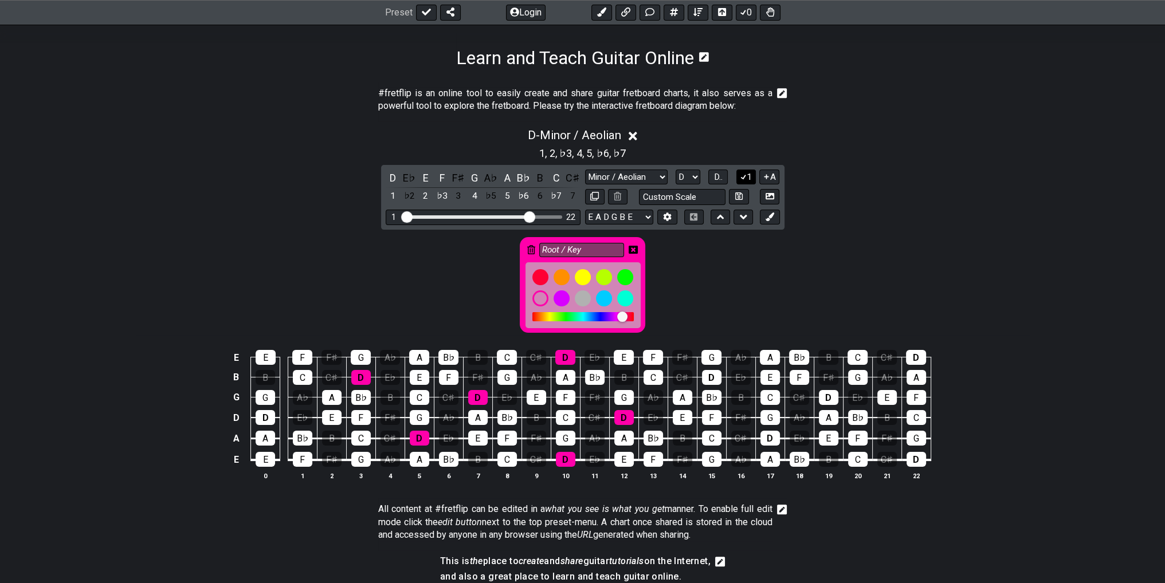
click at [745, 176] on icon at bounding box center [743, 176] width 11 height 9
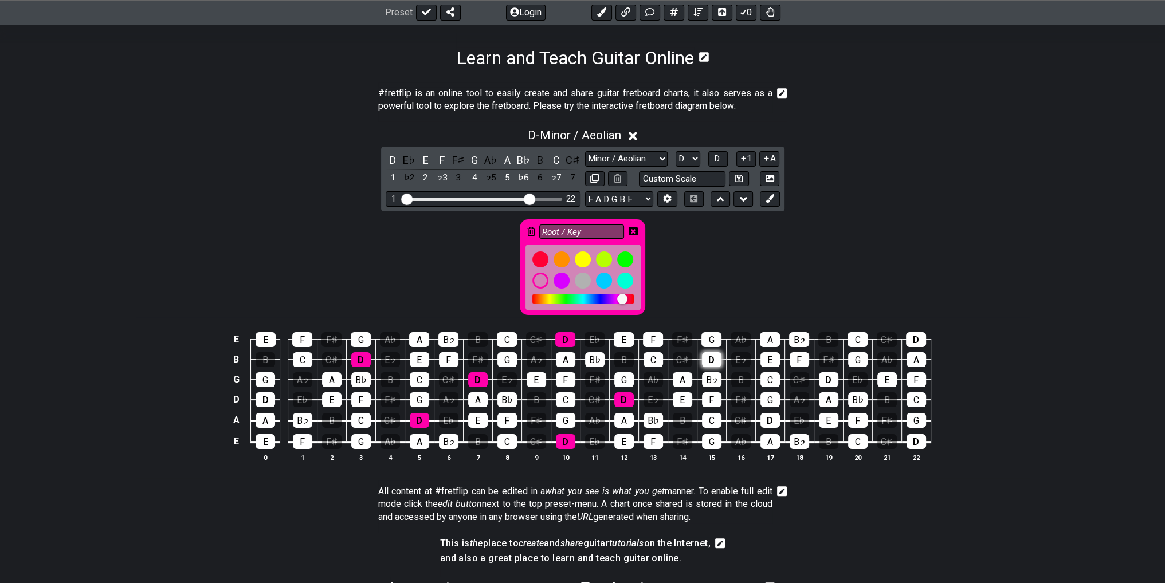
click at [711, 359] on div "D" at bounding box center [711, 359] width 19 height 15
click at [768, 420] on div "D" at bounding box center [769, 420] width 19 height 15
click at [827, 376] on div "D" at bounding box center [828, 379] width 19 height 15
click at [916, 444] on div "D" at bounding box center [915, 441] width 19 height 15
click at [917, 335] on div "D" at bounding box center [916, 339] width 20 height 15
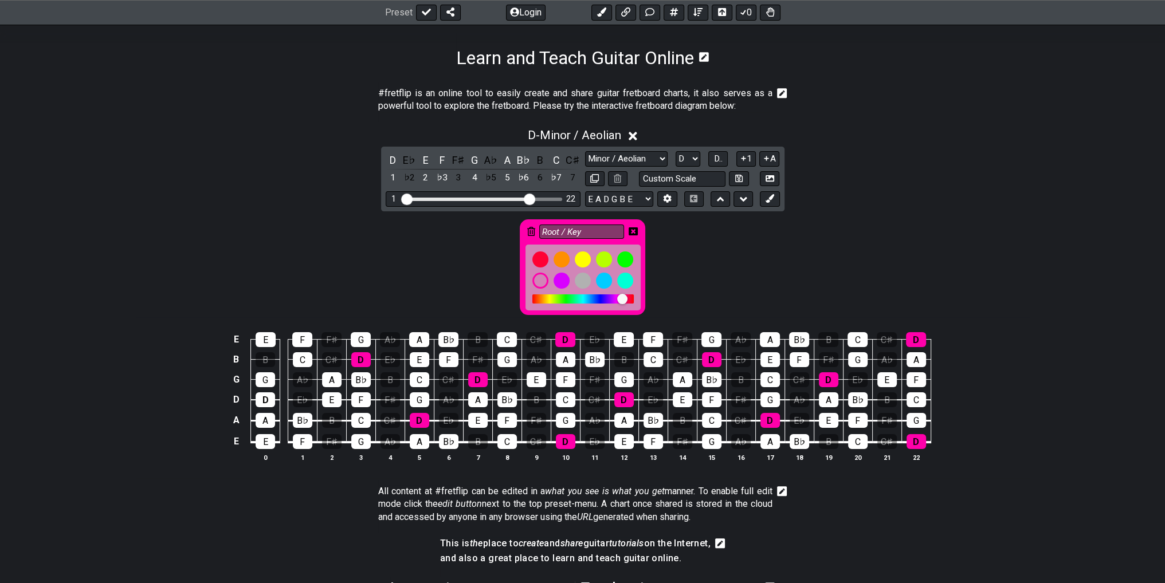
click at [635, 229] on icon at bounding box center [633, 231] width 9 height 8
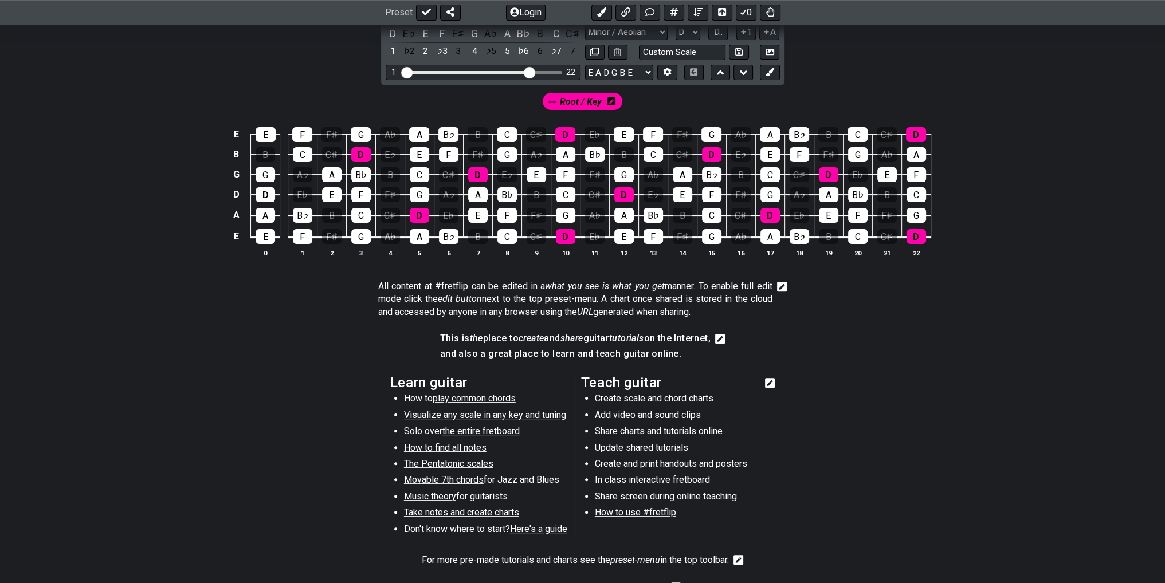
scroll to position [170, 0]
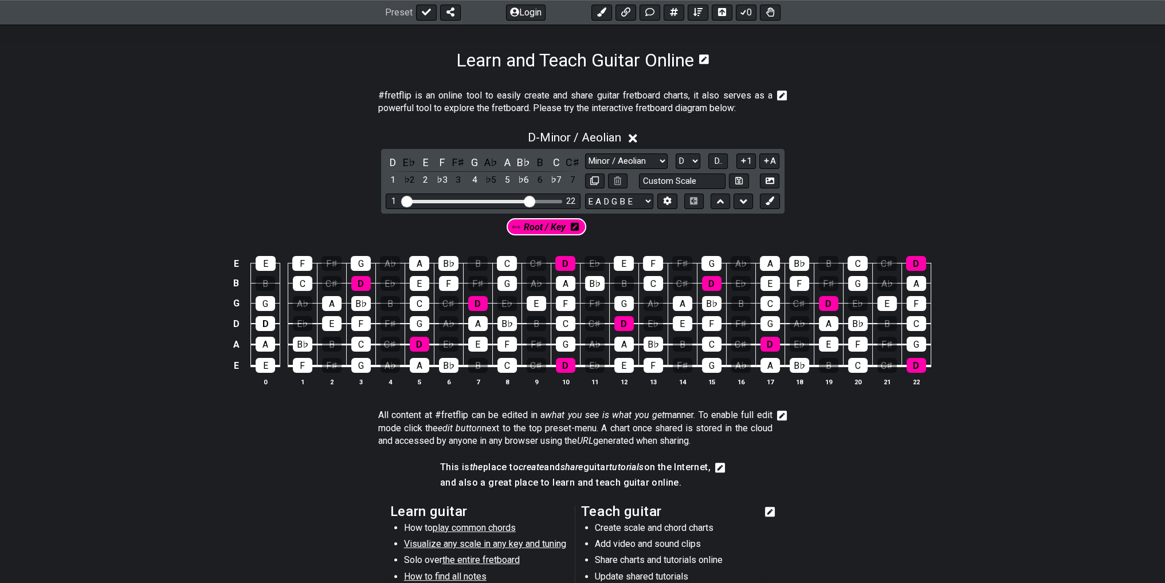
drag, startPoint x: 556, startPoint y: 234, endPoint x: 499, endPoint y: 232, distance: 57.3
click at [499, 232] on div "Root / Key" at bounding box center [583, 228] width 894 height 28
click at [615, 233] on div "Root / Key" at bounding box center [583, 230] width 80 height 17
click at [610, 231] on icon at bounding box center [611, 230] width 8 height 8
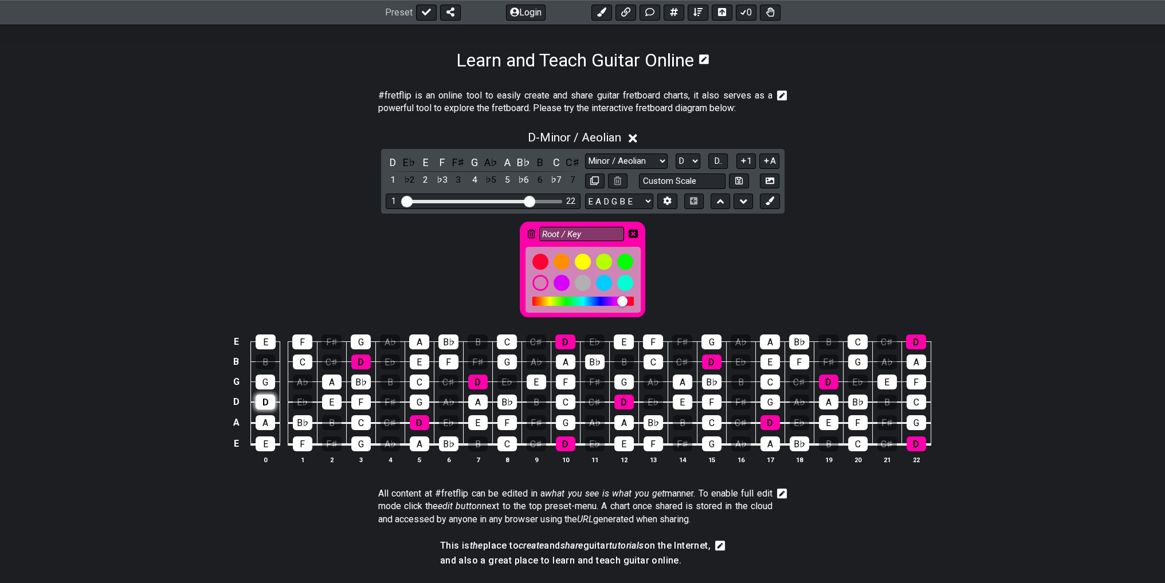
click at [263, 399] on div "D" at bounding box center [265, 402] width 19 height 15
click at [626, 204] on select "E A D G B E E A D G B E E A D G B E B E A D F♯ B A D G C E A D A D G B E E♭ A♭ …" at bounding box center [619, 201] width 68 height 15
select select "D A D G B E"
click at [585, 194] on select "E A D G B E E A D G B E E A D G B E B E A D F♯ B A D G C E A D A D G B E E♭ A♭ …" at bounding box center [619, 201] width 68 height 15
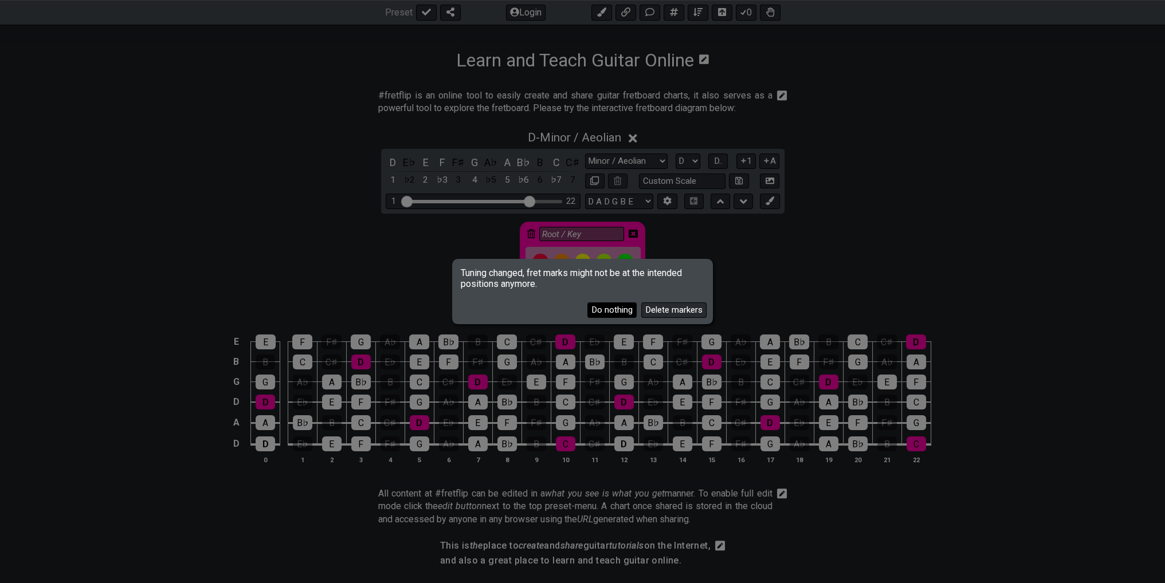
click at [611, 311] on button "Do nothing" at bounding box center [611, 310] width 49 height 15
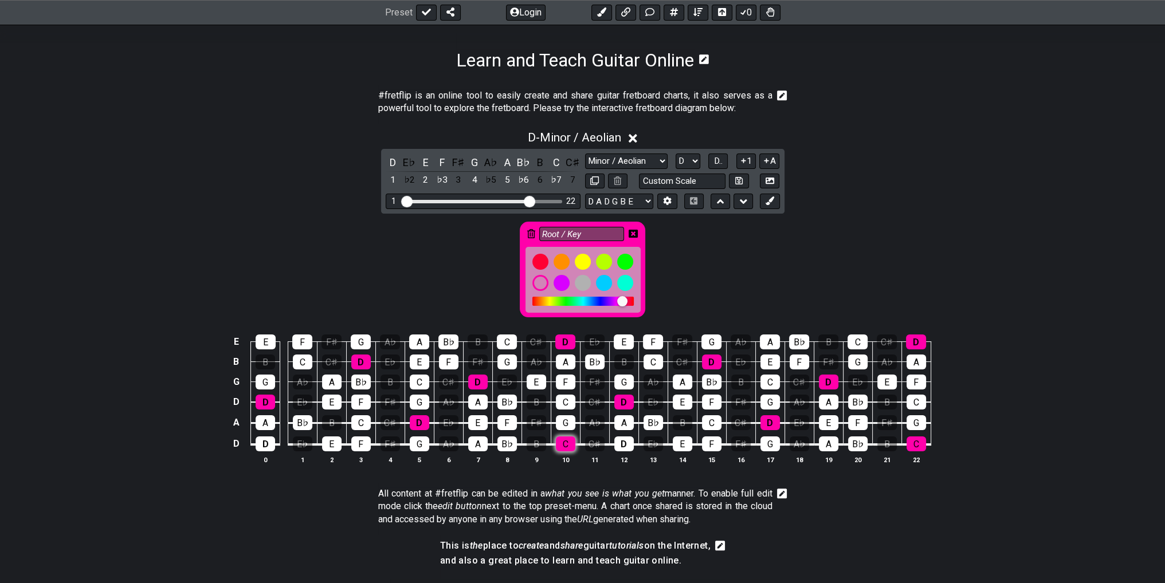
click at [559, 442] on div "C" at bounding box center [565, 444] width 19 height 15
click at [273, 439] on div "D" at bounding box center [265, 444] width 19 height 15
click at [624, 446] on div "D" at bounding box center [623, 444] width 19 height 15
click at [914, 441] on div "C" at bounding box center [915, 444] width 19 height 15
click at [713, 162] on button "D.." at bounding box center [717, 161] width 19 height 15
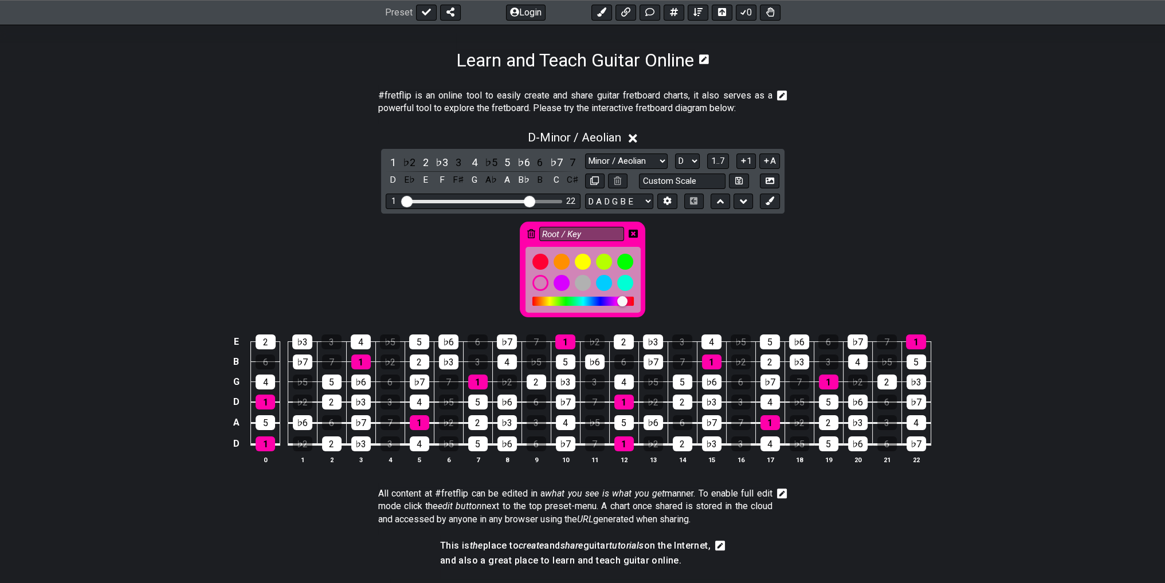
click at [637, 233] on icon at bounding box center [633, 234] width 9 height 8
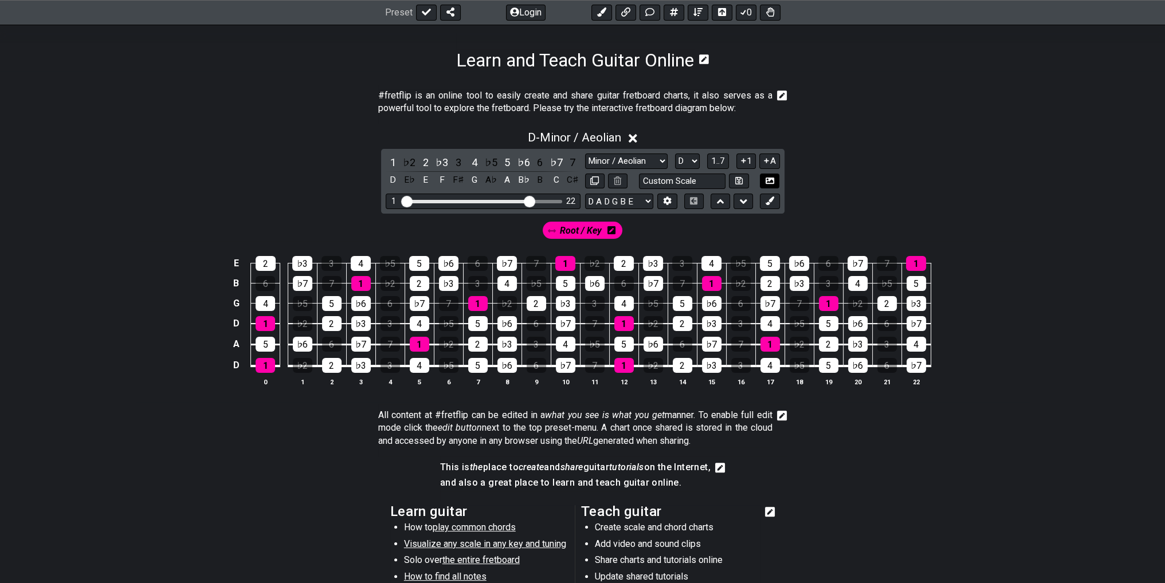
click at [766, 180] on icon at bounding box center [770, 180] width 9 height 9
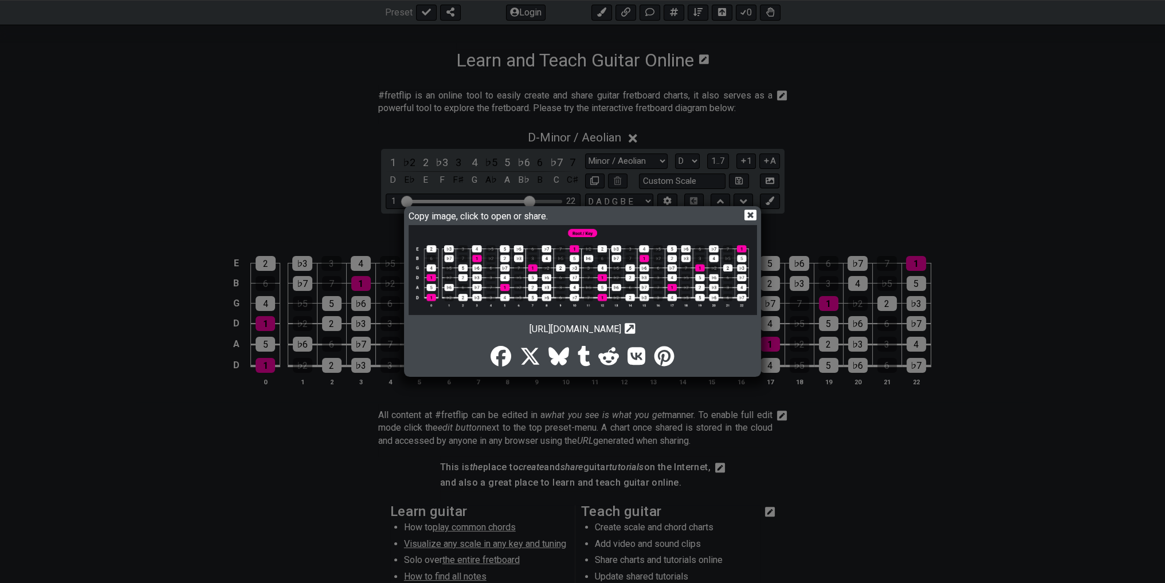
click at [580, 269] on img at bounding box center [583, 270] width 348 height 90
